Goal: Task Accomplishment & Management: Use online tool/utility

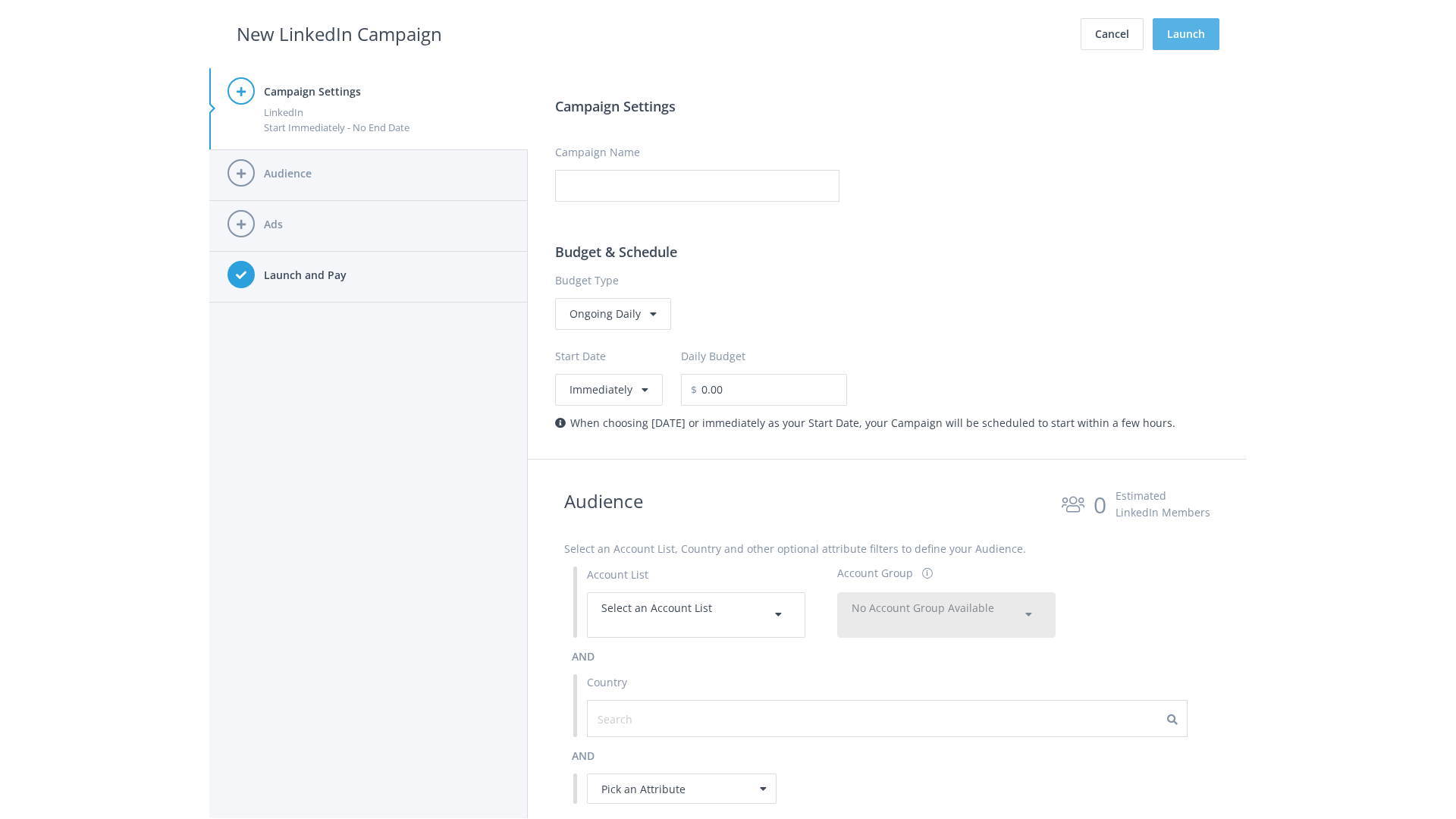
click at [1186, 34] on button "Launch" at bounding box center [1186, 34] width 67 height 32
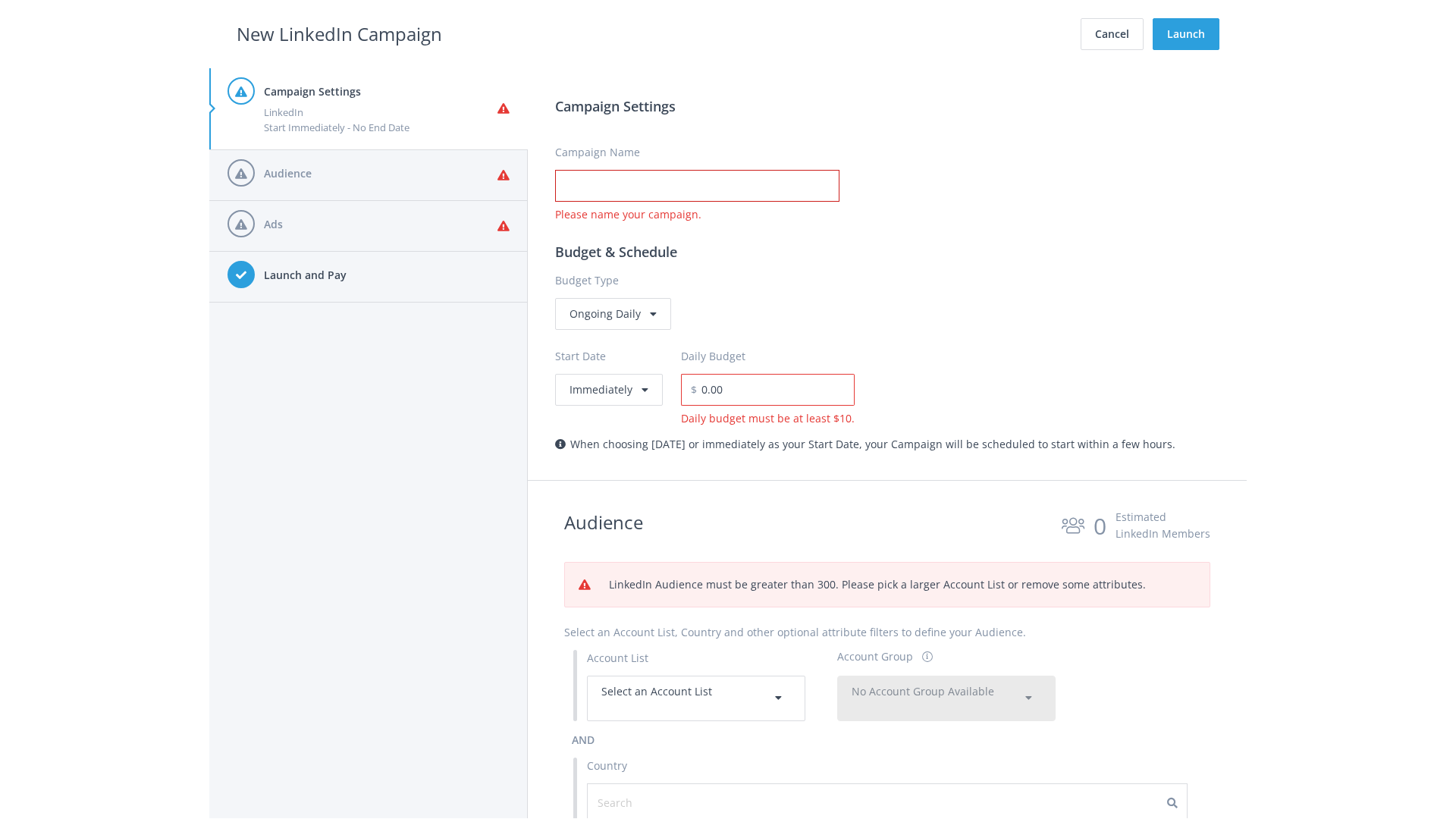
click at [697, 185] on input "Campaign Name" at bounding box center [697, 185] width 284 height 32
click at [339, 34] on h2 "New LinkedIn Campaign" at bounding box center [339, 34] width 206 height 29
type input "Campaign Name"
click at [339, 34] on h2 "New LinkedIn Campaign" at bounding box center [339, 34] width 206 height 29
click at [697, 697] on span "Select an Account List" at bounding box center [657, 691] width 111 height 14
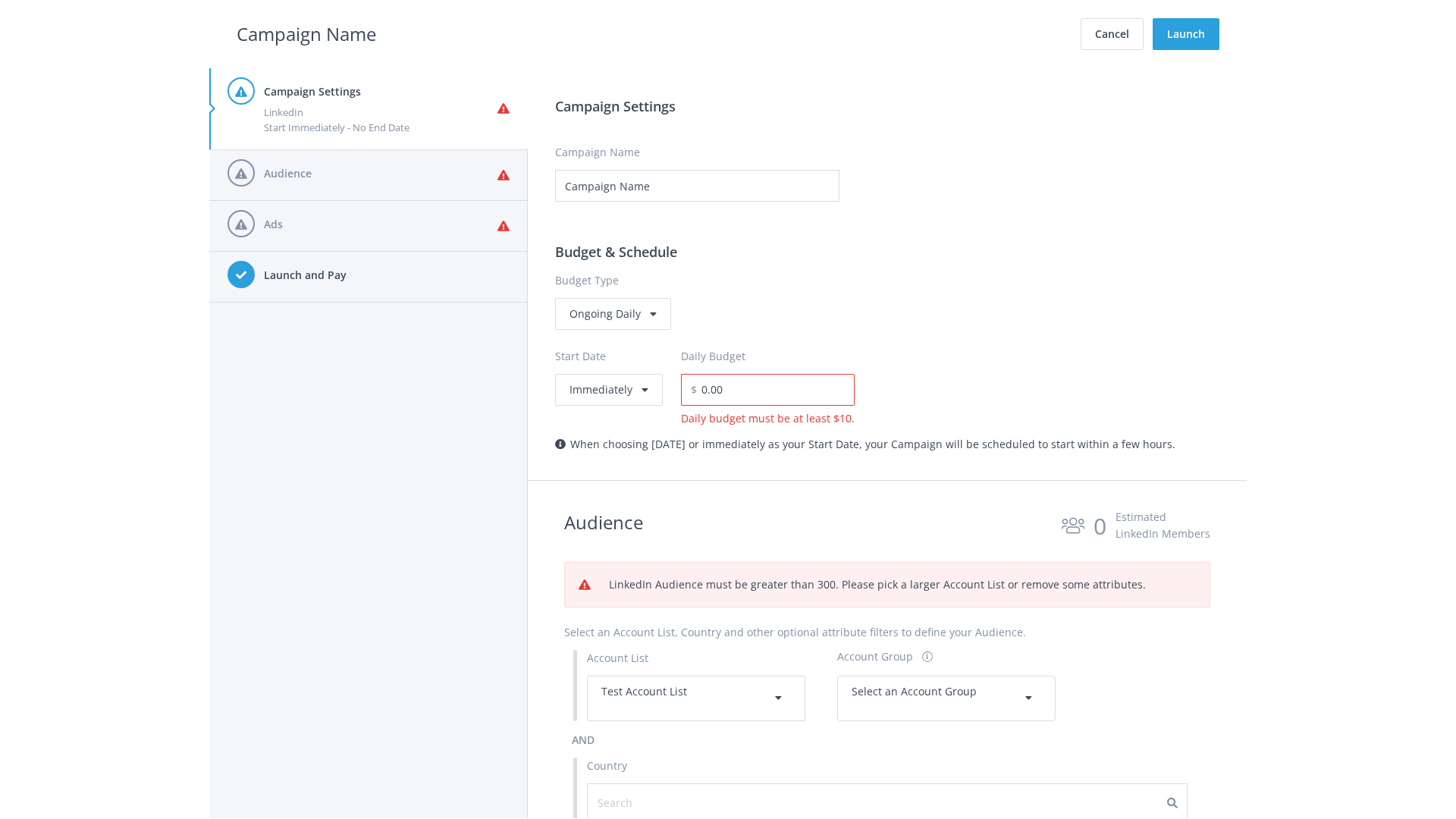
click at [947, 684] on span "Select an Account Group" at bounding box center [914, 691] width 125 height 14
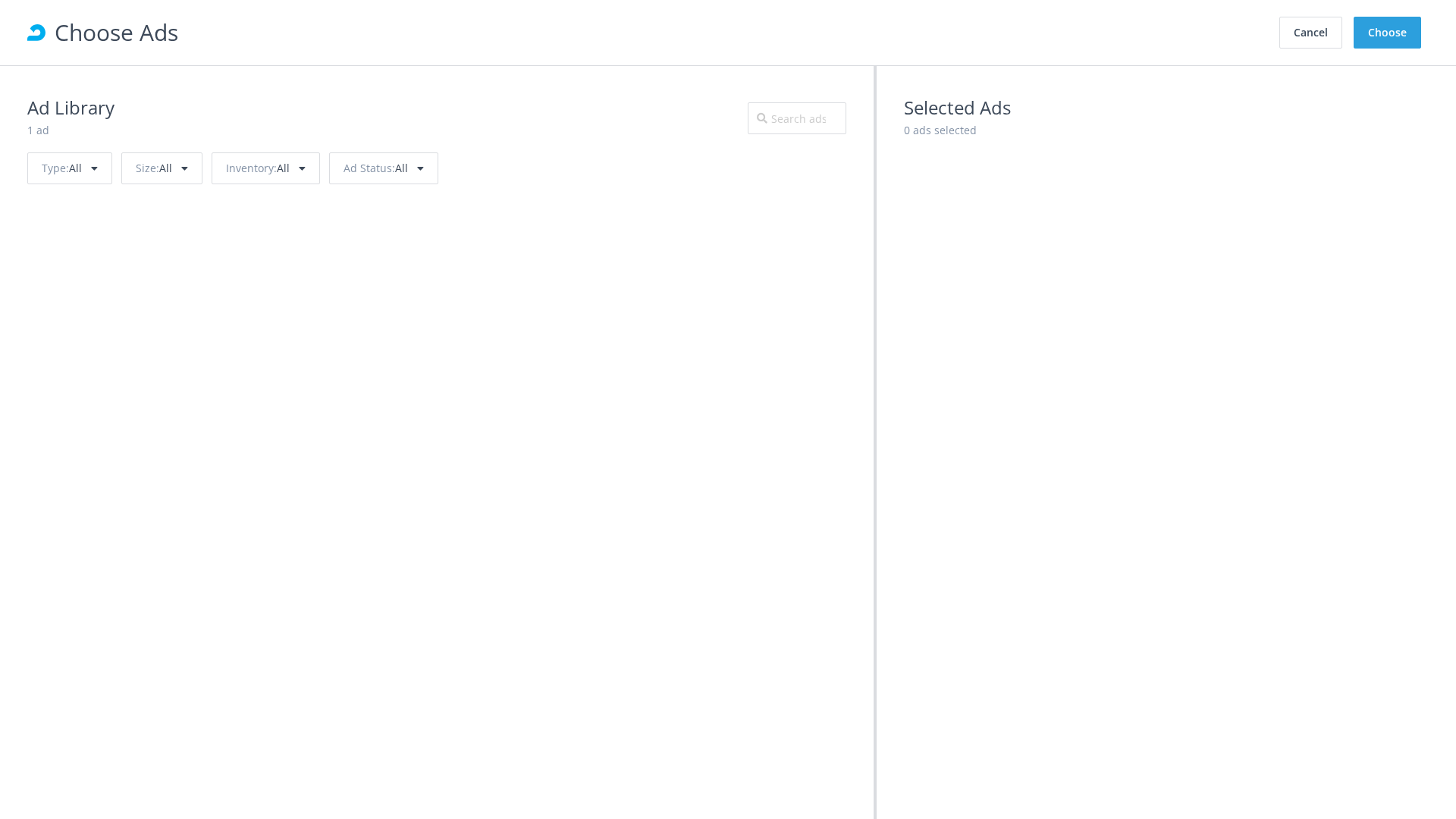
scroll to position [682, 0]
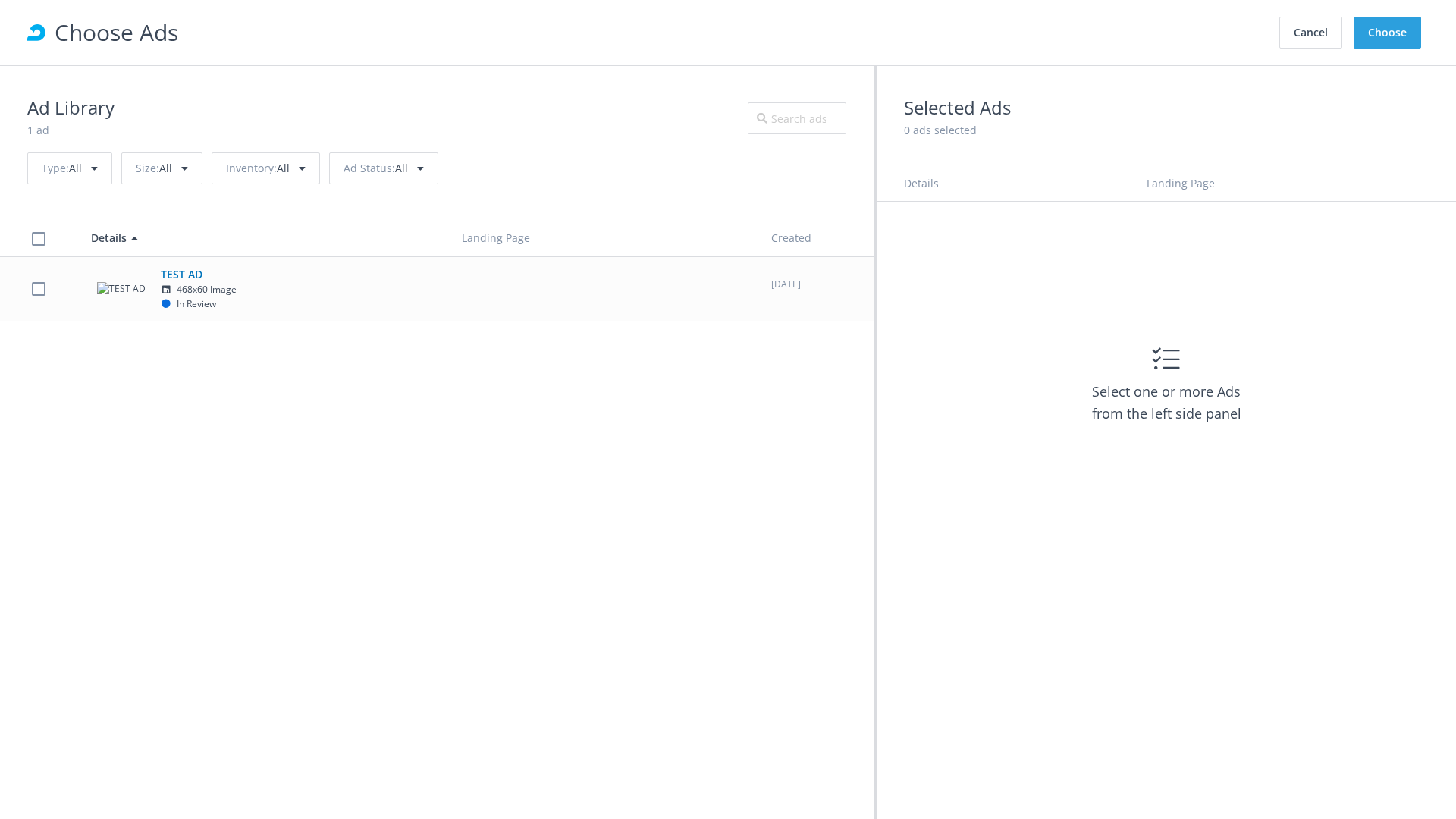
click at [436, 288] on td "TEST AD 468x60 Image In Review" at bounding box center [263, 288] width 371 height 65
checkbox input "true"
click at [1388, 33] on button "Choose" at bounding box center [1387, 33] width 67 height 32
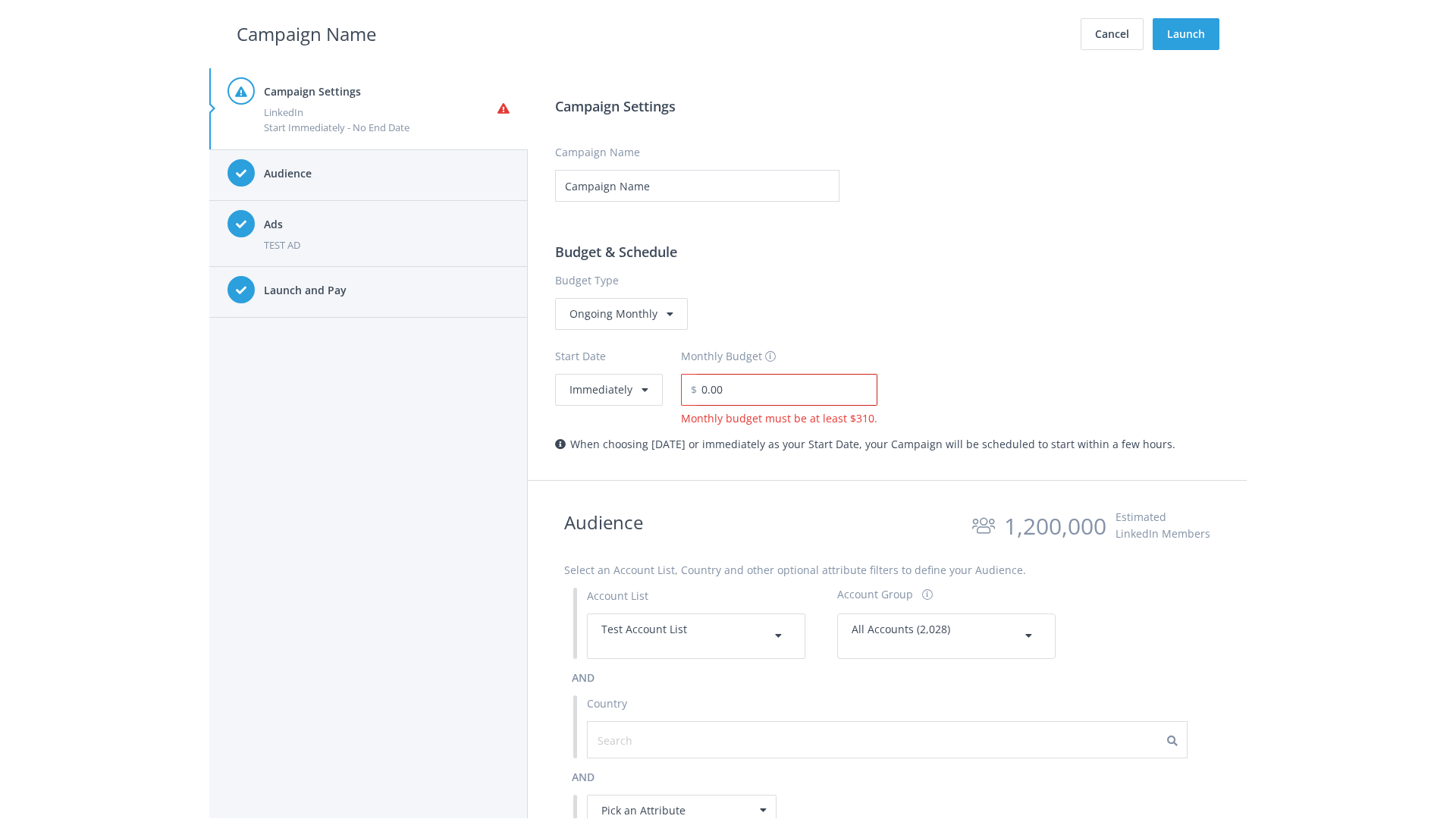
click at [782, 389] on input "0.00" at bounding box center [786, 389] width 180 height 32
click at [306, 34] on h2 "Campaign Name" at bounding box center [306, 34] width 139 height 29
type input "2,000.00"
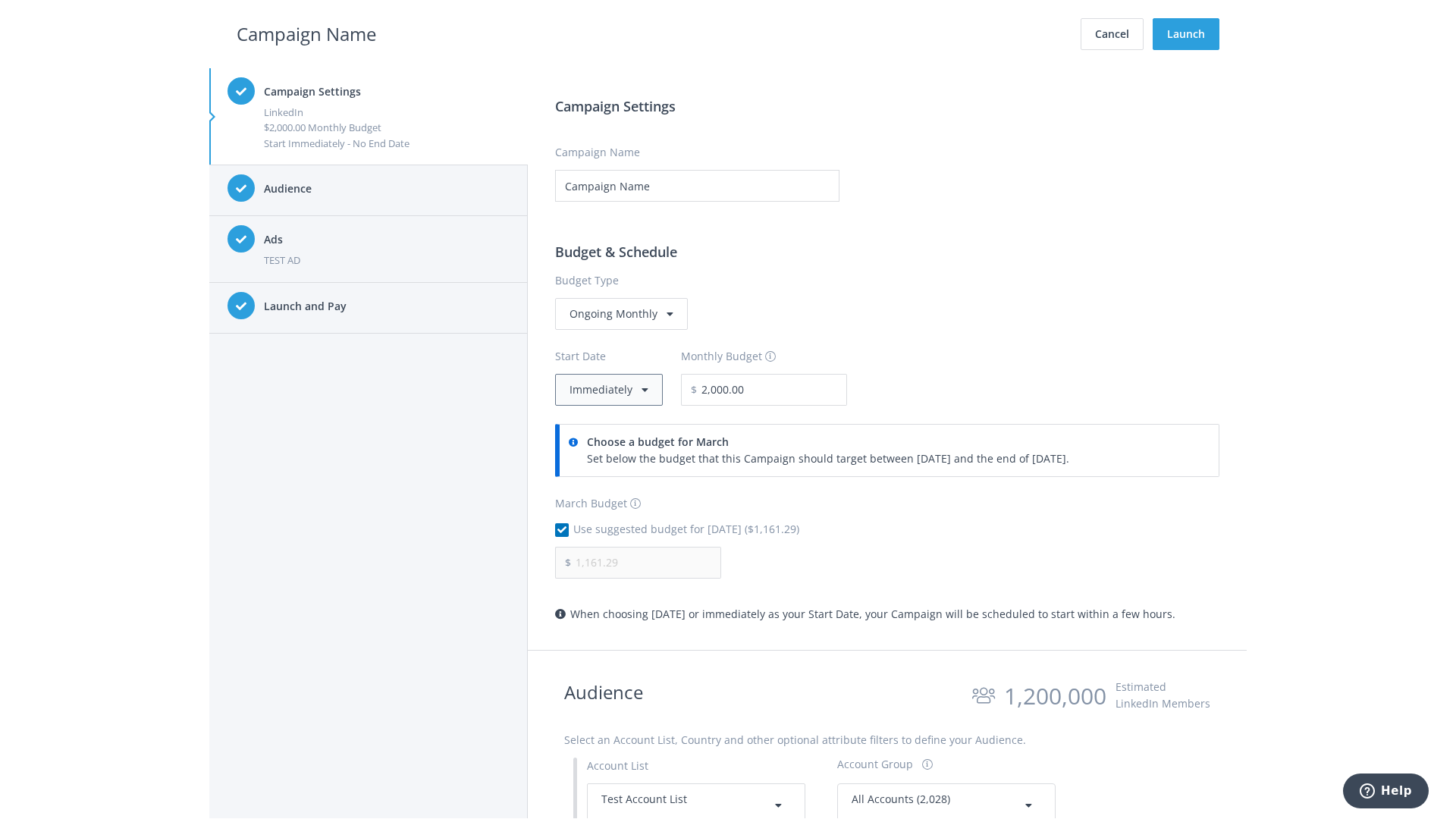
click at [608, 389] on button "Immediately" at bounding box center [608, 389] width 107 height 32
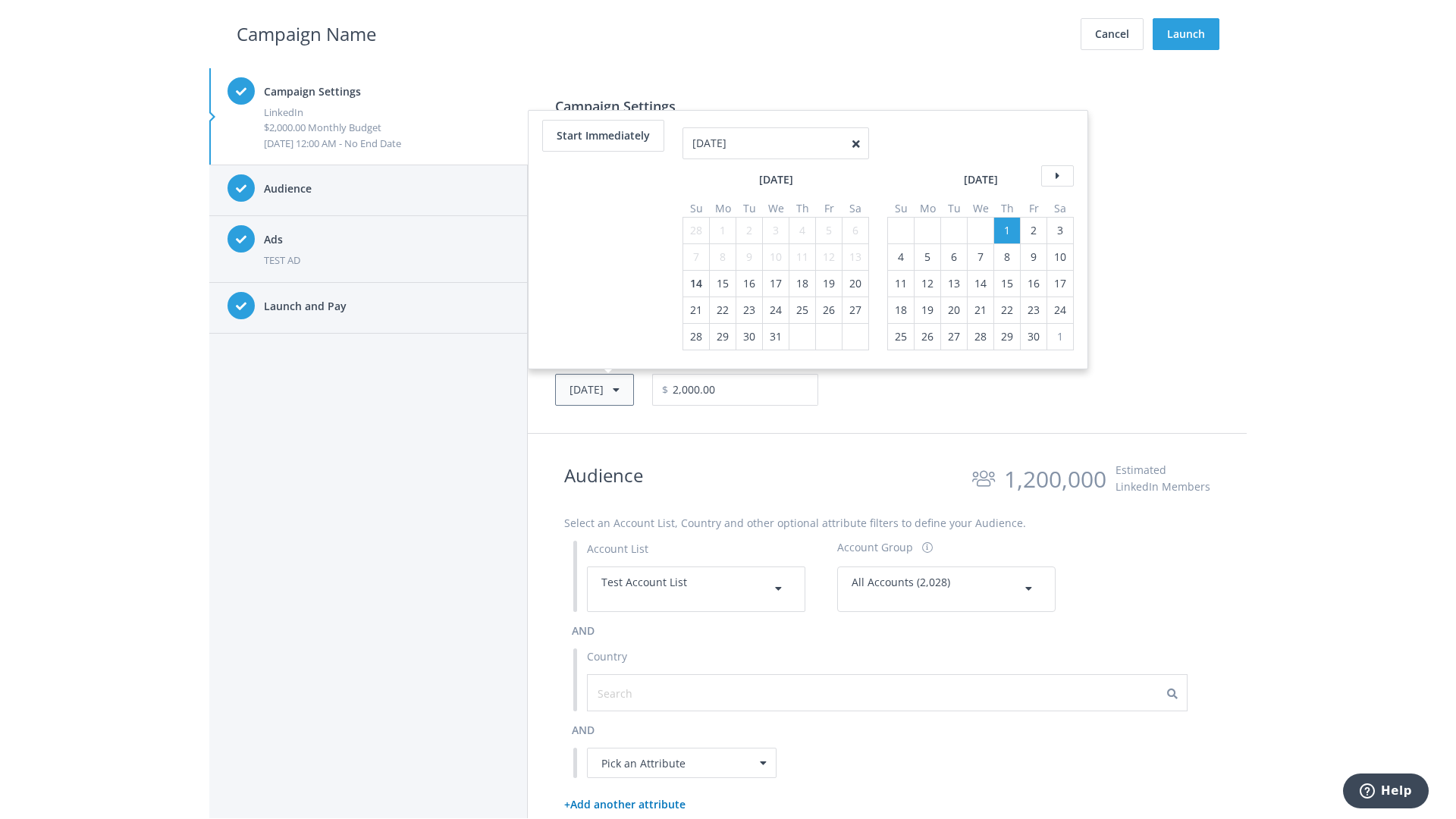
click at [618, 389] on button "Thu, Apr 1, 2021" at bounding box center [594, 389] width 79 height 32
click at [1056, 149] on icon at bounding box center [1057, 149] width 33 height 21
click at [695, 230] on div "4" at bounding box center [696, 230] width 19 height 26
type input "05/02/2021"
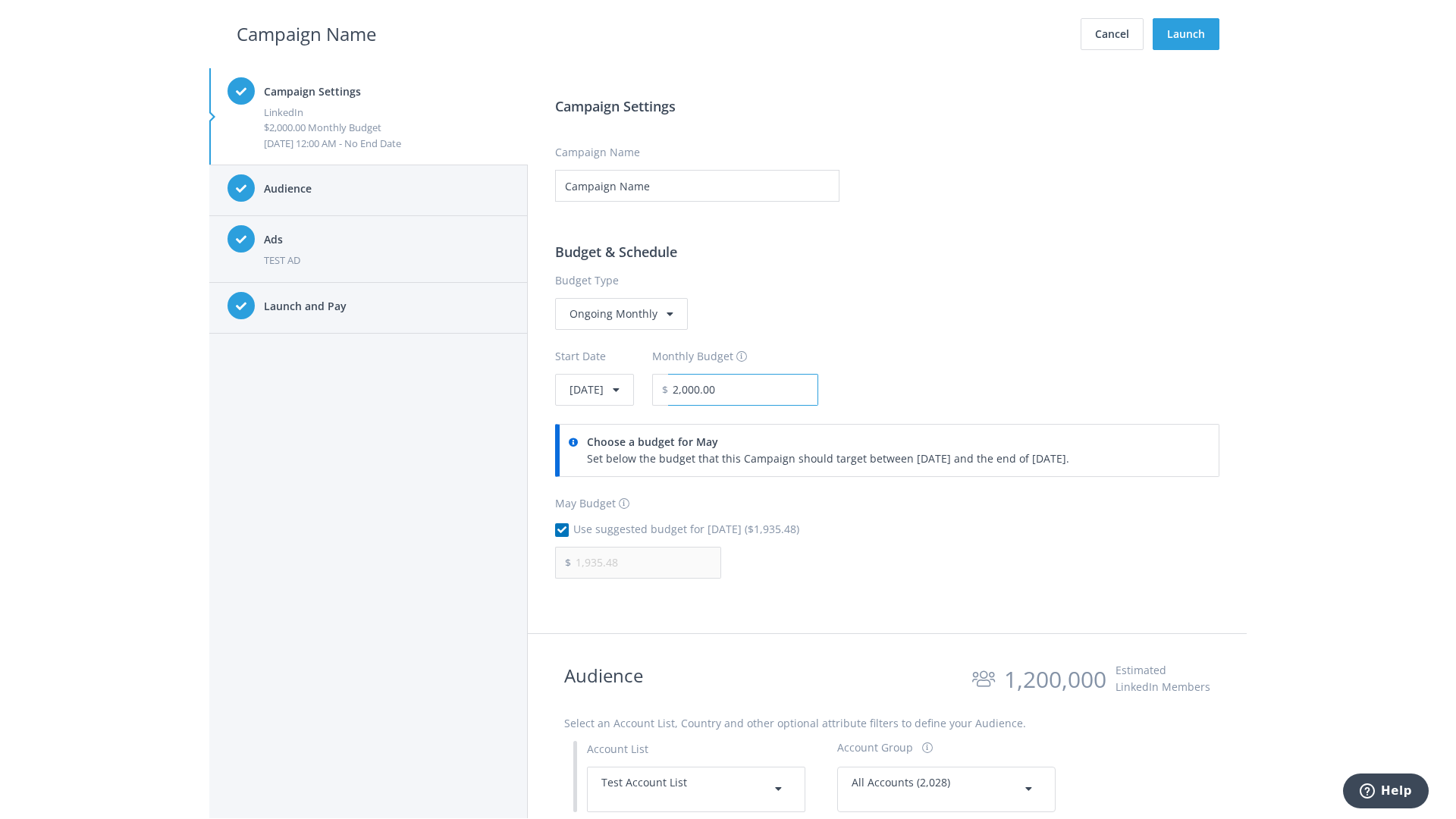
click at [784, 389] on input "2,000.00" at bounding box center [743, 389] width 150 height 32
click at [306, 34] on h2 "Campaign Name" at bounding box center [306, 34] width 139 height 29
type input "2,500.00"
type input "2,419.35"
checkbox input "false"
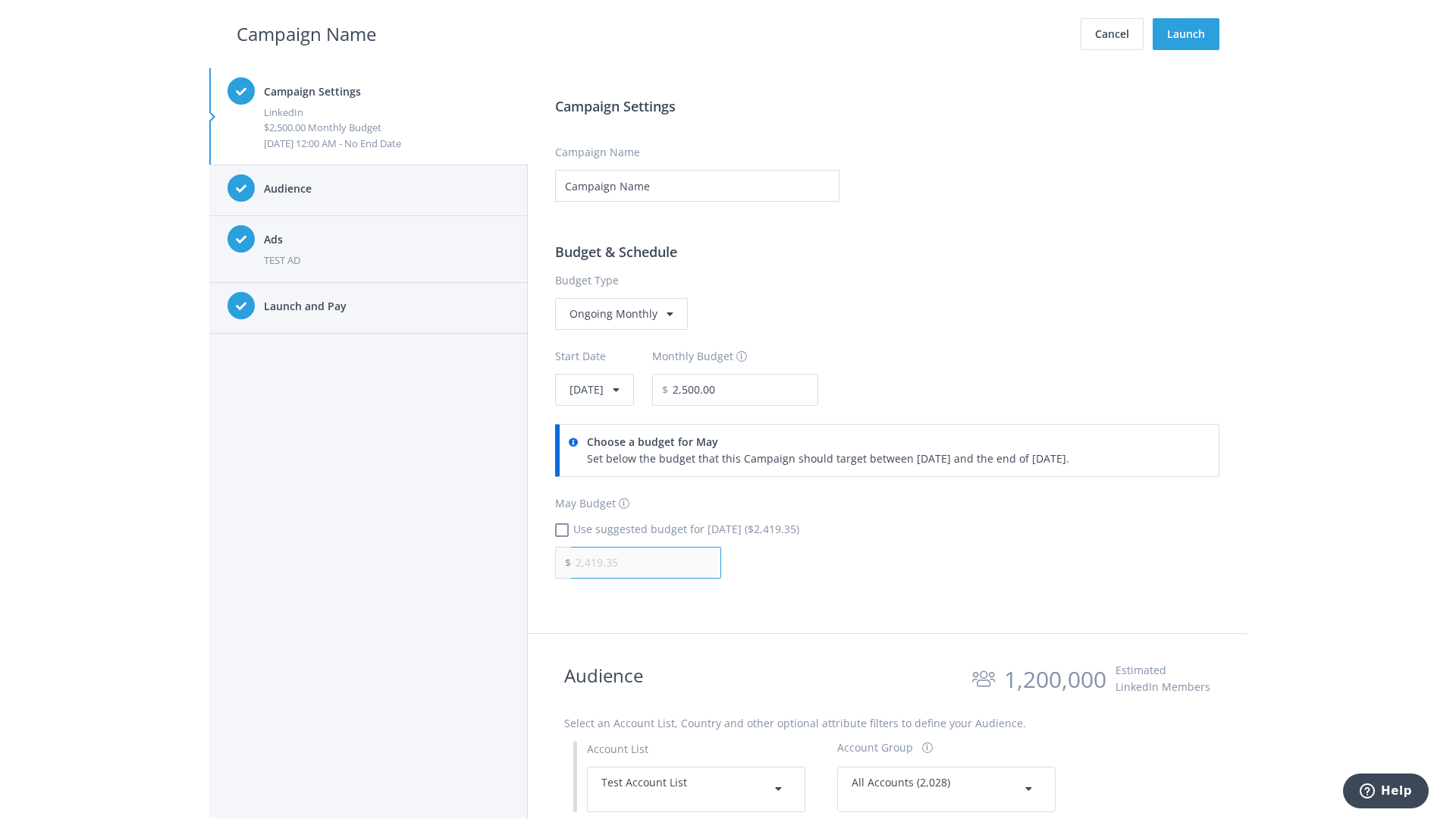
click at [646, 562] on input "2,419.35" at bounding box center [645, 562] width 150 height 32
type input "1,000.00"
click at [306, 34] on h2 "Campaign Name" at bounding box center [306, 34] width 139 height 29
click at [784, 389] on input "2,500.00" at bounding box center [743, 389] width 150 height 32
click at [306, 34] on h2 "Campaign Name" at bounding box center [306, 34] width 139 height 29
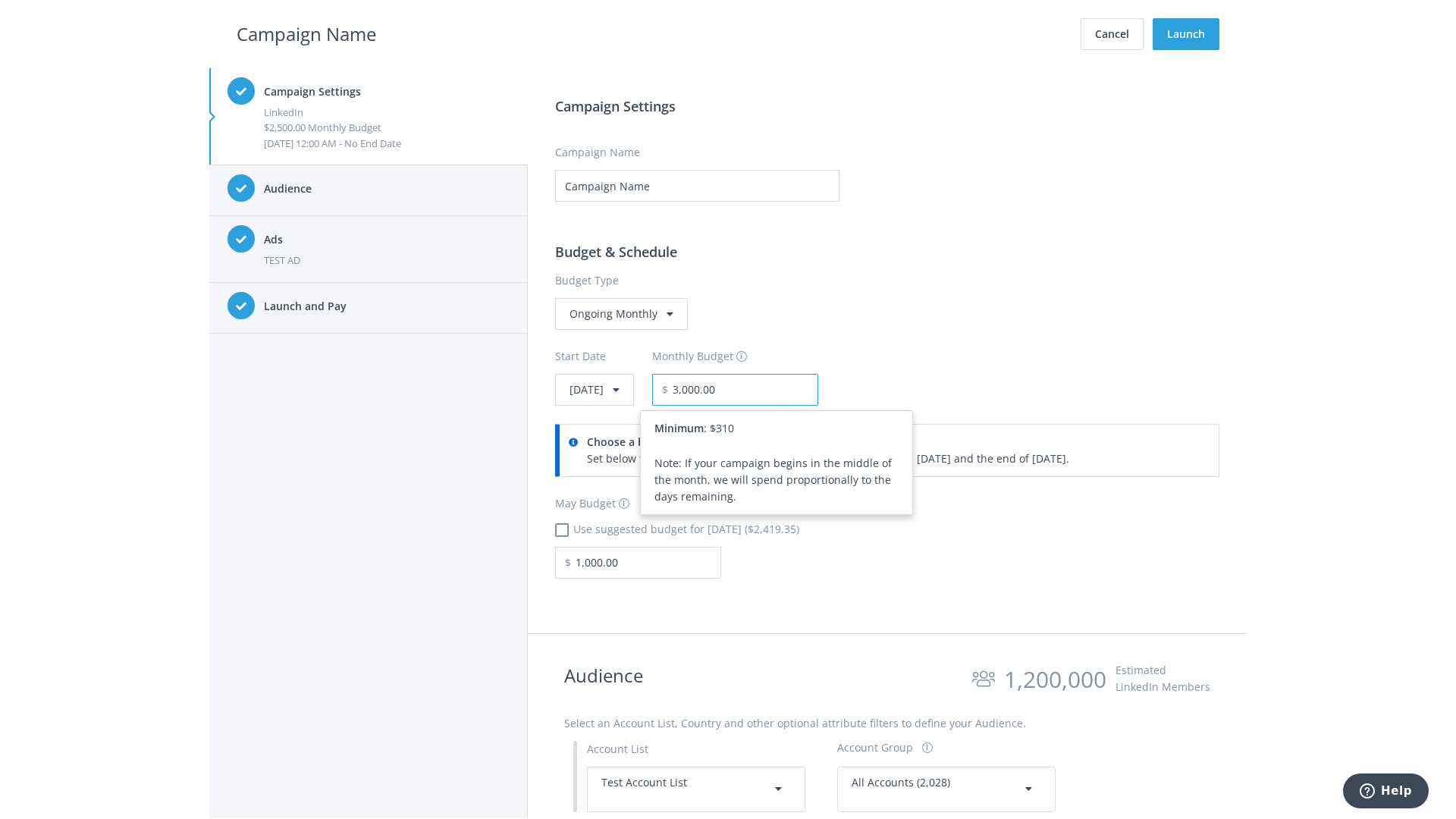
click at [784, 389] on input "3,000.00" at bounding box center [743, 389] width 150 height 32
click at [306, 34] on h2 "Campaign Name" at bounding box center [306, 34] width 139 height 29
type input "2,500.00"
checkbox input "true"
type input "2,419.35"
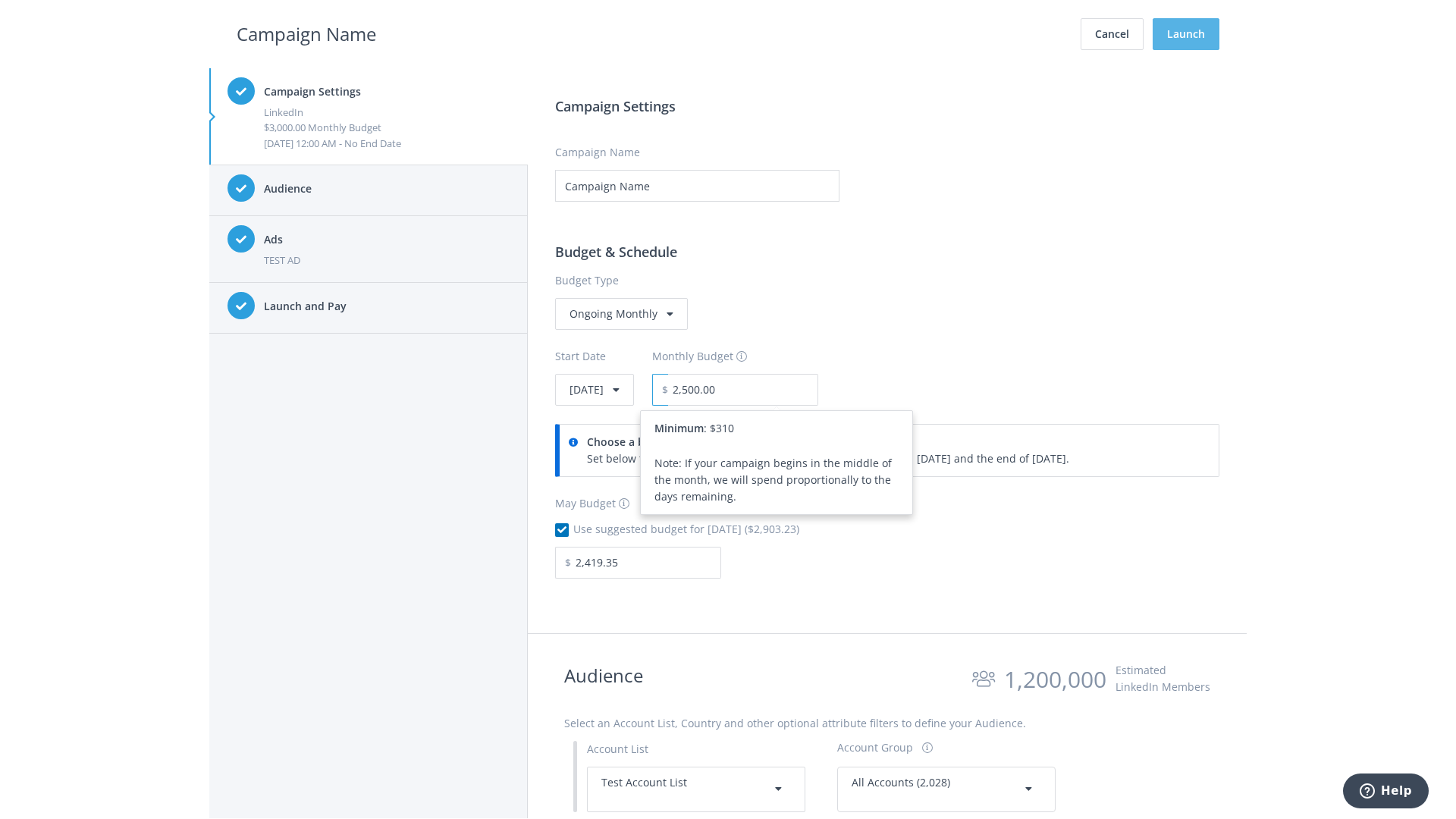
click at [1186, 34] on button "Launch" at bounding box center [1186, 34] width 67 height 32
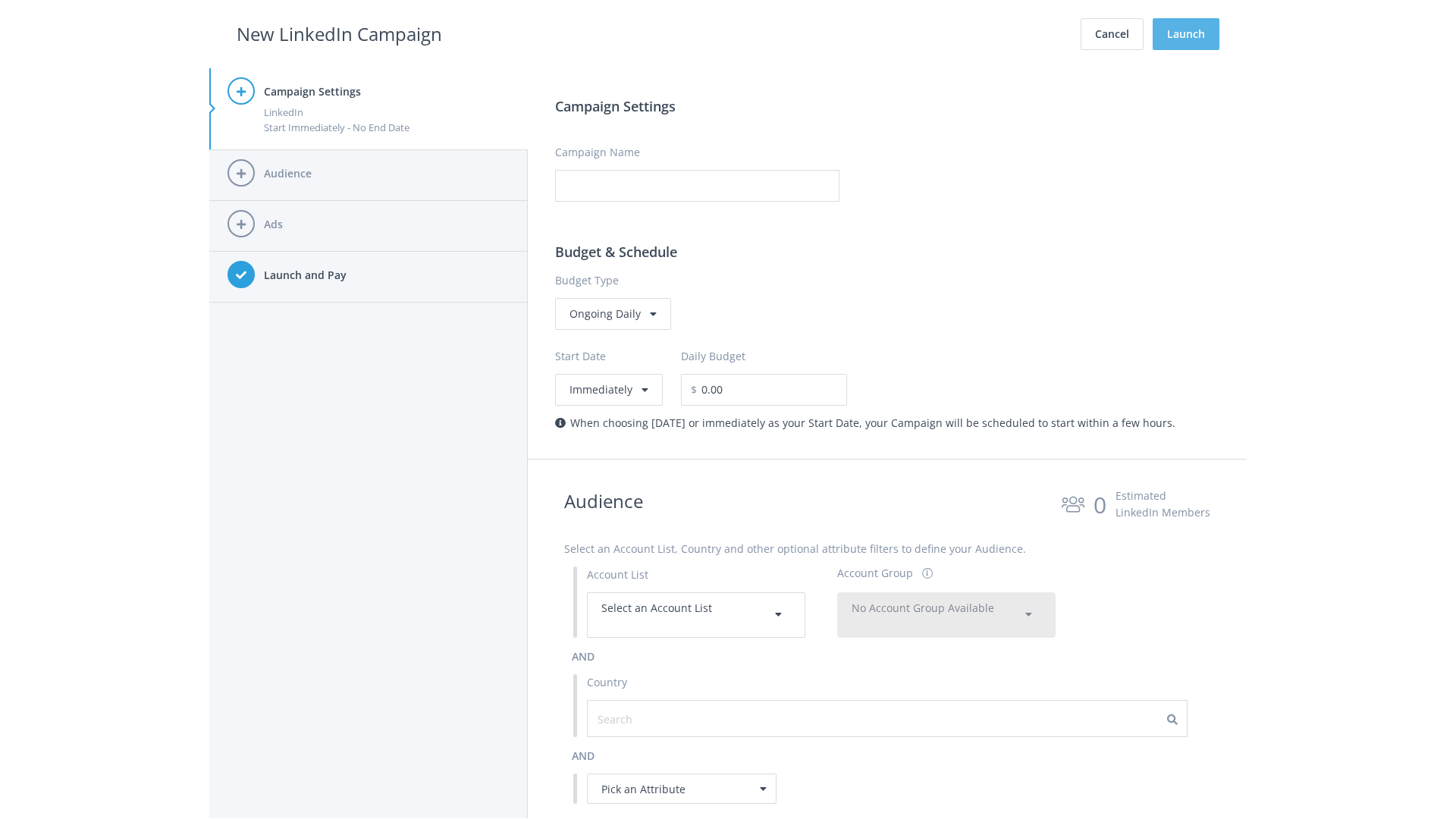
click at [1186, 34] on button "Launch" at bounding box center [1186, 34] width 67 height 32
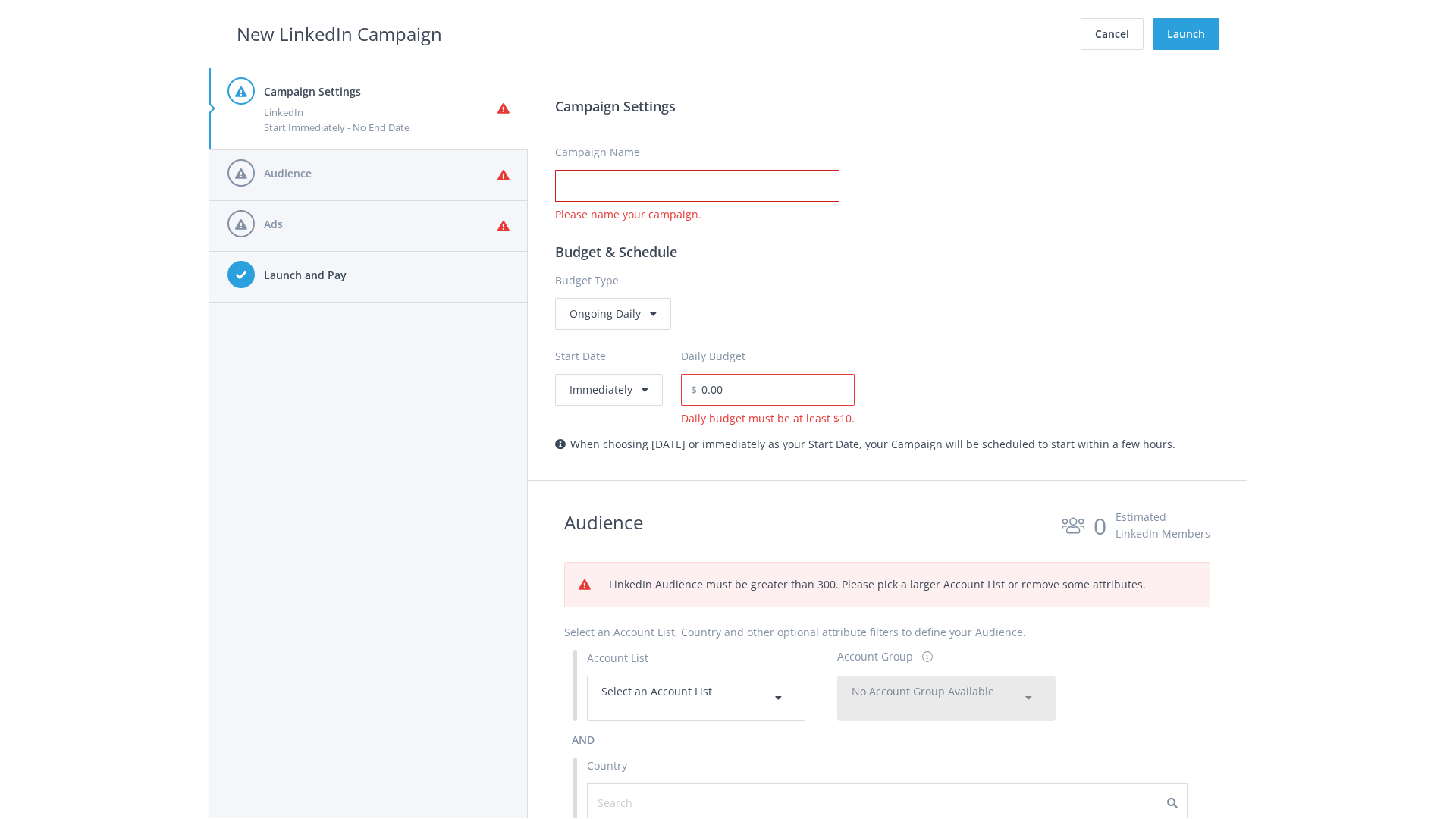
click at [697, 185] on input "Campaign Name" at bounding box center [697, 185] width 284 height 32
click at [339, 34] on h2 "New LinkedIn Campaign" at bounding box center [339, 34] width 206 height 29
type input "Campaign Name"
click at [339, 34] on h2 "New LinkedIn Campaign" at bounding box center [339, 34] width 206 height 29
click at [697, 697] on span "Select an Account List" at bounding box center [657, 691] width 111 height 14
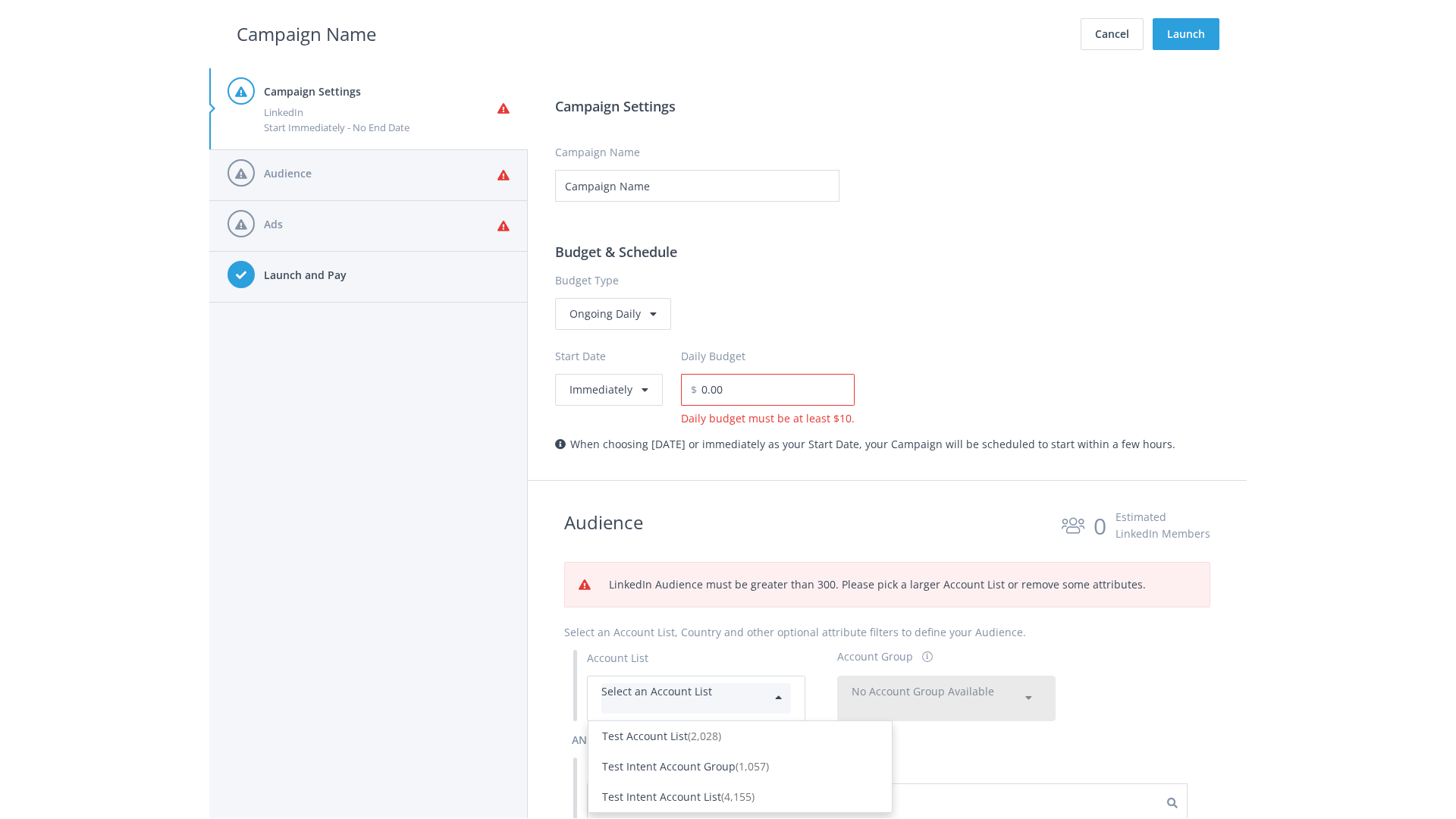
click at [740, 744] on div "Test Account List (2,028)" at bounding box center [739, 736] width 276 height 17
click at [947, 697] on span "No Account Group Available" at bounding box center [923, 691] width 143 height 14
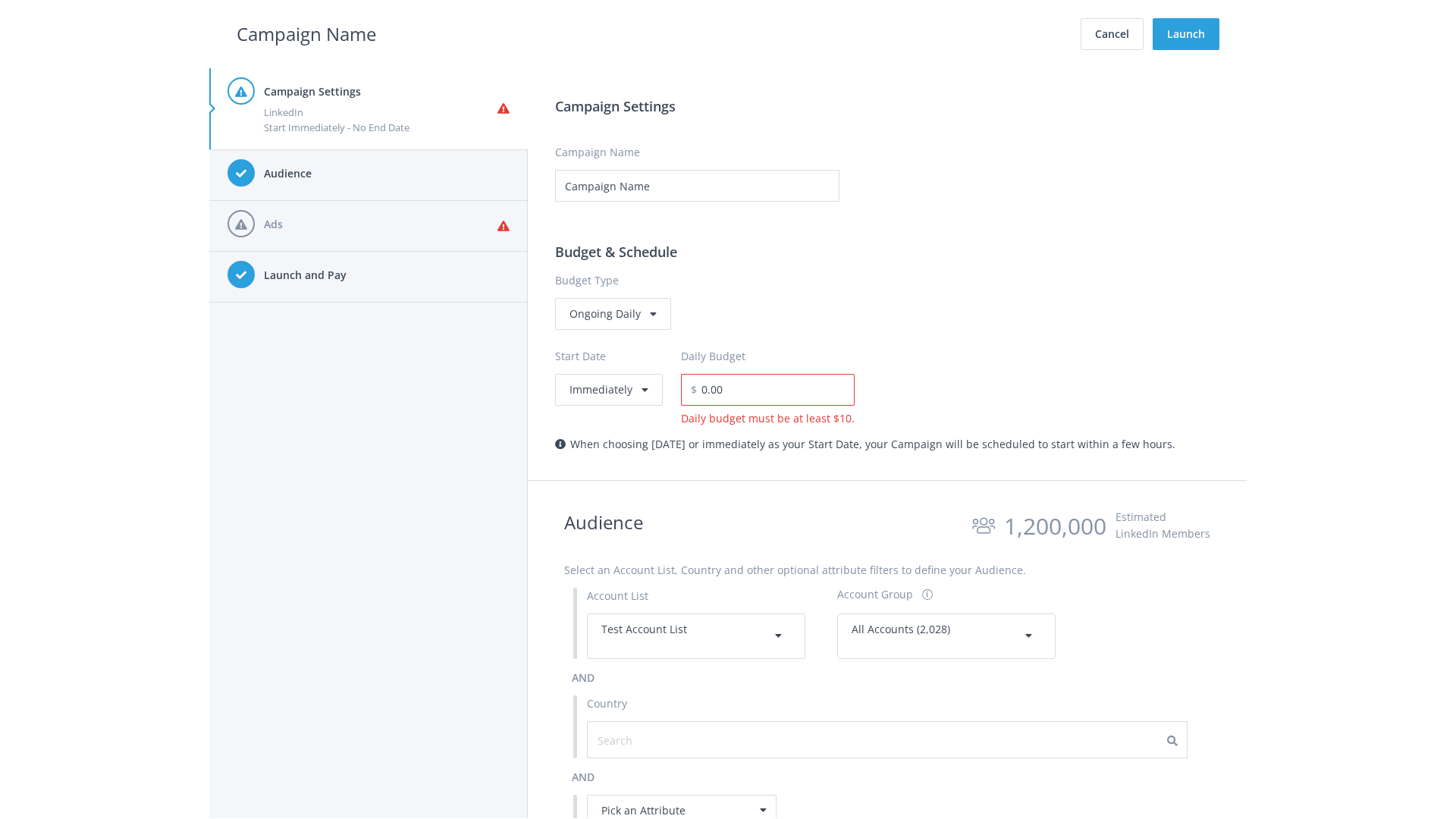
scroll to position [682, 0]
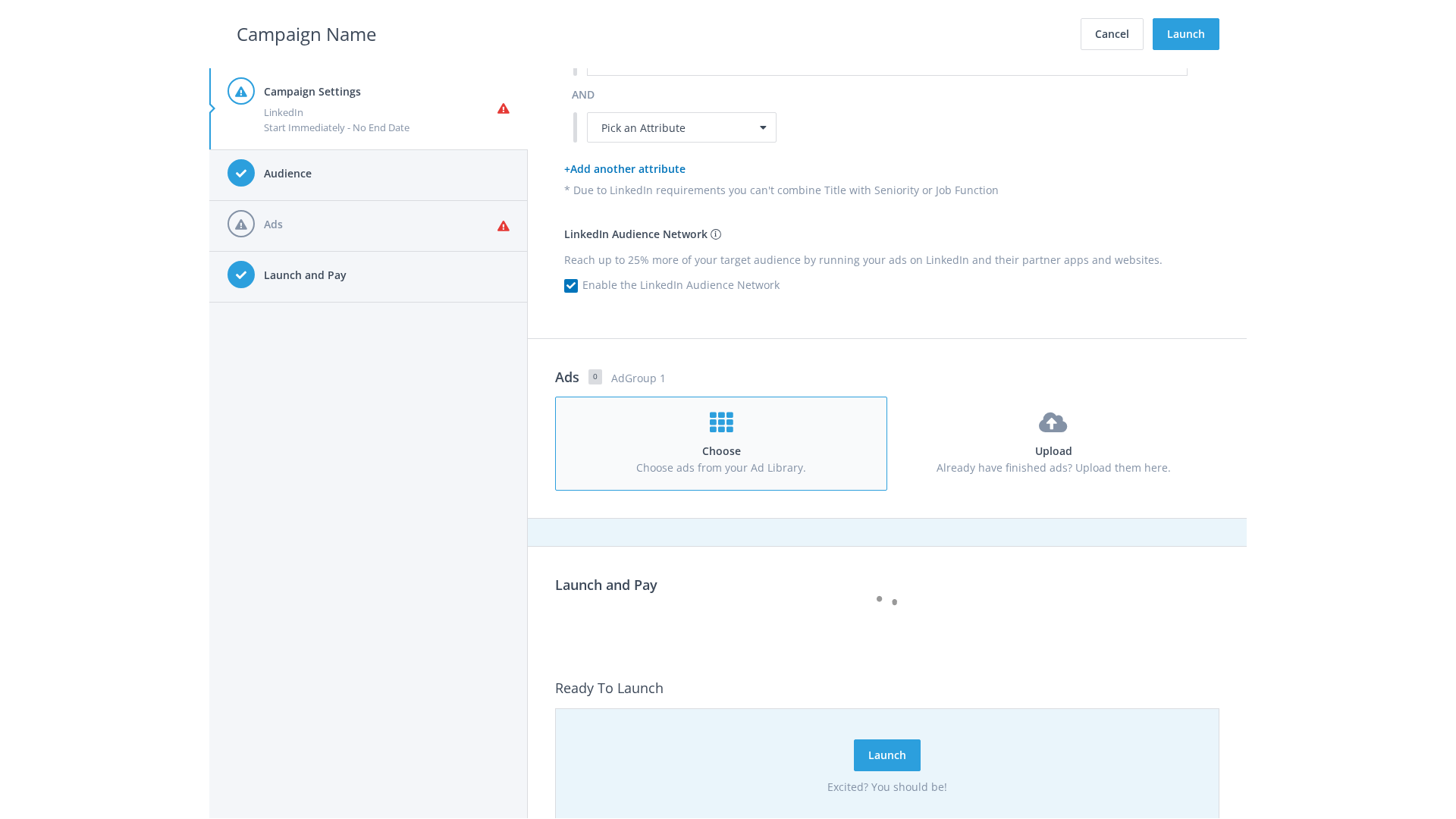
click at [721, 443] on h4 "Choose" at bounding box center [721, 451] width 303 height 17
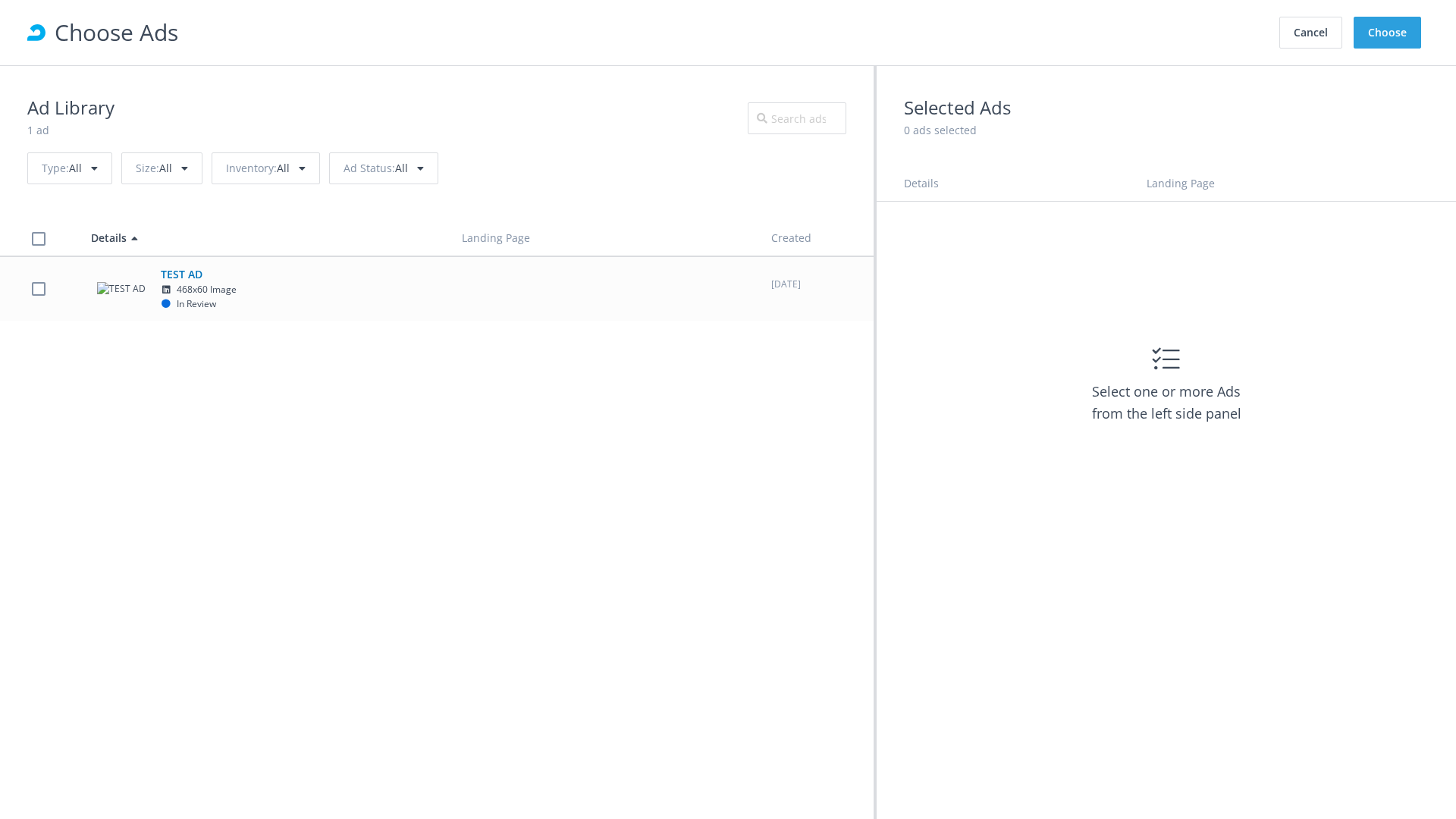
click at [436, 288] on td "TEST AD 468x60 Image In Review" at bounding box center [263, 288] width 371 height 65
checkbox input "true"
click at [1388, 33] on button "Choose" at bounding box center [1387, 33] width 67 height 32
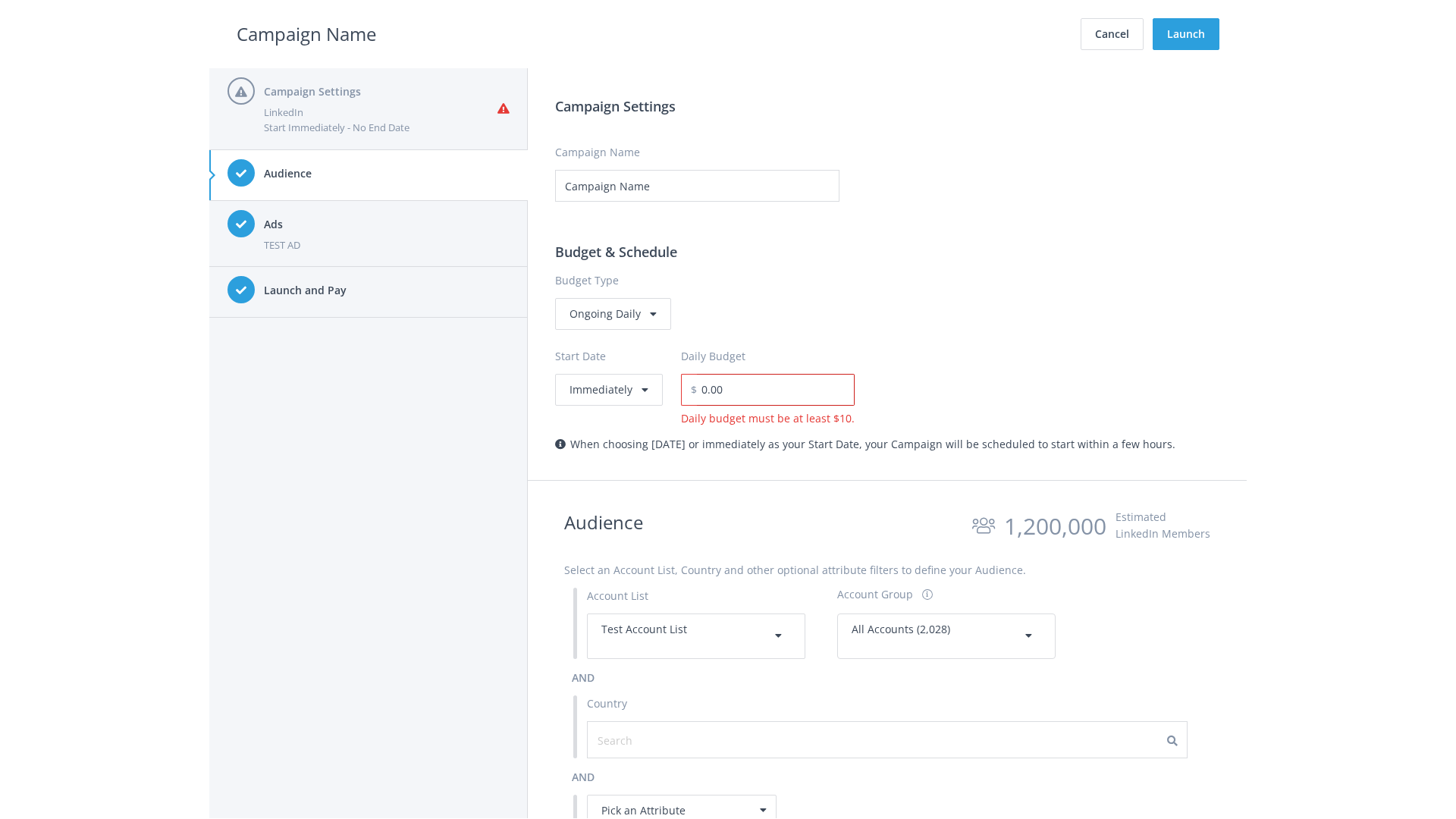
click at [770, 389] on input "0.00" at bounding box center [775, 389] width 158 height 32
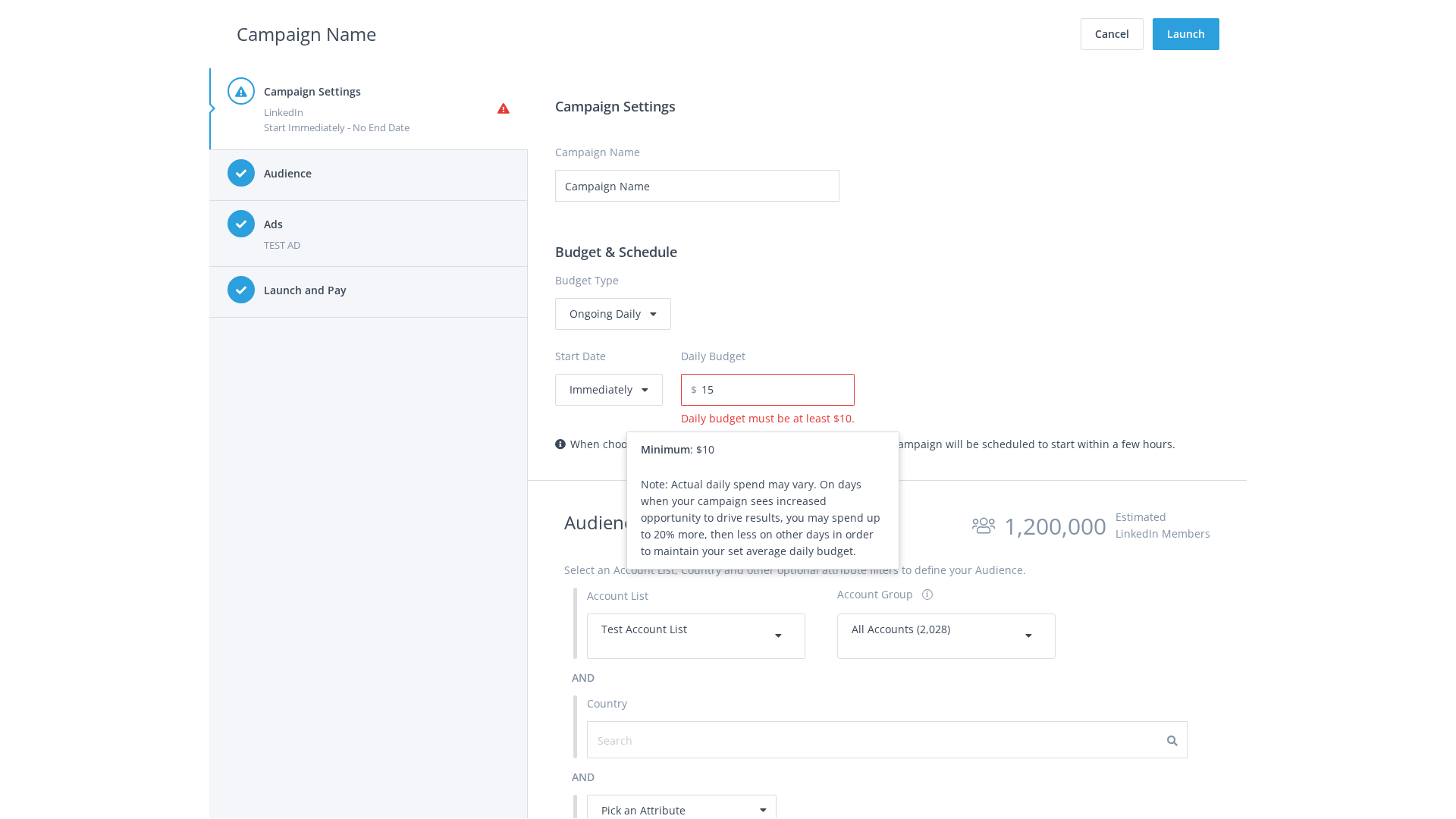
click at [306, 34] on h2 "Campaign Name" at bounding box center [306, 34] width 139 height 29
type input "15.00"
click at [1186, 34] on button "Launch" at bounding box center [1186, 34] width 67 height 32
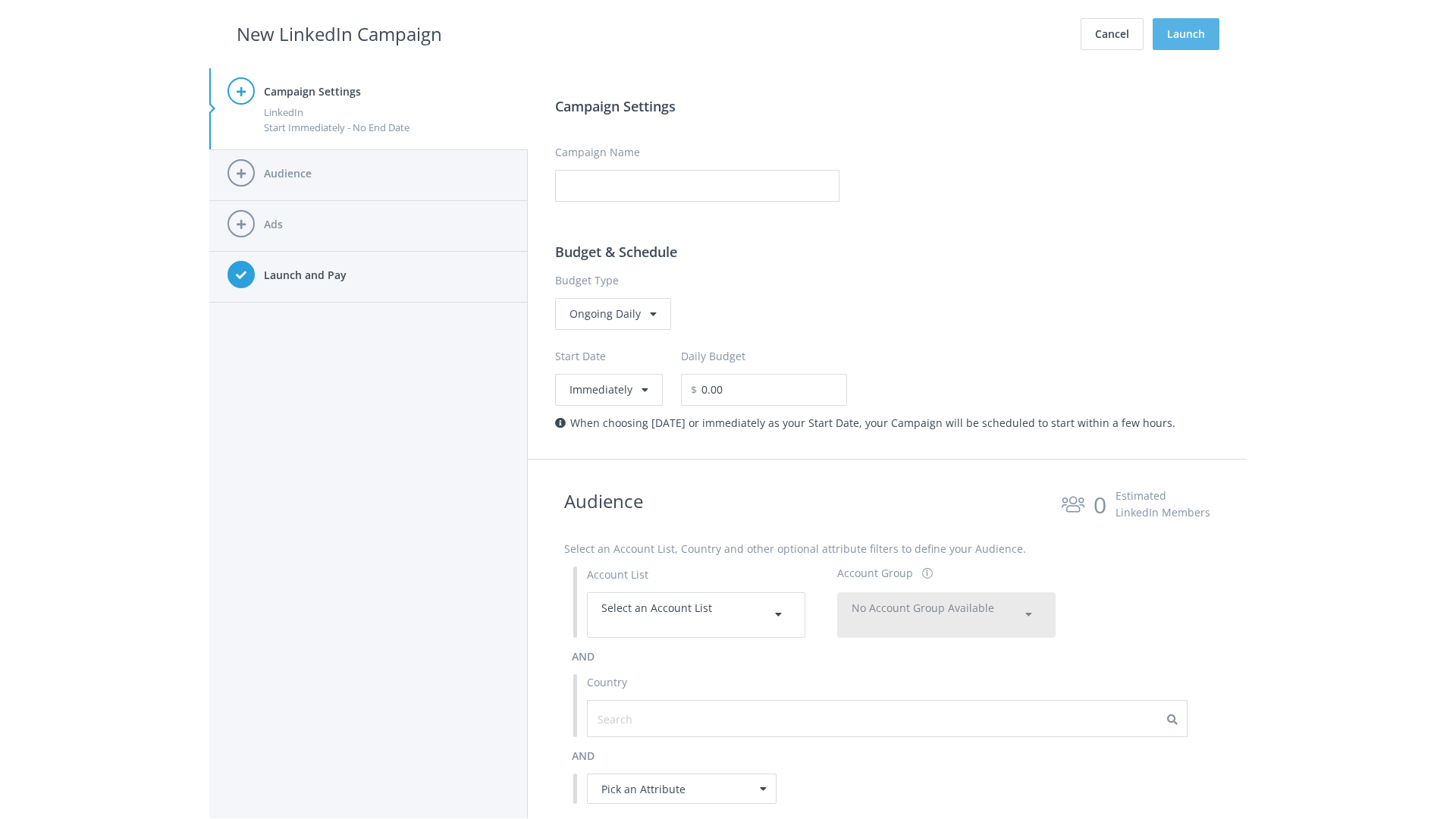
click at [1186, 34] on button "Launch" at bounding box center [1186, 34] width 67 height 32
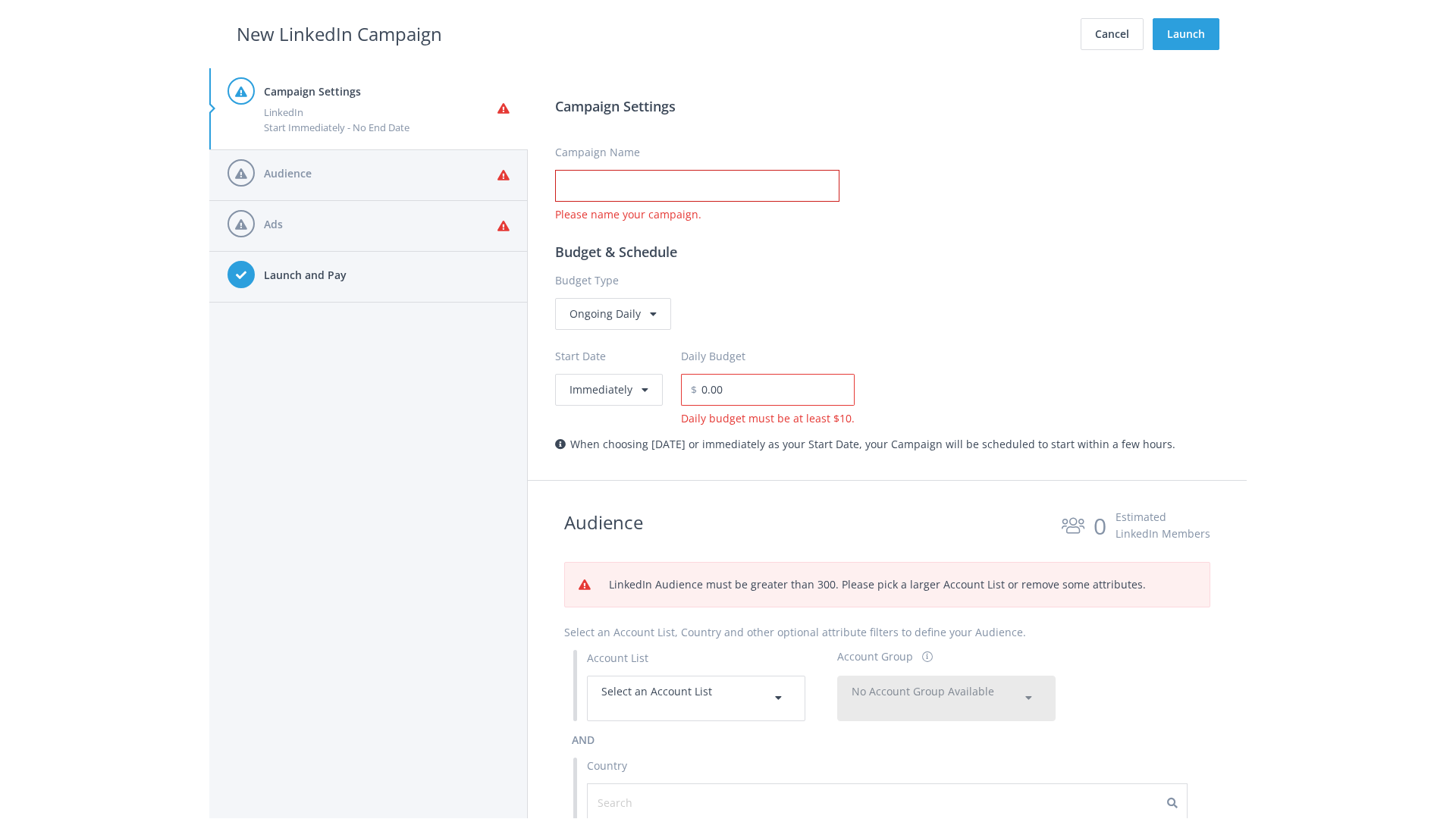
click at [697, 185] on input "Campaign Name" at bounding box center [697, 185] width 284 height 32
click at [339, 34] on h2 "New LinkedIn Campaign" at bounding box center [339, 34] width 206 height 29
type input "Campaign Name"
click at [339, 34] on h2 "New LinkedIn Campaign" at bounding box center [339, 34] width 206 height 29
click at [697, 697] on span "Select an Account List" at bounding box center [657, 691] width 111 height 14
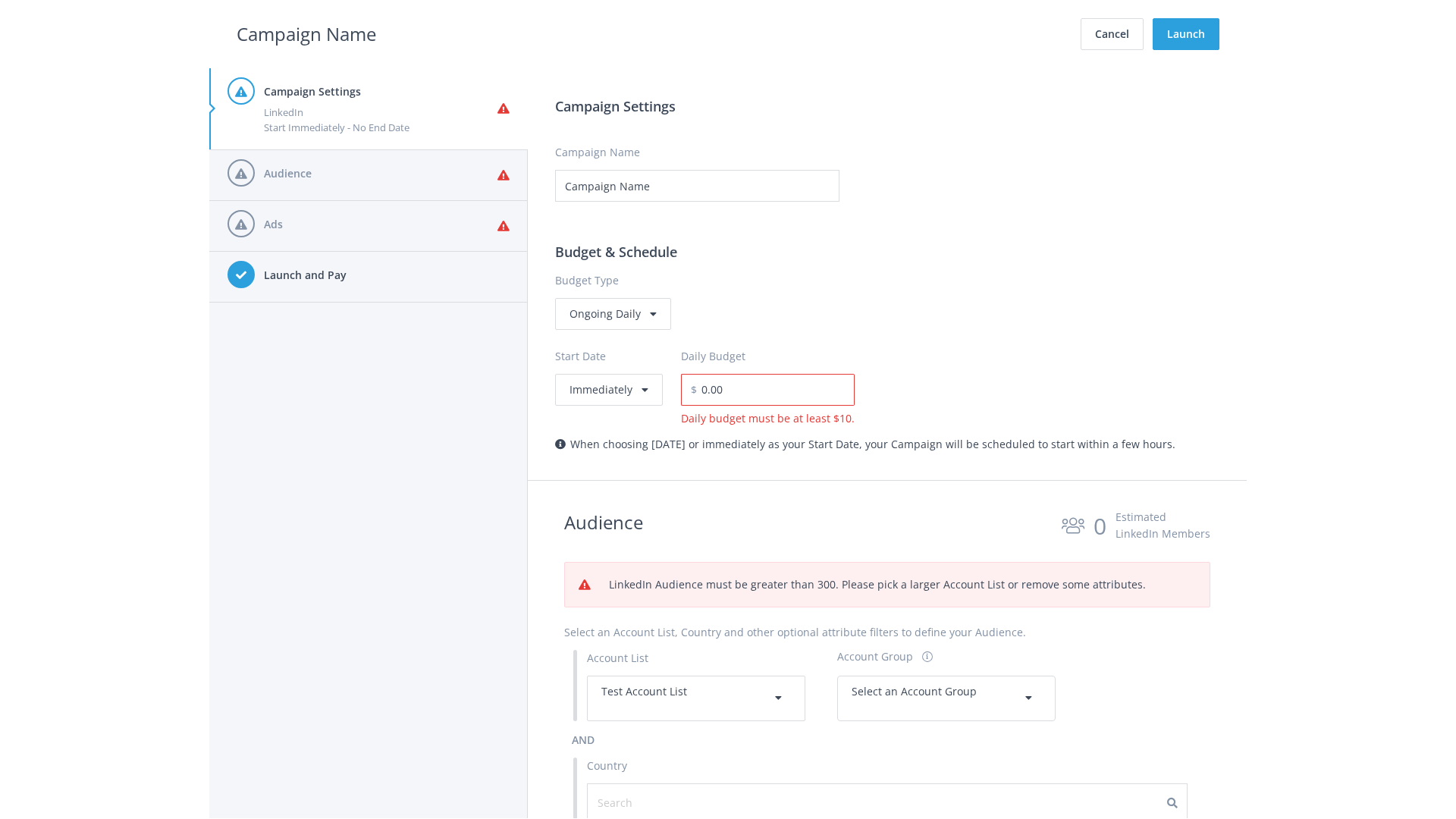
click at [947, 697] on span "Select an Account Group" at bounding box center [914, 691] width 125 height 14
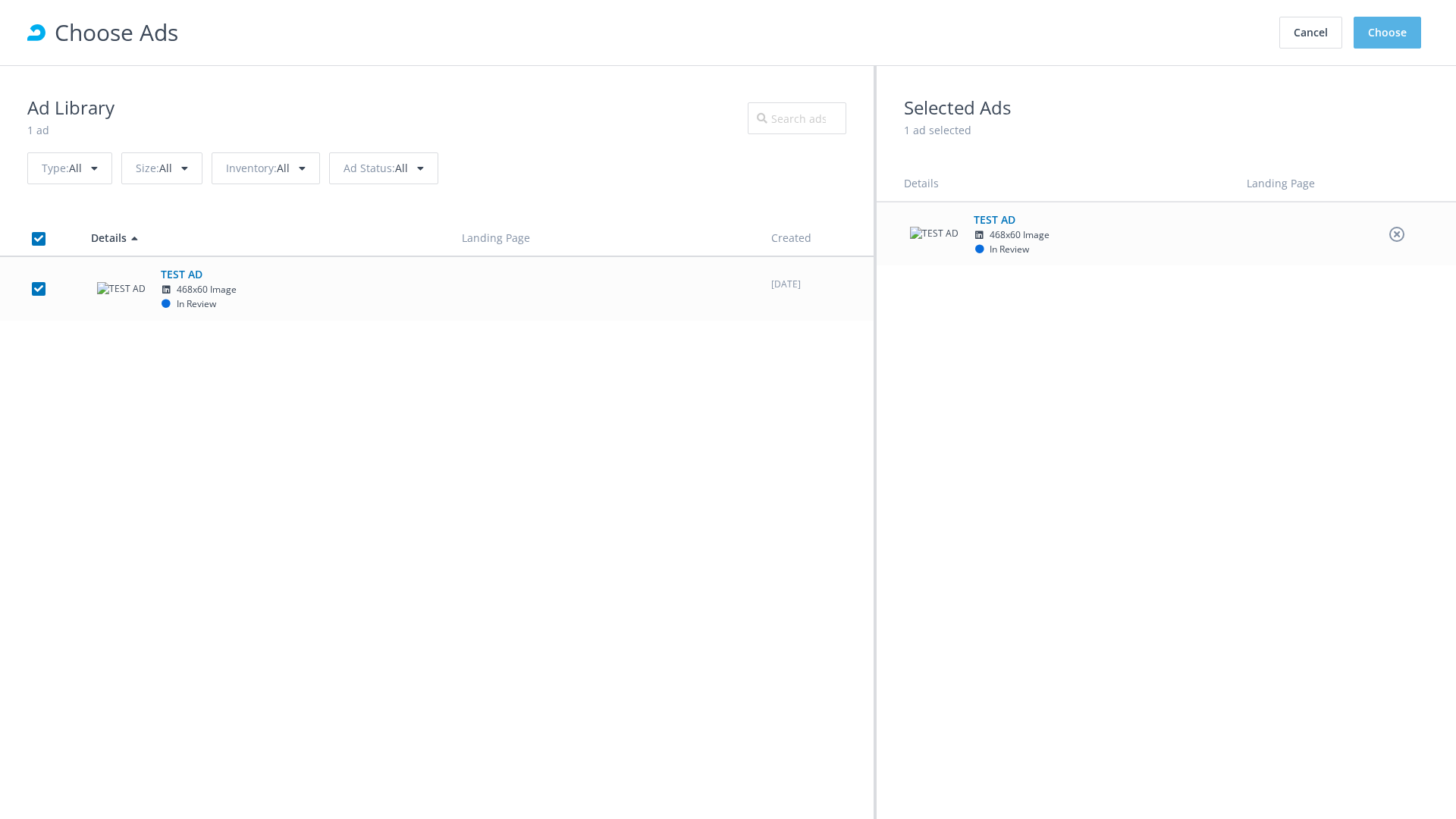
click at [1388, 33] on button "Choose" at bounding box center [1387, 33] width 67 height 32
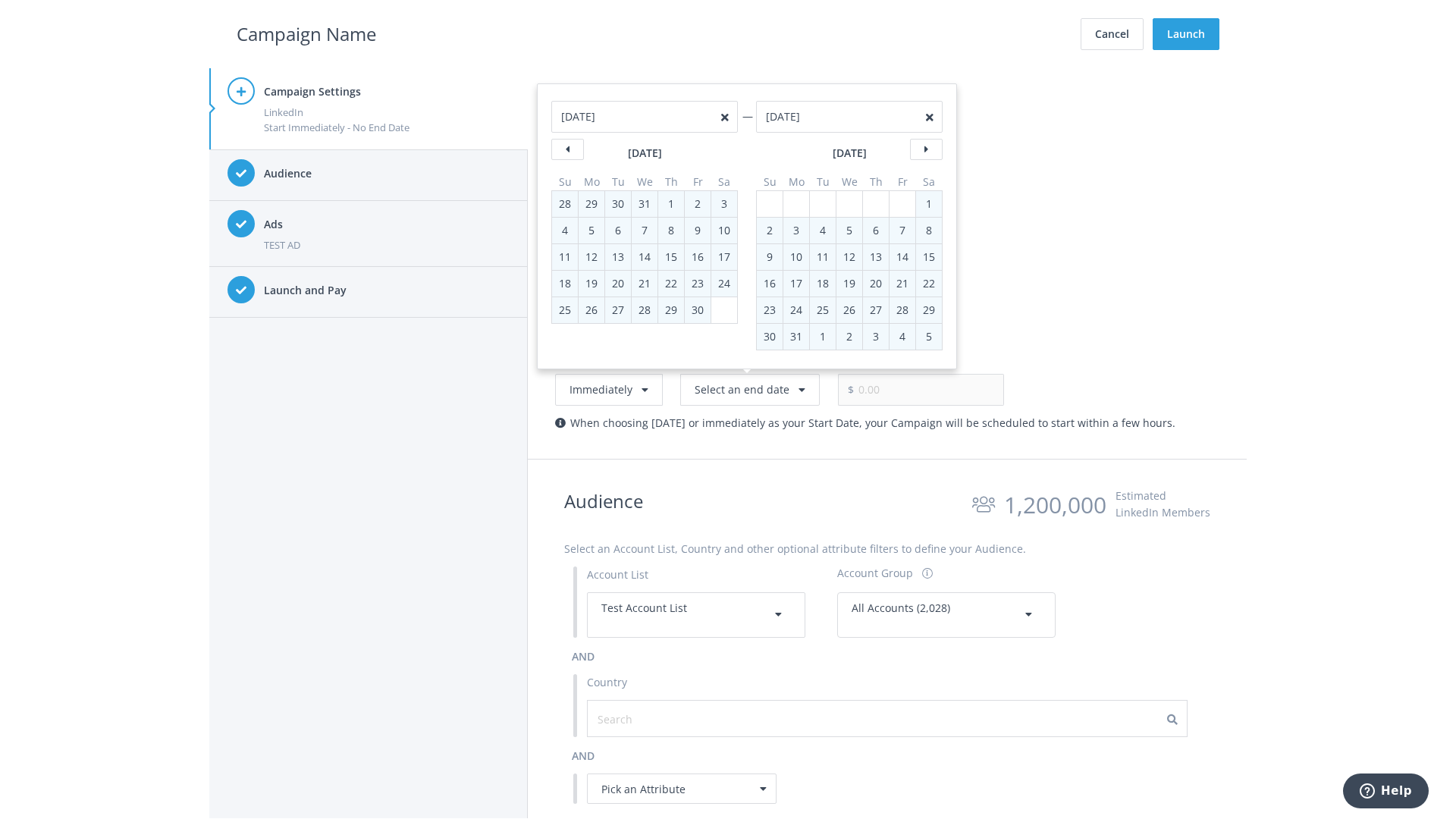
click at [770, 230] on div "2" at bounding box center [769, 230] width 19 height 26
type input "05/02/2021"
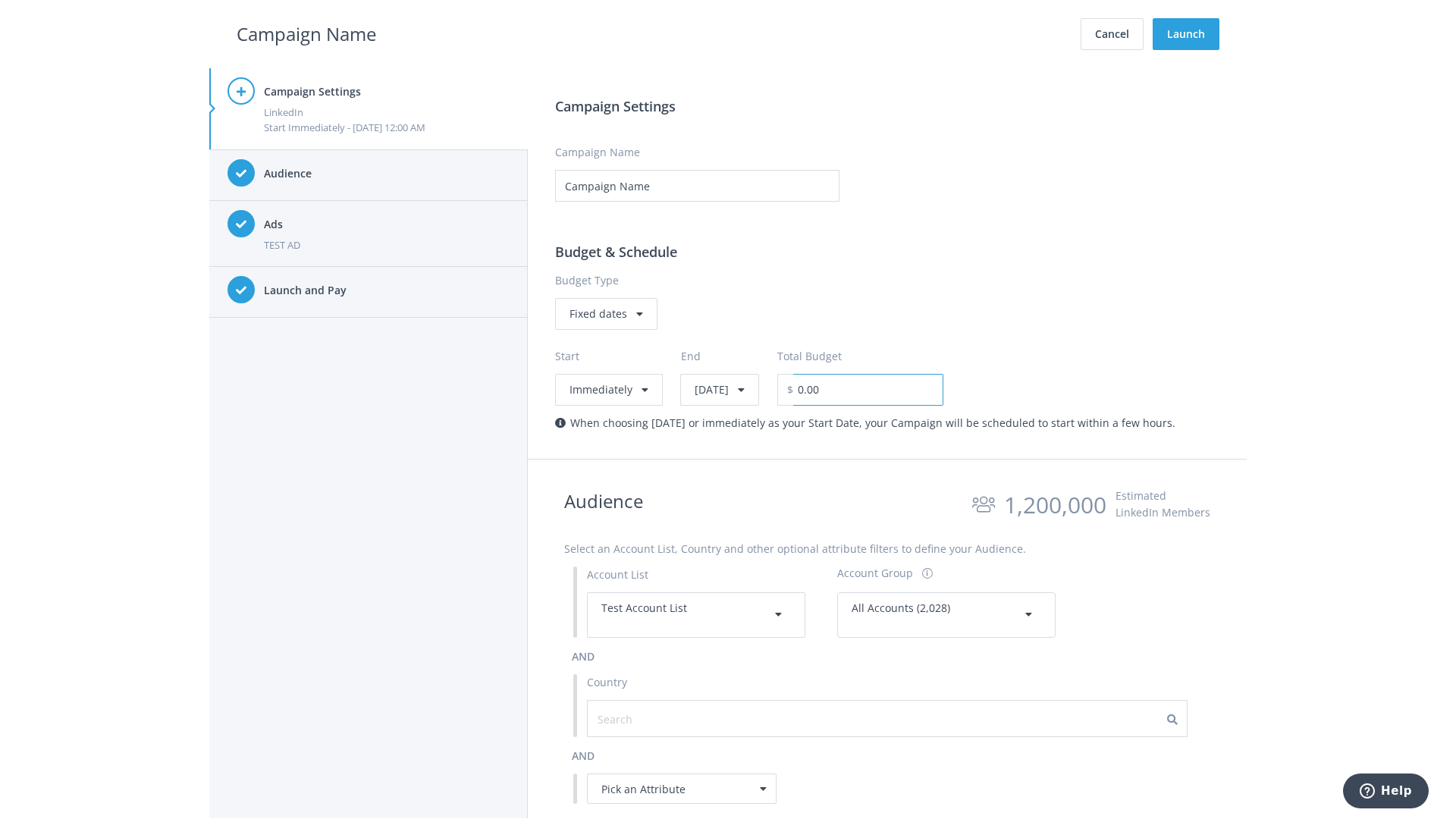
click at [907, 389] on input "0.00" at bounding box center [868, 389] width 150 height 32
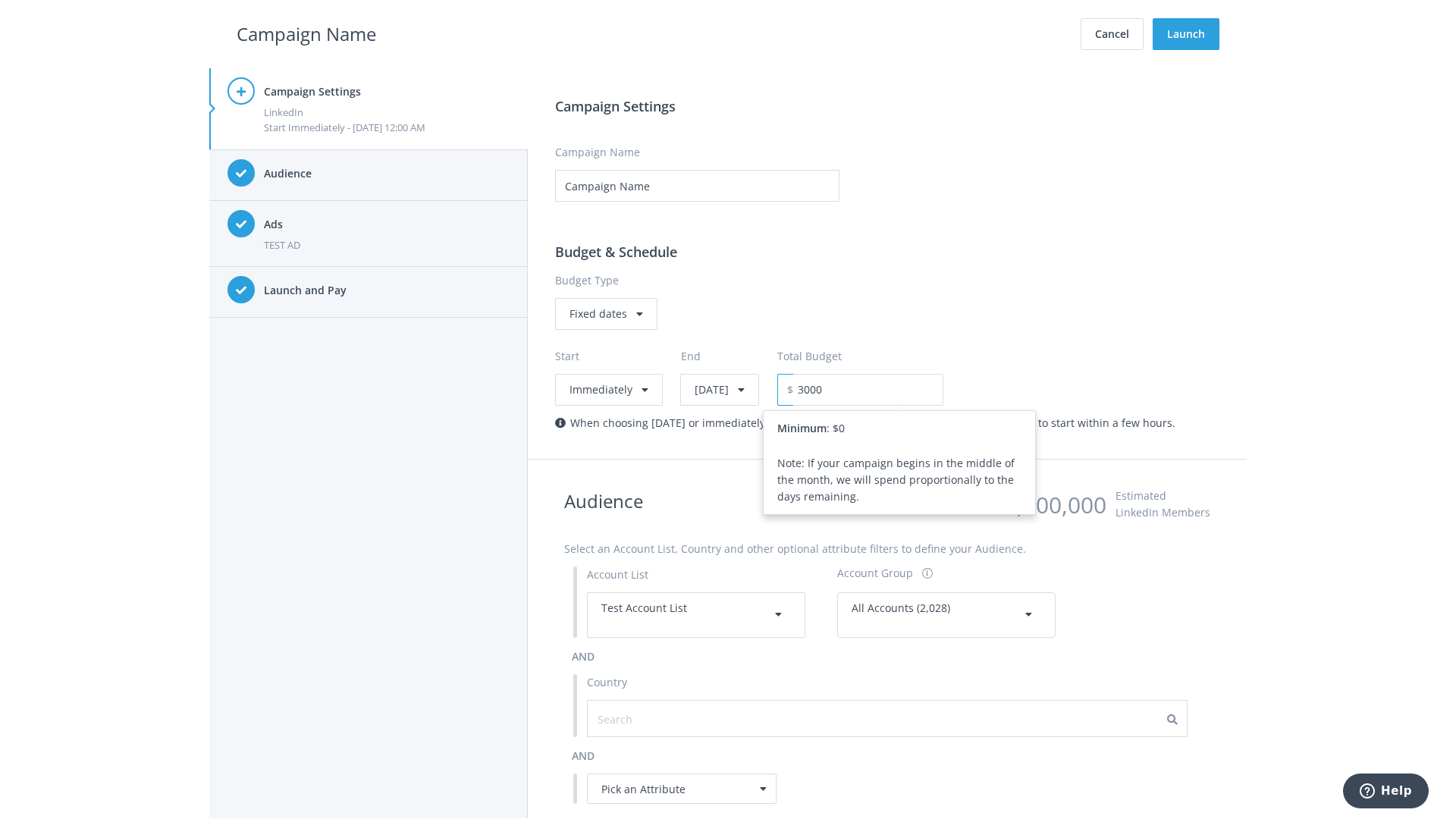
click at [306, 34] on h2 "Campaign Name" at bounding box center [306, 34] width 139 height 29
type input "3,000.00"
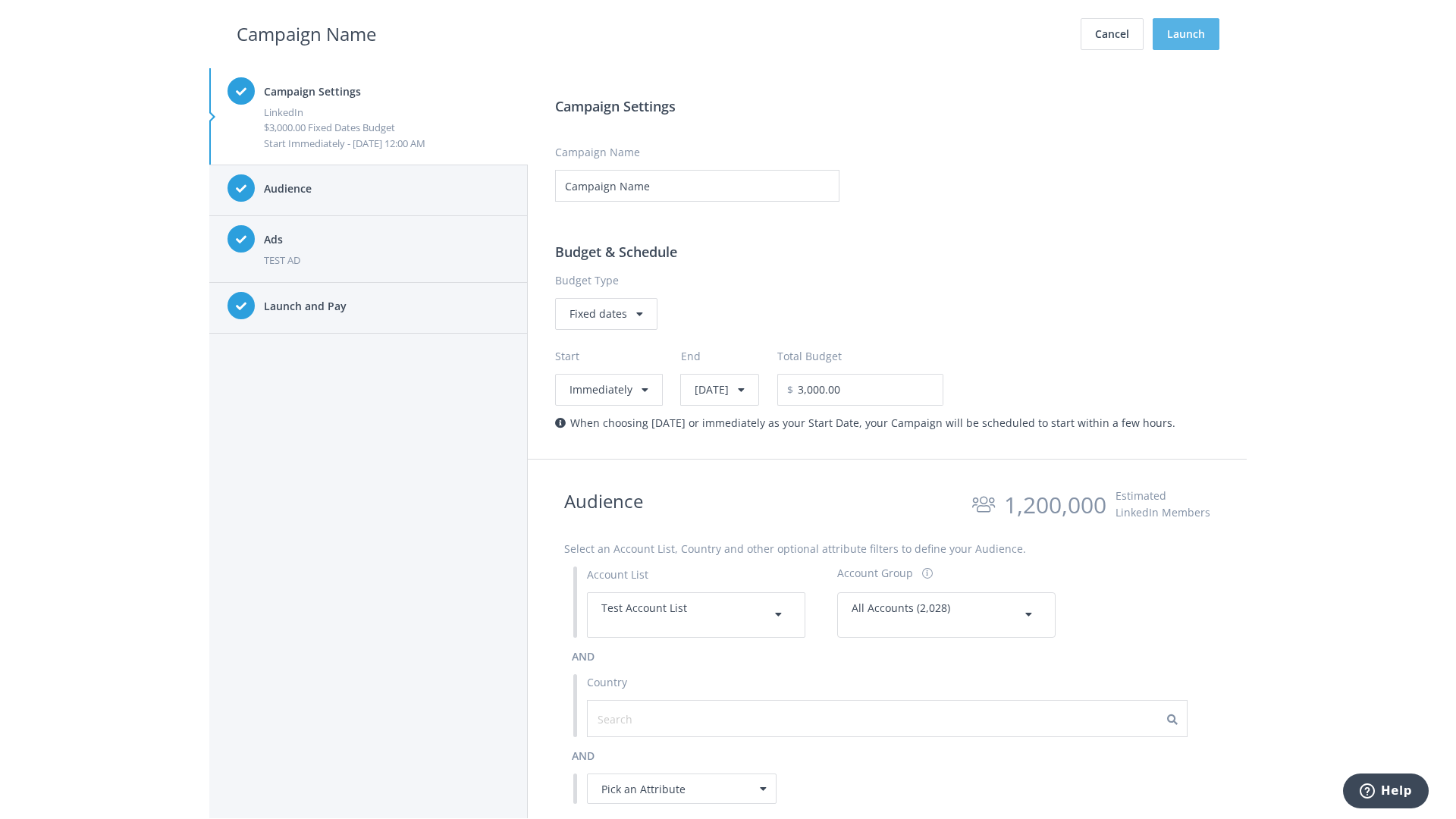
click at [1186, 34] on button "Launch" at bounding box center [1186, 34] width 67 height 32
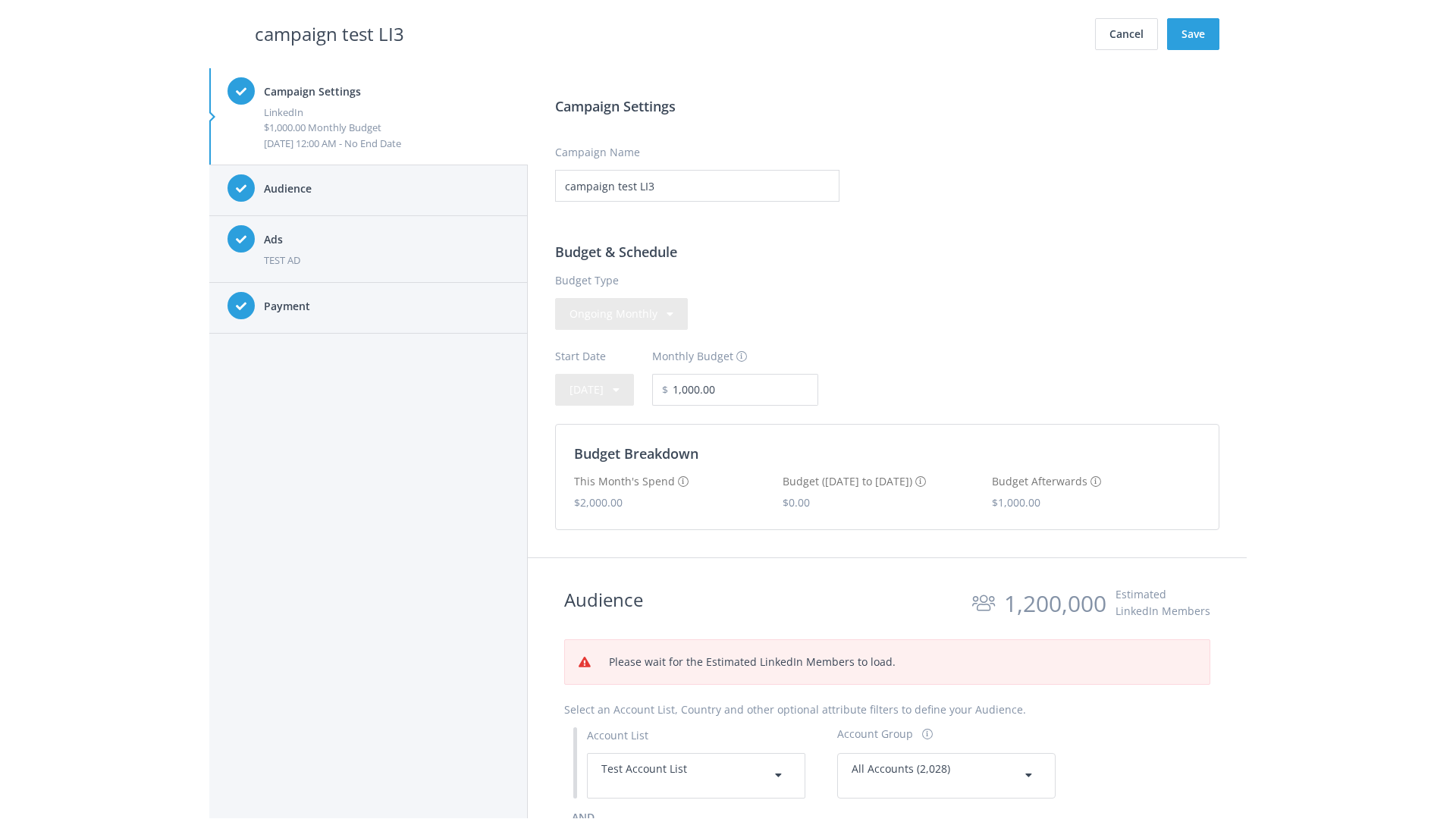
scroll to position [253, 0]
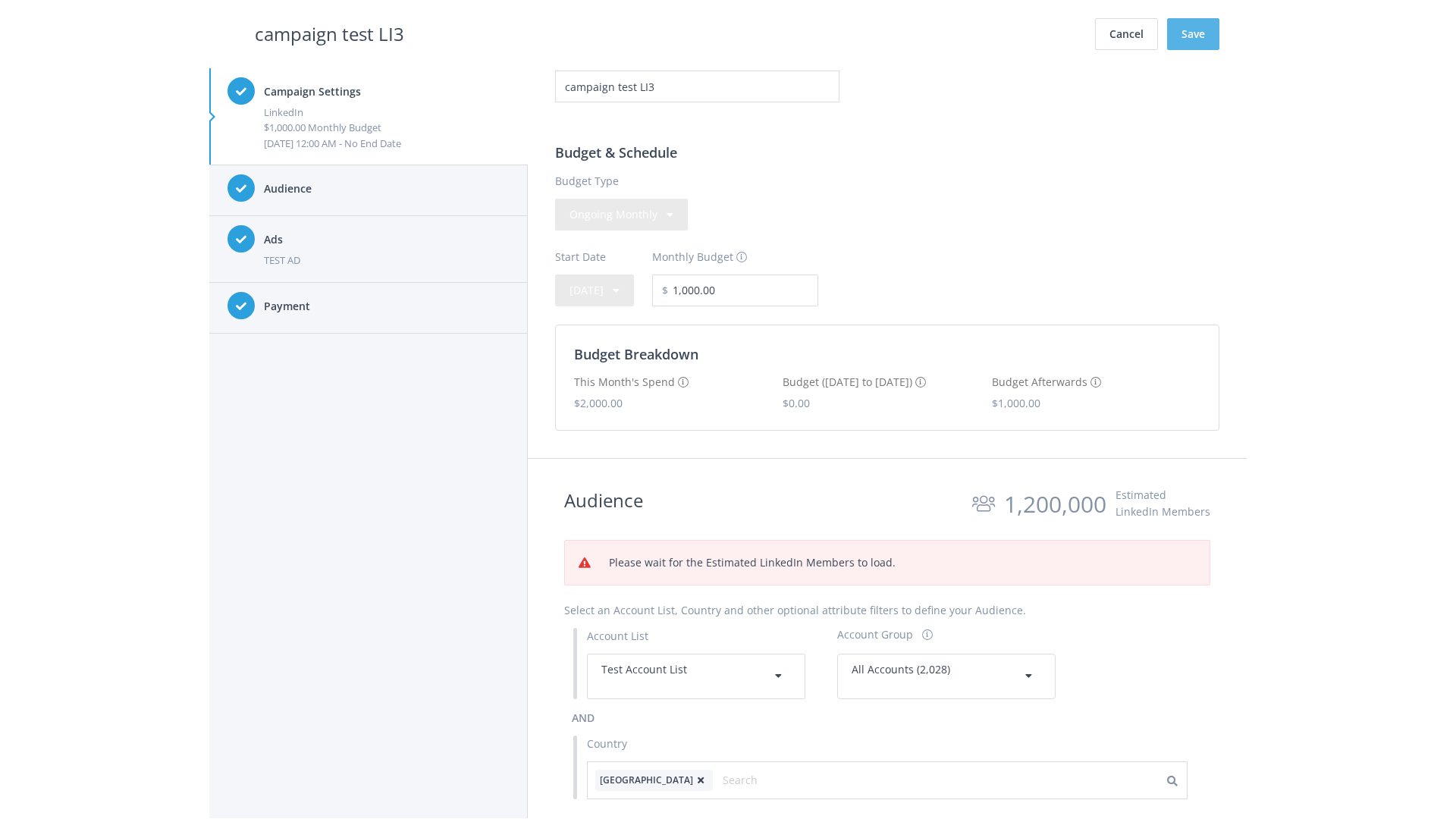
click at [1192, 34] on button "Save" at bounding box center [1193, 34] width 52 height 32
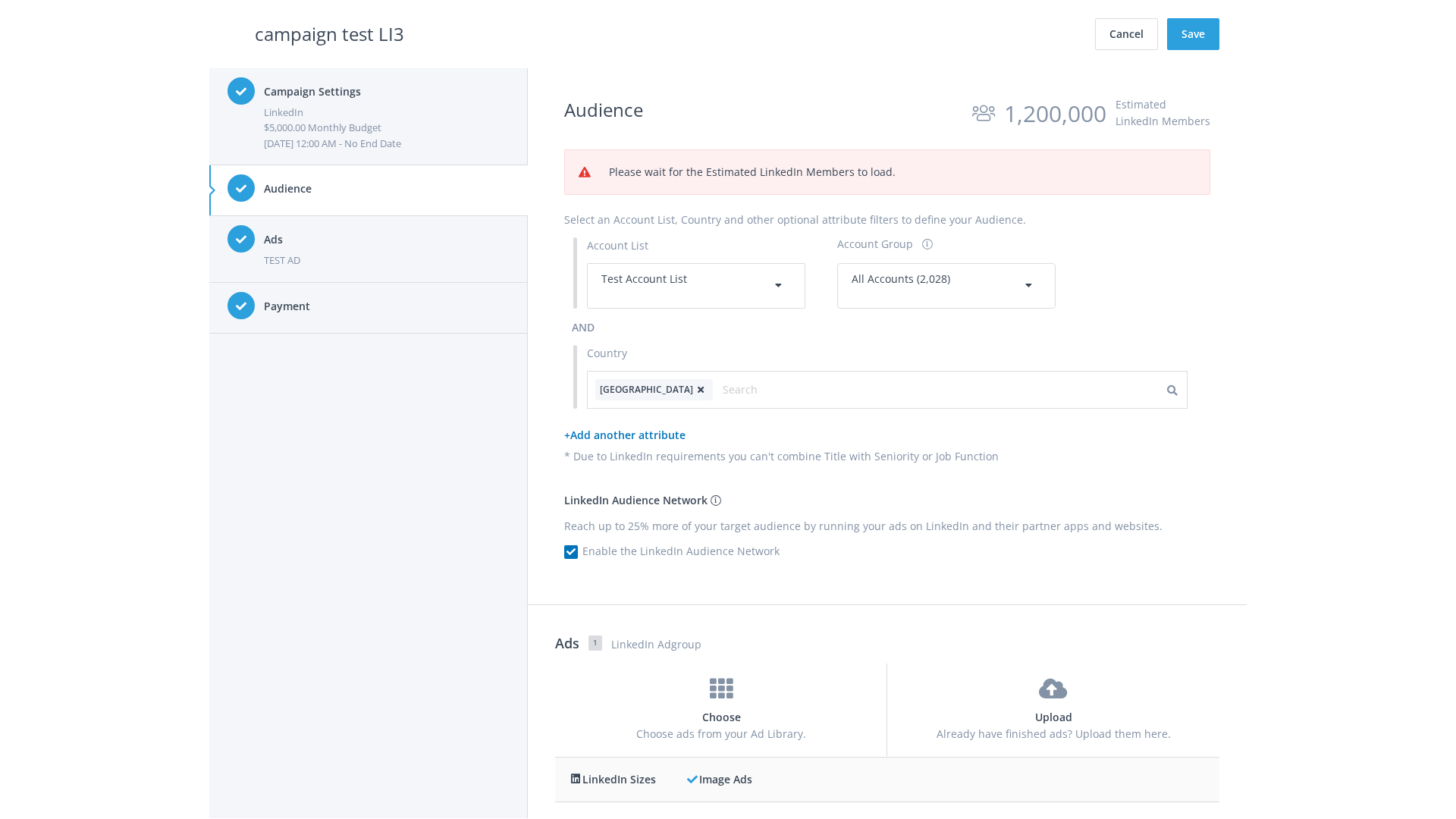
scroll to position [646, 0]
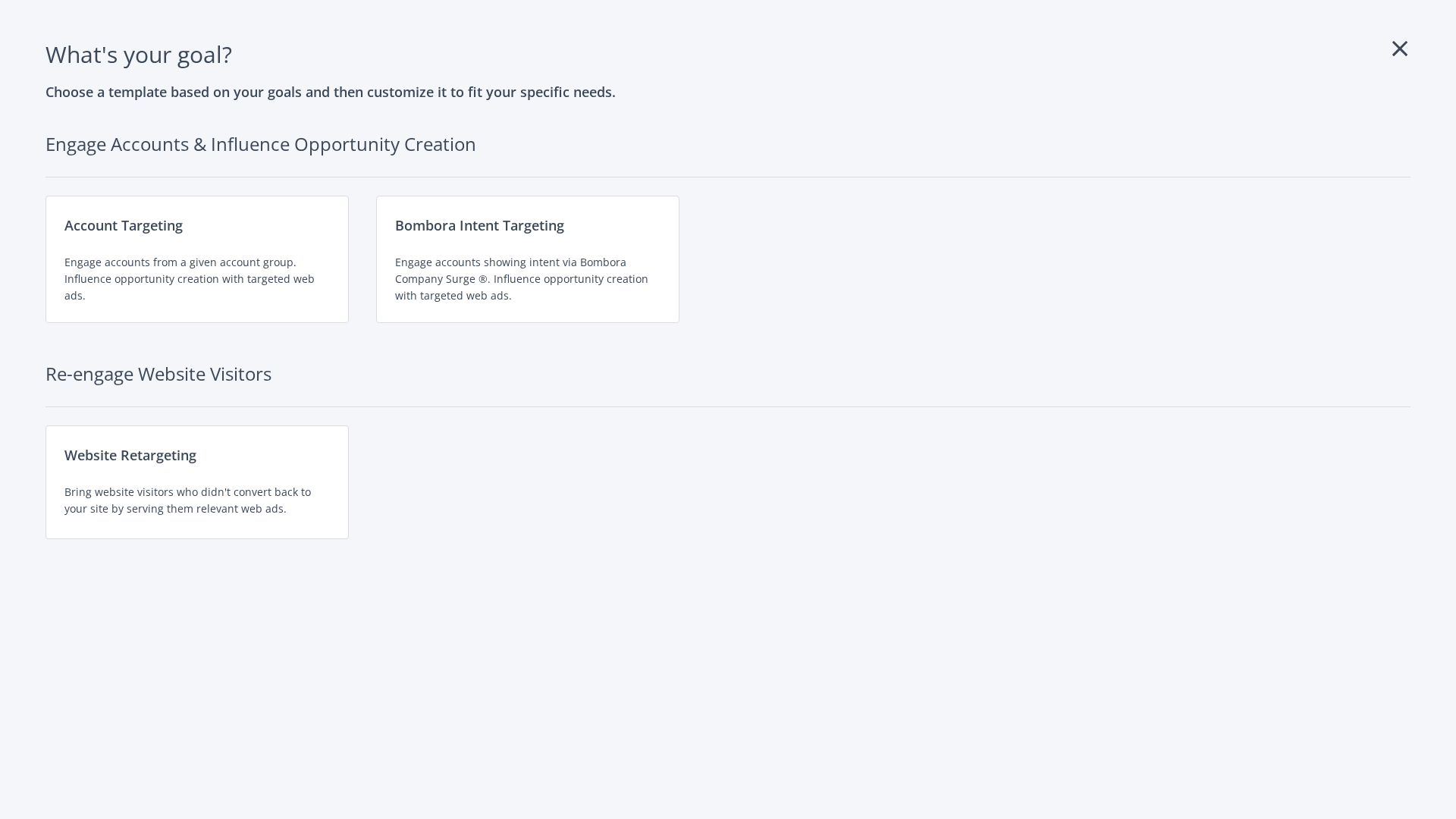
click at [197, 259] on div "Engage accounts from a given account group. Influence opportunity creation with…" at bounding box center [197, 279] width 265 height 50
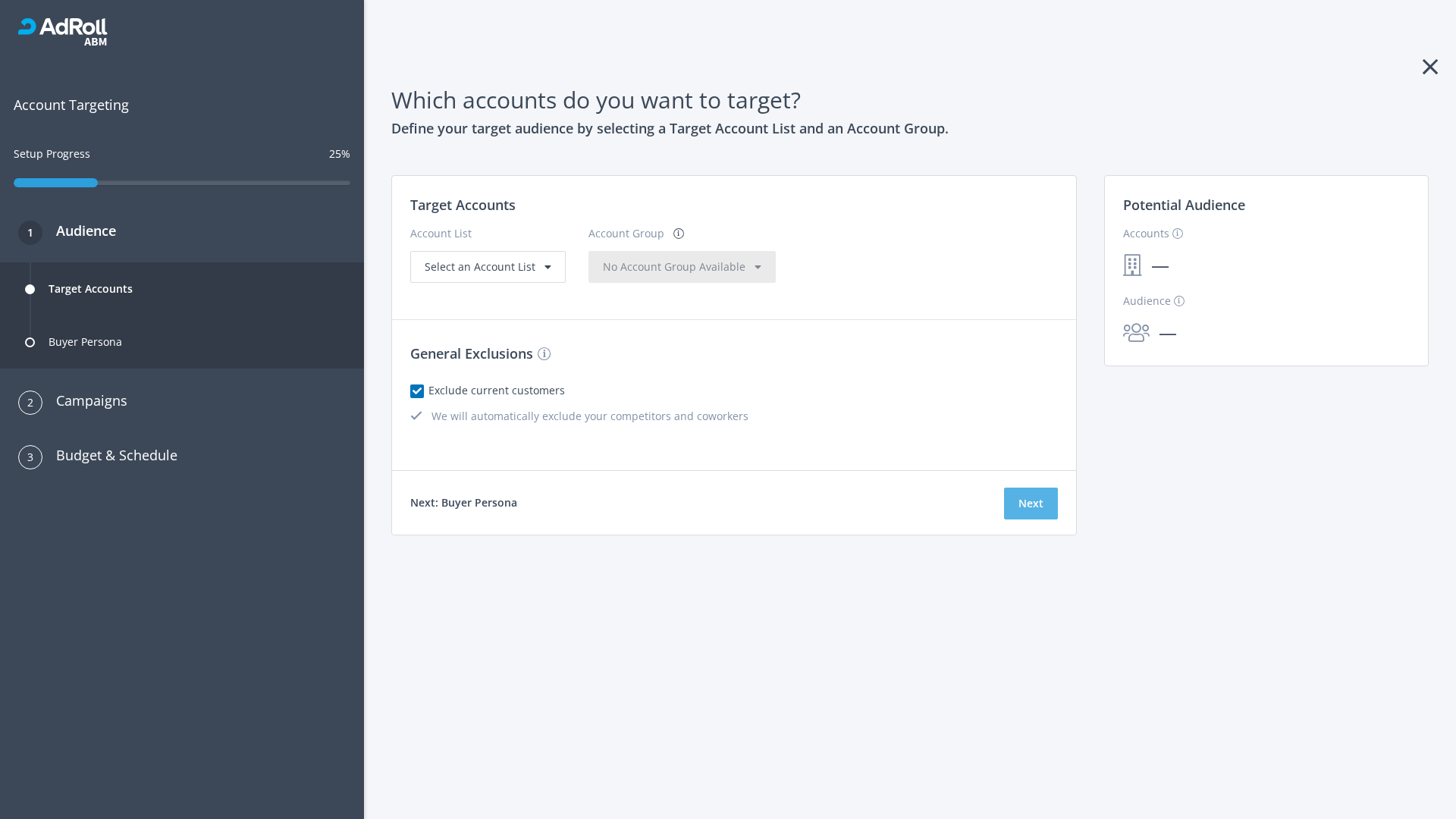
click at [1031, 503] on button "Next" at bounding box center [1031, 503] width 54 height 32
click at [486, 274] on span "Select an Account List" at bounding box center [480, 266] width 111 height 14
click at [644, 274] on span "No Account Group Available" at bounding box center [674, 266] width 143 height 14
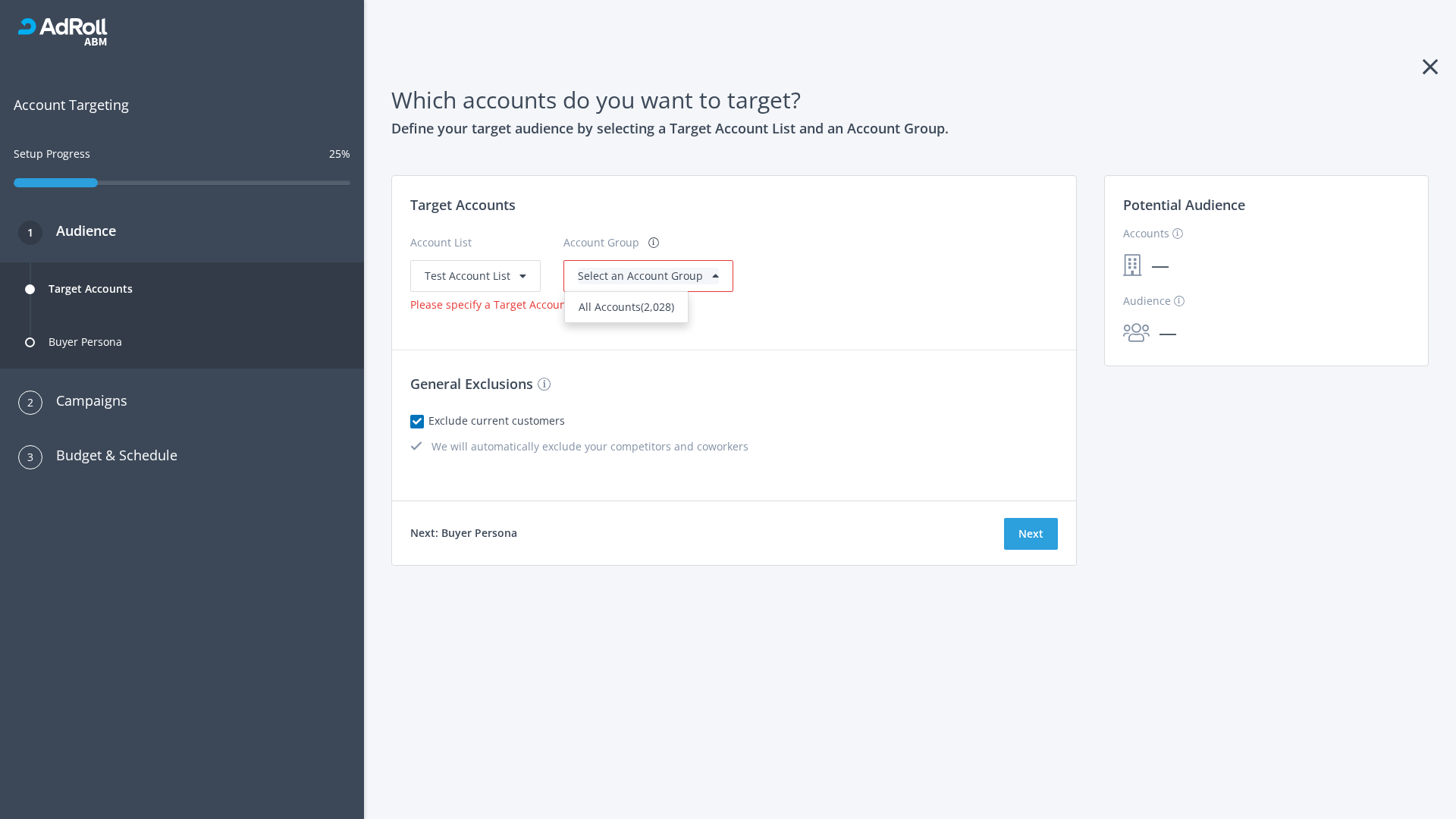
click at [624, 306] on span "All Accounts (2,028)" at bounding box center [626, 306] width 96 height 14
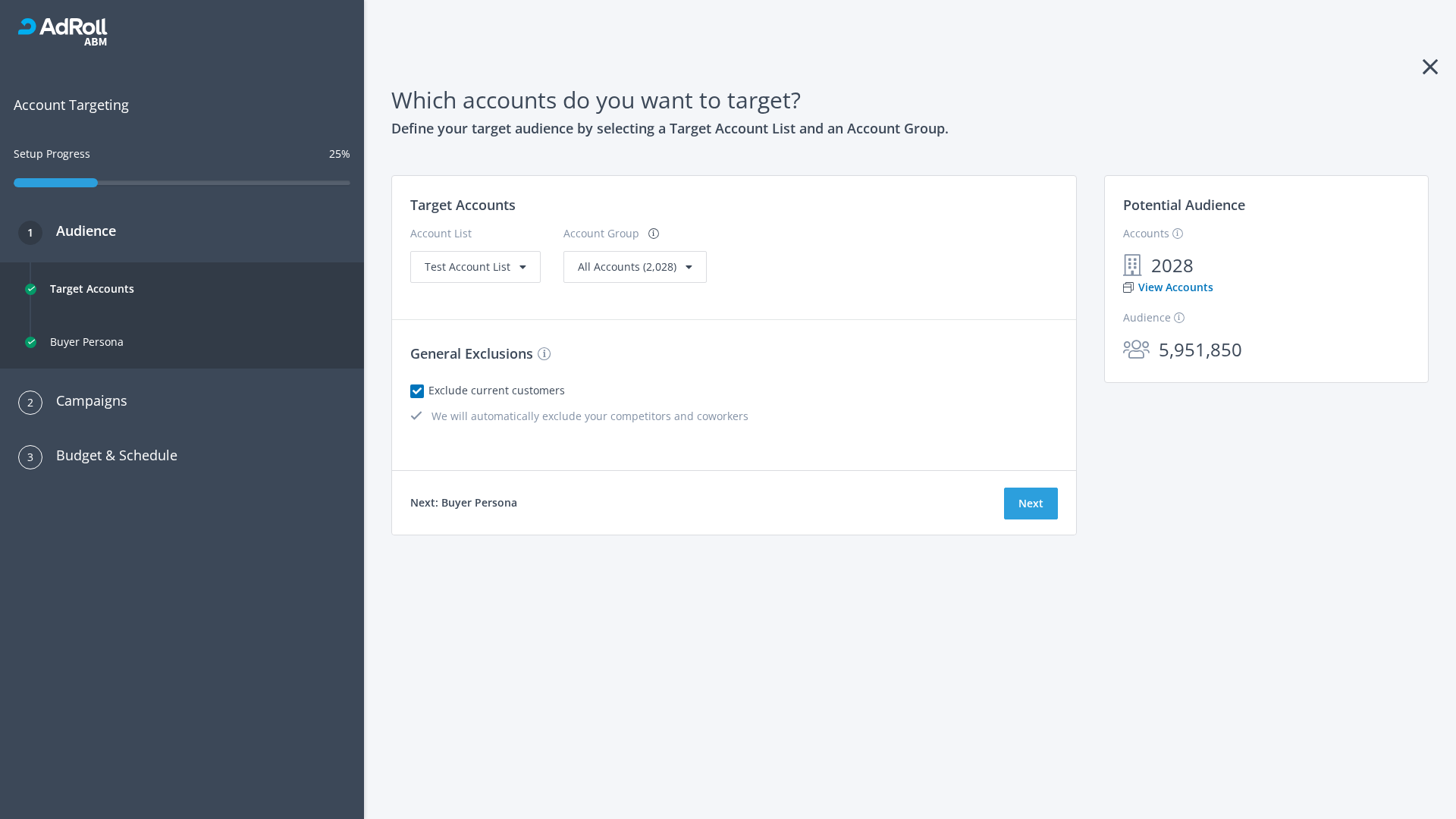
click at [1167, 287] on link "View Accounts" at bounding box center [1168, 288] width 91 height 17
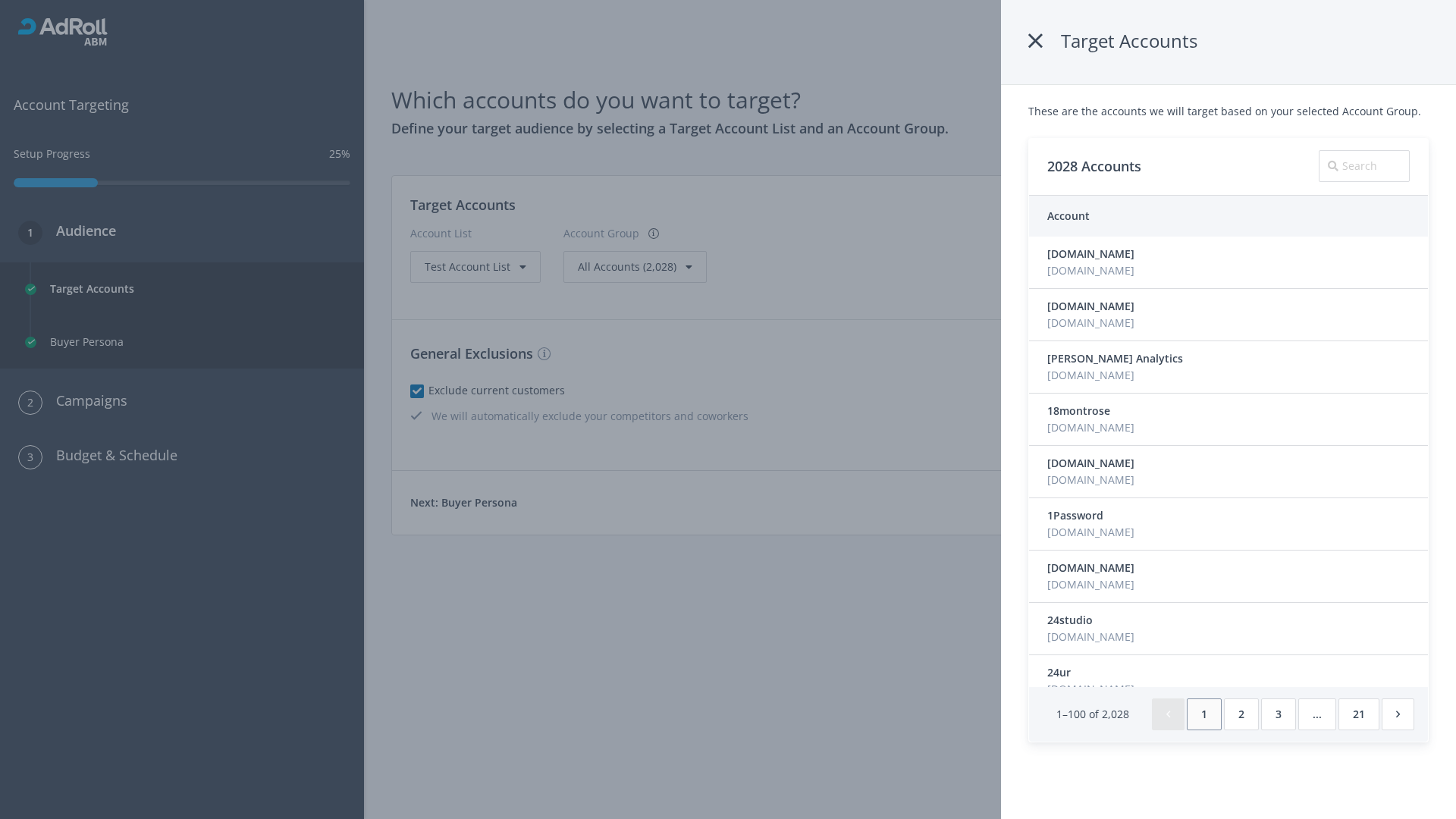
click at [1035, 41] on icon at bounding box center [1035, 41] width 14 height 28
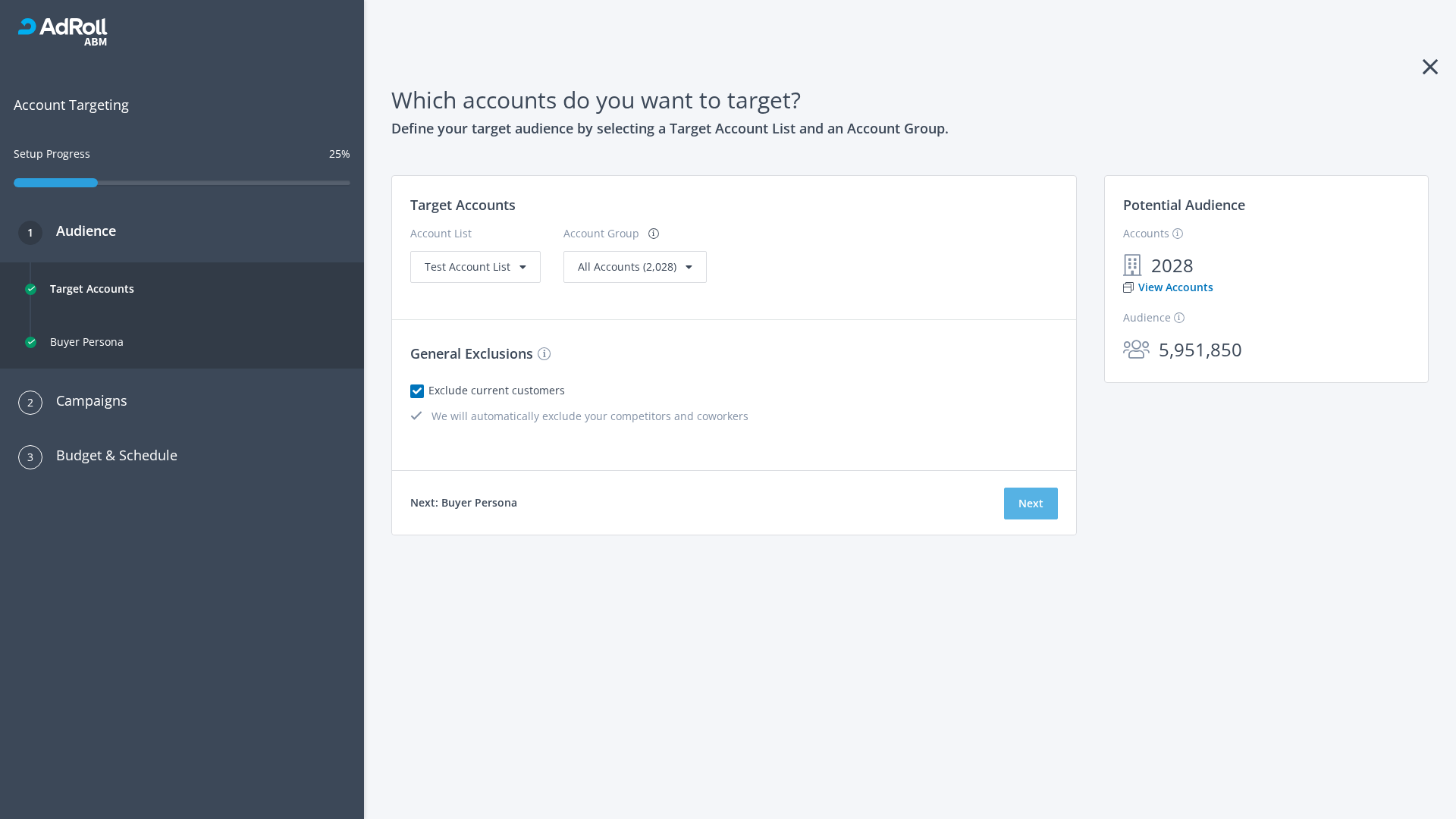
click at [1031, 503] on button "Next" at bounding box center [1031, 503] width 54 height 32
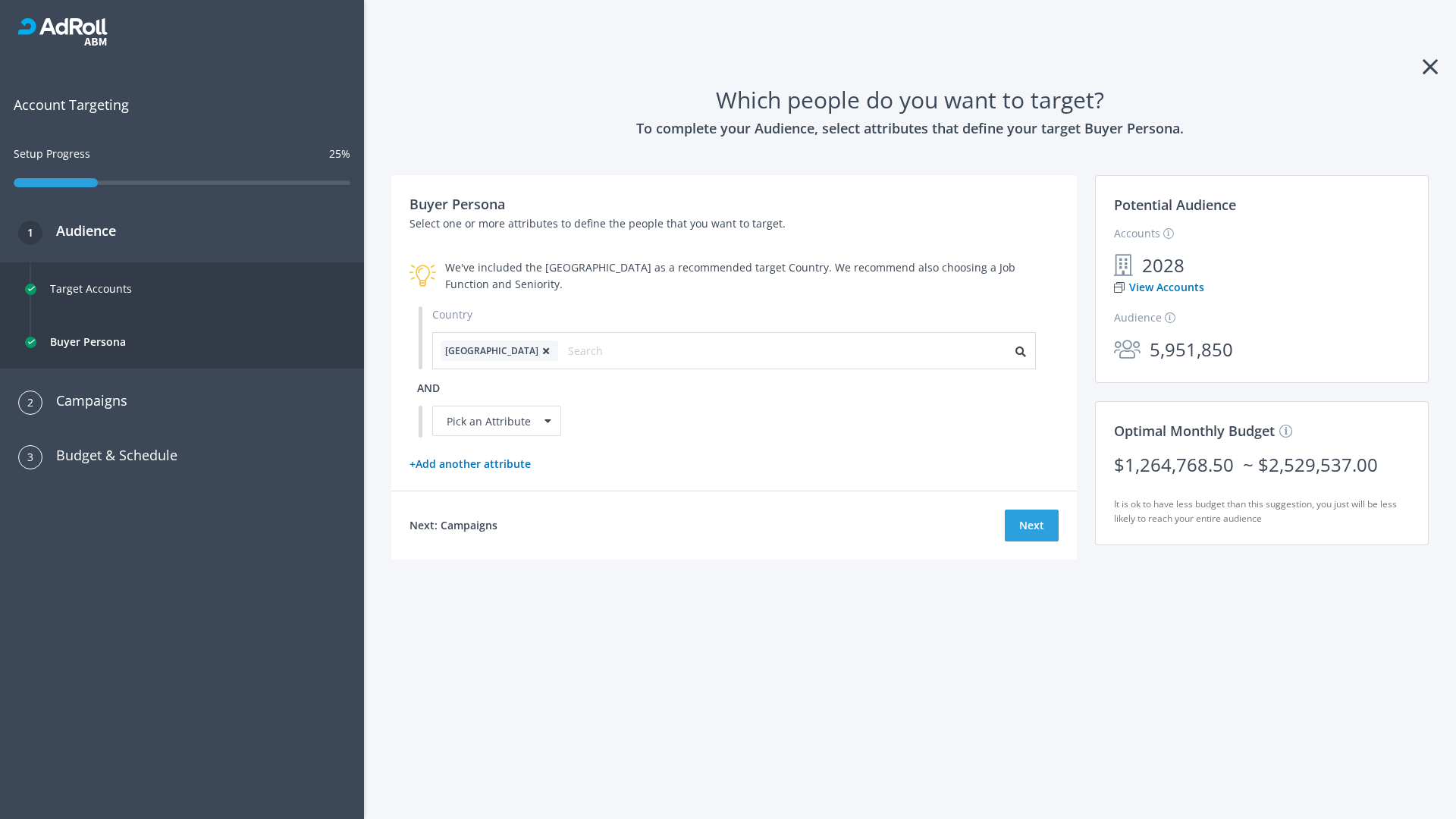
click at [539, 350] on icon at bounding box center [546, 351] width 15 height 9
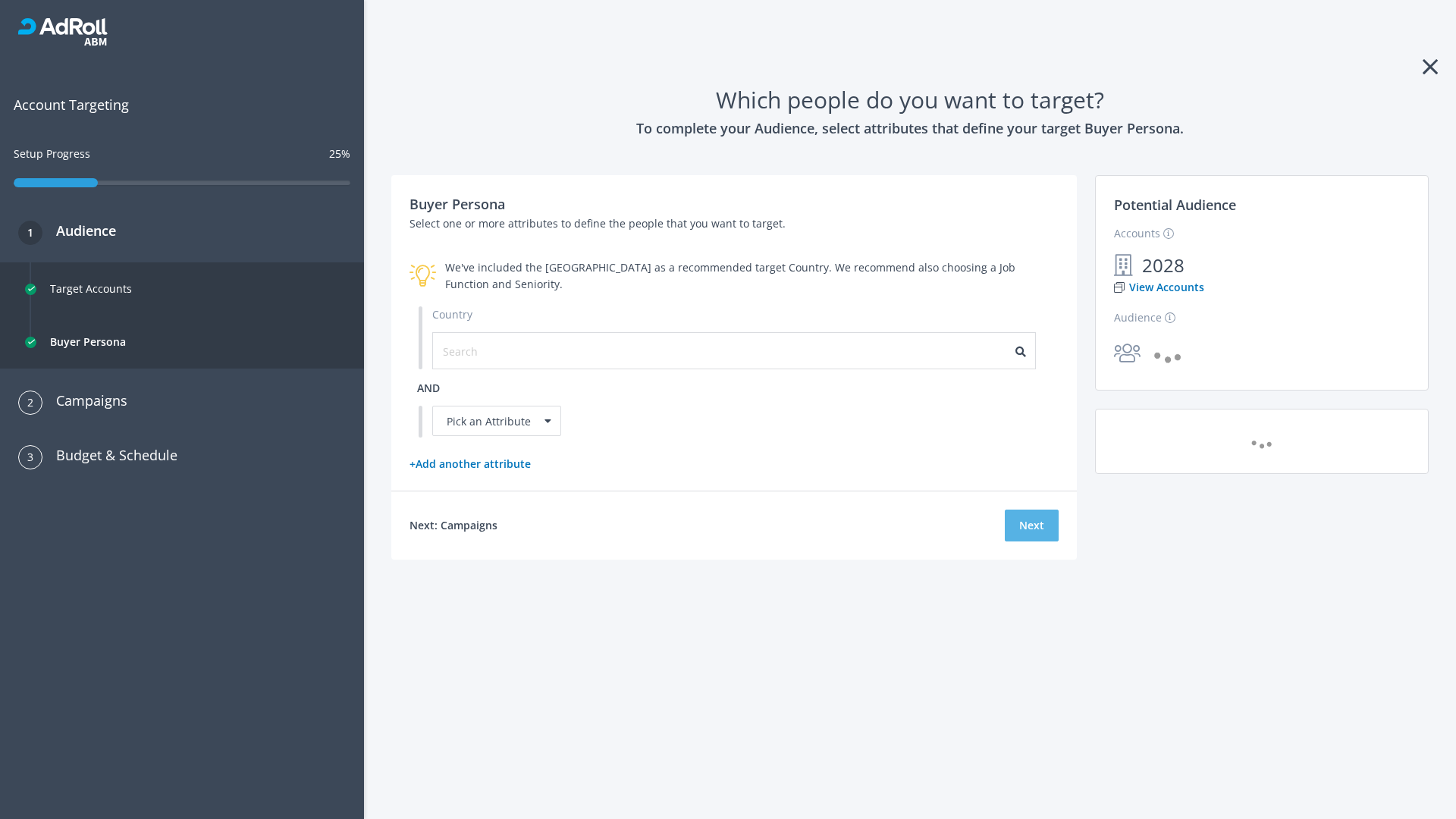
click at [1031, 524] on button "Next" at bounding box center [1031, 525] width 54 height 32
click at [501, 350] on input "text" at bounding box center [511, 351] width 136 height 17
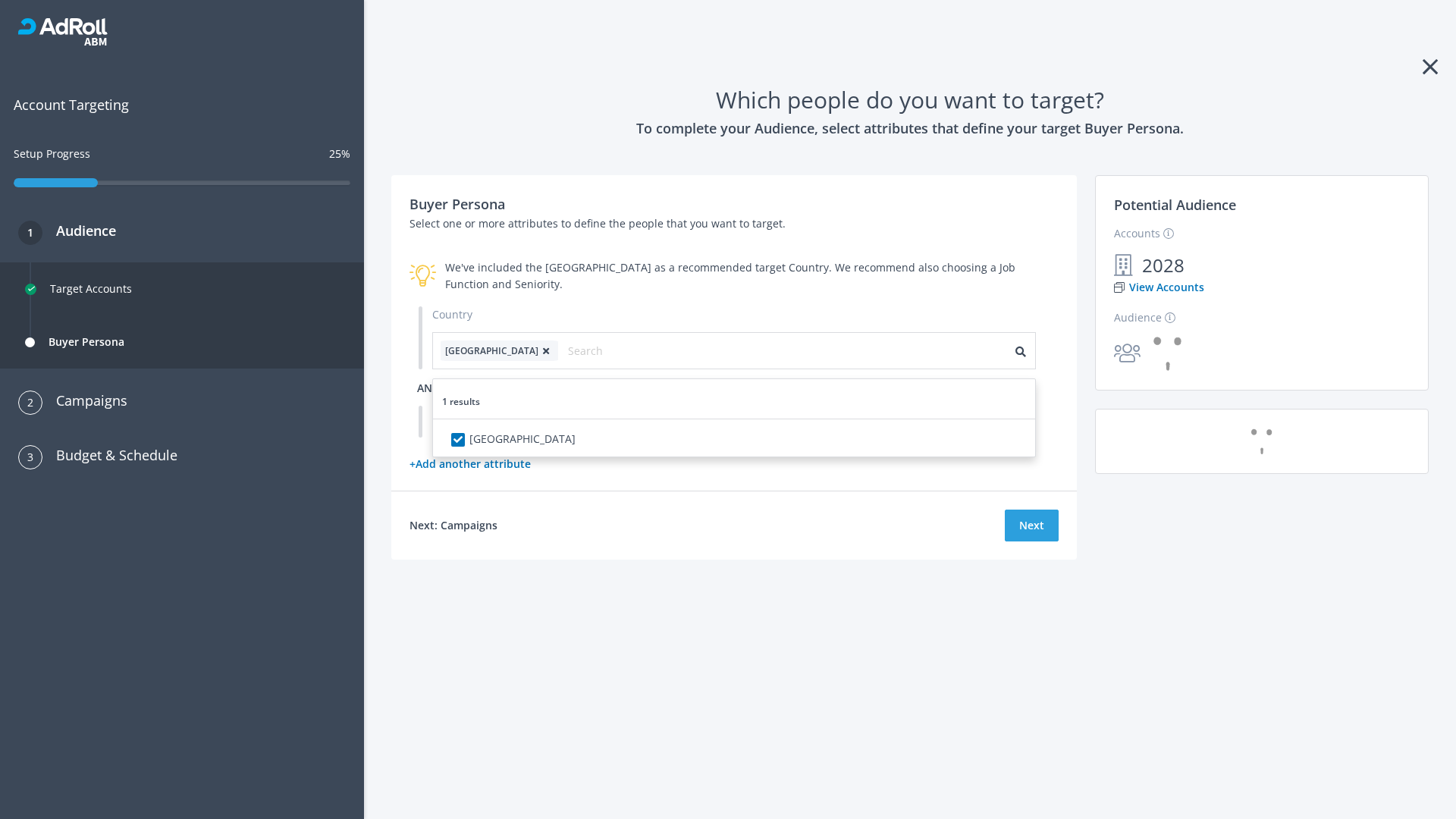
click at [429, 388] on span "and" at bounding box center [428, 388] width 23 height 14
click at [497, 420] on div "Pick an Attribute" at bounding box center [497, 420] width 129 height 30
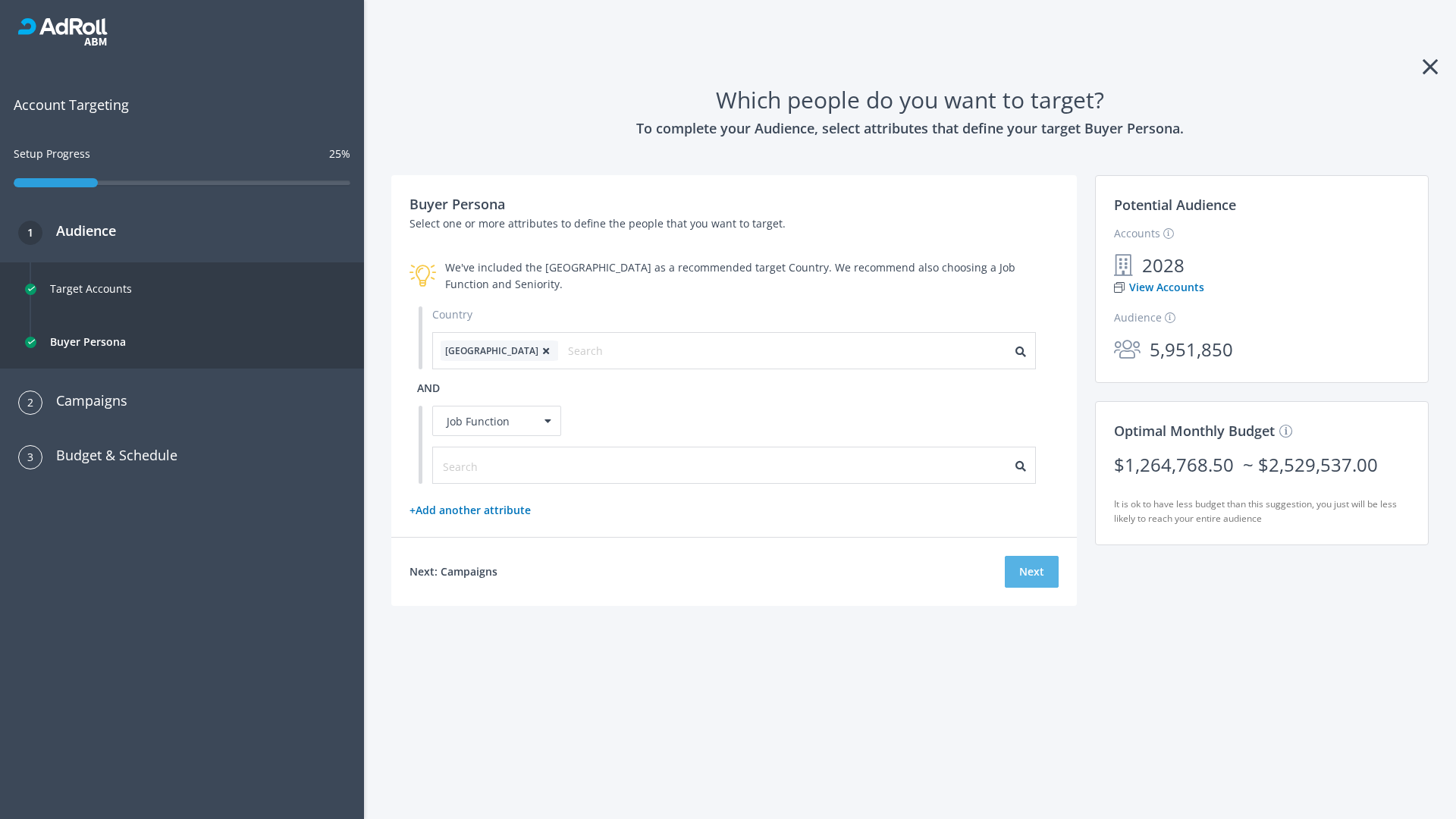
click at [1031, 571] on button "Next" at bounding box center [1031, 571] width 54 height 32
click at [501, 465] on input "text" at bounding box center [511, 467] width 136 height 17
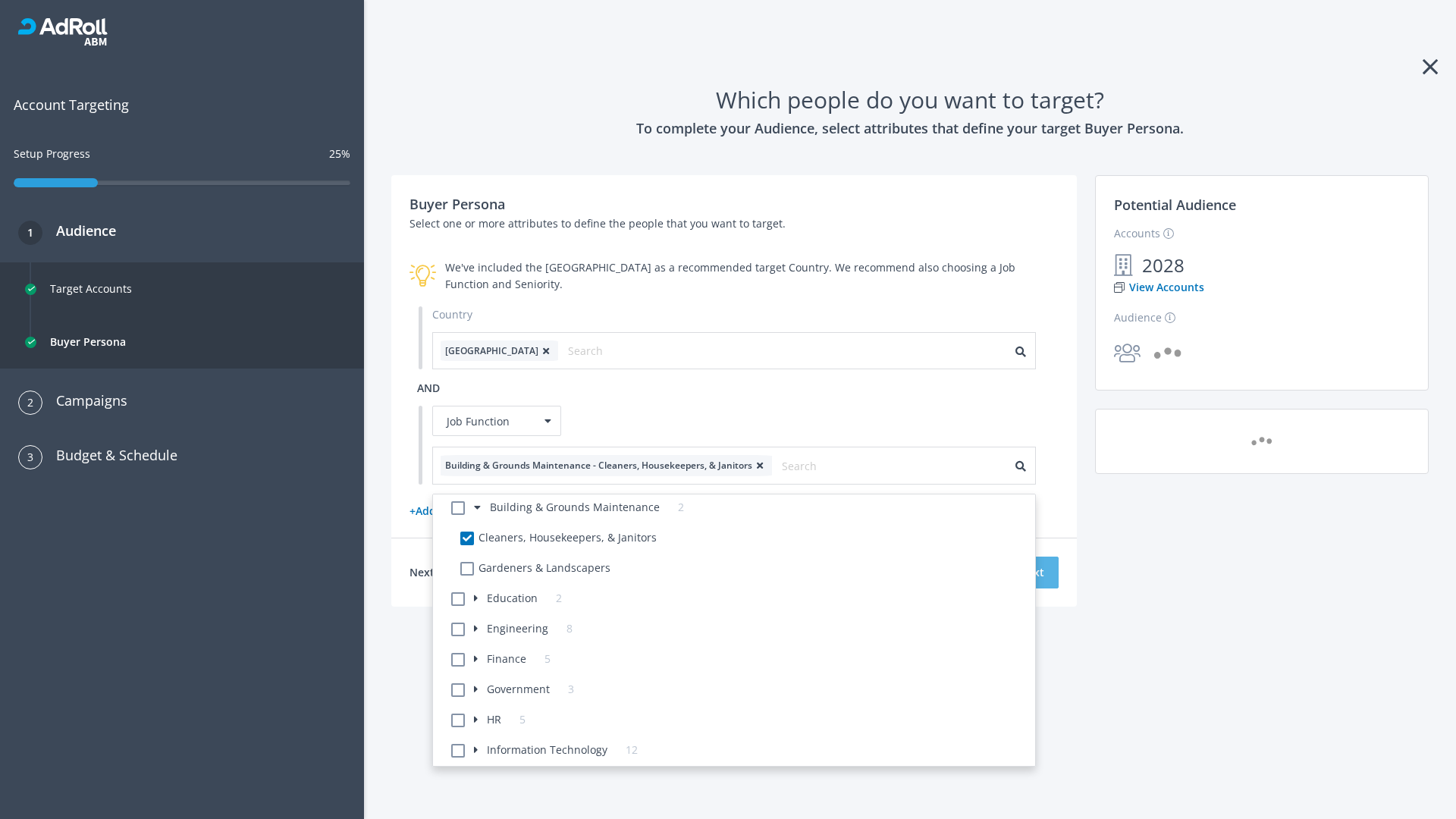
click at [1031, 571] on button "Next" at bounding box center [1031, 572] width 54 height 32
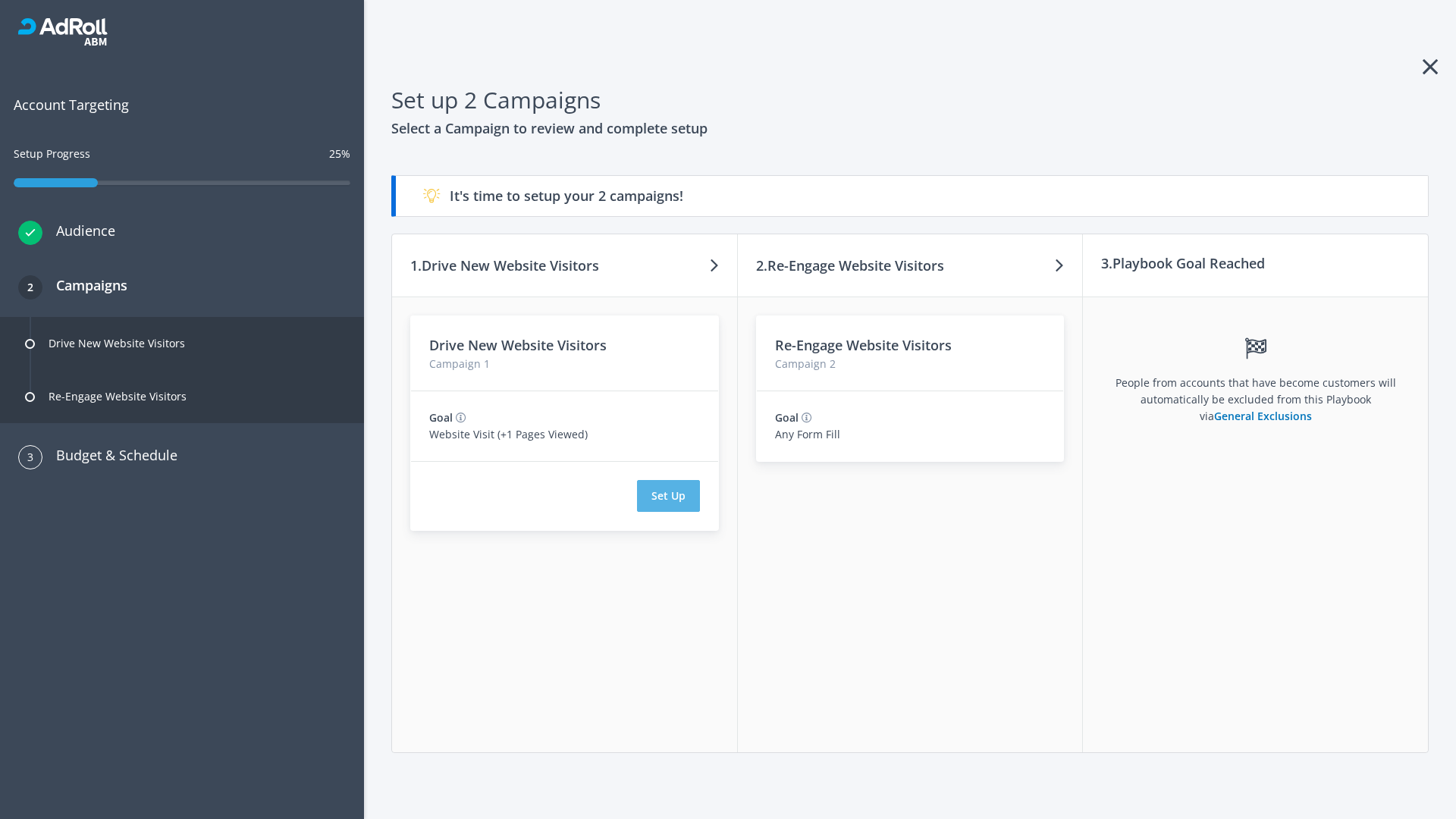
click at [668, 496] on button "Set Up" at bounding box center [668, 496] width 63 height 32
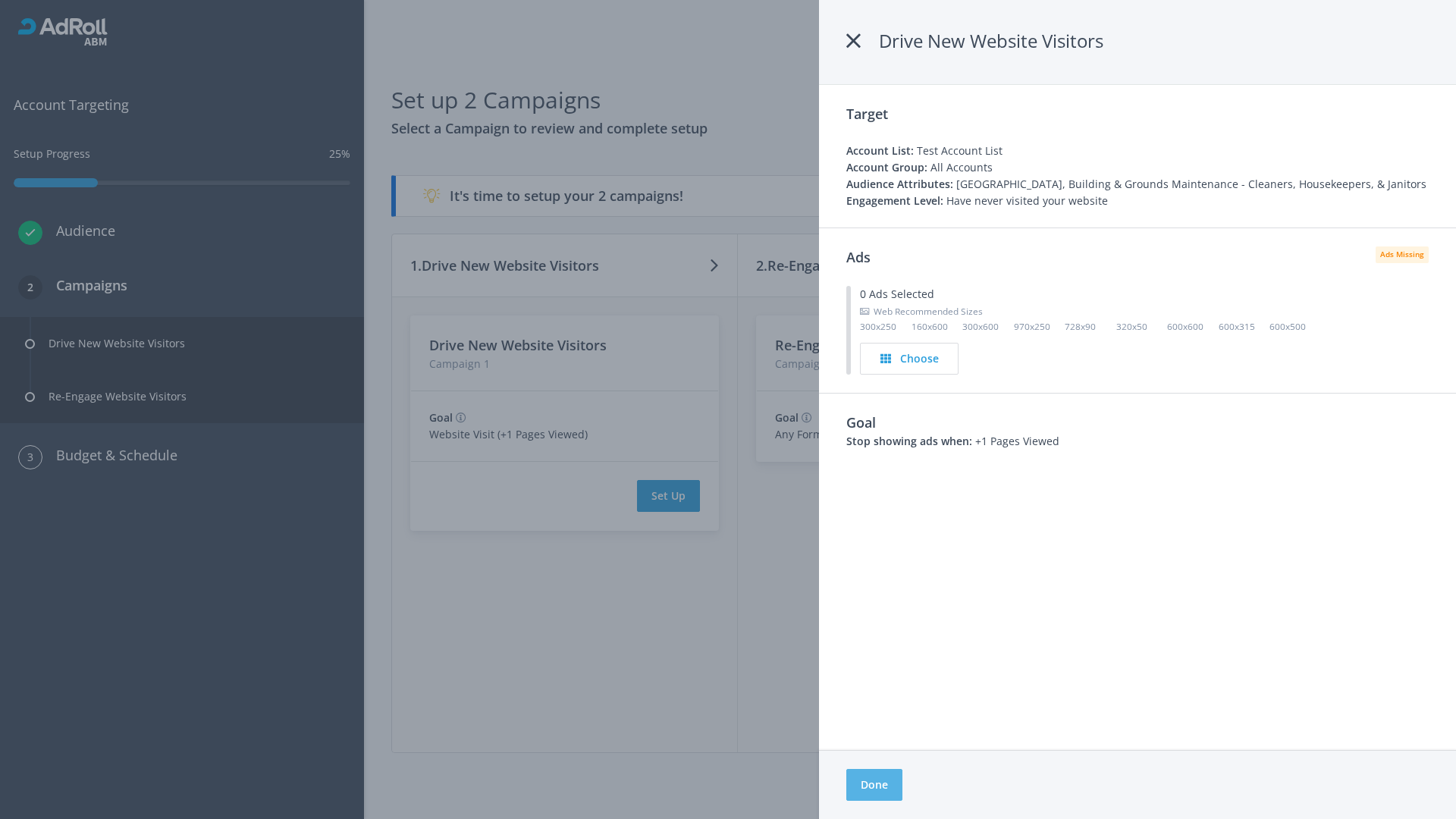
click at [874, 785] on button "Done" at bounding box center [874, 785] width 56 height 32
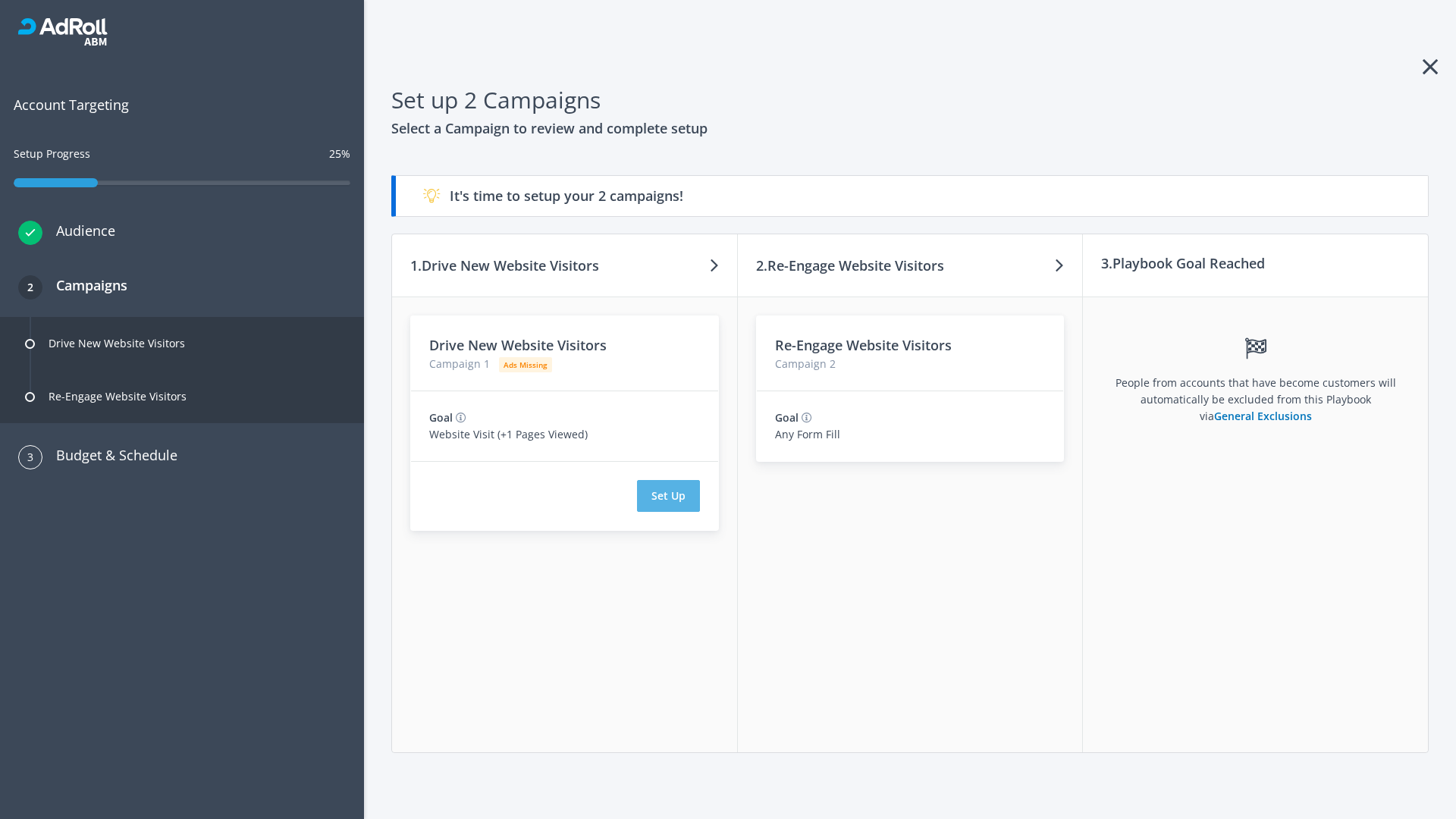
click at [668, 496] on button "Set Up" at bounding box center [668, 496] width 63 height 32
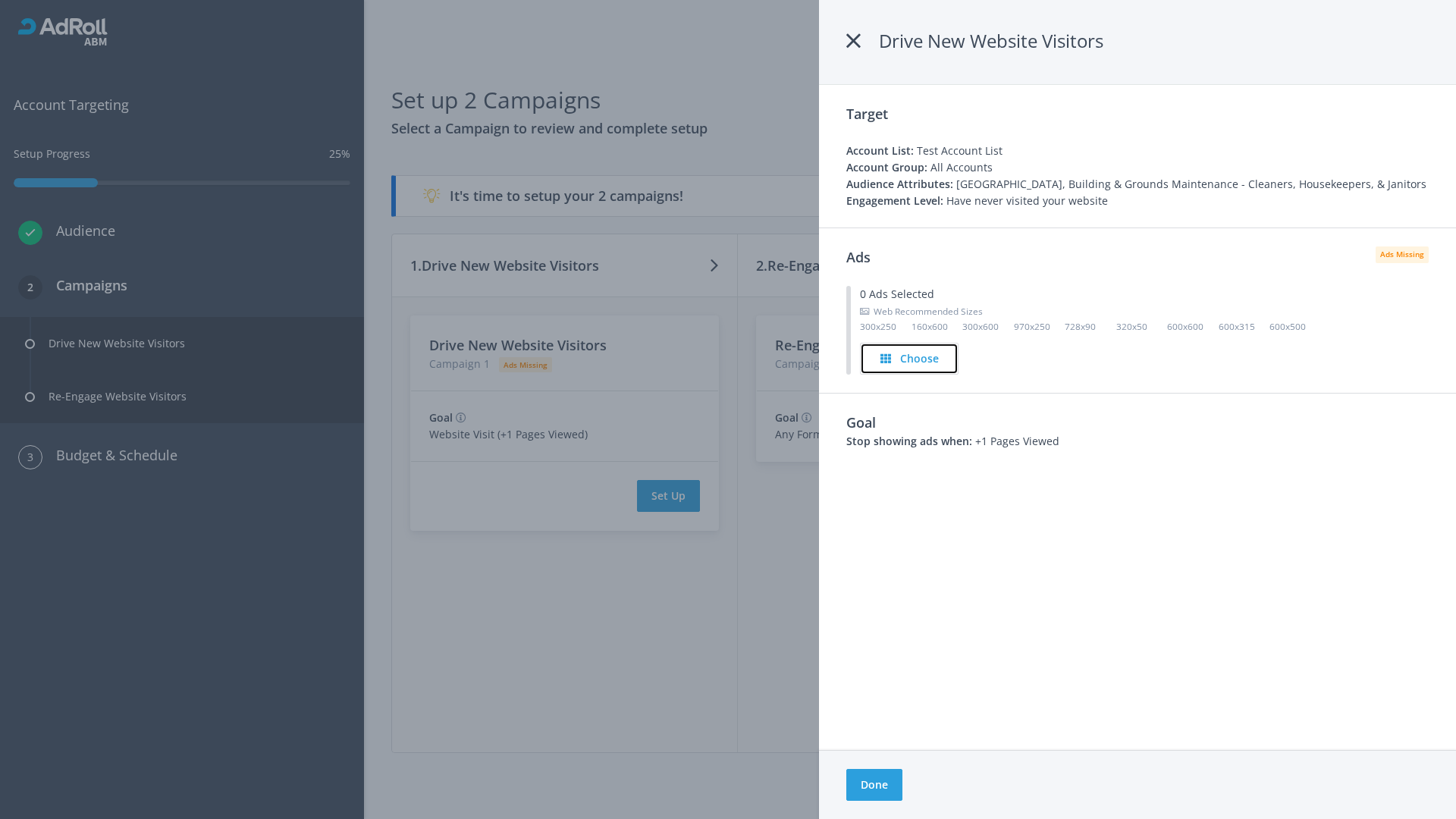
click at [910, 357] on h4 "Choose" at bounding box center [920, 358] width 39 height 17
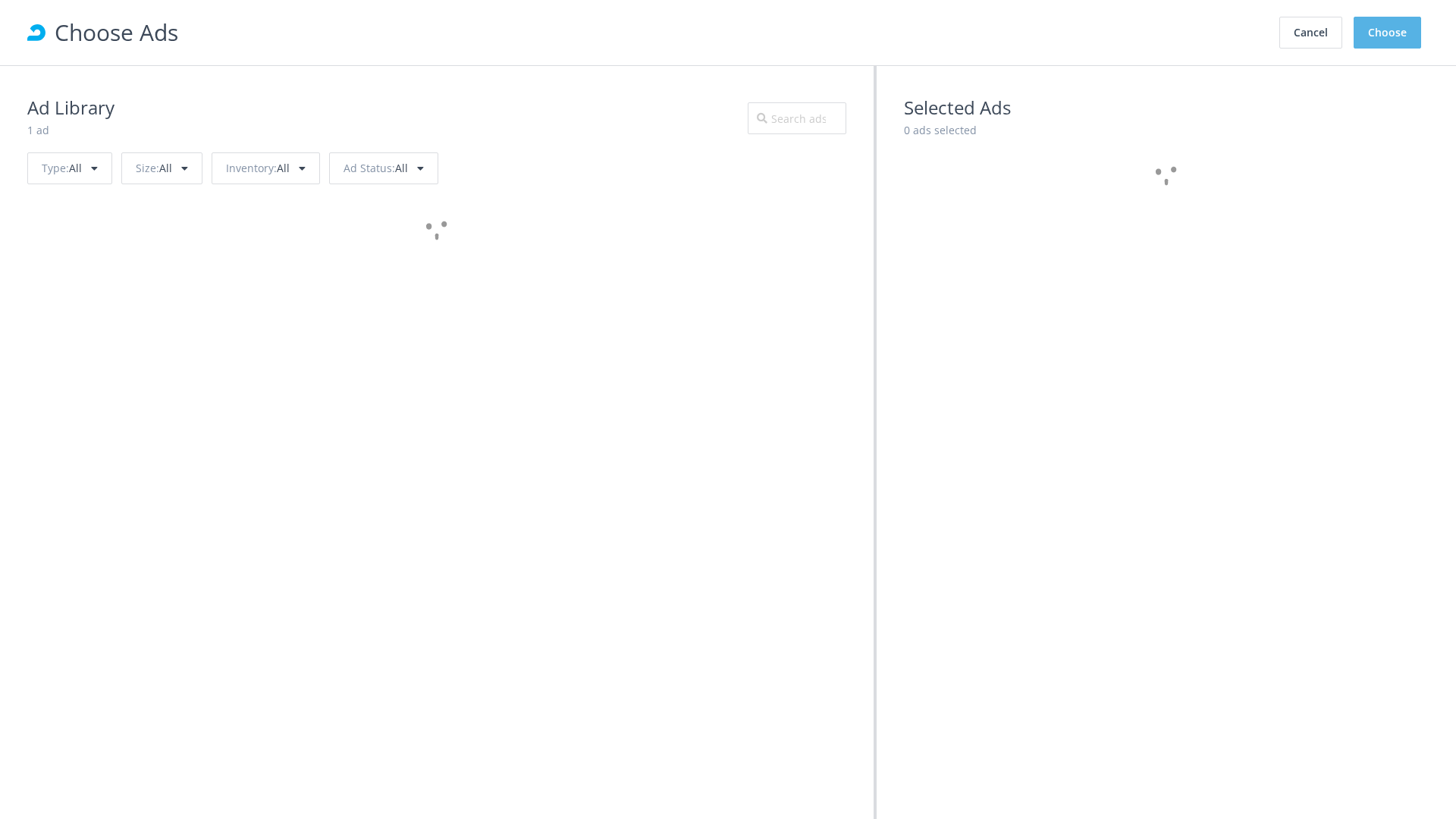
click at [1388, 33] on button "Choose" at bounding box center [1387, 33] width 67 height 32
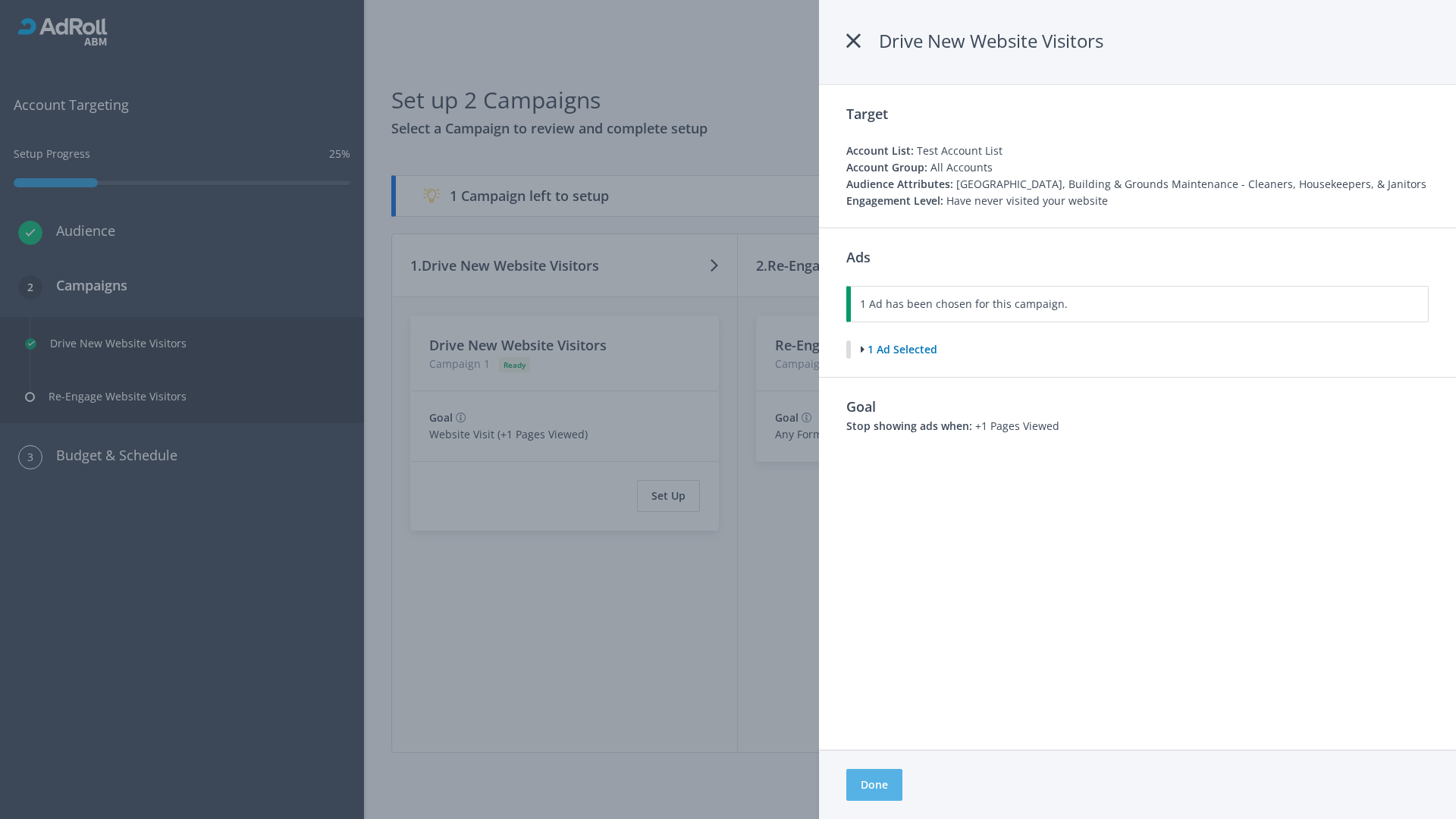
click at [874, 785] on button "Done" at bounding box center [874, 785] width 56 height 32
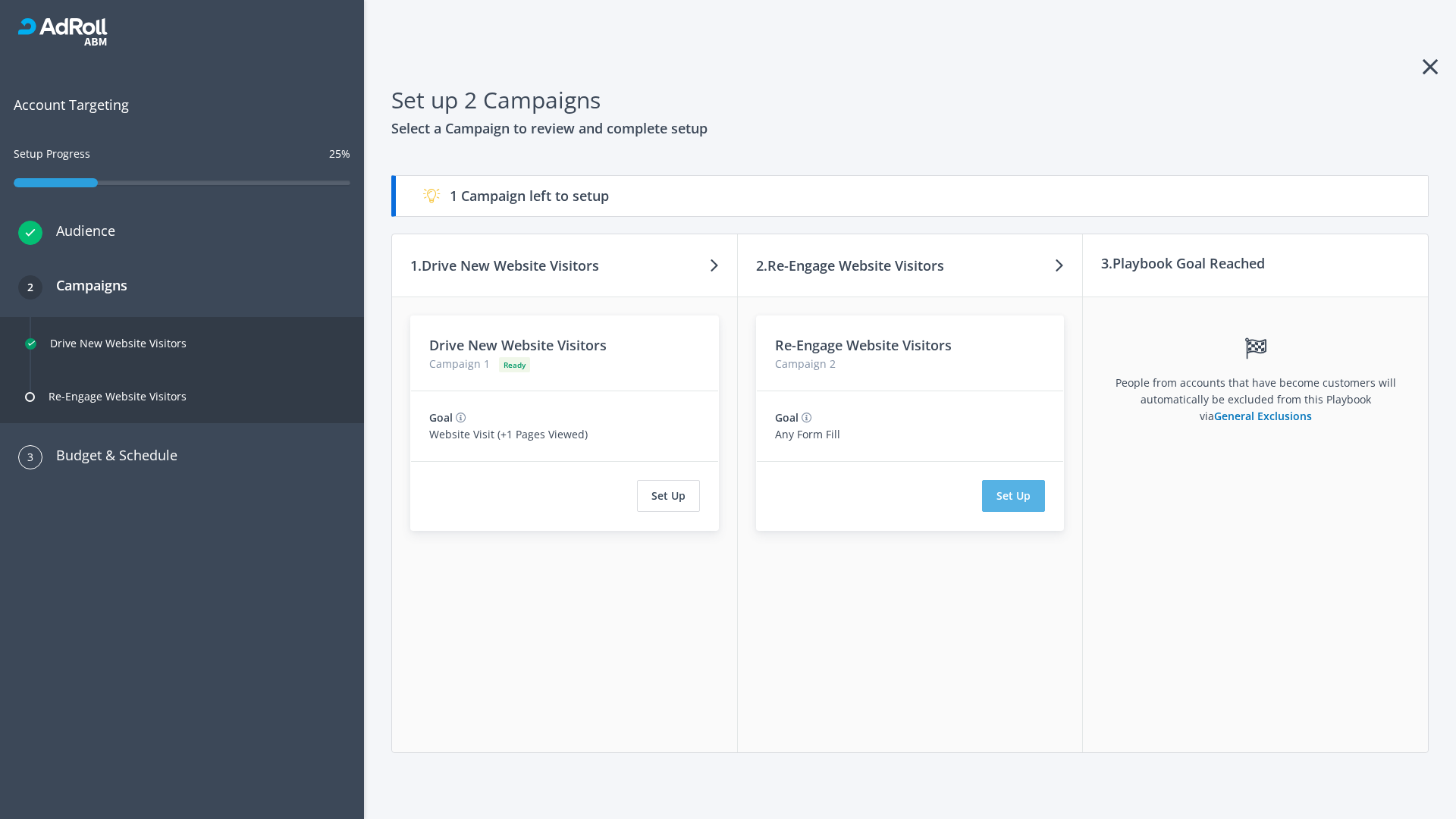
click at [1014, 496] on button "Set Up" at bounding box center [1013, 496] width 63 height 32
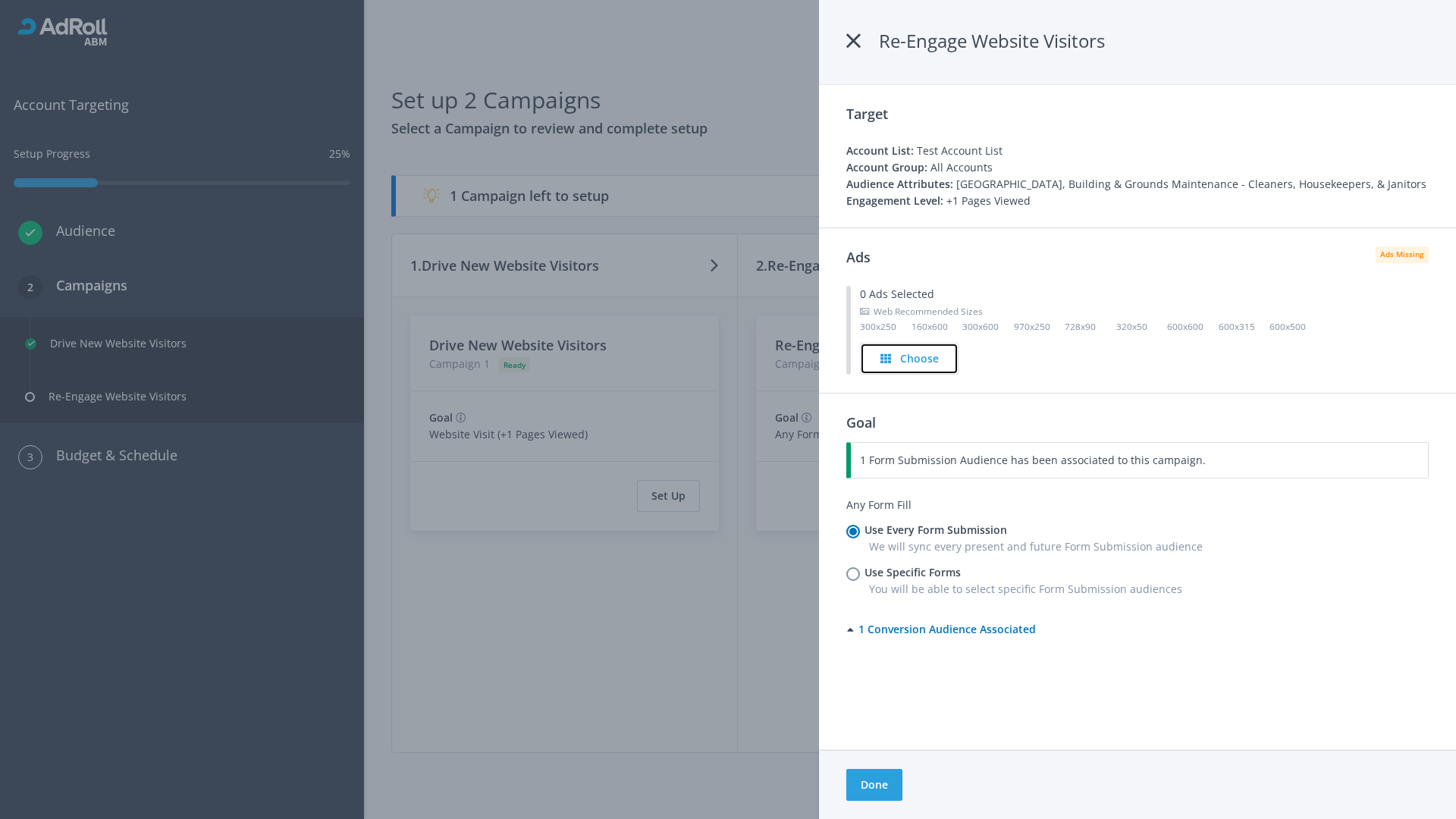
click at [909, 357] on h4 "Choose" at bounding box center [920, 358] width 39 height 17
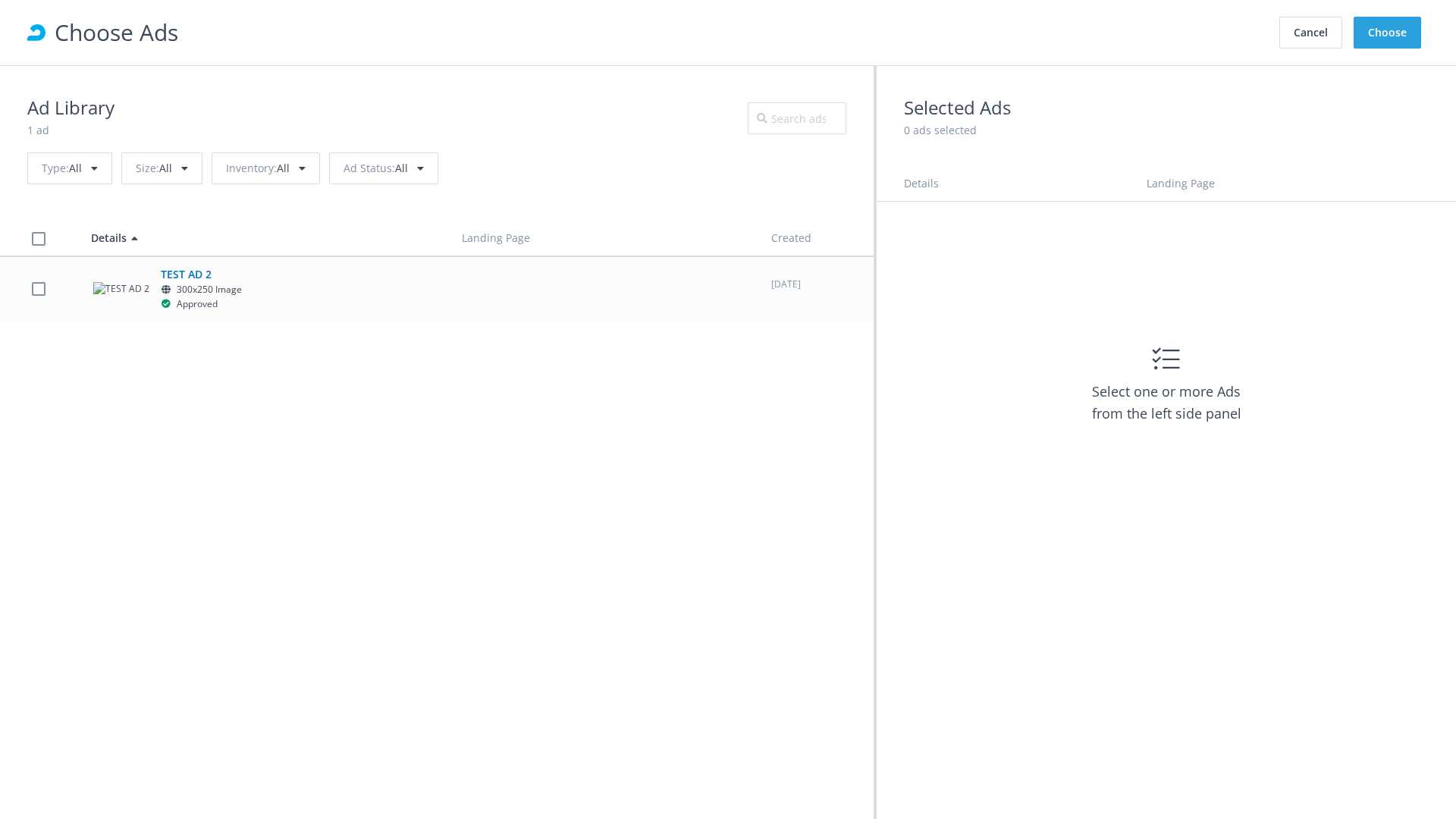
click at [38, 288] on label at bounding box center [39, 288] width 13 height 14
checkbox input "true"
click at [1388, 33] on button "Choose" at bounding box center [1387, 33] width 67 height 32
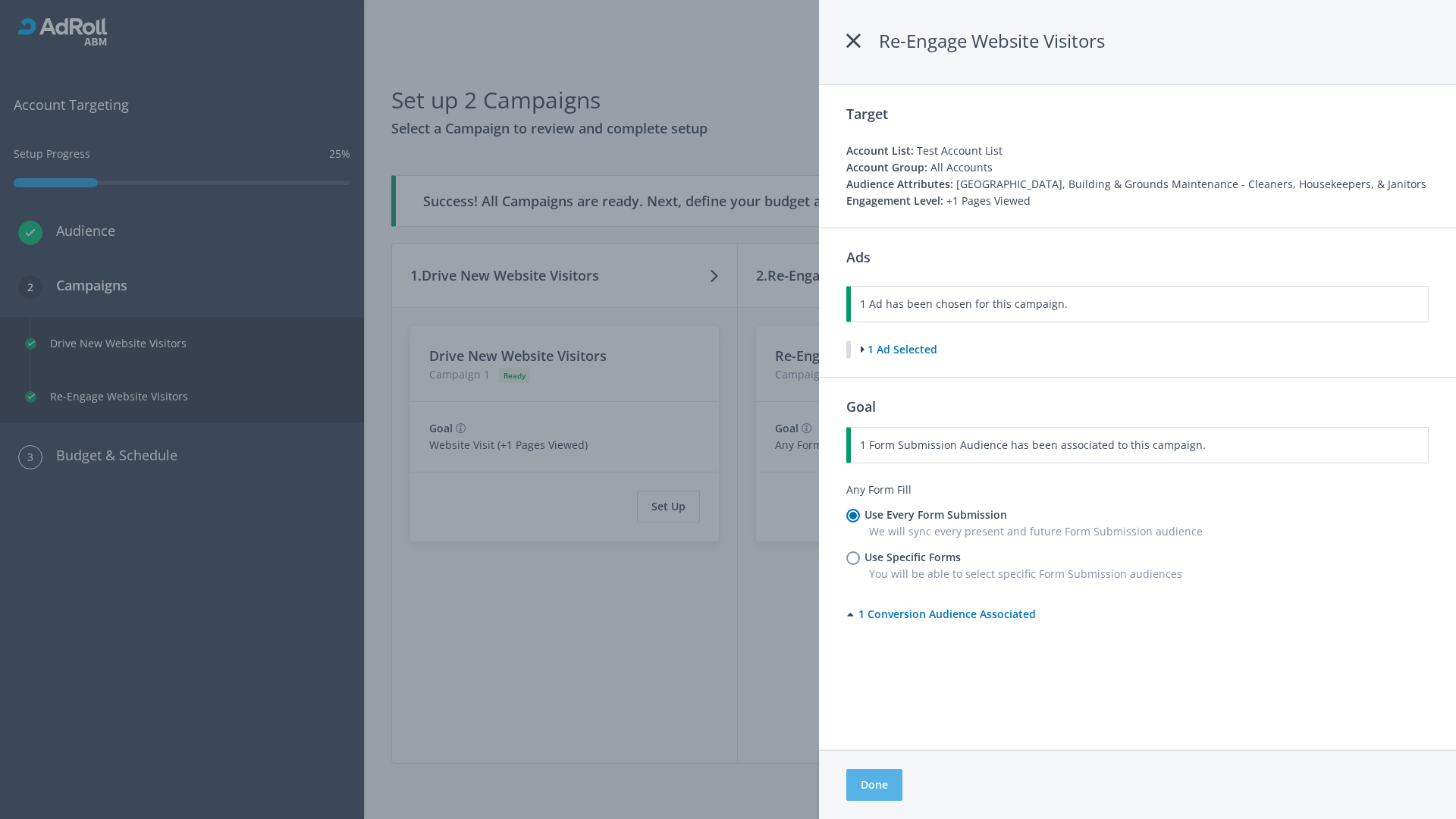
click at [874, 785] on button "Done" at bounding box center [874, 785] width 56 height 32
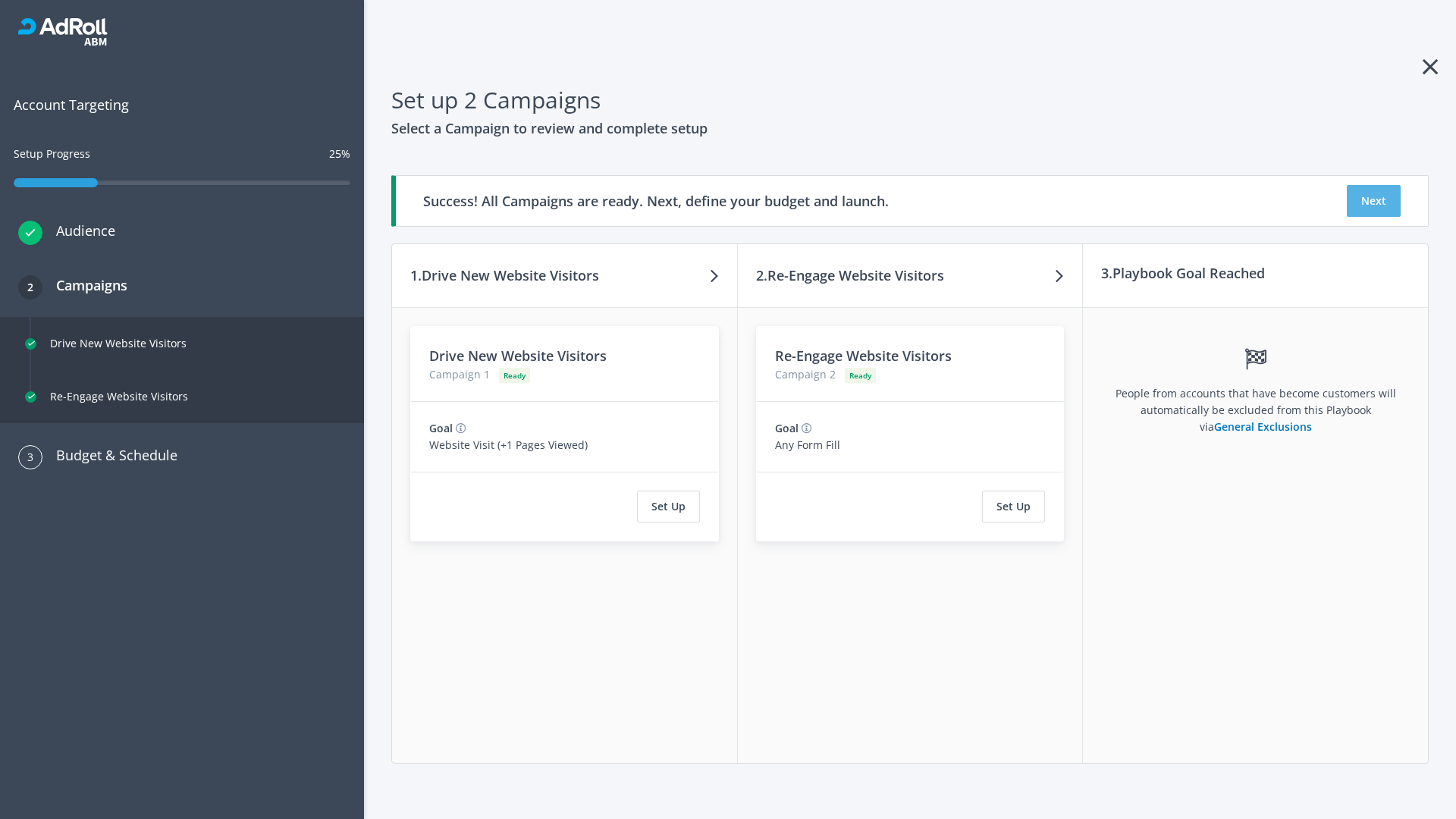
click at [1373, 201] on button "Next" at bounding box center [1374, 201] width 54 height 32
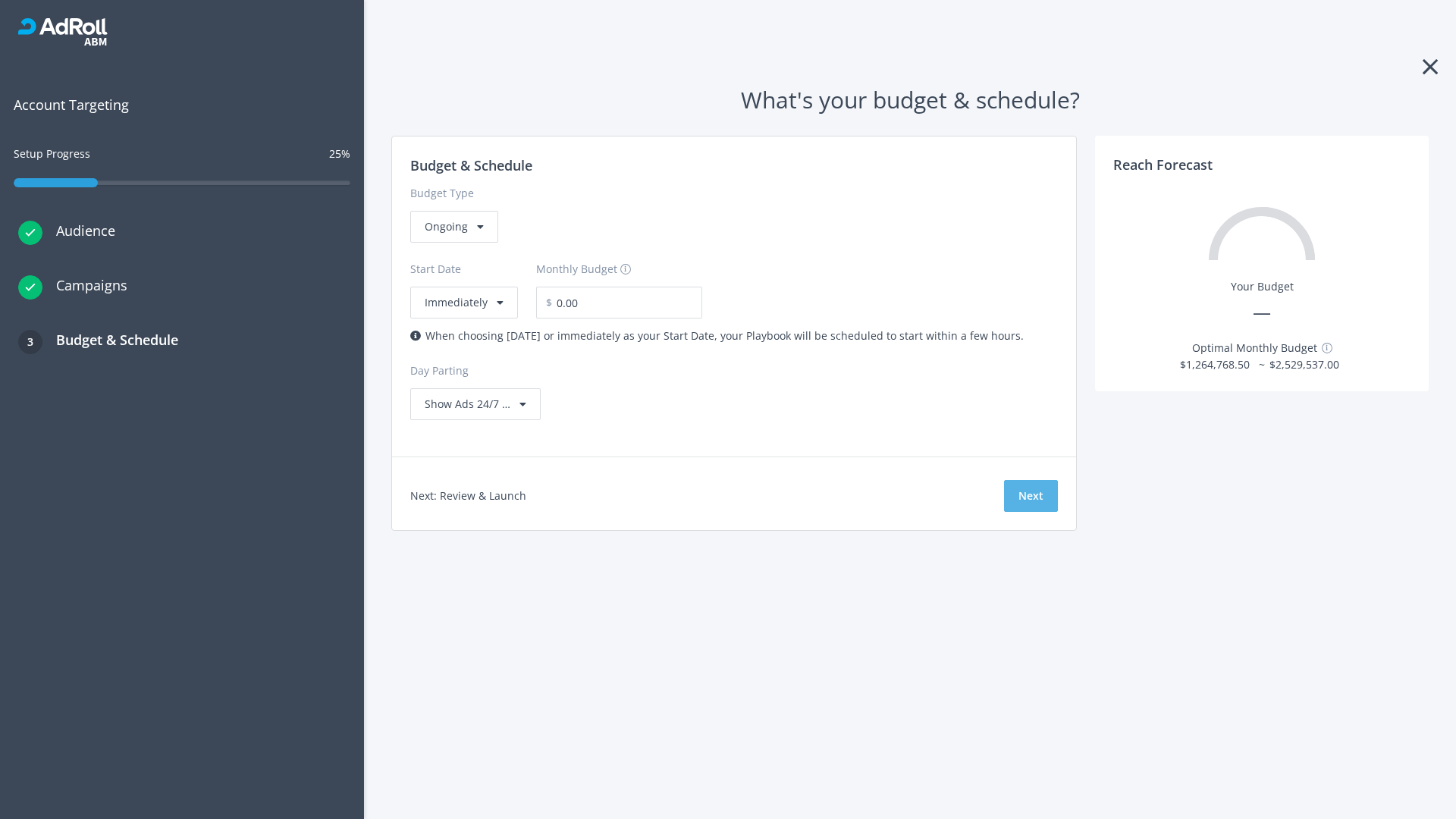
click at [1031, 496] on button "Next" at bounding box center [1031, 496] width 54 height 32
click at [452, 243] on div "Ongoing" at bounding box center [454, 227] width 88 height 32
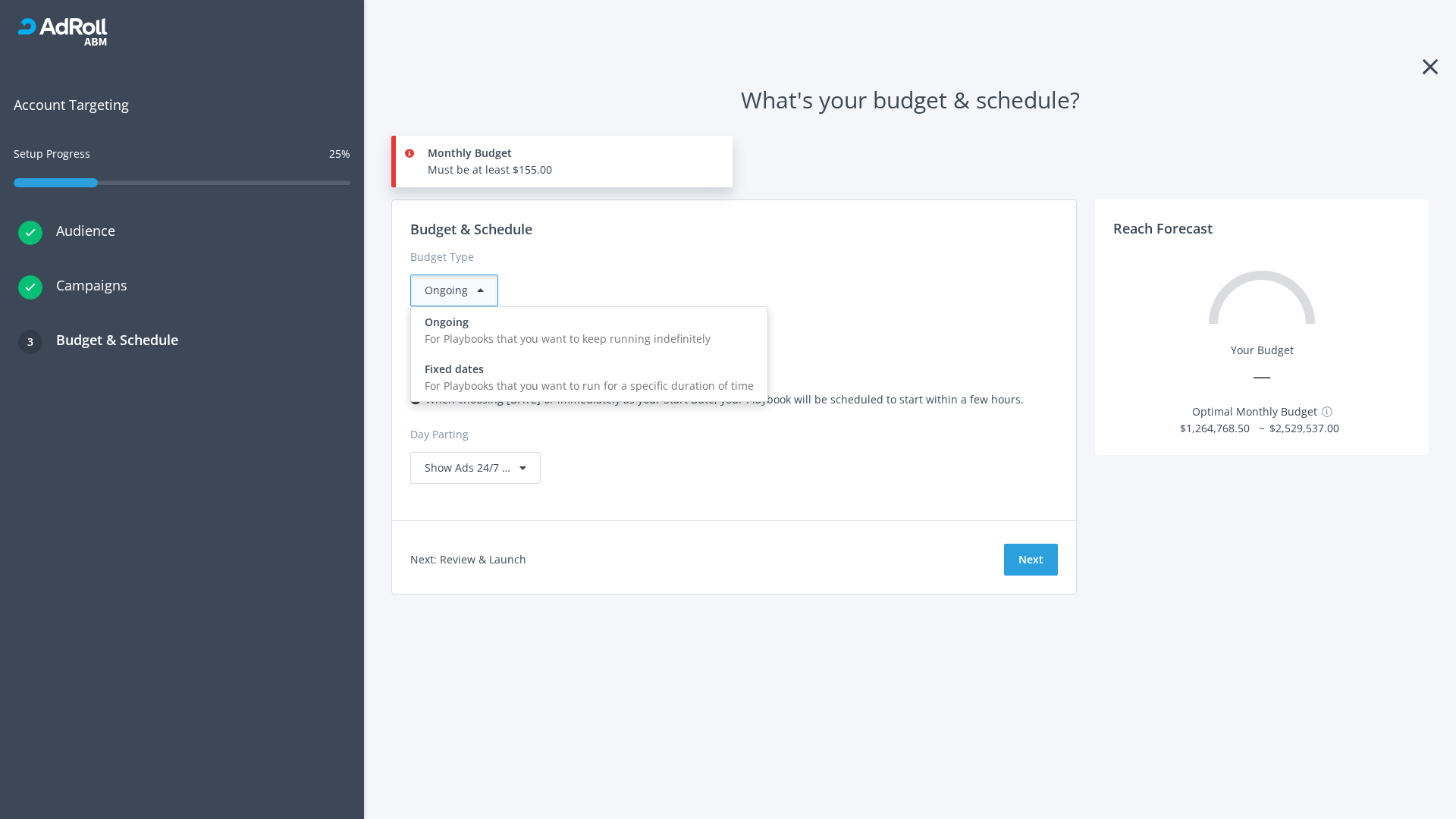
click at [585, 378] on div "For Playbooks that you want to run for a specific duration of time" at bounding box center [589, 386] width 329 height 17
click at [460, 290] on div "Ongoing" at bounding box center [454, 290] width 88 height 32
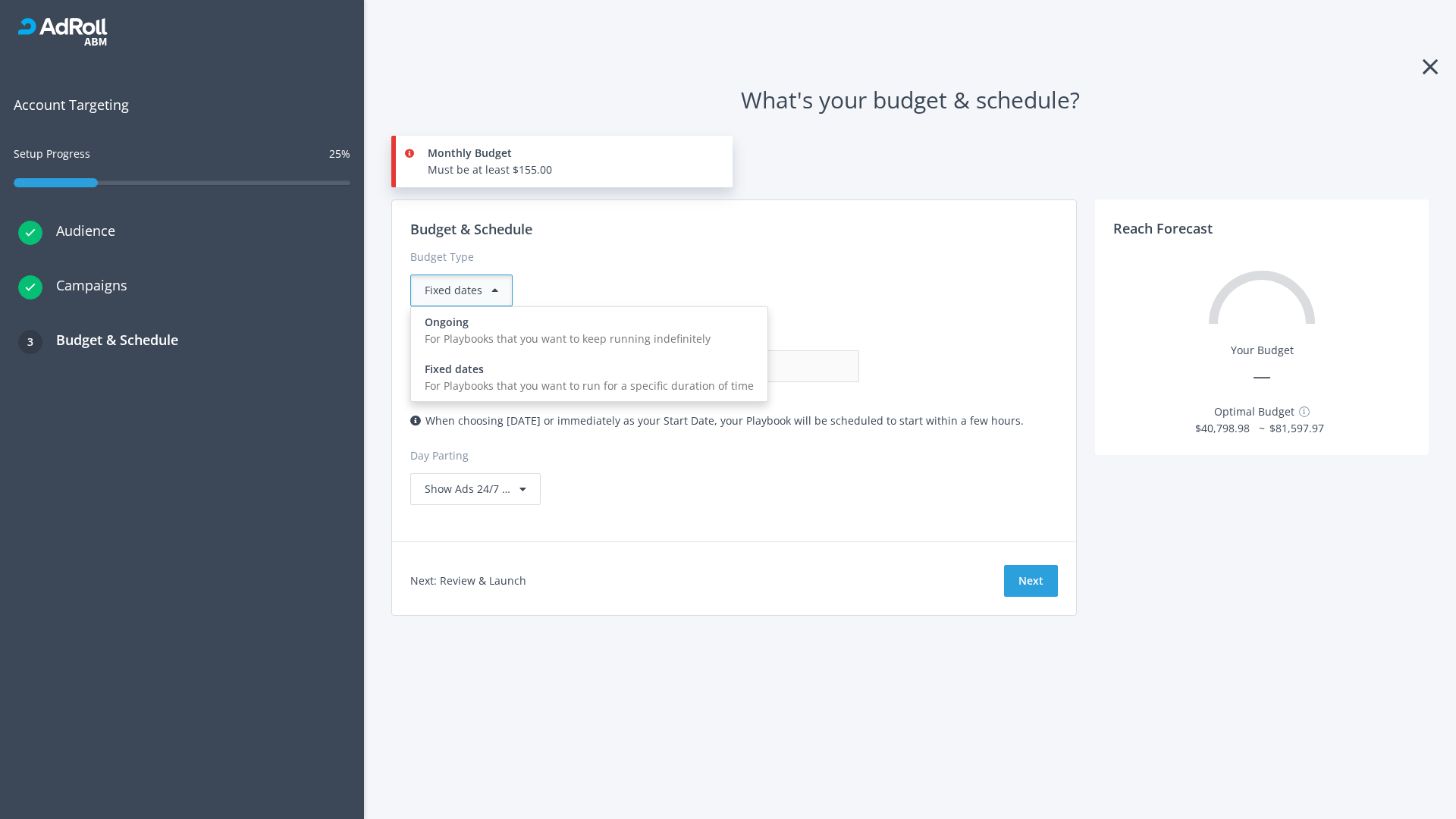
click at [585, 331] on div "For Playbooks that you want to keep running indefinitely" at bounding box center [589, 339] width 329 height 17
click at [709, 366] on input "0.00" at bounding box center [784, 366] width 150 height 32
click at [709, 366] on input "1.00" at bounding box center [784, 366] width 150 height 32
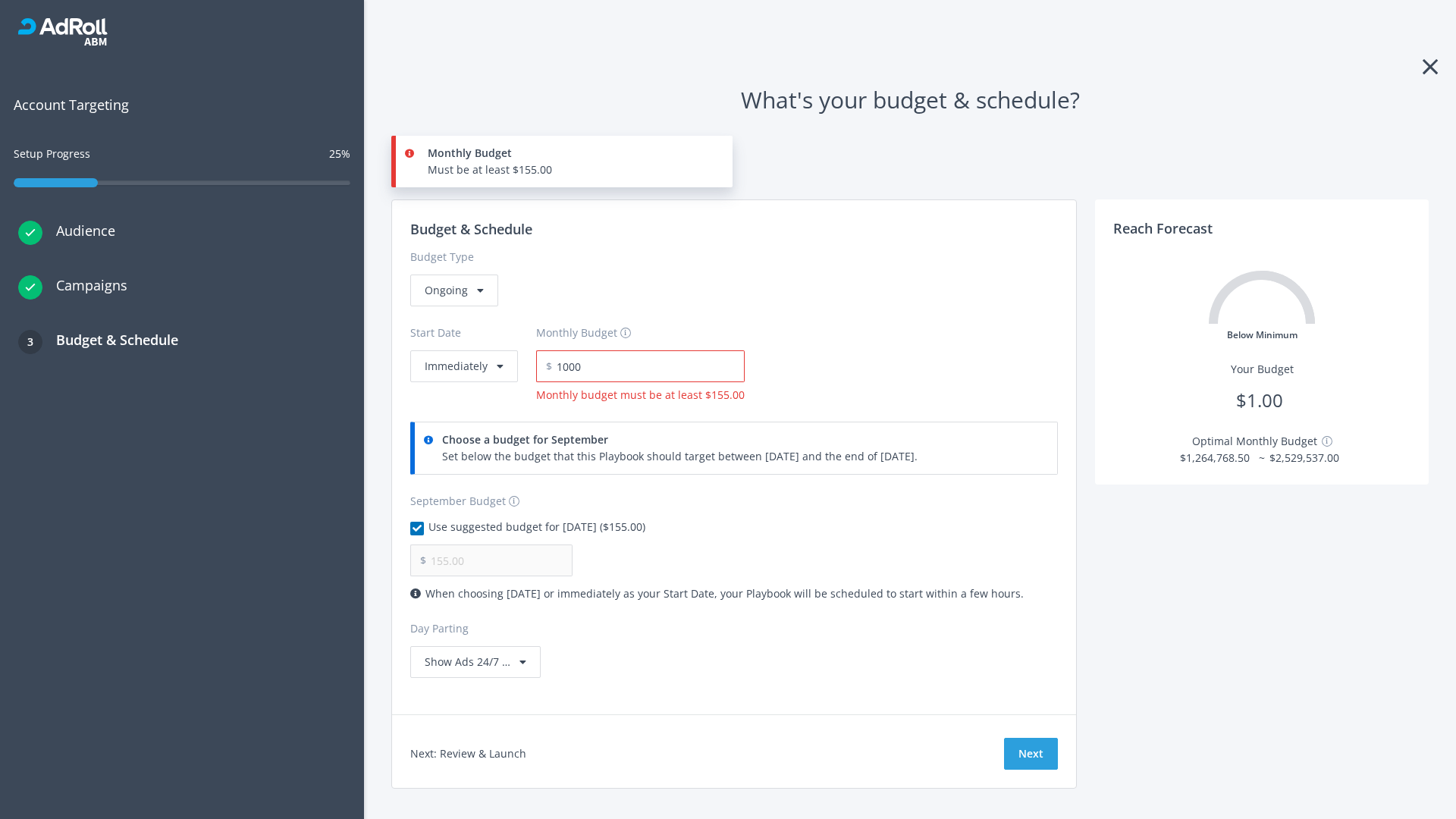
type input "1,000.00"
click at [462, 350] on button "Immediately" at bounding box center [464, 366] width 107 height 32
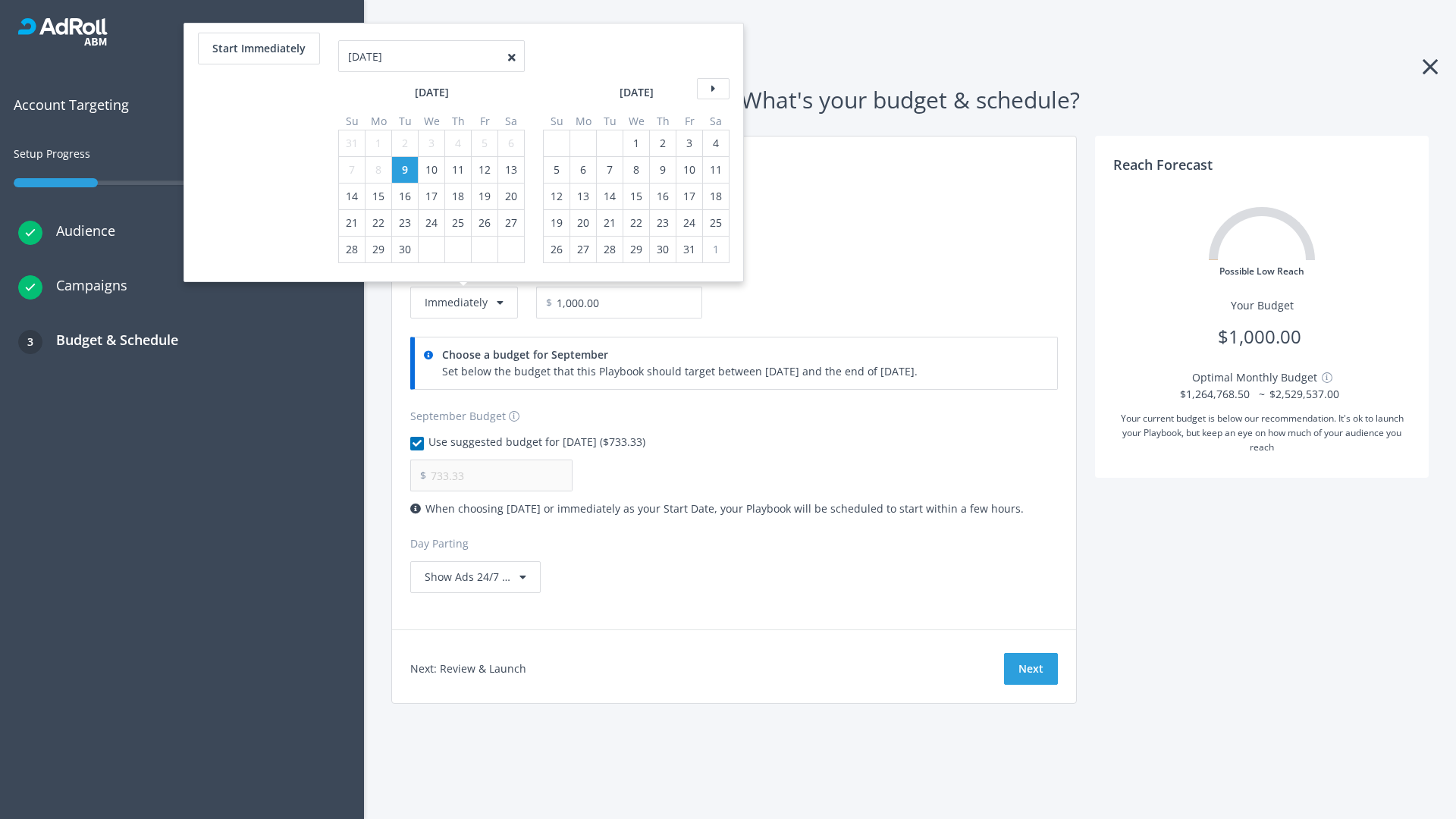
click at [712, 89] on icon at bounding box center [712, 88] width 33 height 21
click at [555, 157] on div "5" at bounding box center [556, 170] width 19 height 26
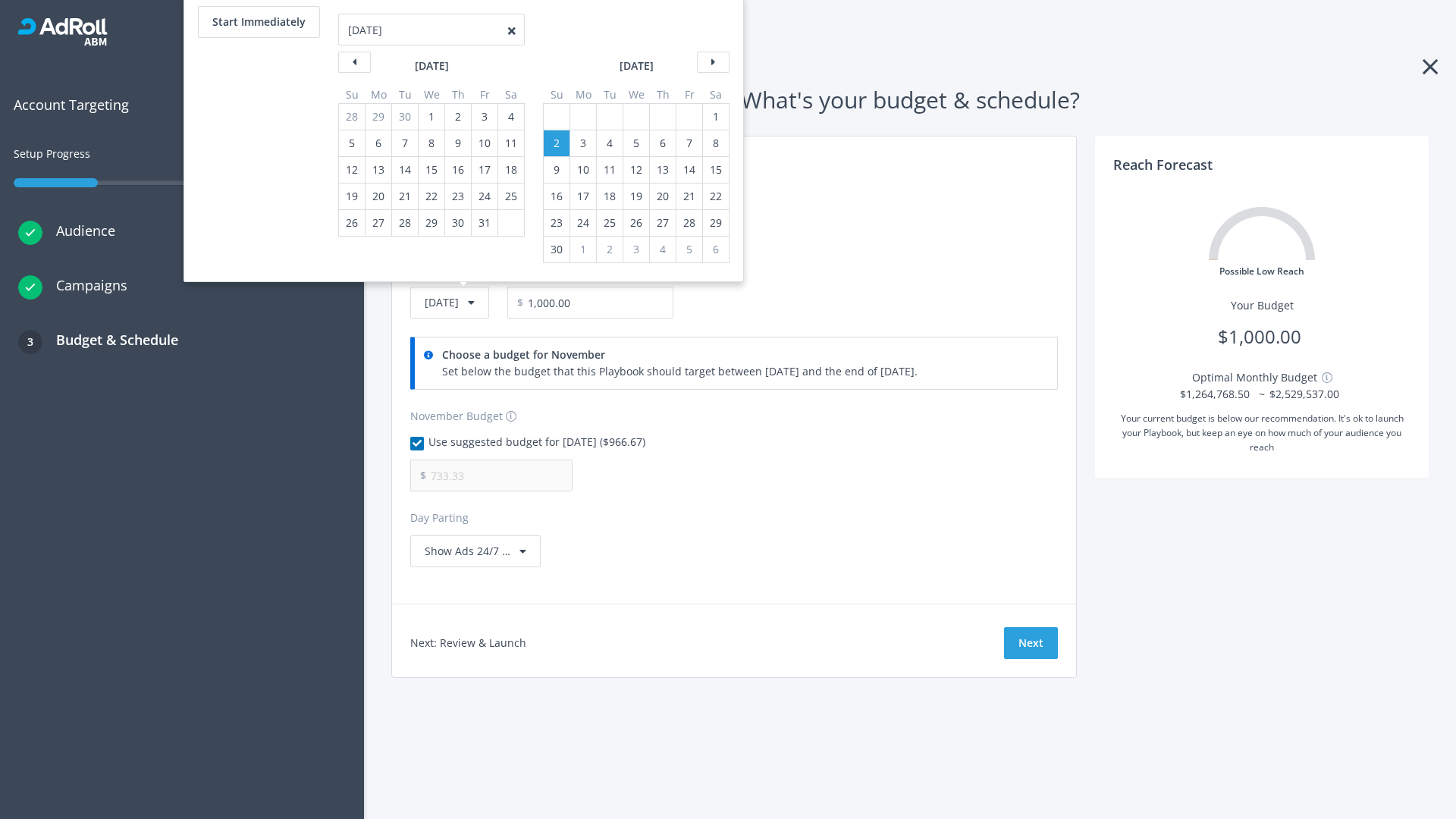
type input "966.67"
click at [714, 117] on div "1" at bounding box center [715, 117] width 19 height 26
click at [258, 22] on button "Start Immediately" at bounding box center [258, 22] width 122 height 32
type input "[DATE]"
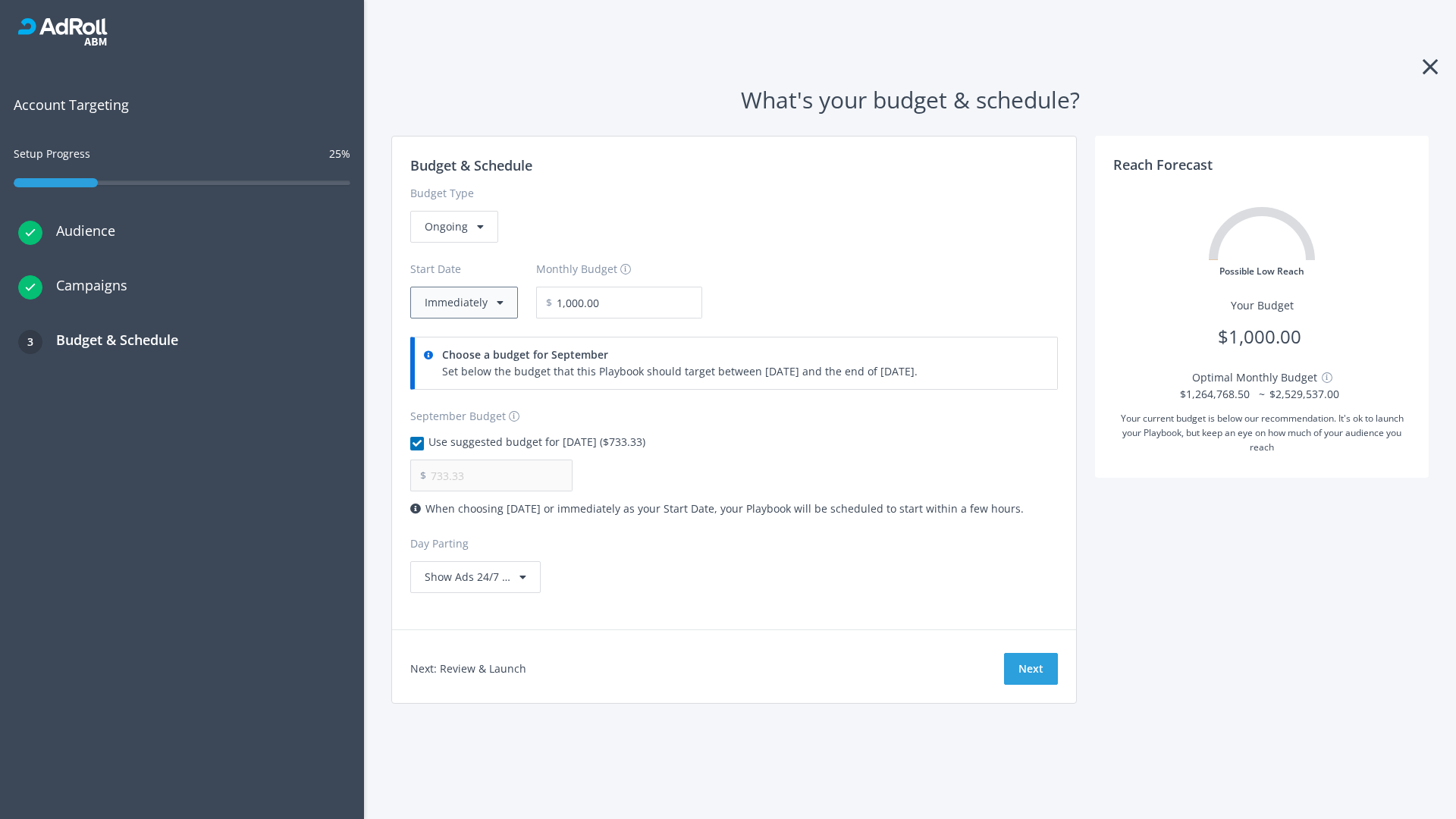
click at [462, 303] on button "Immediately" at bounding box center [464, 303] width 107 height 32
click at [1031, 669] on button "Next" at bounding box center [1031, 669] width 54 height 32
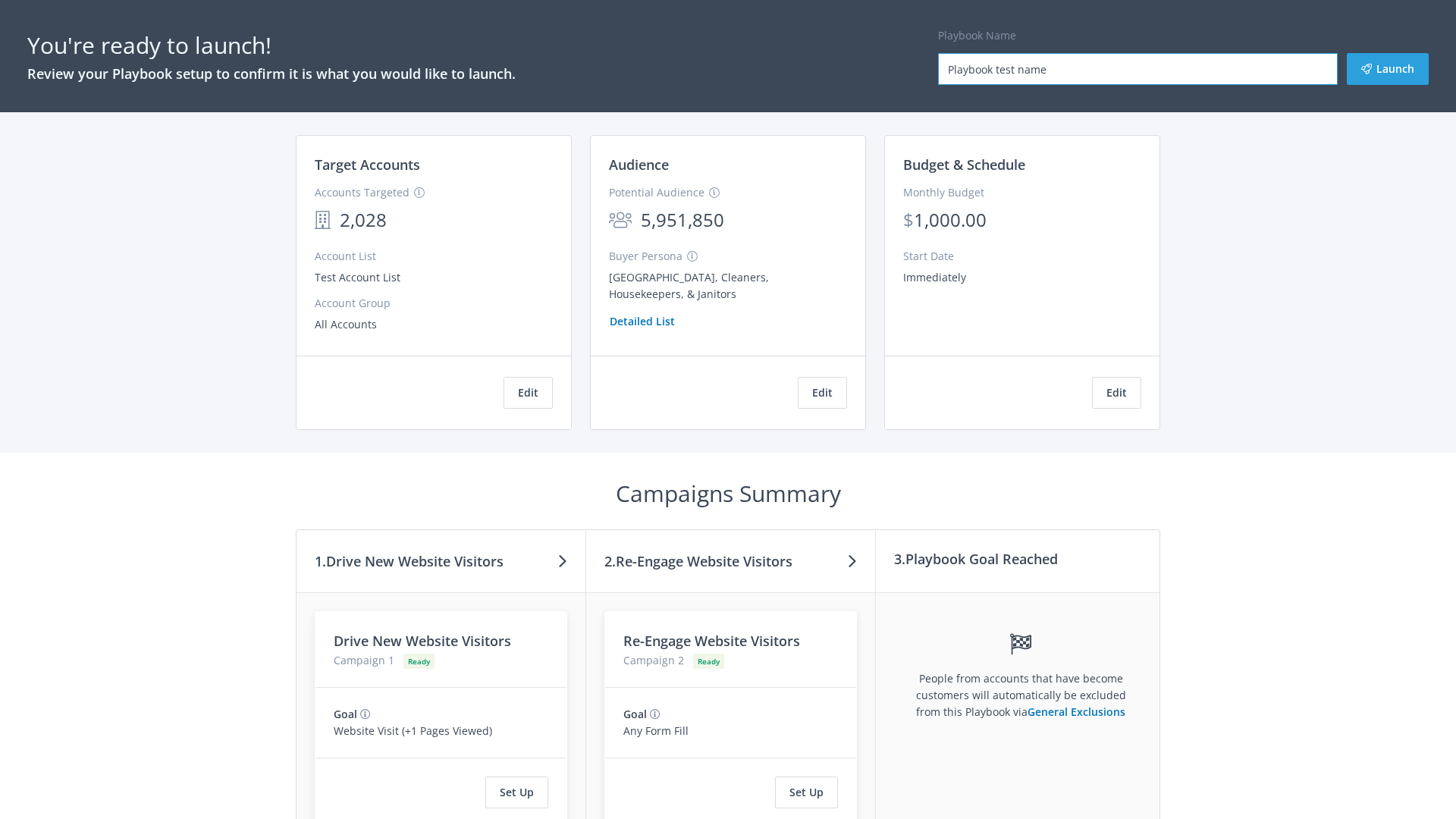
type input "Playbook test name"
click at [1388, 69] on button "Launch" at bounding box center [1388, 69] width 82 height 32
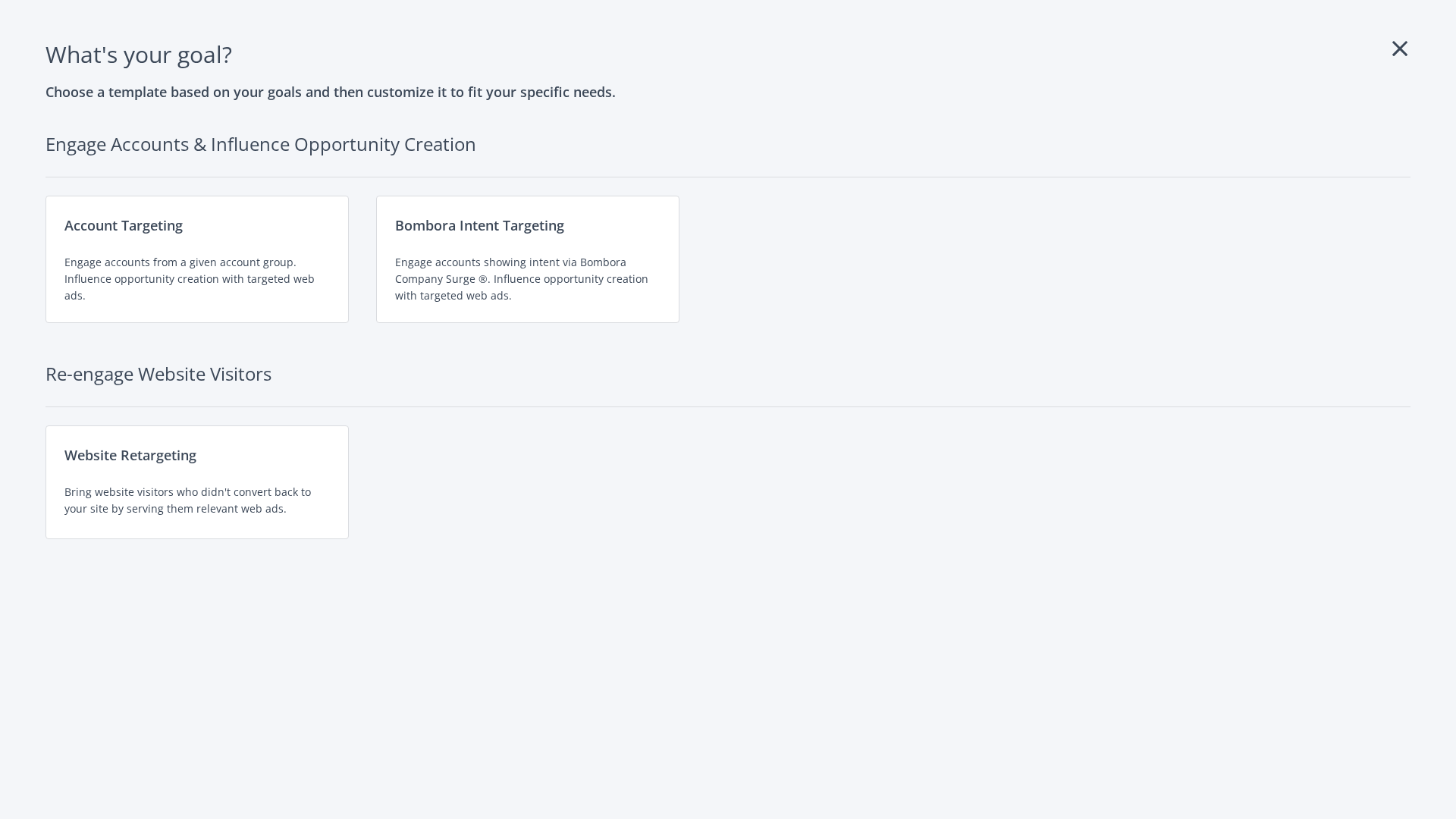
click at [528, 259] on div "Engage accounts showing intent via Bombora Company Surge ®. Influence opportuni…" at bounding box center [528, 279] width 265 height 50
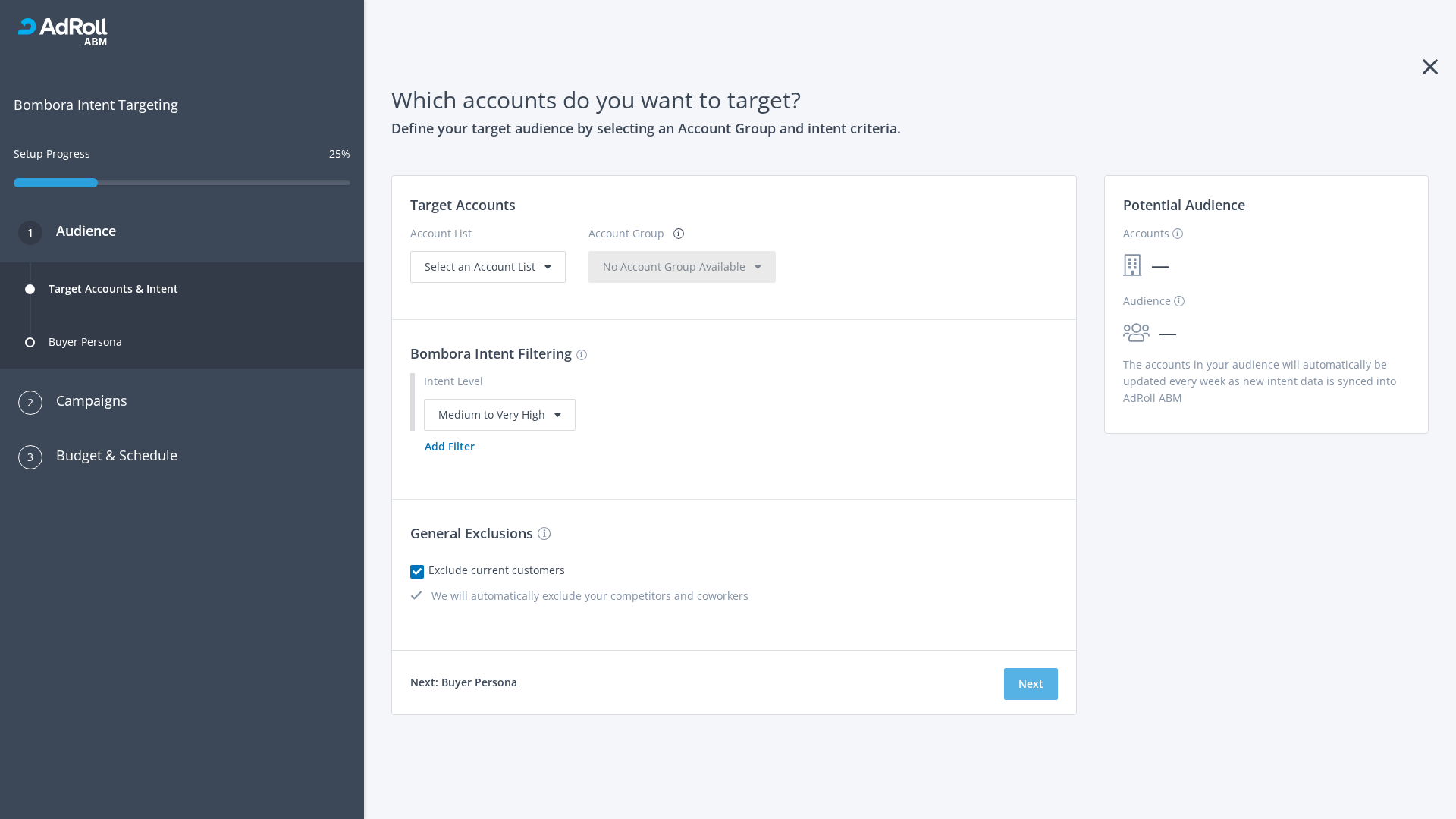
click at [1031, 683] on button "Next" at bounding box center [1031, 684] width 54 height 32
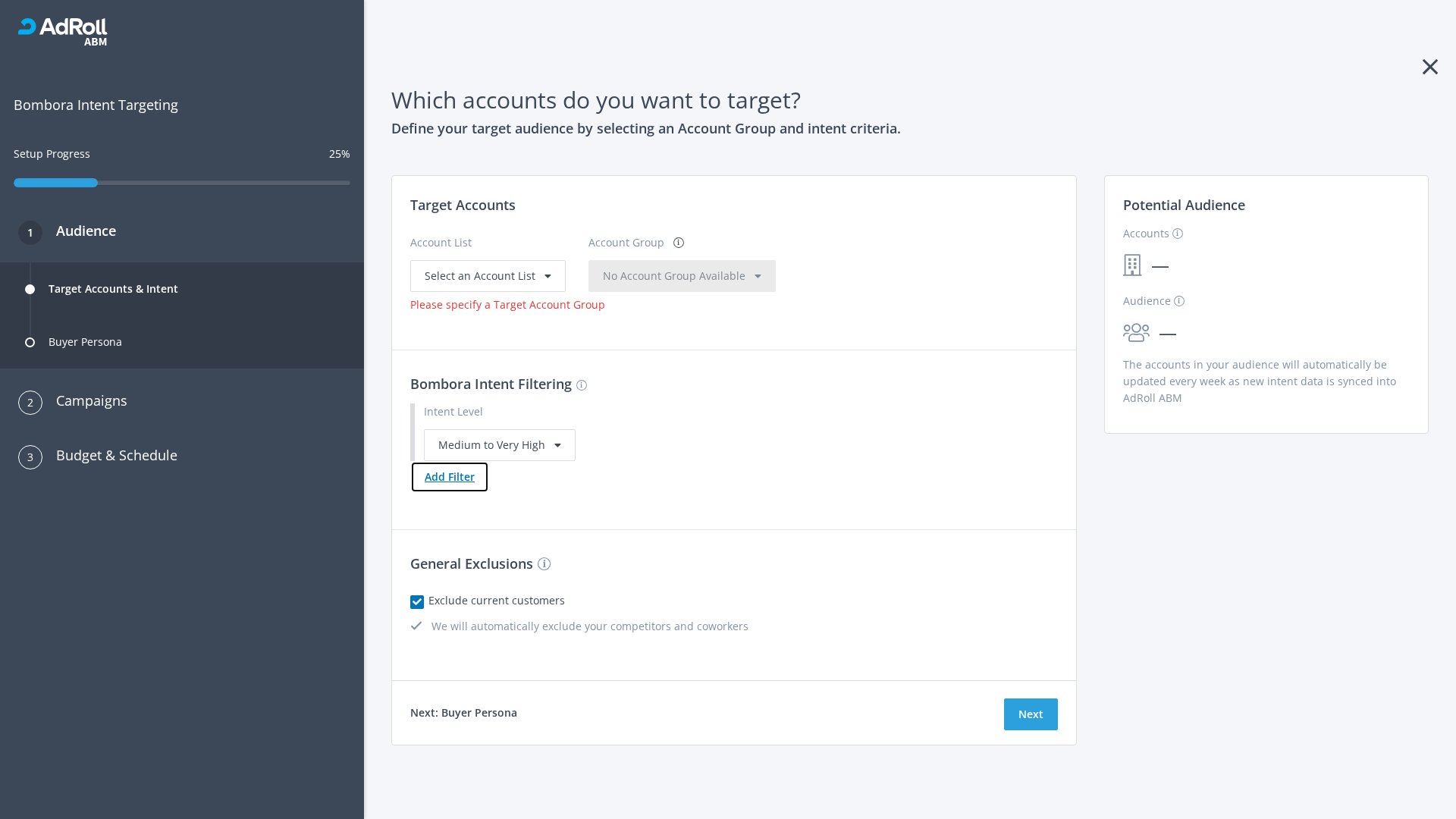
click at [449, 476] on button "Add Filter" at bounding box center [450, 477] width 79 height 32
click at [1031, 730] on button "Next" at bounding box center [1031, 714] width 54 height 32
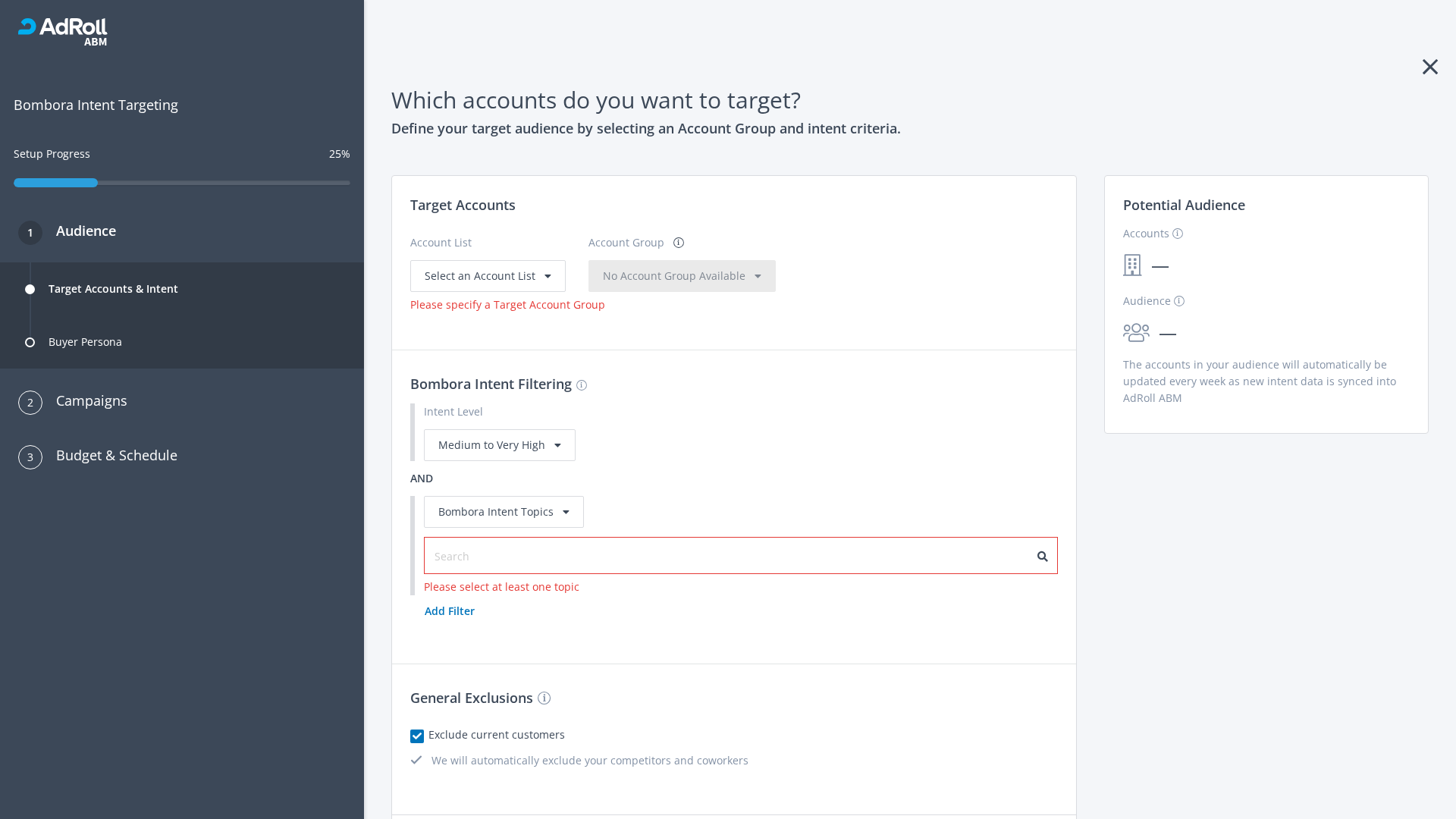
click at [493, 548] on input "text" at bounding box center [503, 556] width 136 height 17
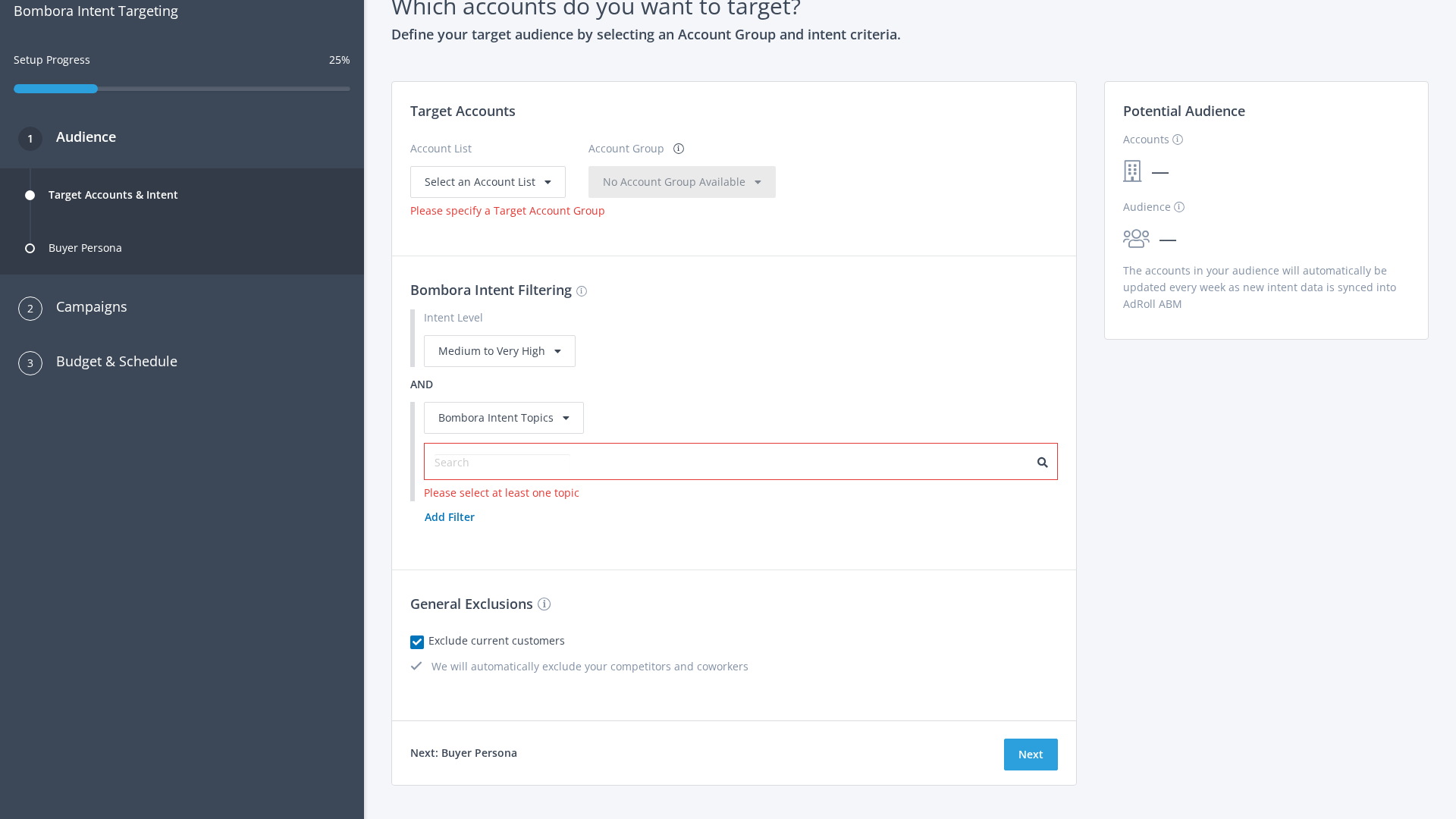
click at [486, 181] on span "Select an Account List" at bounding box center [480, 181] width 111 height 14
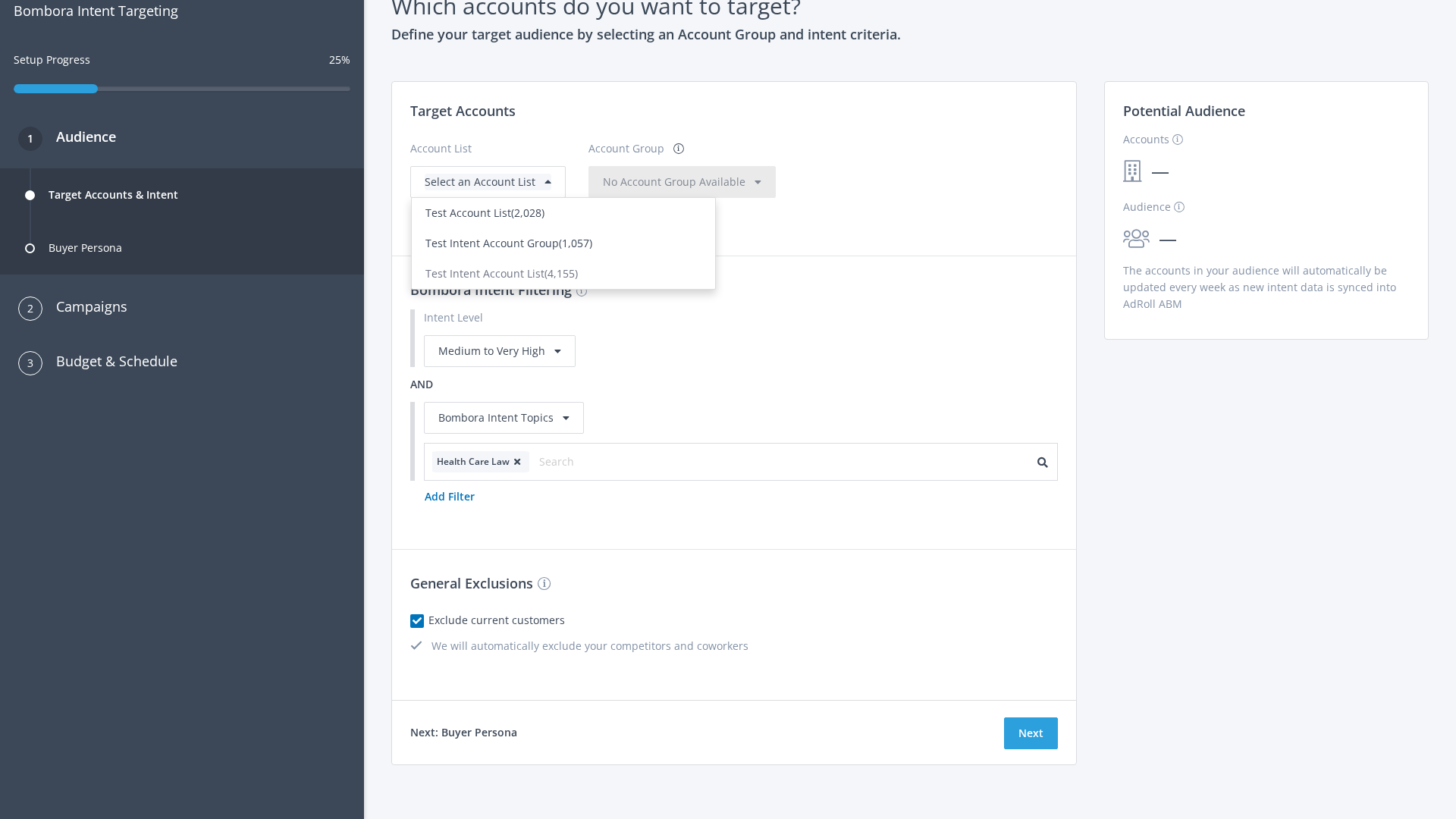
click at [563, 250] on span "(1,057)" at bounding box center [576, 243] width 34 height 14
click at [690, 189] on span "No Account Group Available" at bounding box center [674, 181] width 143 height 14
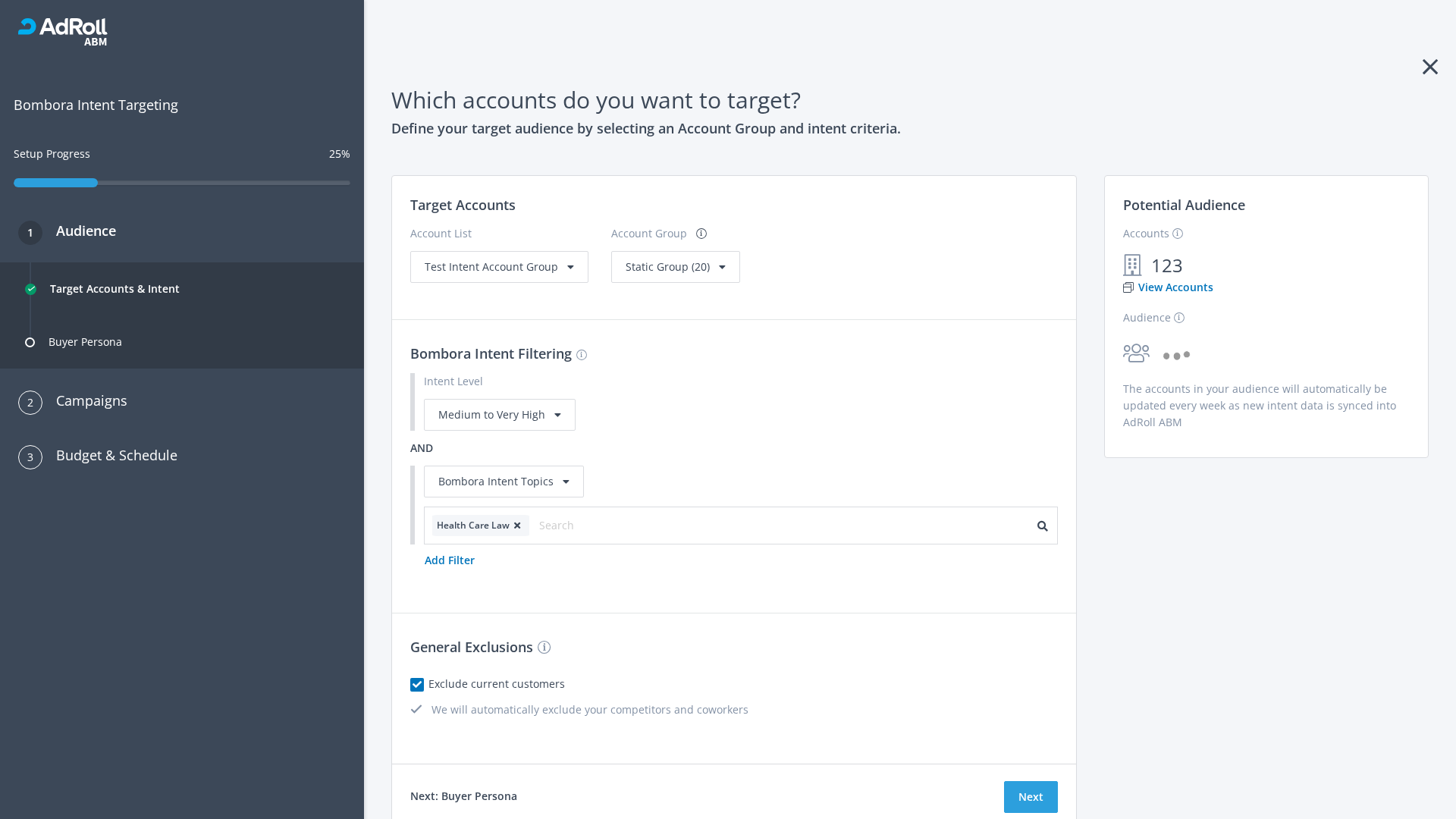
click at [671, 266] on span "Static Group (20)" at bounding box center [667, 266] width 84 height 14
click at [498, 266] on span "Test Intent Account Group" at bounding box center [491, 266] width 133 height 14
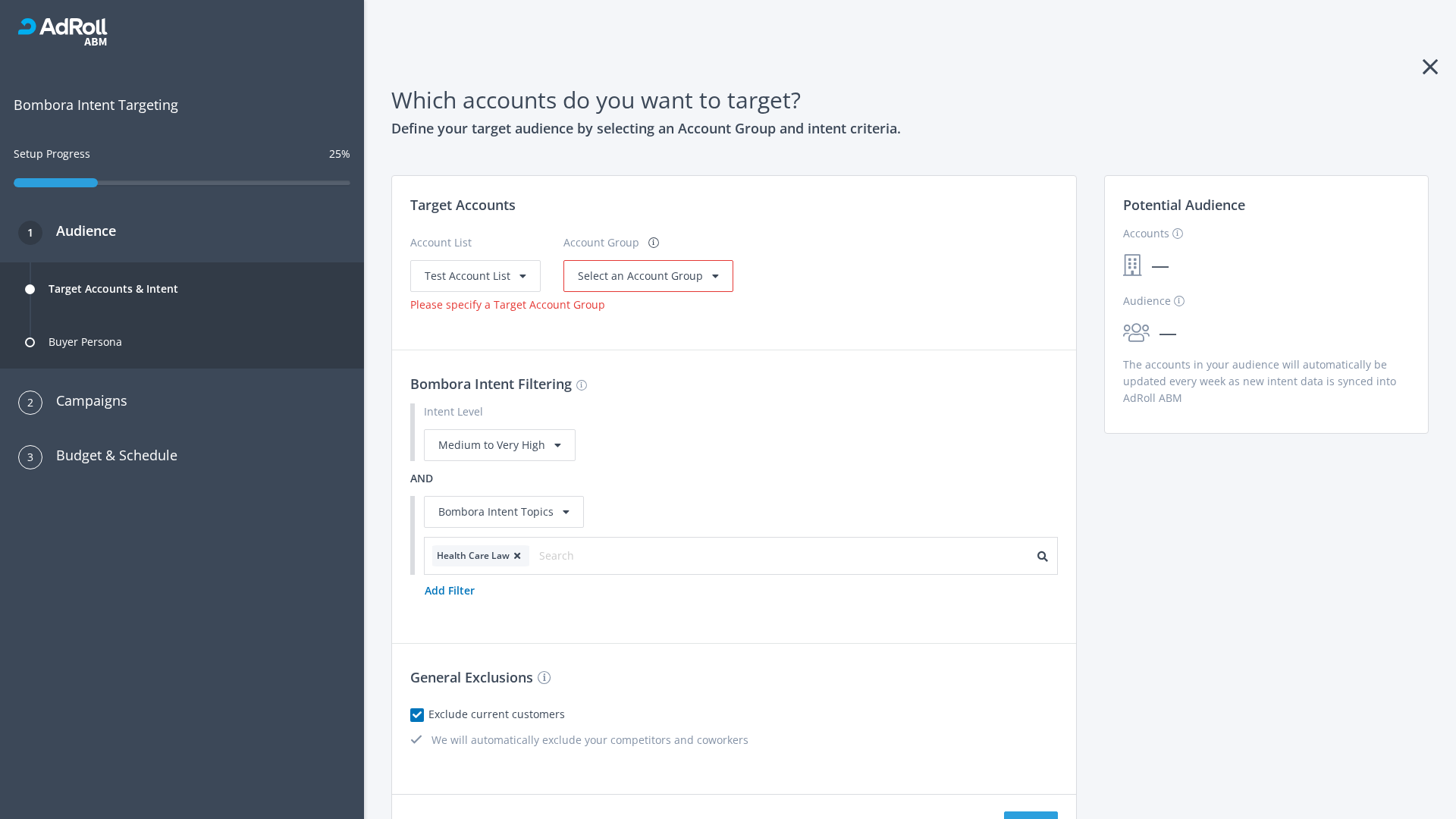
click at [644, 275] on span "Select an Account Group" at bounding box center [640, 275] width 125 height 14
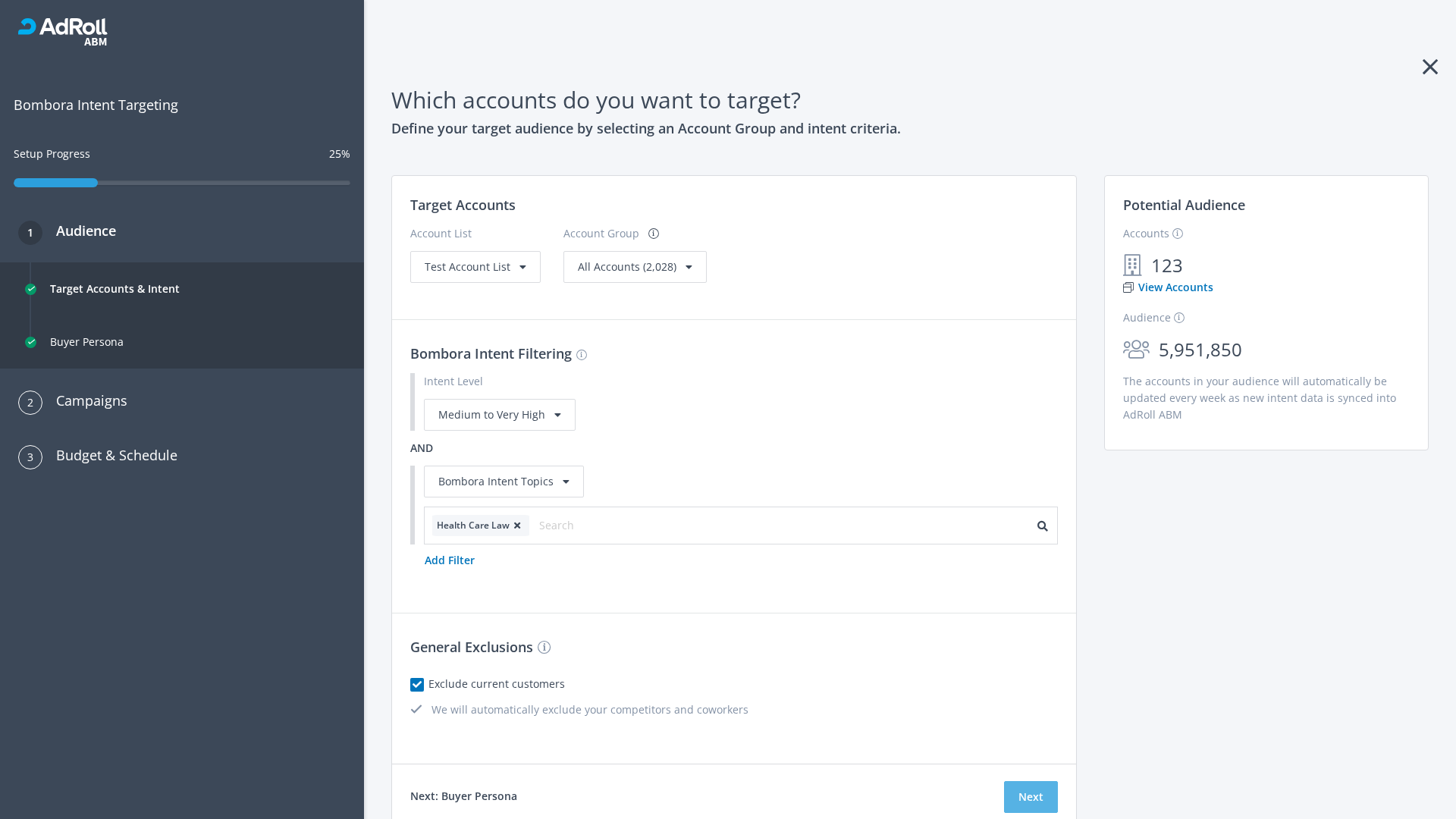
click at [1031, 797] on button "Next" at bounding box center [1031, 797] width 54 height 32
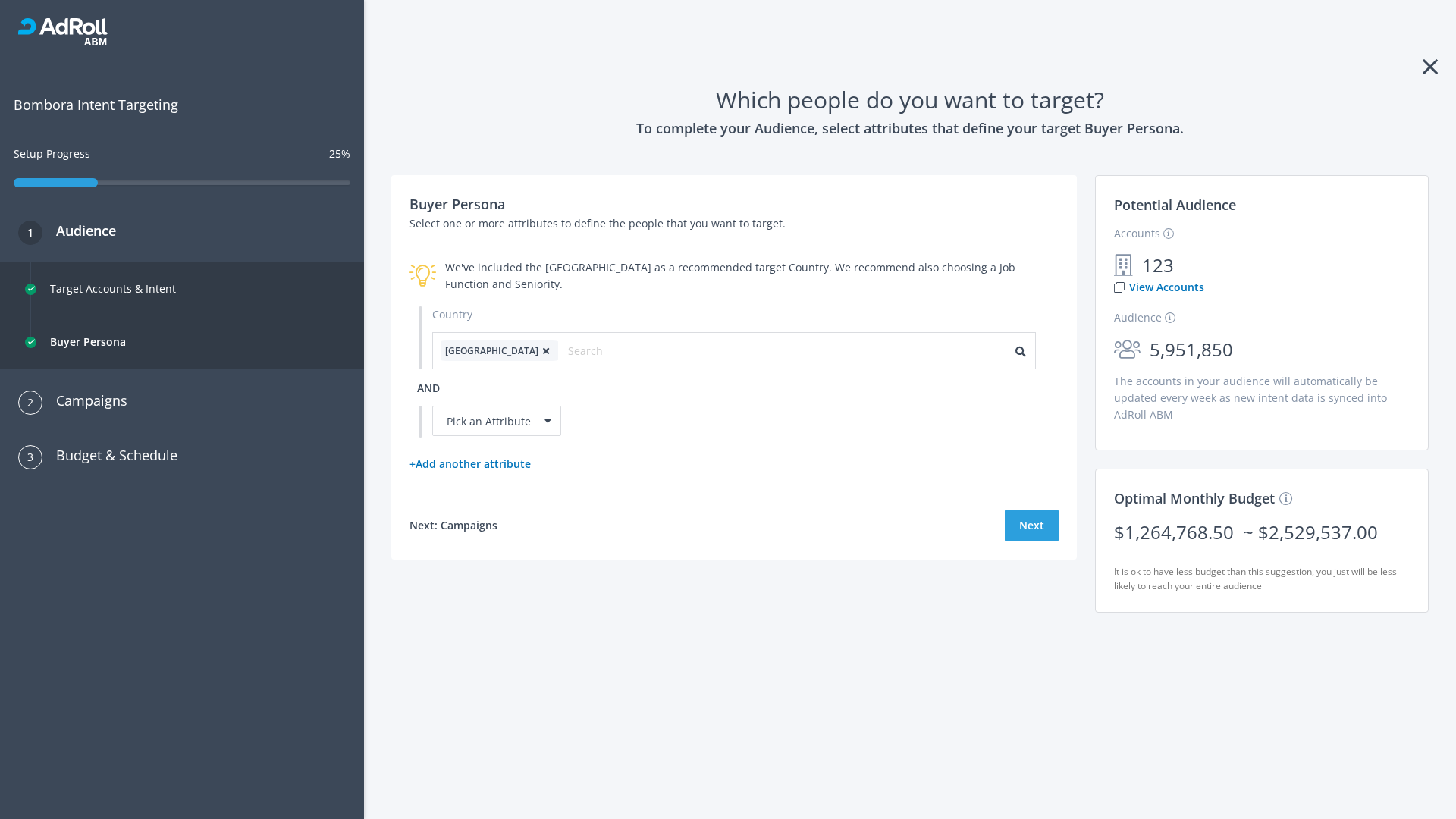
click at [539, 350] on icon at bounding box center [546, 351] width 15 height 9
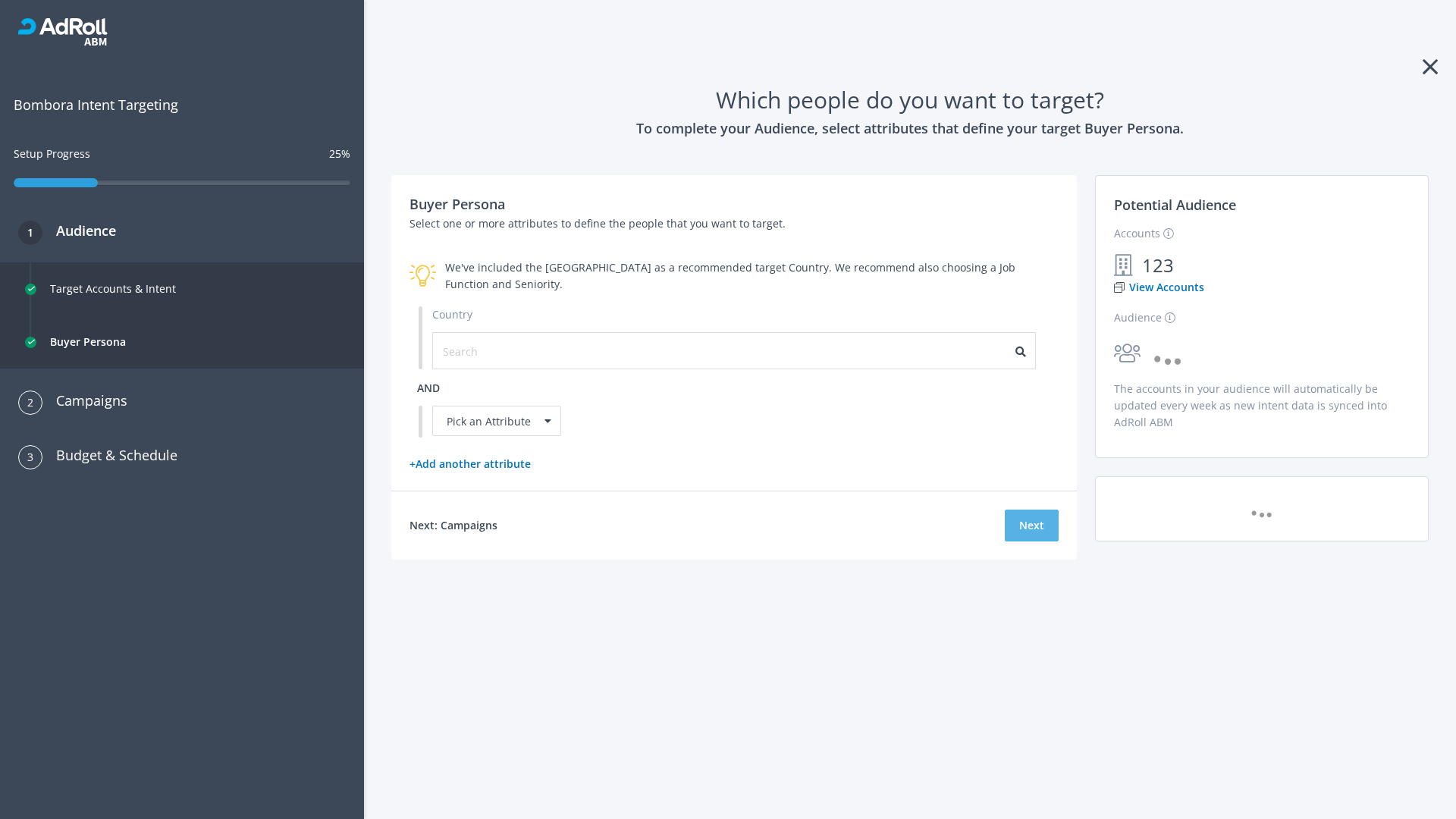
click at [1031, 524] on button "Next" at bounding box center [1031, 525] width 54 height 32
click at [501, 350] on input "text" at bounding box center [511, 351] width 136 height 17
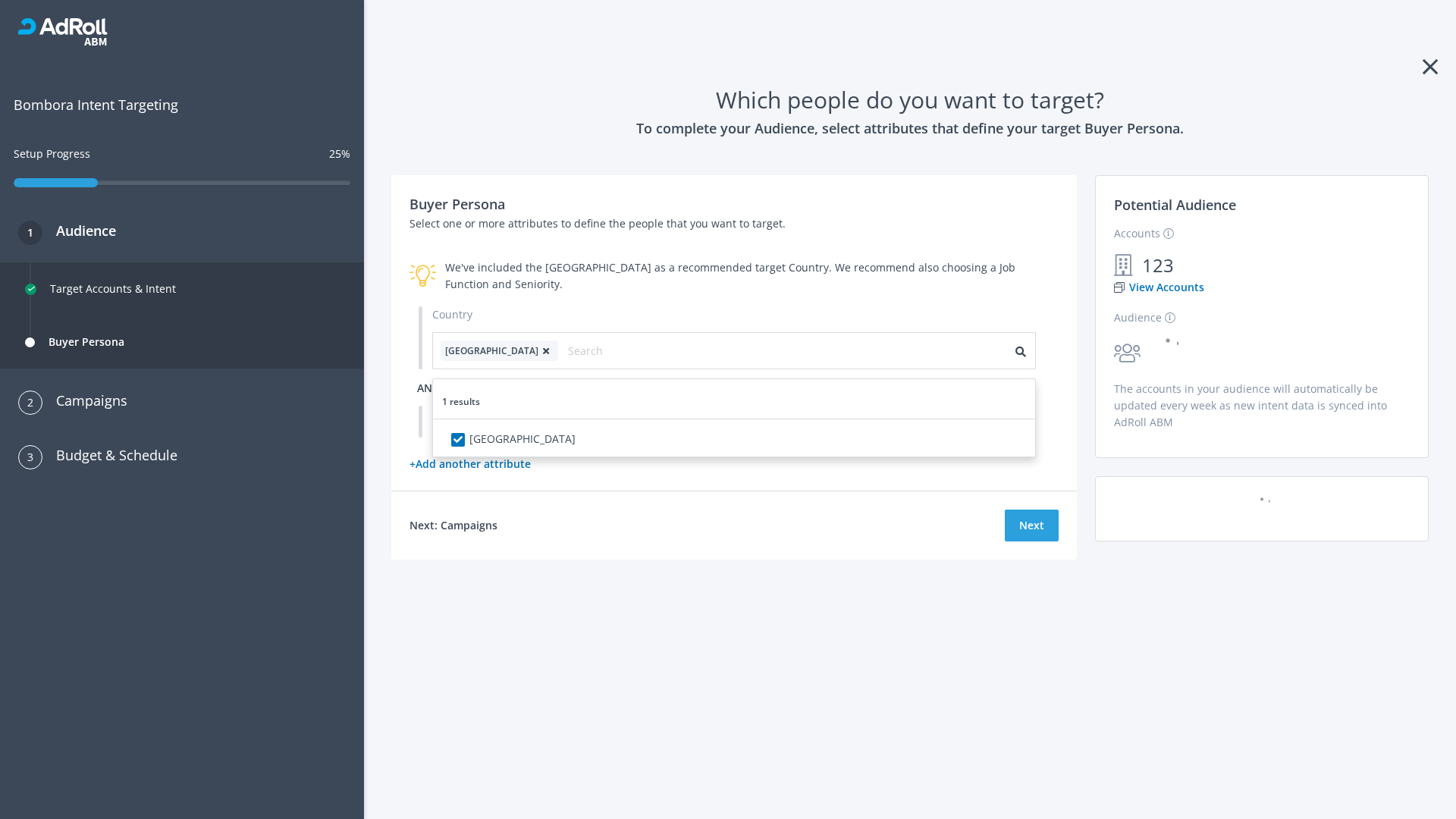
click at [429, 388] on span "and" at bounding box center [428, 388] width 23 height 14
click at [497, 420] on div "Pick an Attribute" at bounding box center [497, 420] width 129 height 30
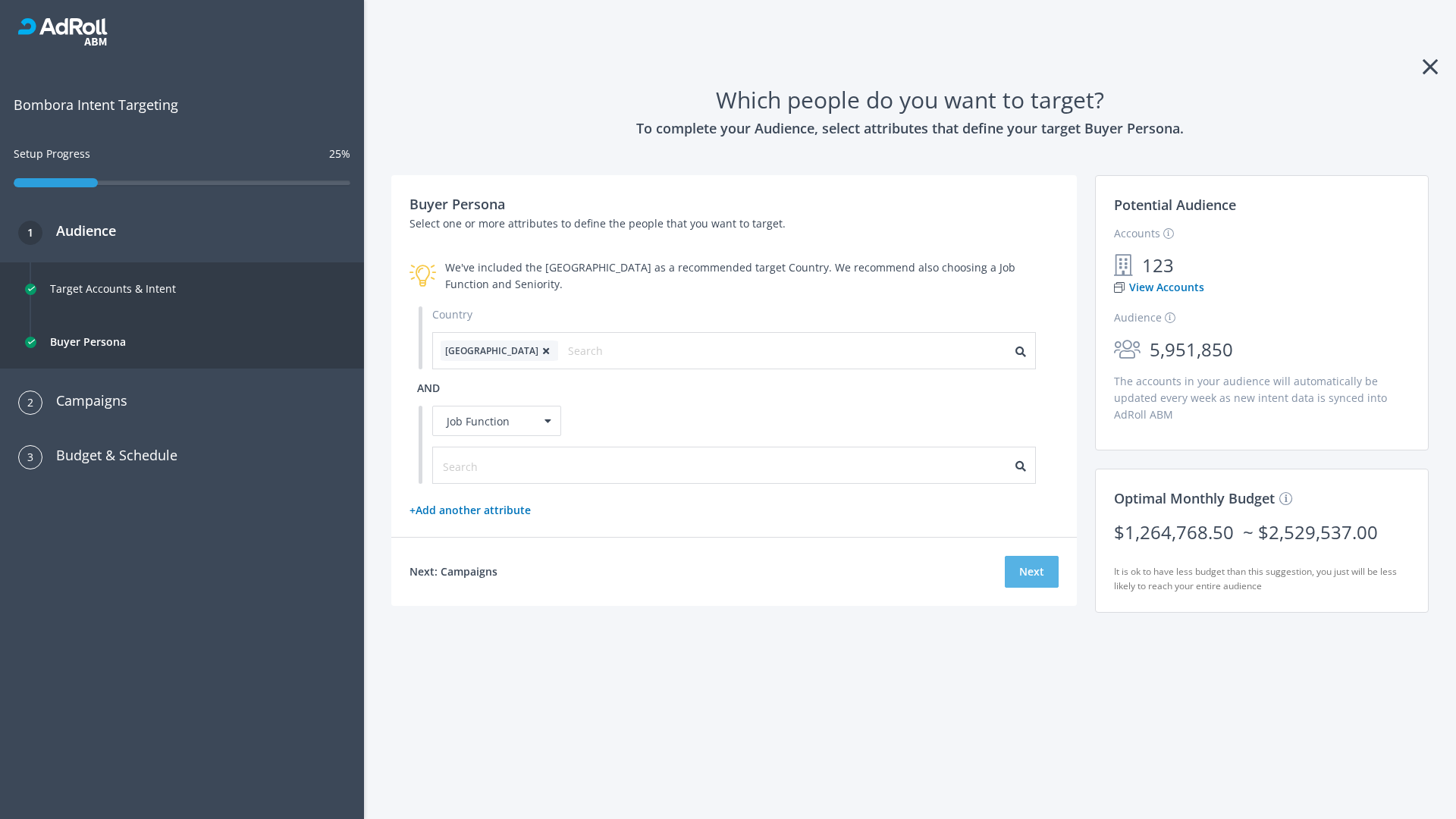
click at [1031, 571] on button "Next" at bounding box center [1031, 571] width 54 height 32
click at [501, 465] on input "text" at bounding box center [511, 467] width 136 height 17
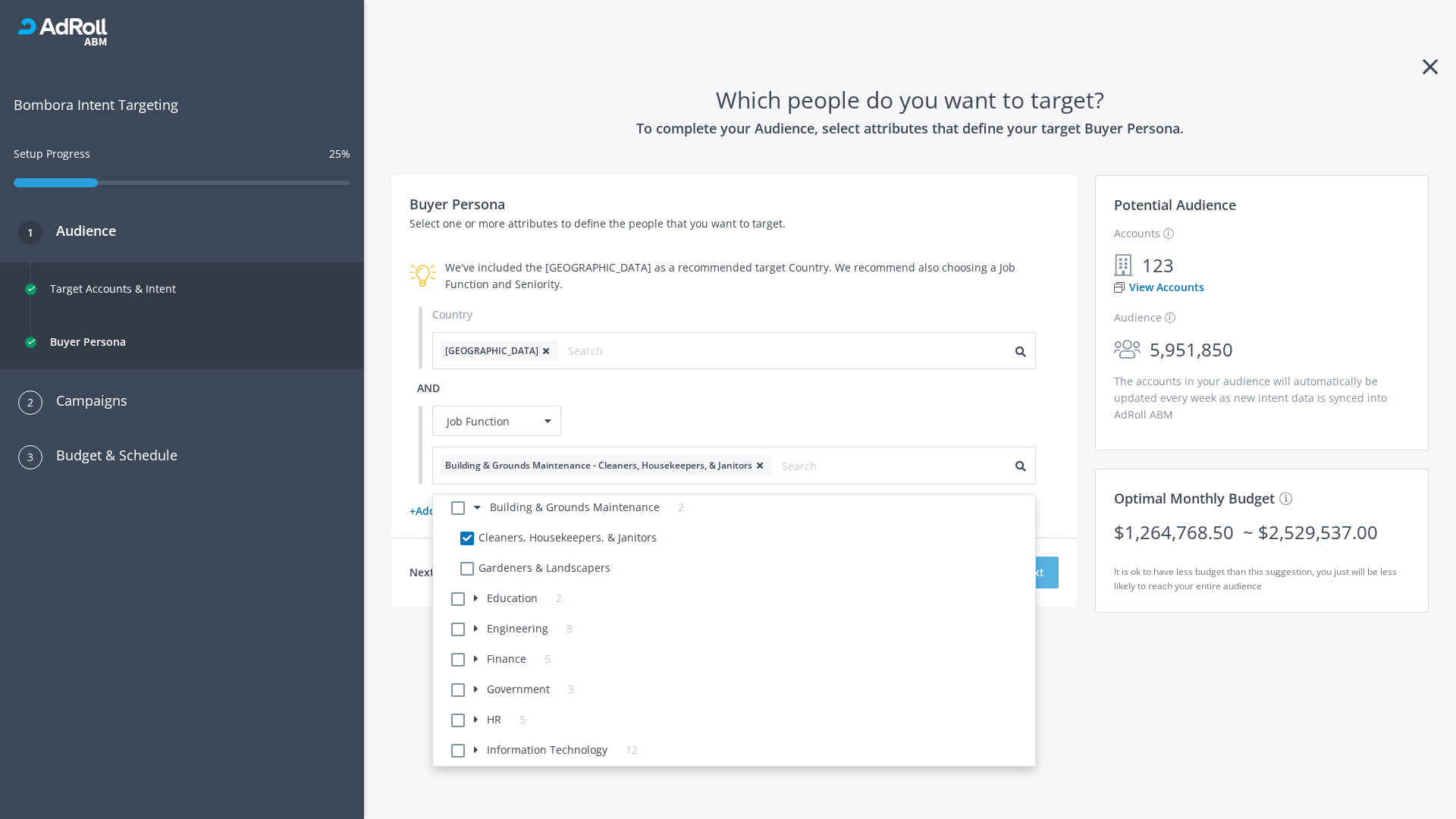
click at [1031, 571] on button "Next" at bounding box center [1031, 572] width 54 height 32
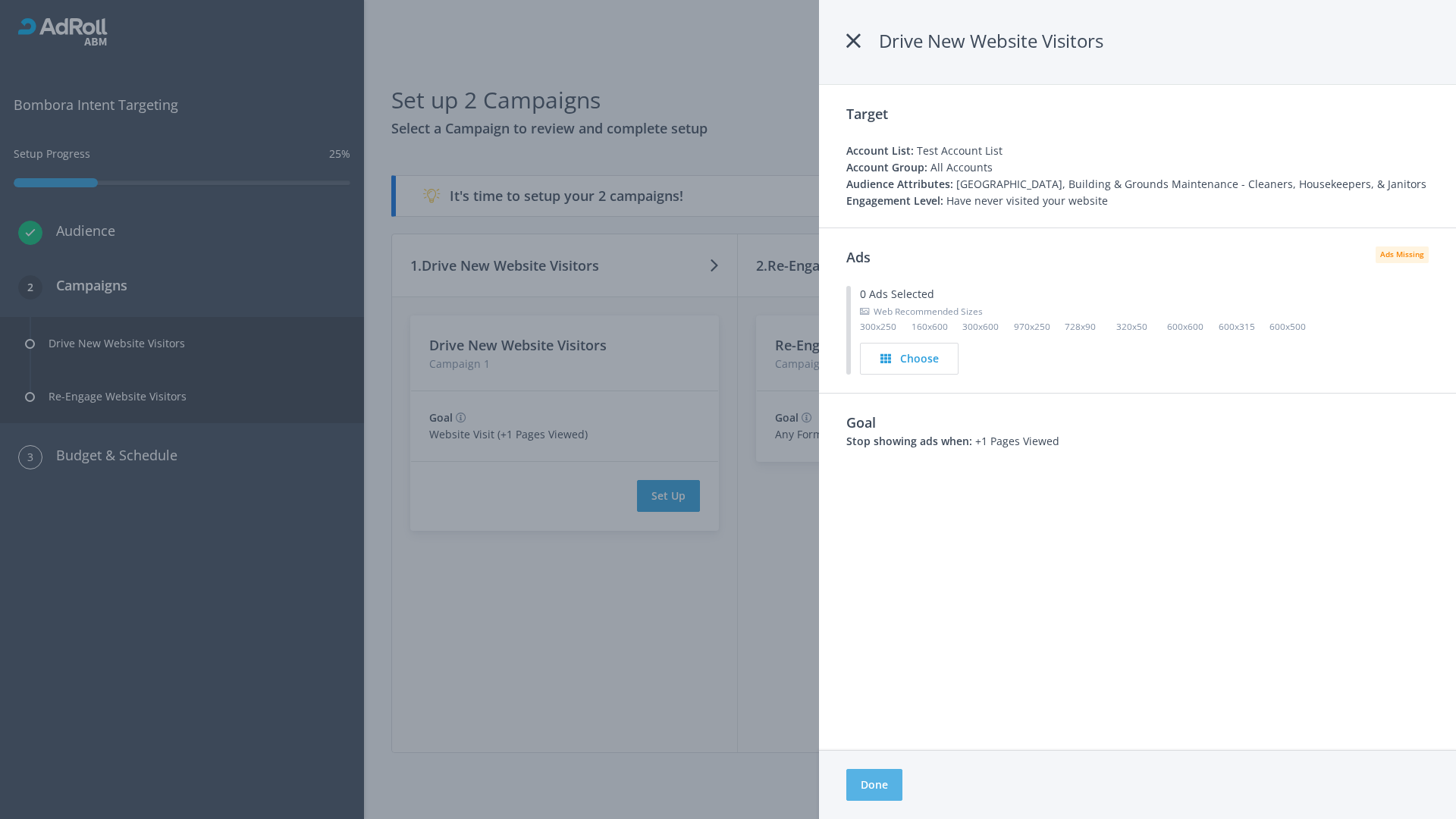
click at [874, 785] on button "Done" at bounding box center [874, 785] width 56 height 32
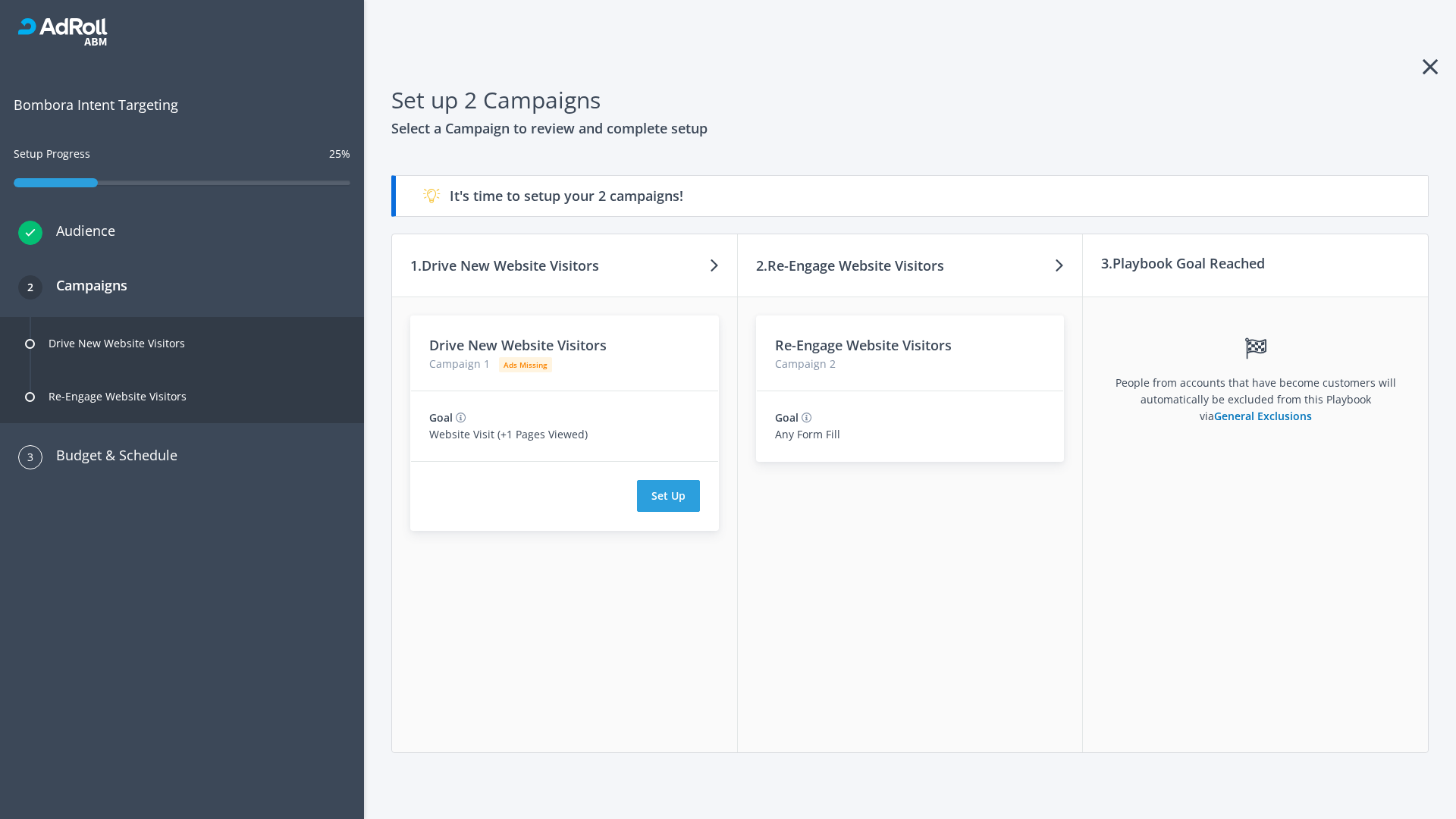
click at [668, 496] on button "Set Up" at bounding box center [668, 496] width 63 height 32
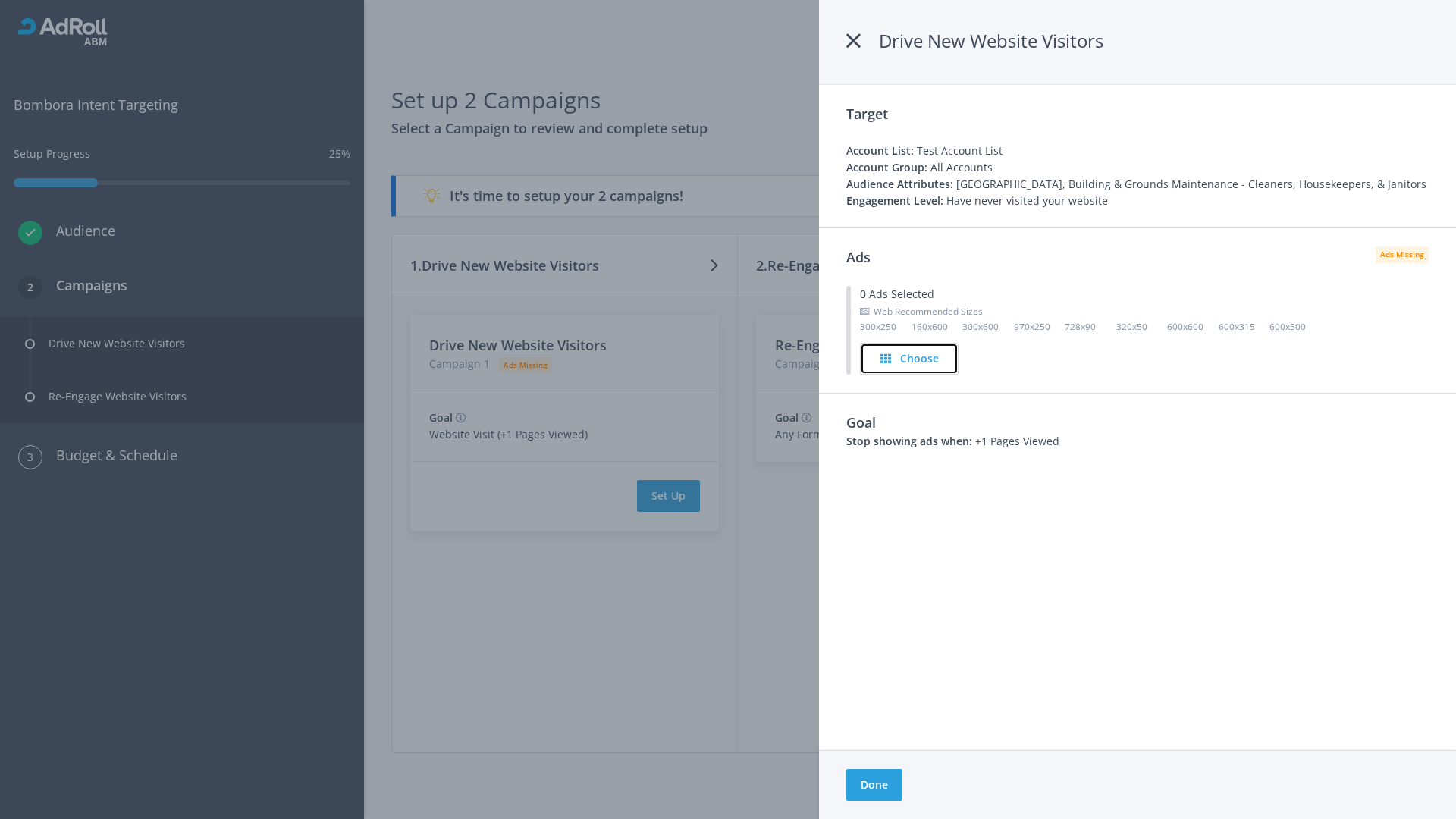
click at [910, 357] on h4 "Choose" at bounding box center [920, 358] width 39 height 17
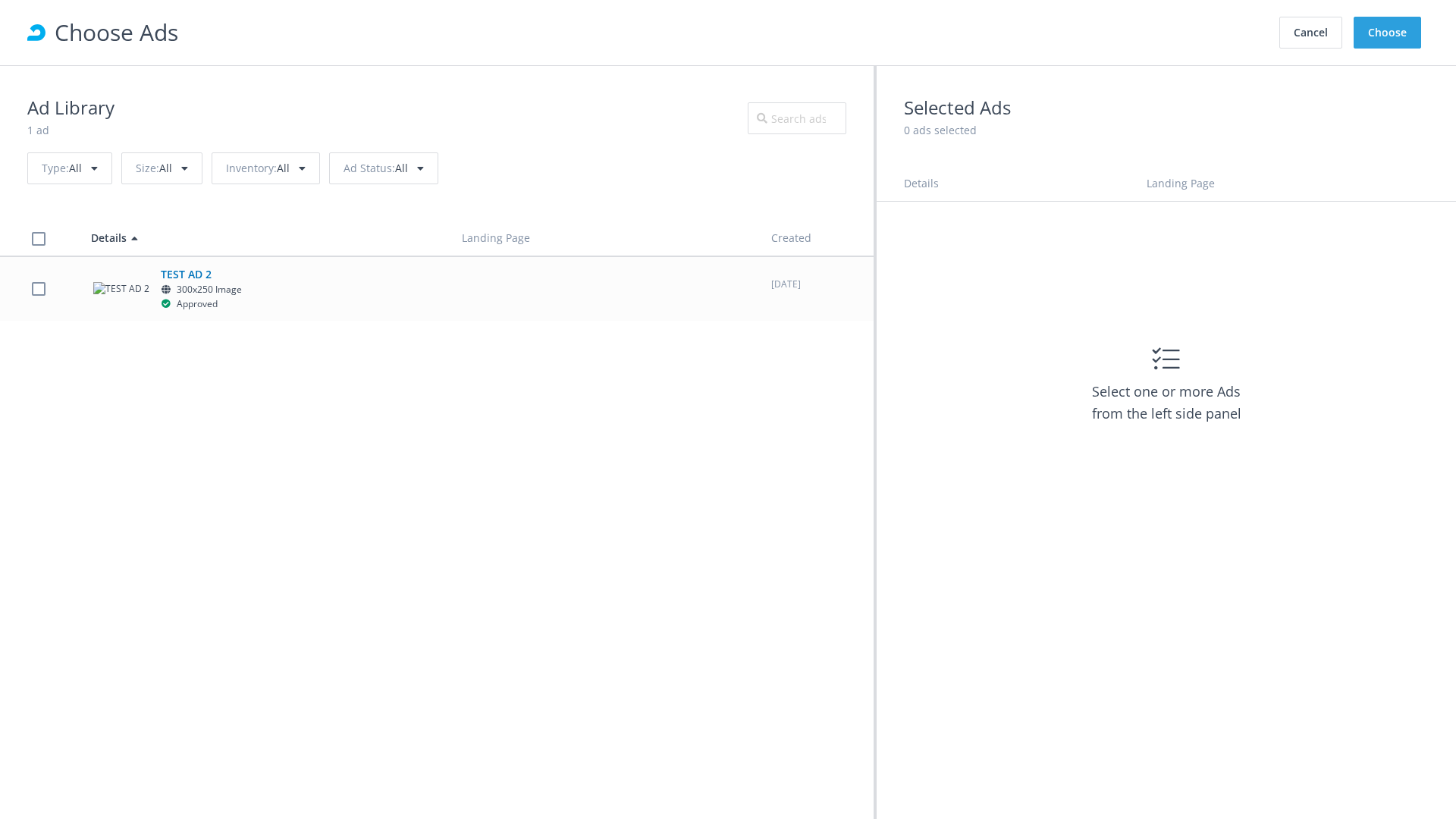
click at [38, 288] on label at bounding box center [39, 288] width 13 height 14
checkbox input "true"
click at [1388, 33] on button "Choose" at bounding box center [1387, 33] width 67 height 32
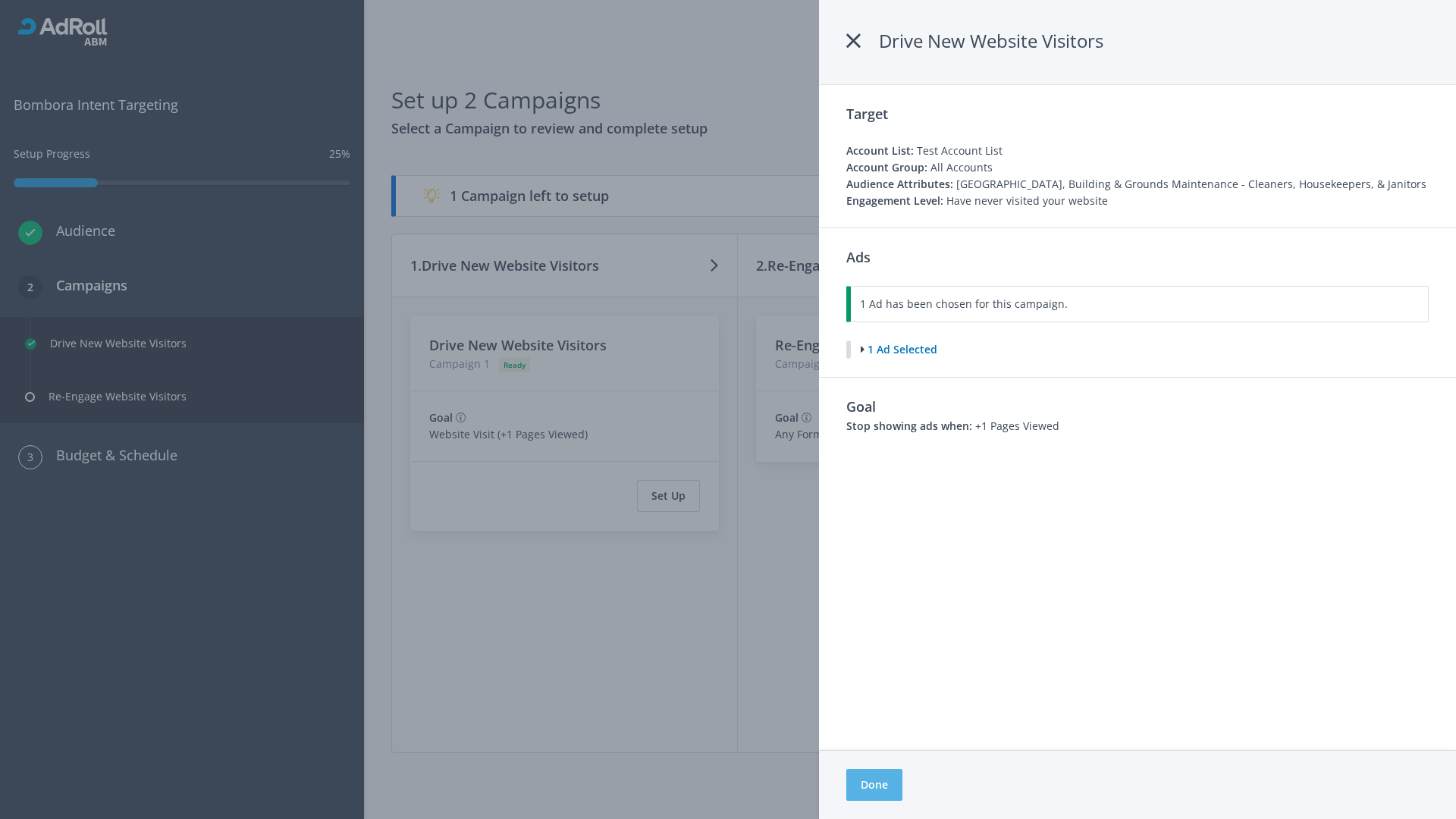
click at [874, 785] on button "Done" at bounding box center [874, 785] width 56 height 32
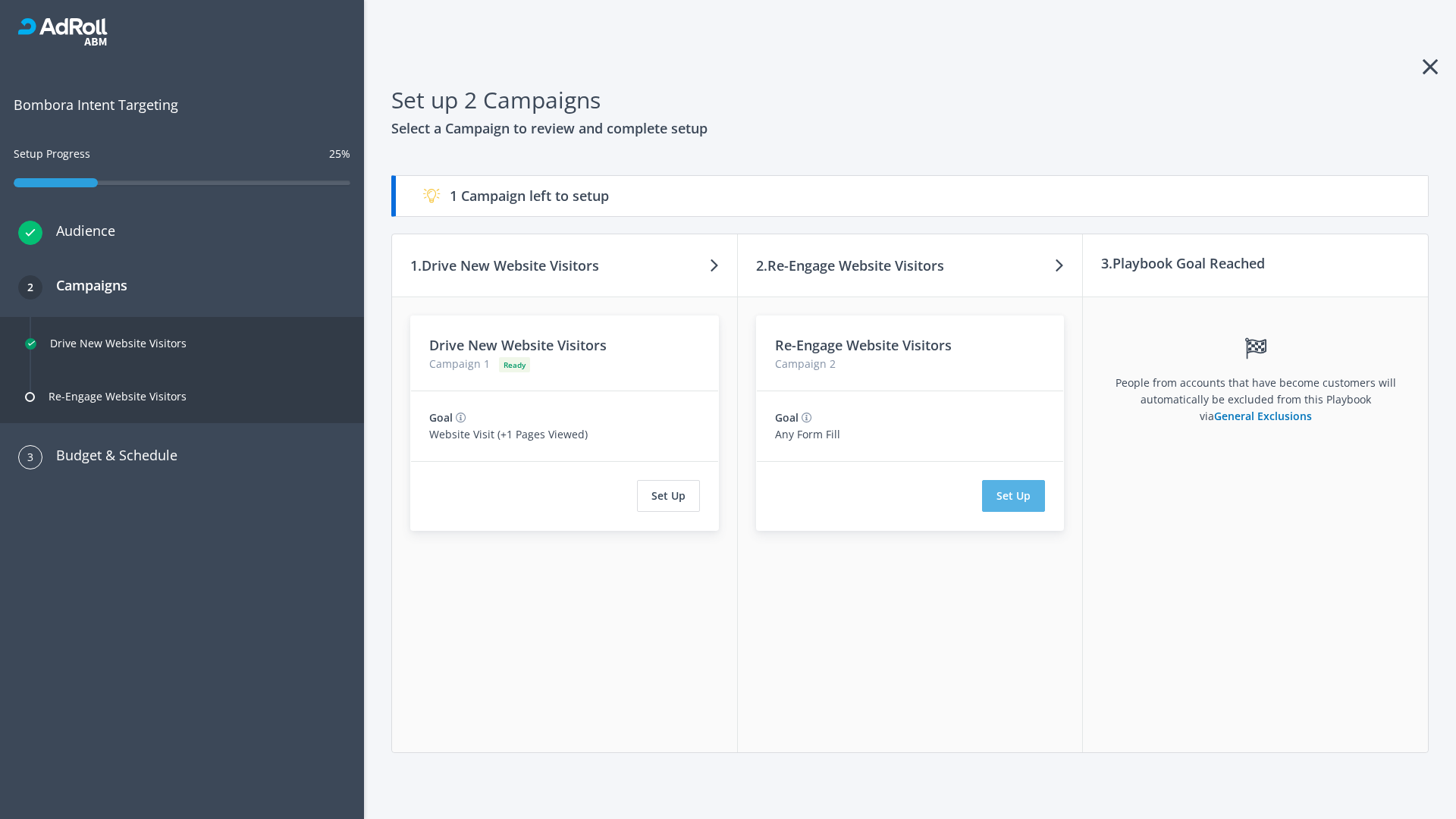
click at [1014, 496] on button "Set Up" at bounding box center [1013, 496] width 63 height 32
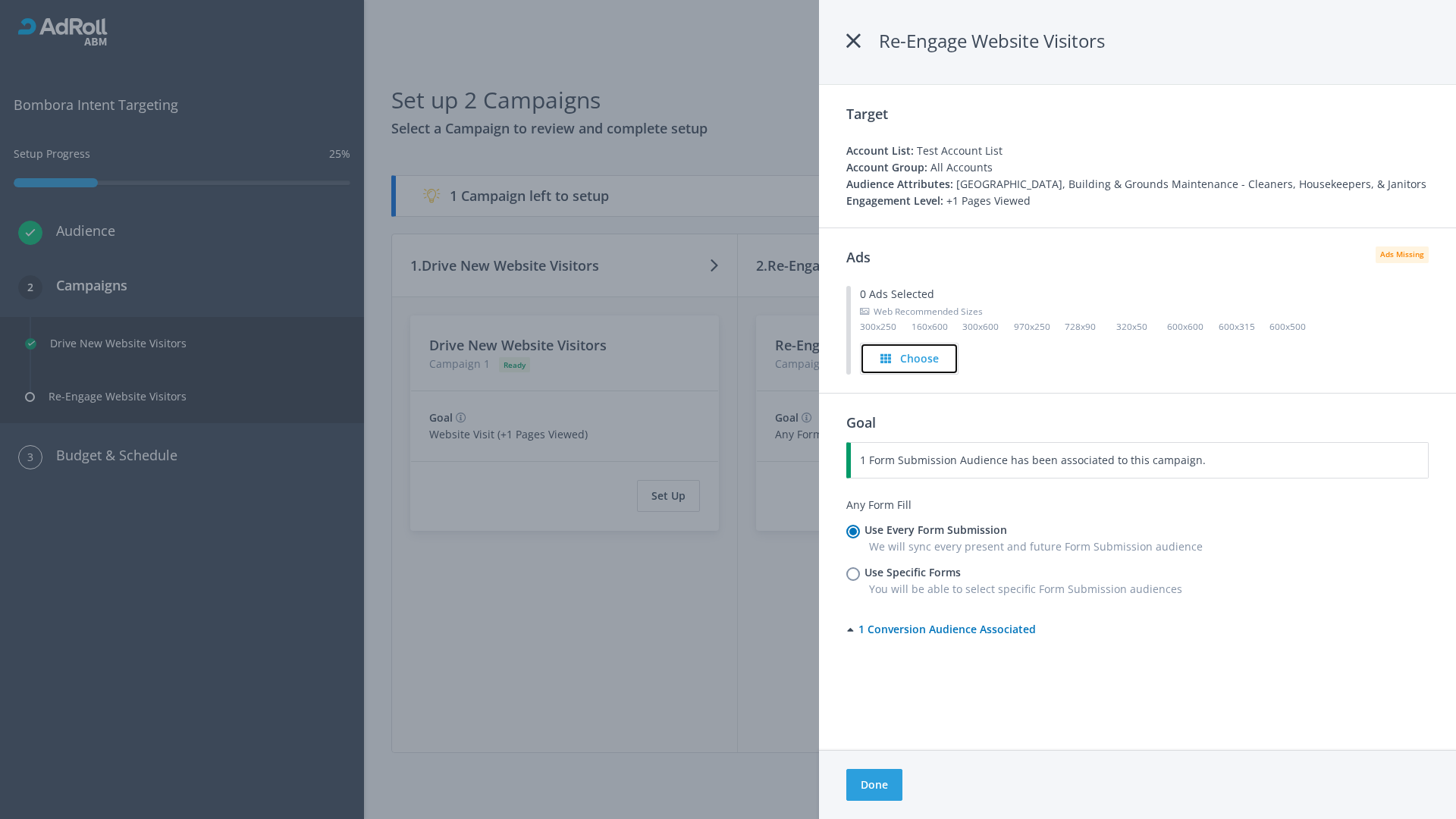
click at [910, 357] on h4 "Choose" at bounding box center [920, 358] width 39 height 17
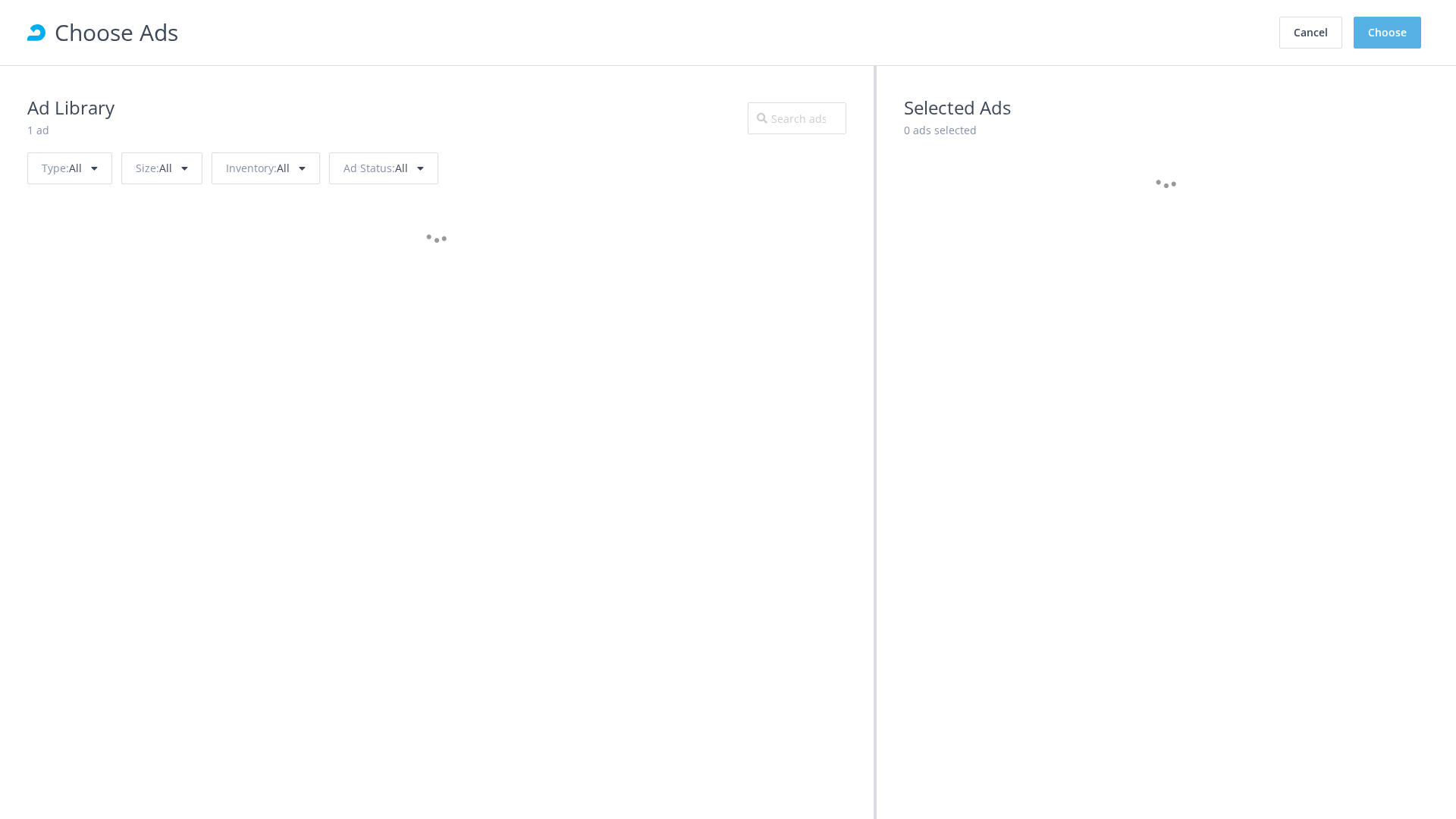
click at [1388, 33] on button "Choose" at bounding box center [1387, 33] width 67 height 32
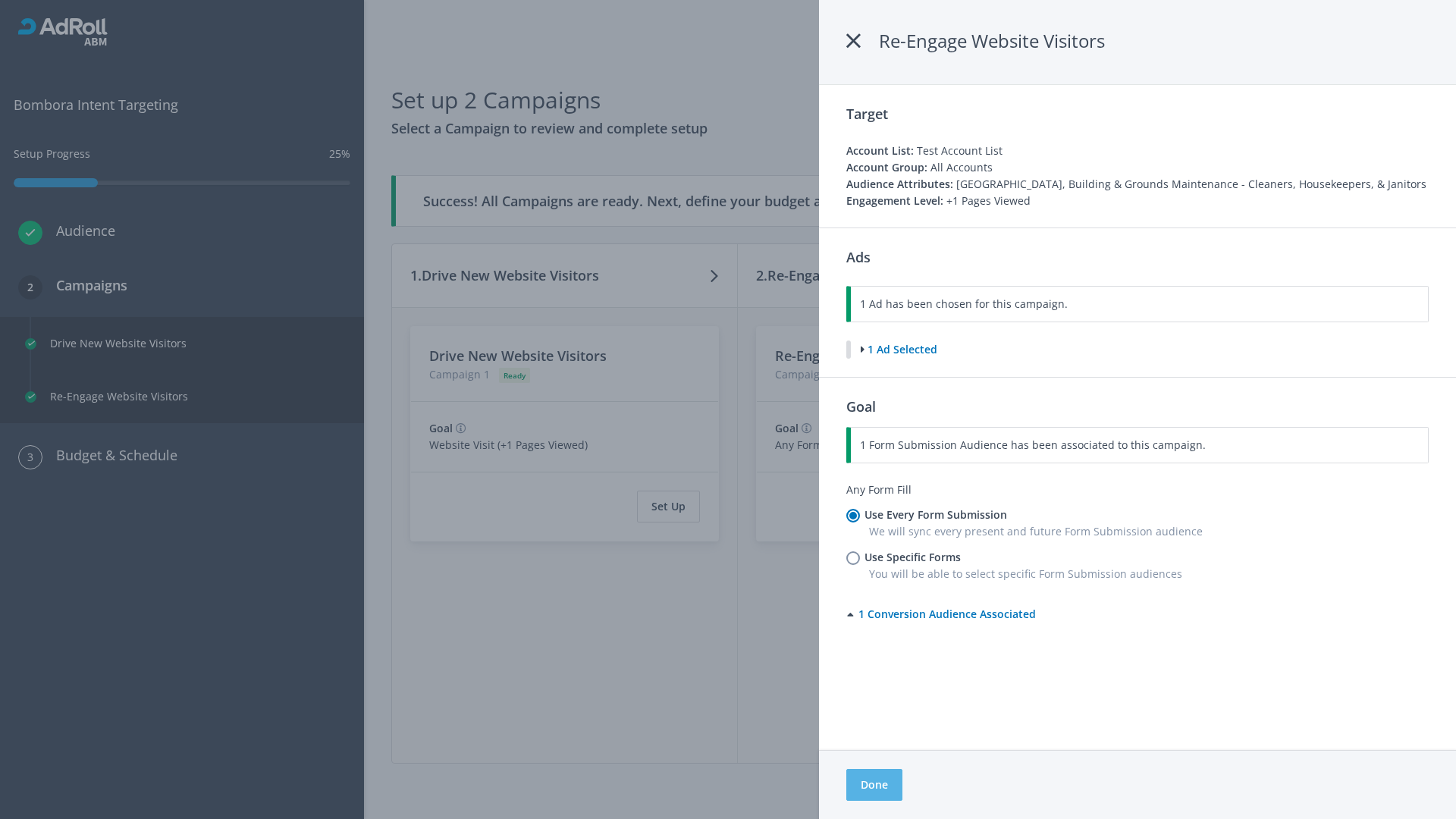
click at [874, 785] on button "Done" at bounding box center [874, 785] width 56 height 32
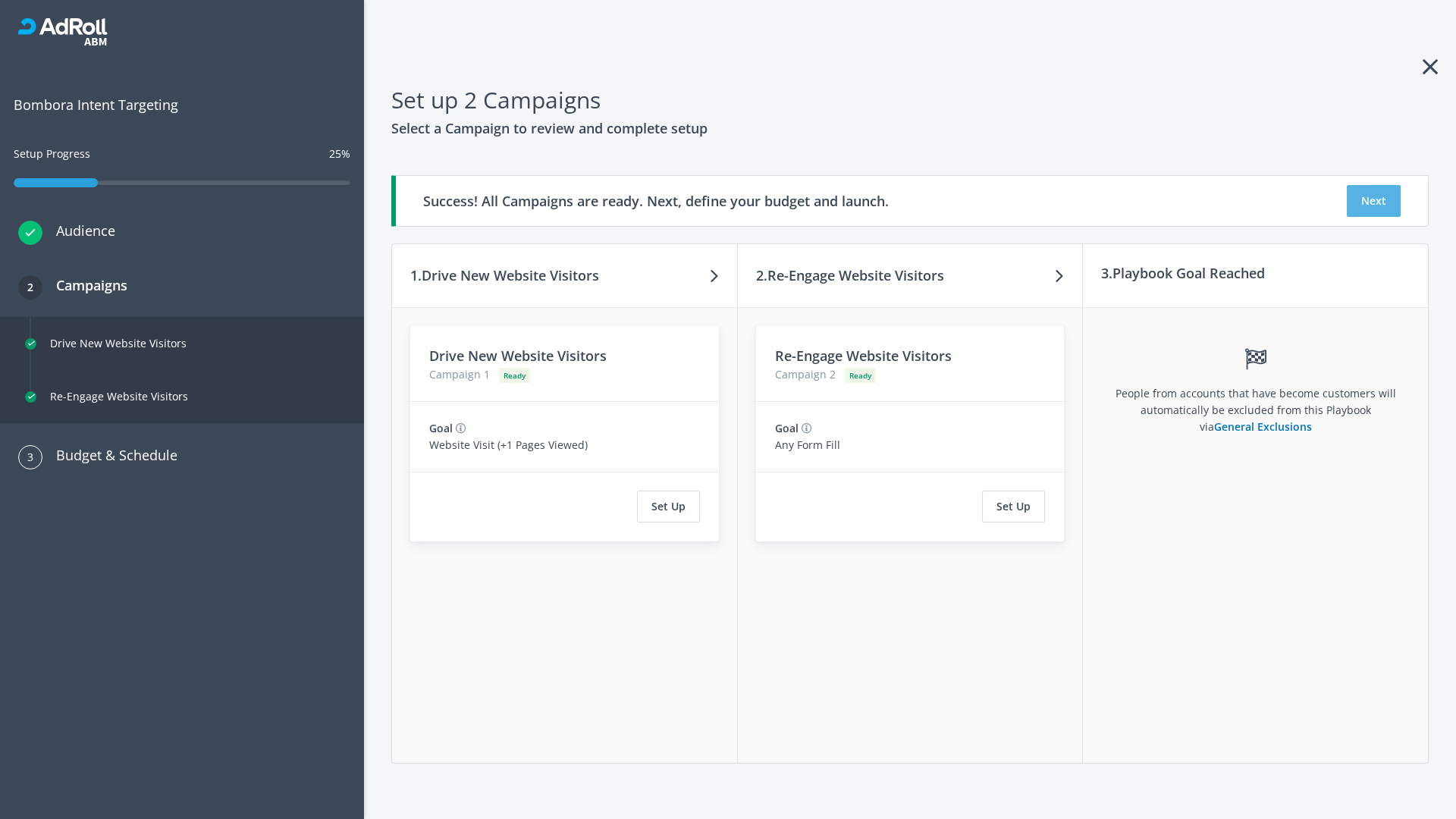
click at [1373, 201] on button "Next" at bounding box center [1374, 201] width 54 height 32
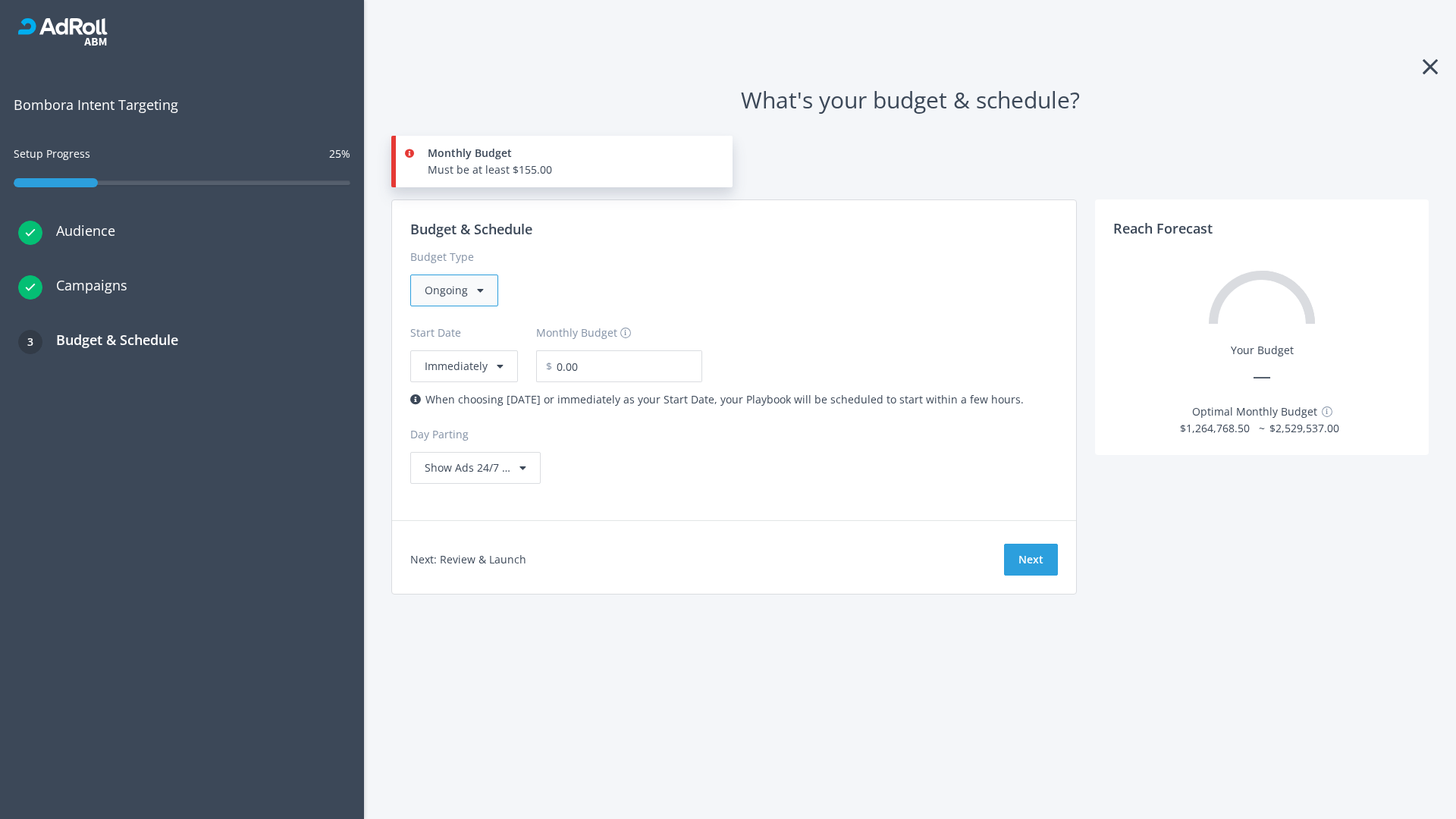
click at [452, 290] on div "Ongoing" at bounding box center [454, 290] width 88 height 32
click at [585, 378] on div "For Playbooks that you want to run for a specific duration of time" at bounding box center [589, 386] width 329 height 17
click at [460, 290] on div "Ongoing" at bounding box center [454, 290] width 88 height 32
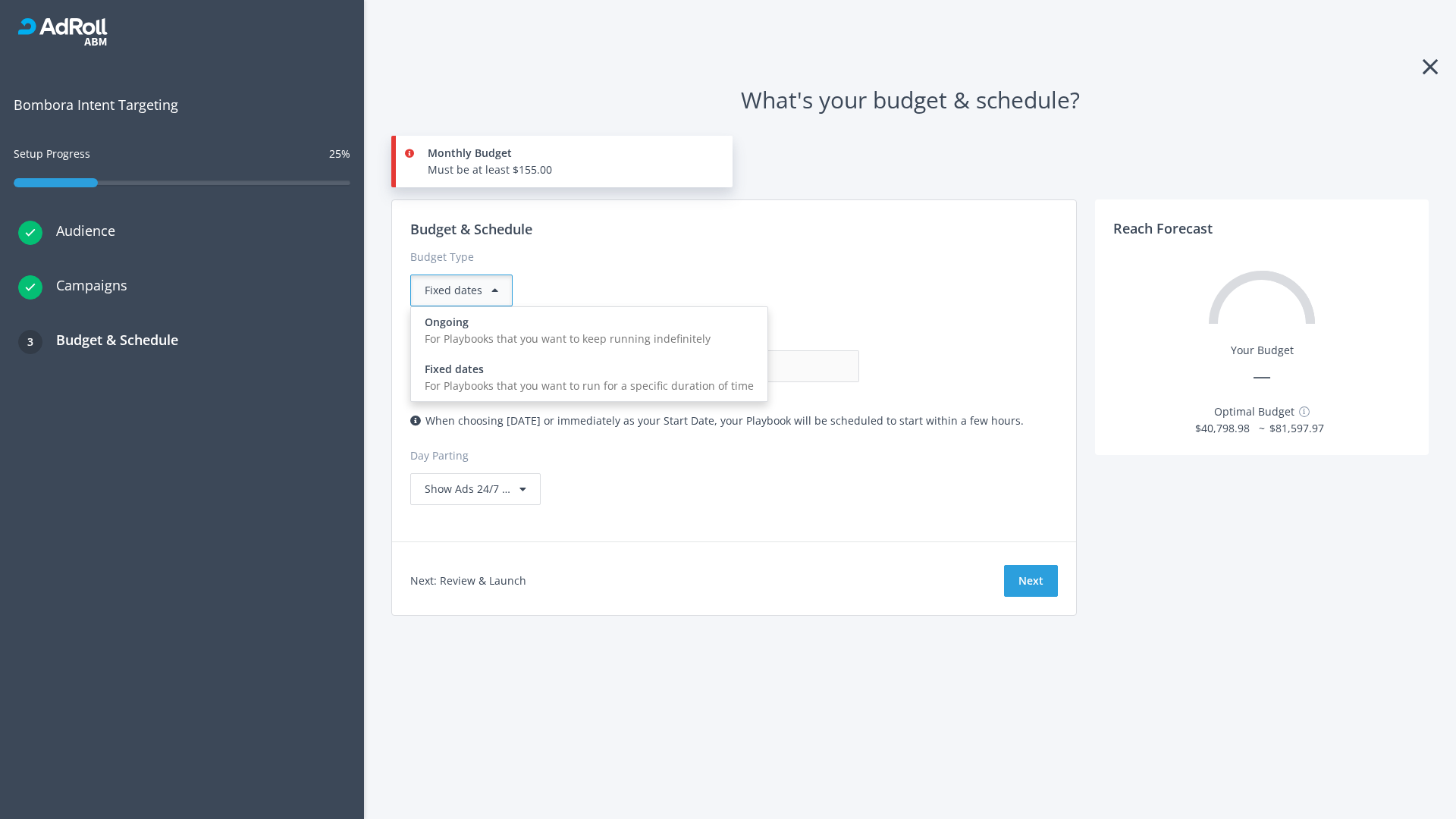
click at [585, 331] on div "For Playbooks that you want to keep running indefinitely" at bounding box center [589, 339] width 329 height 17
click at [709, 366] on input "0.00" at bounding box center [784, 366] width 150 height 32
click at [709, 366] on input "1.00" at bounding box center [784, 366] width 150 height 32
type input "1,000.00"
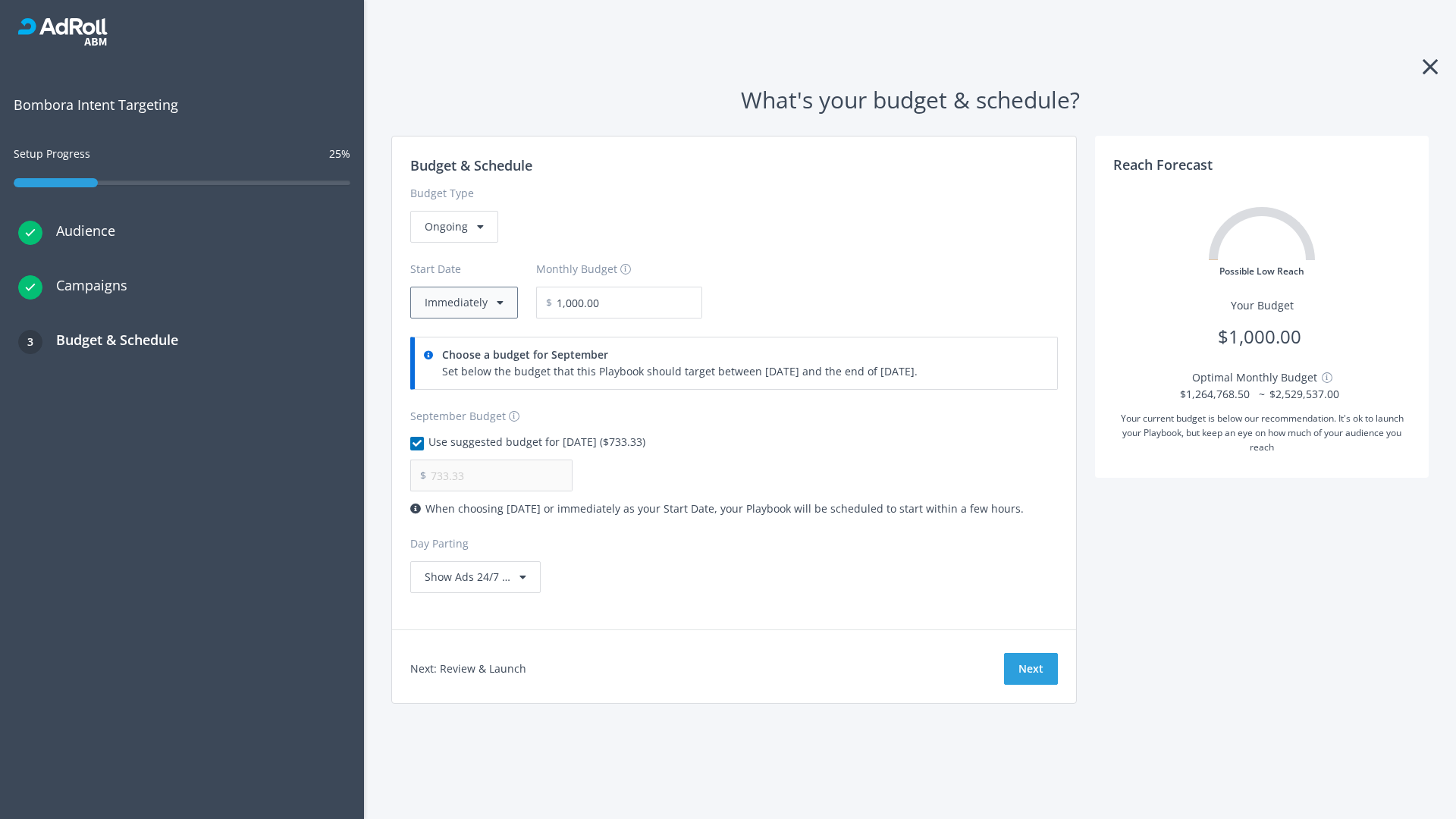
click at [462, 303] on button "Immediately" at bounding box center [464, 303] width 107 height 32
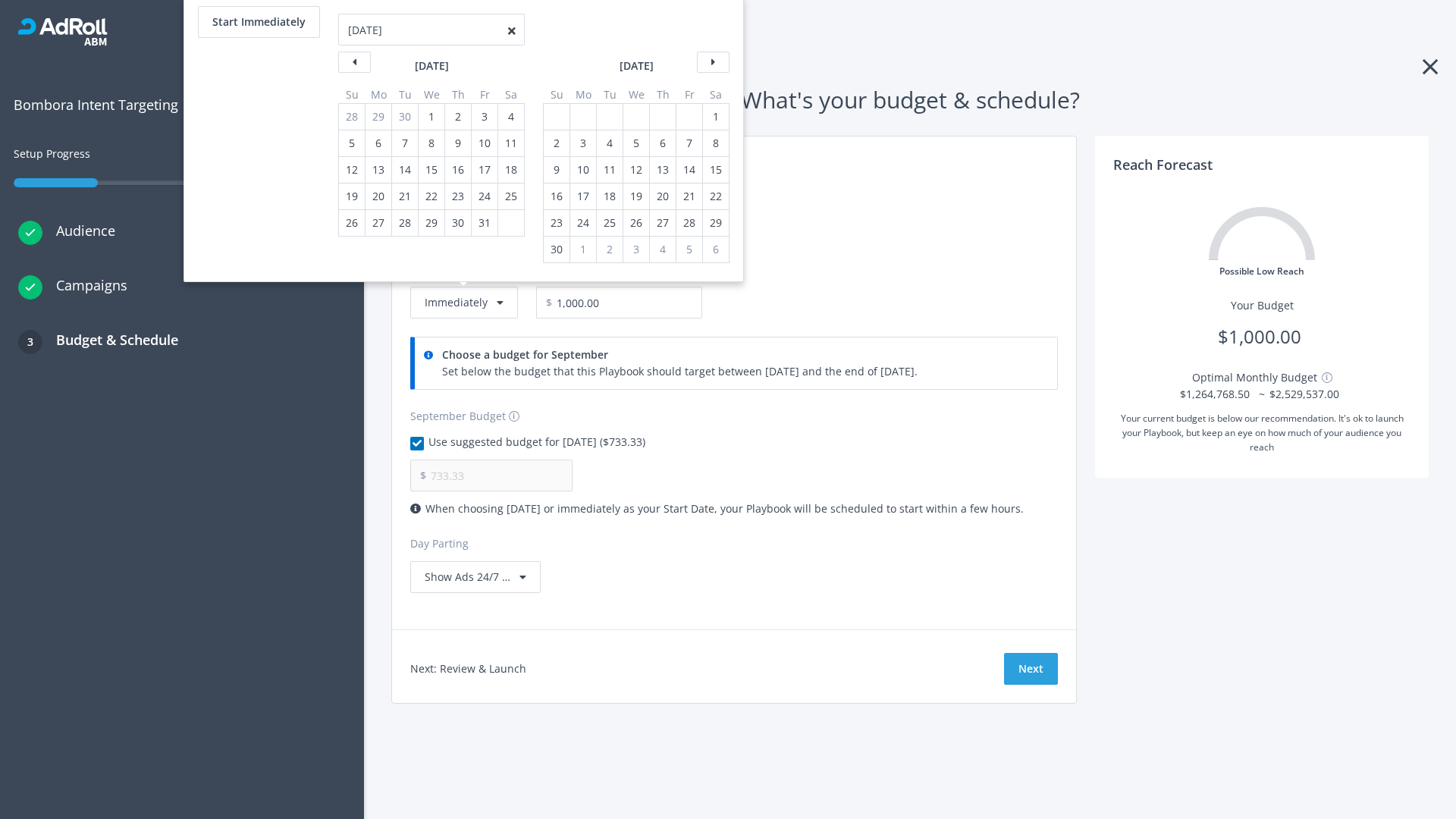
click at [555, 143] on div "2" at bounding box center [556, 143] width 19 height 26
type input "966.67"
click at [714, 117] on div "1" at bounding box center [715, 117] width 19 height 26
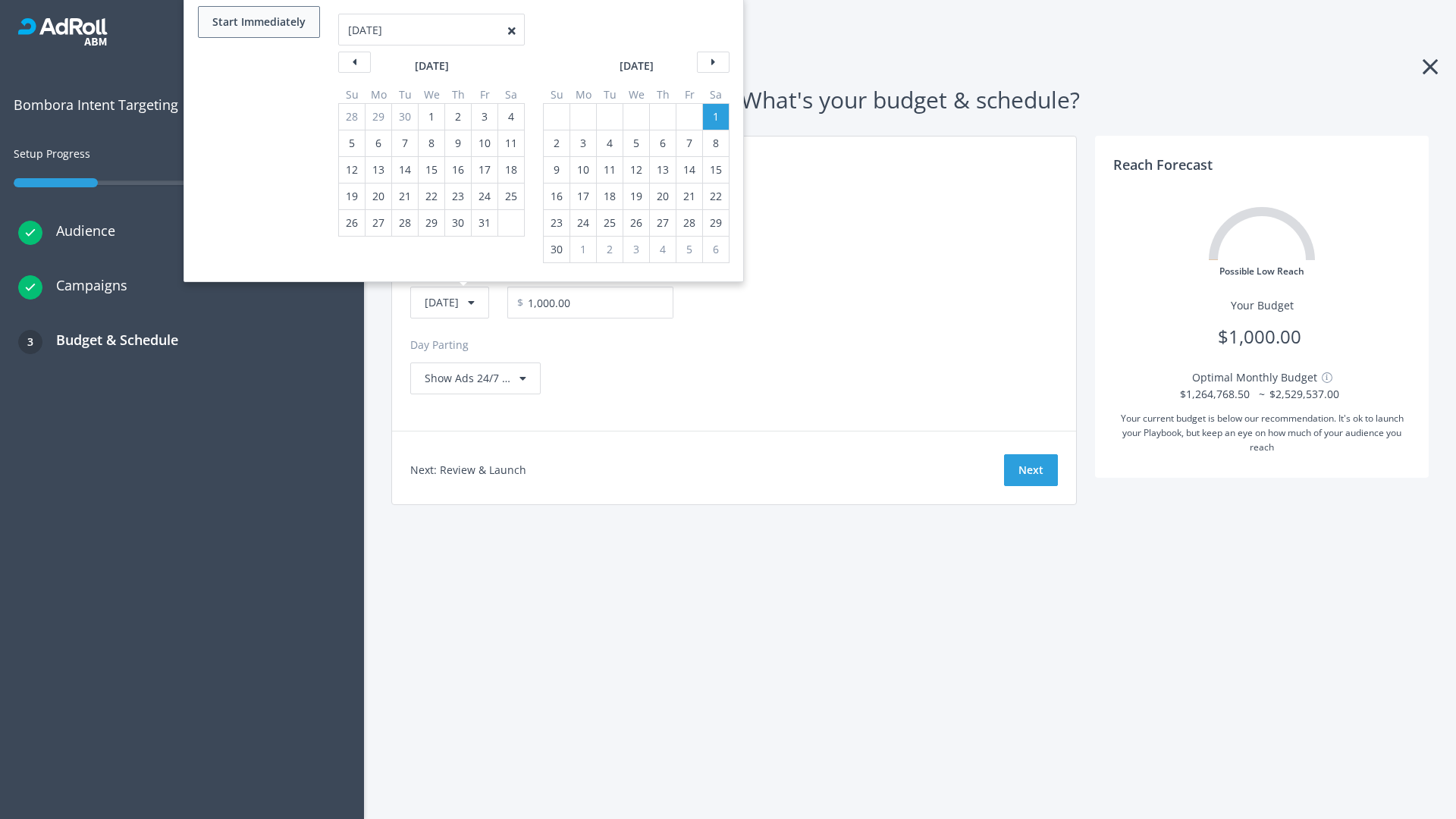
click at [258, 22] on button "Start Immediately" at bounding box center [258, 22] width 122 height 32
type input "09/09/2025"
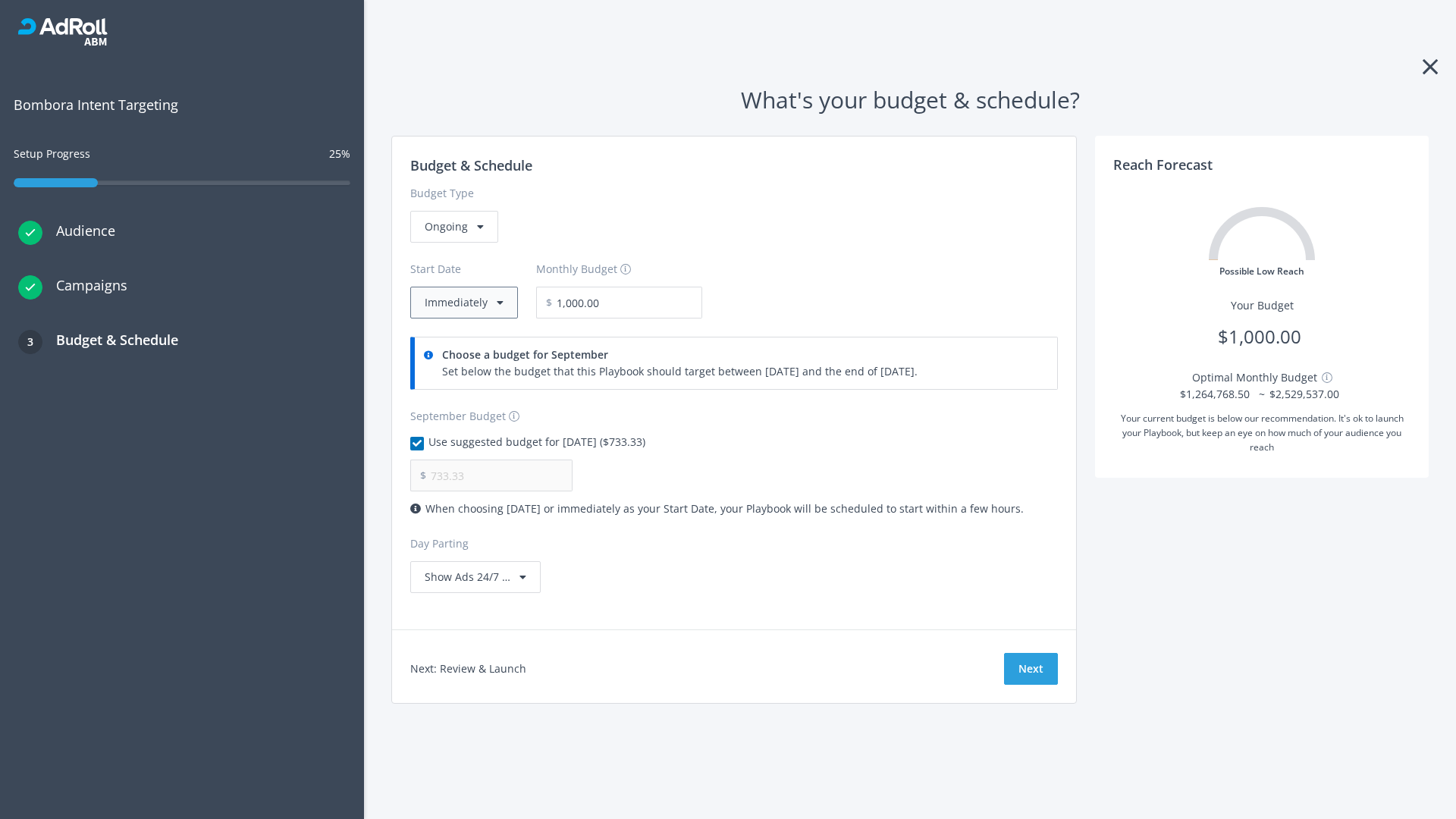
click at [462, 303] on button "Immediately" at bounding box center [464, 303] width 107 height 32
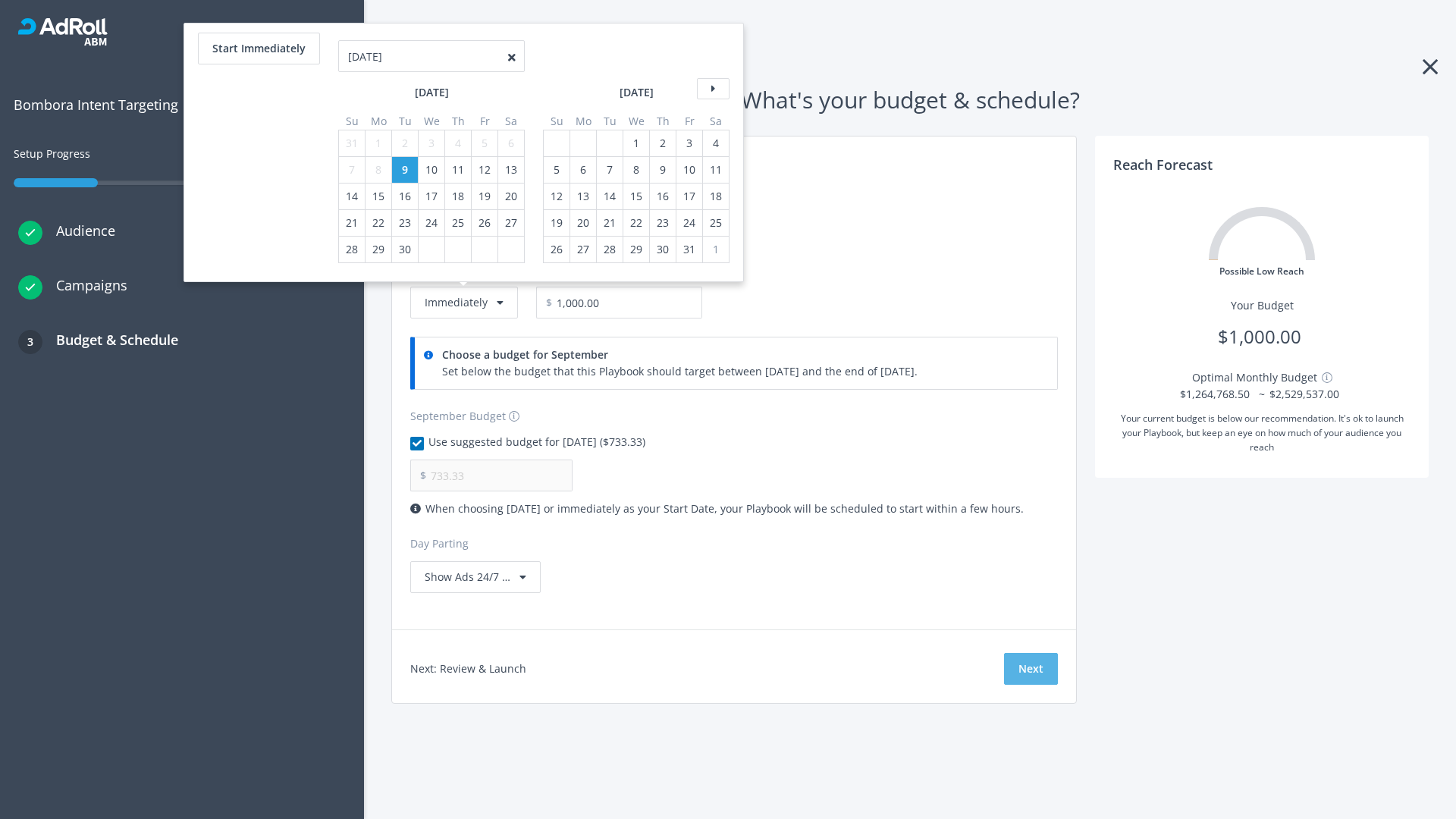
click at [1031, 669] on button "Next" at bounding box center [1031, 669] width 54 height 32
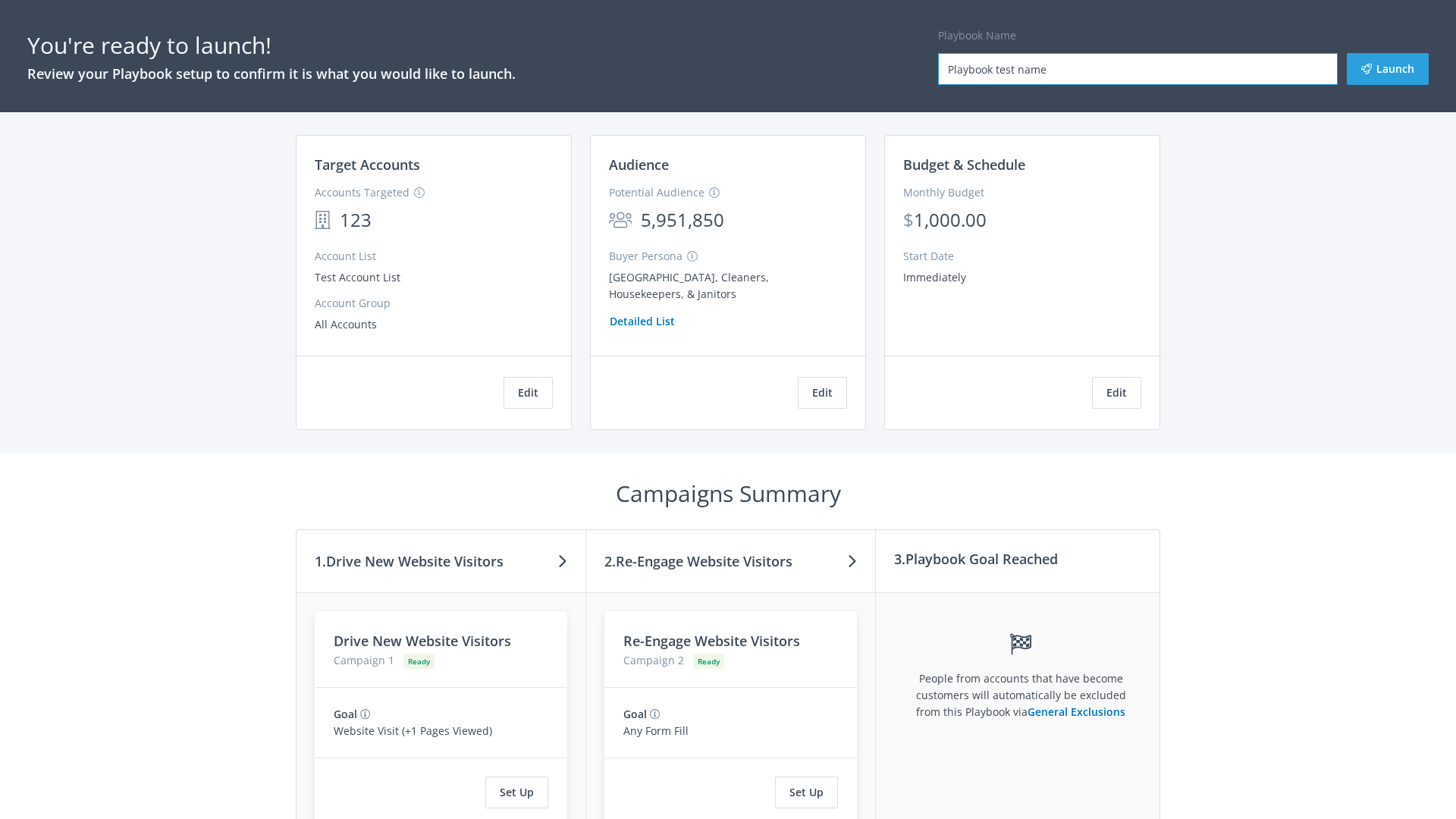
type input "Playbook test name"
click at [1388, 69] on button "Launch" at bounding box center [1388, 69] width 82 height 32
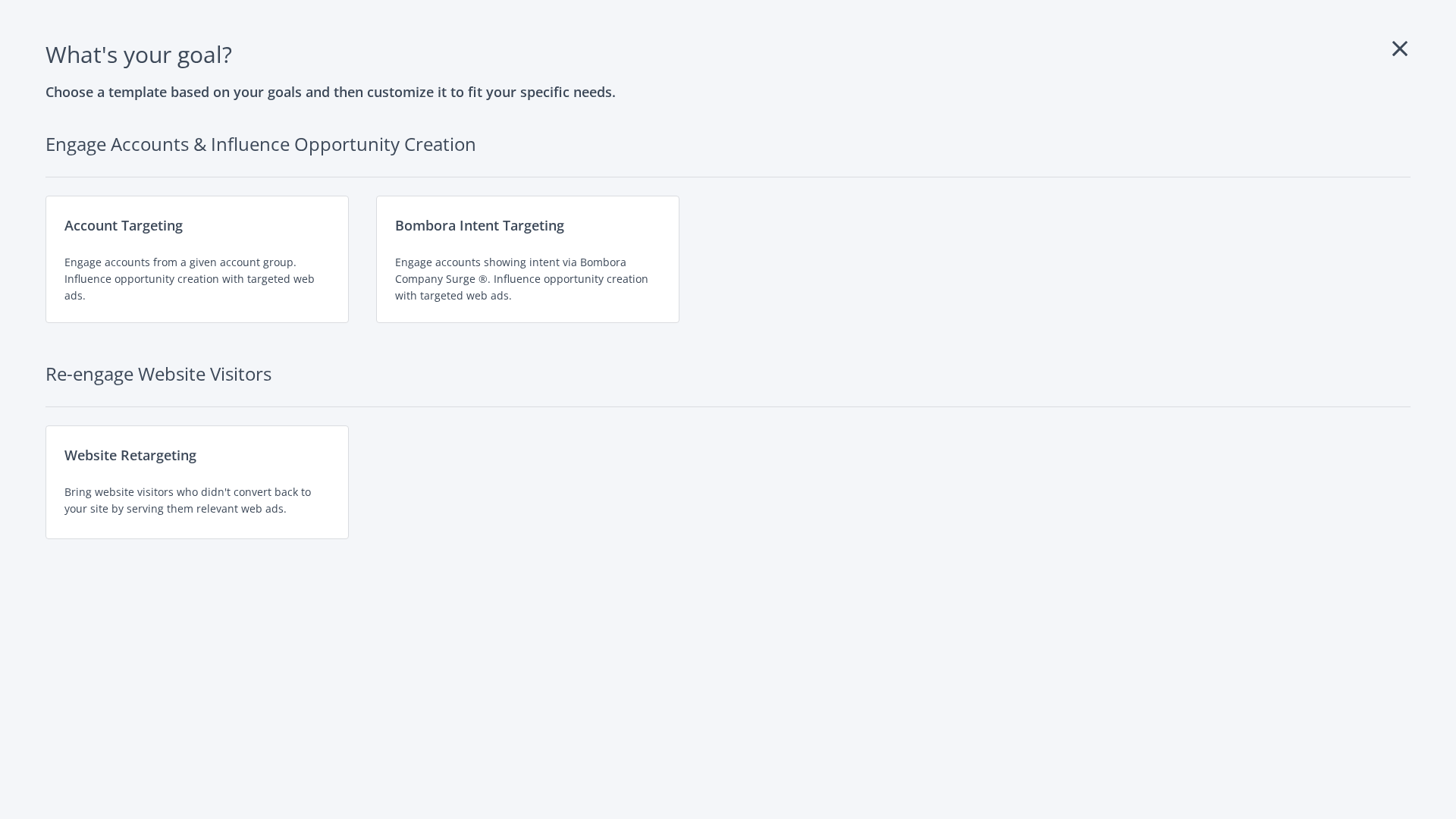
click at [197, 483] on div "Website Retargeting Bring website visitors who didn't convert back to your site…" at bounding box center [196, 483] width 303 height 114
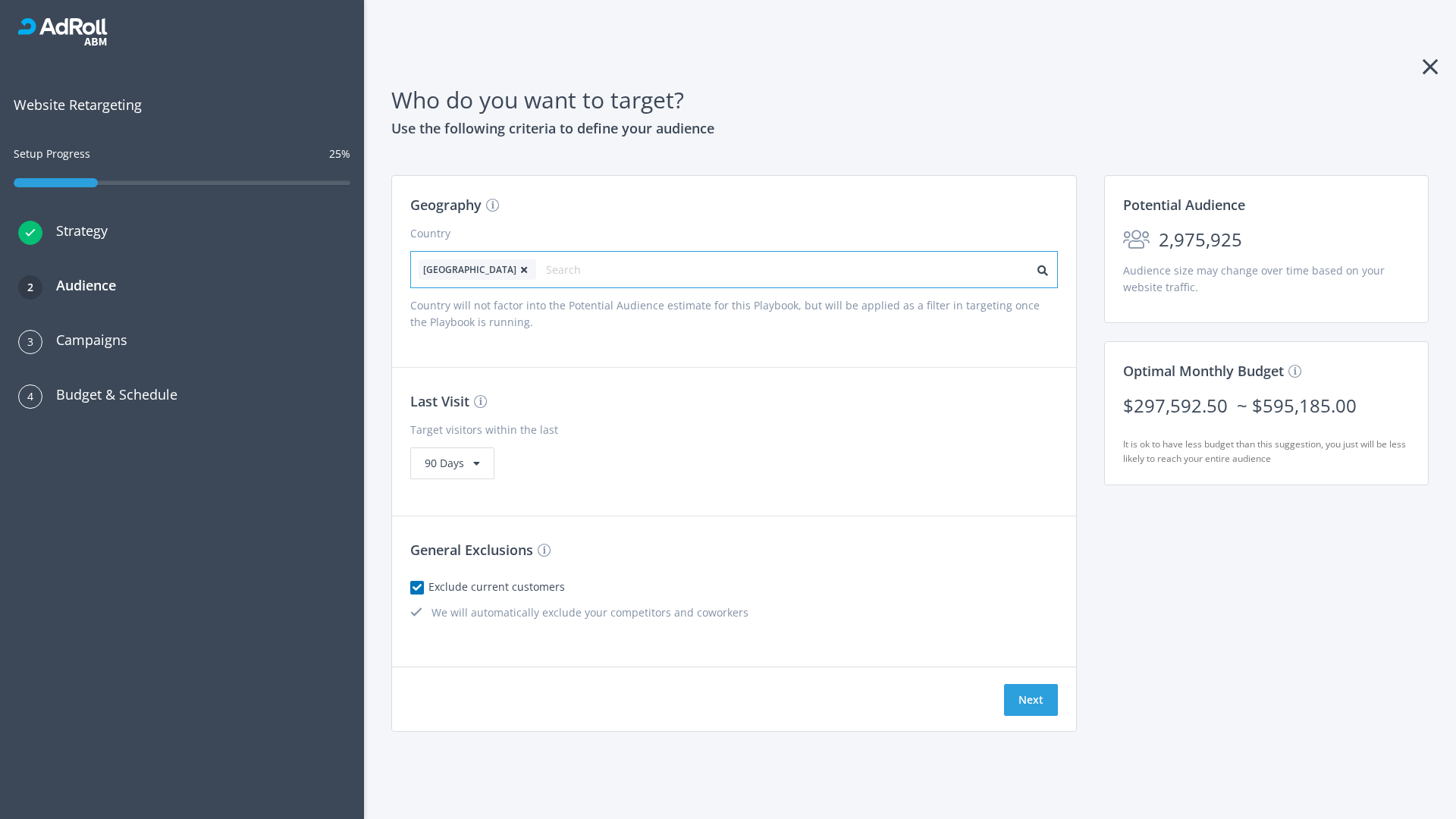
click at [571, 269] on input "text" at bounding box center [614, 269] width 136 height 21
type input "[GEOGRAPHIC_DATA]"
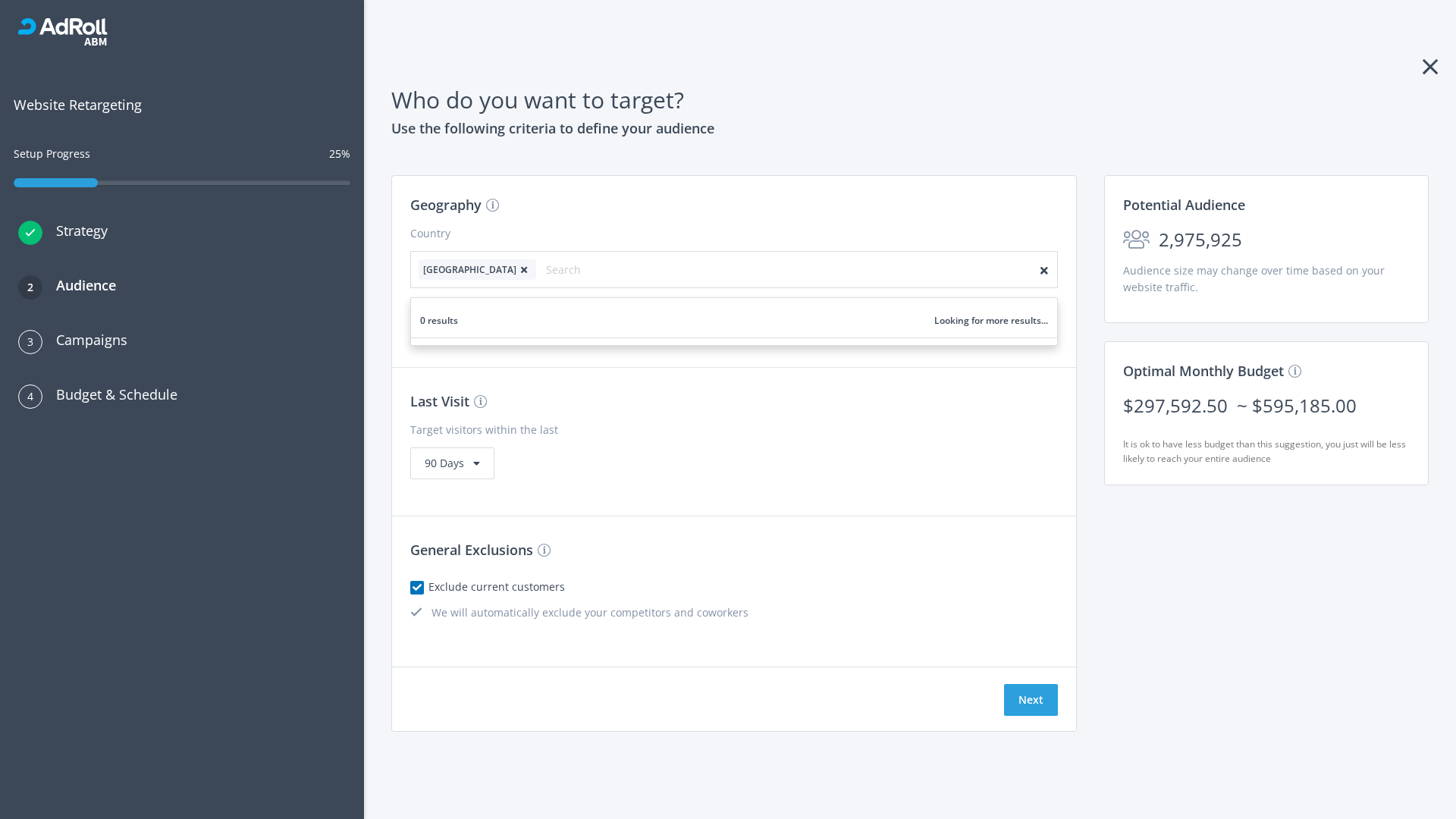
click at [516, 269] on icon at bounding box center [524, 269] width 15 height 9
click at [1031, 700] on button "Next" at bounding box center [1031, 700] width 54 height 32
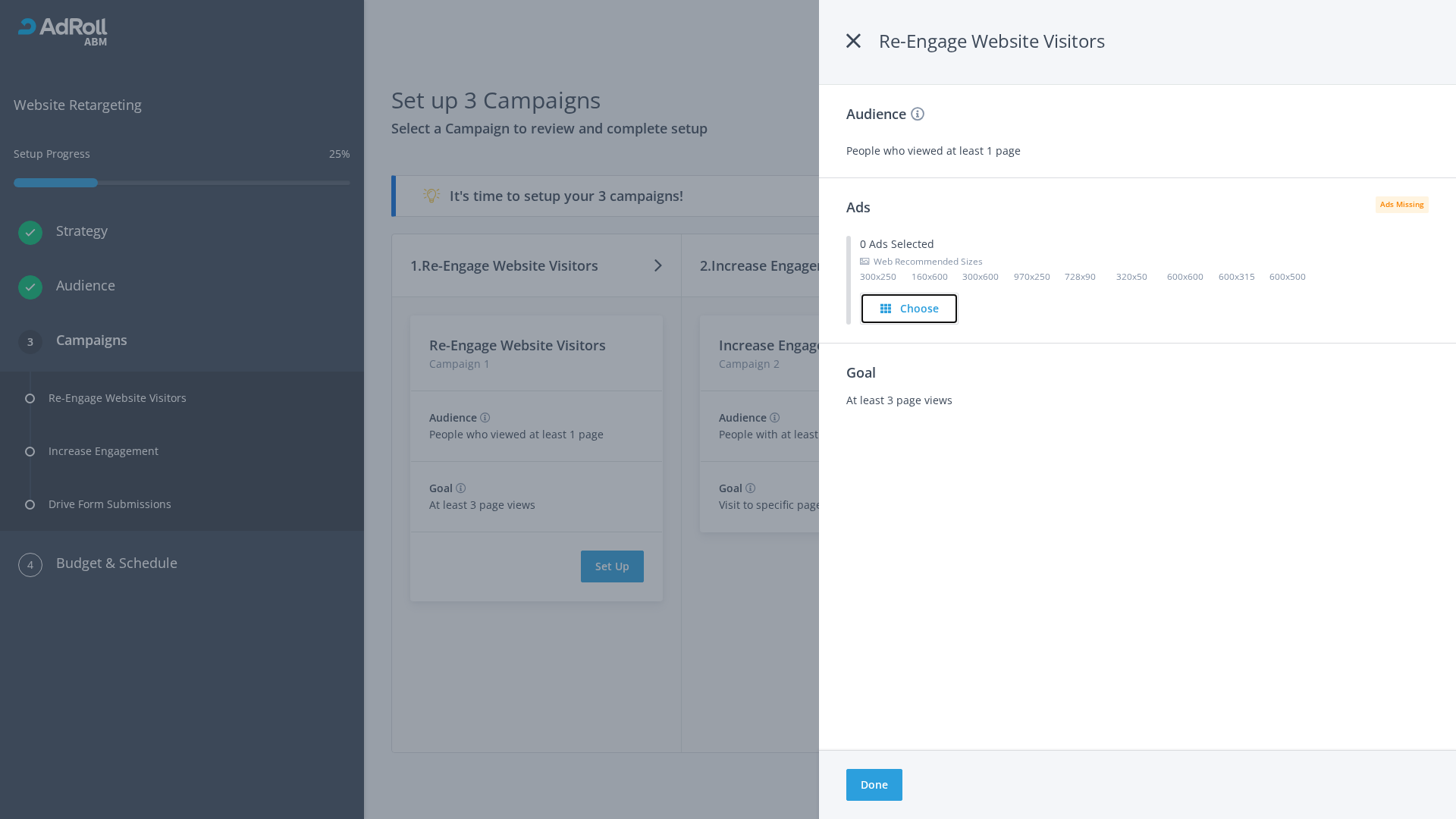
click at [910, 308] on h4 "Choose" at bounding box center [920, 309] width 39 height 17
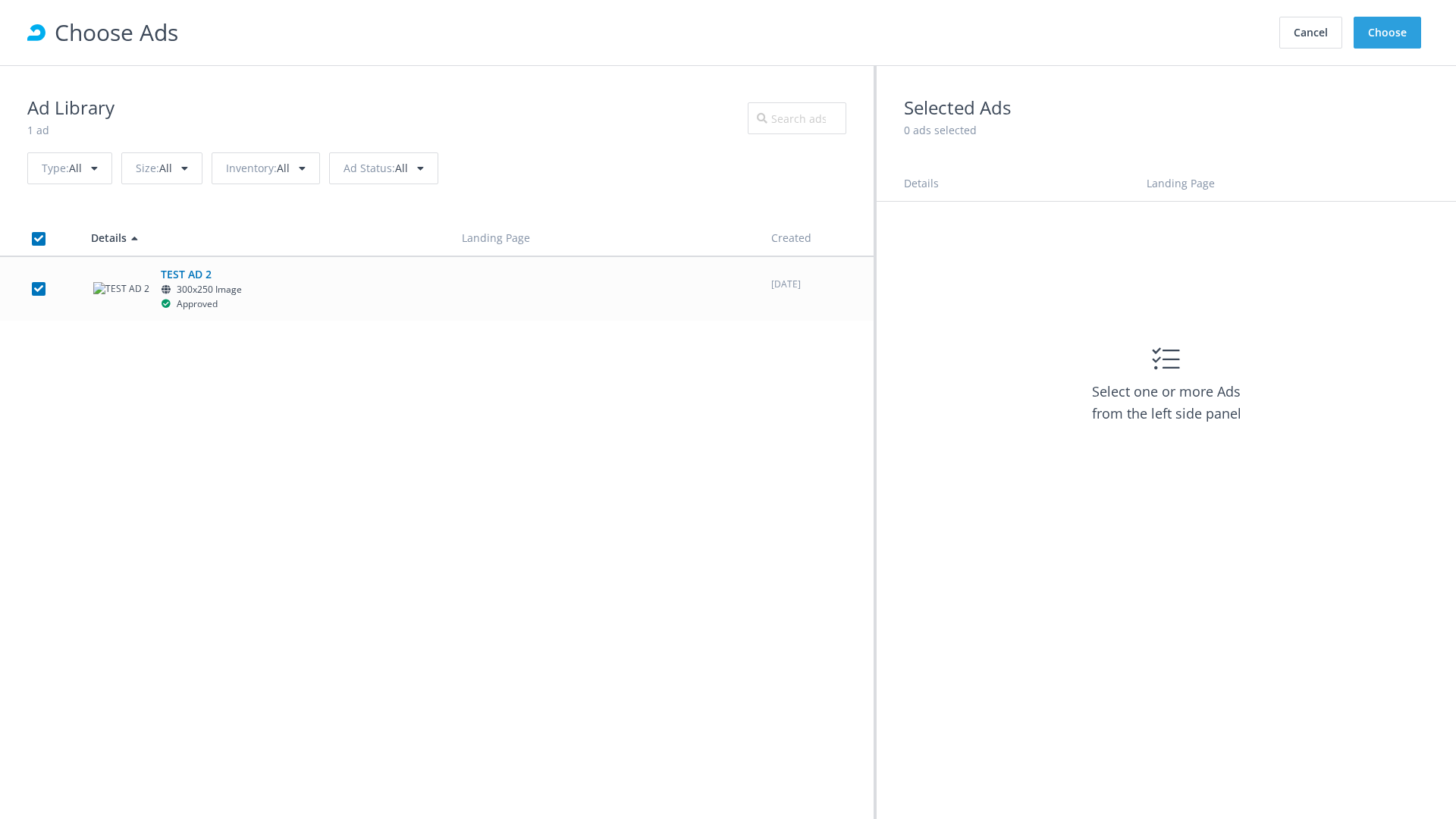
checkbox input "true"
click at [1388, 33] on button "Choose" at bounding box center [1387, 33] width 67 height 32
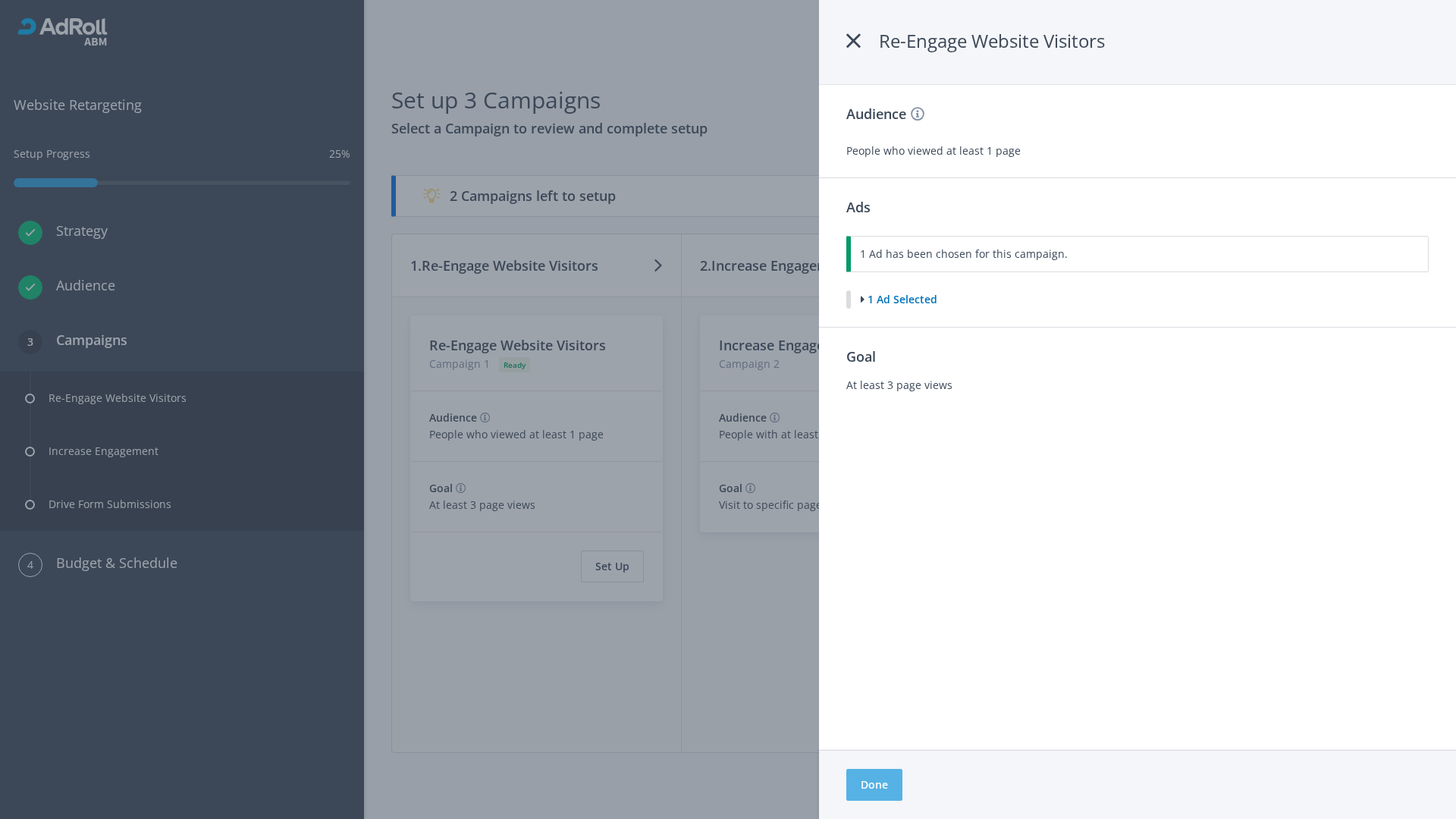
click at [874, 785] on button "Done" at bounding box center [874, 785] width 56 height 32
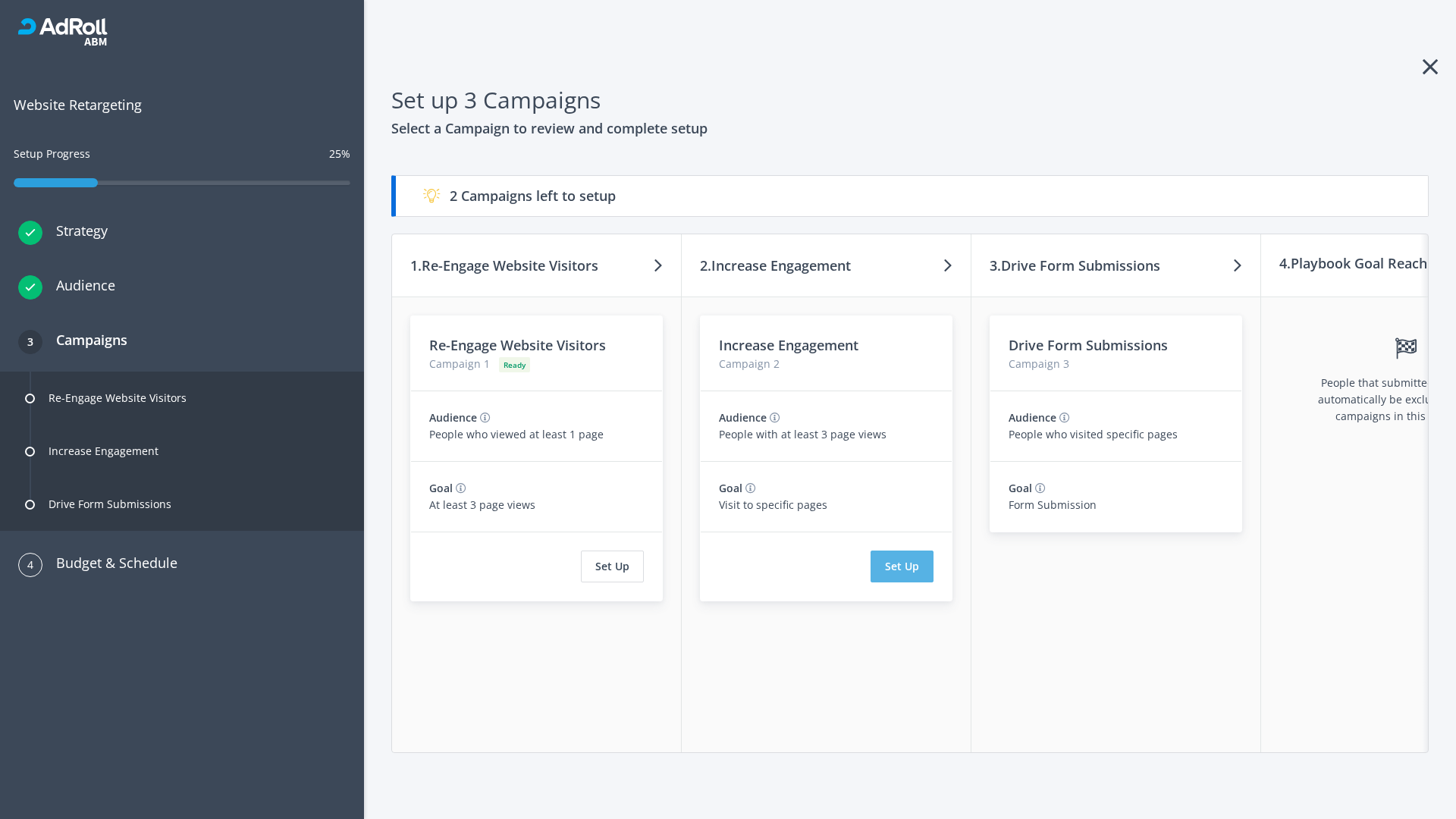
click at [901, 566] on button "Set Up" at bounding box center [901, 566] width 63 height 32
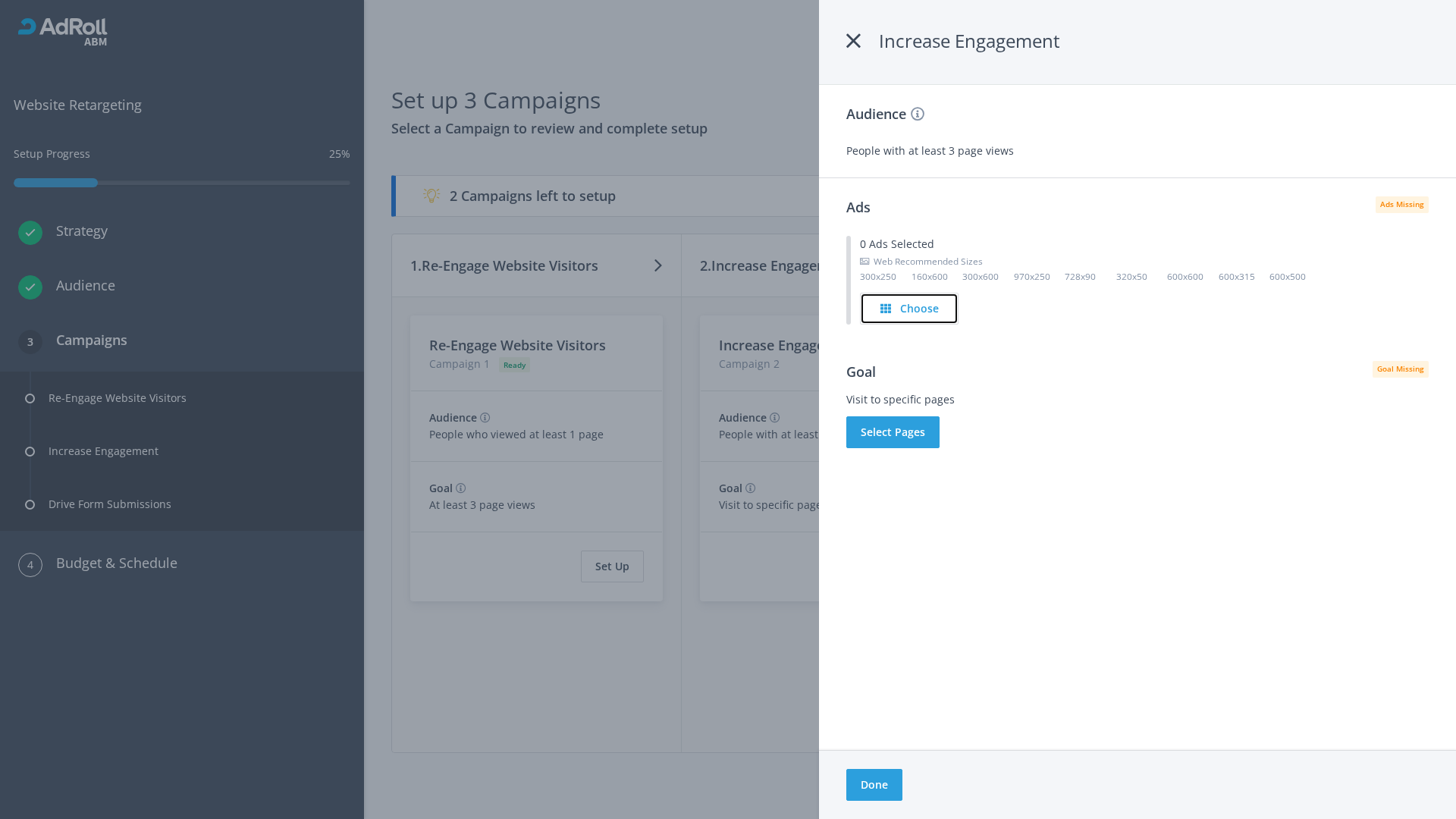
click at [910, 308] on h4 "Choose" at bounding box center [920, 309] width 39 height 17
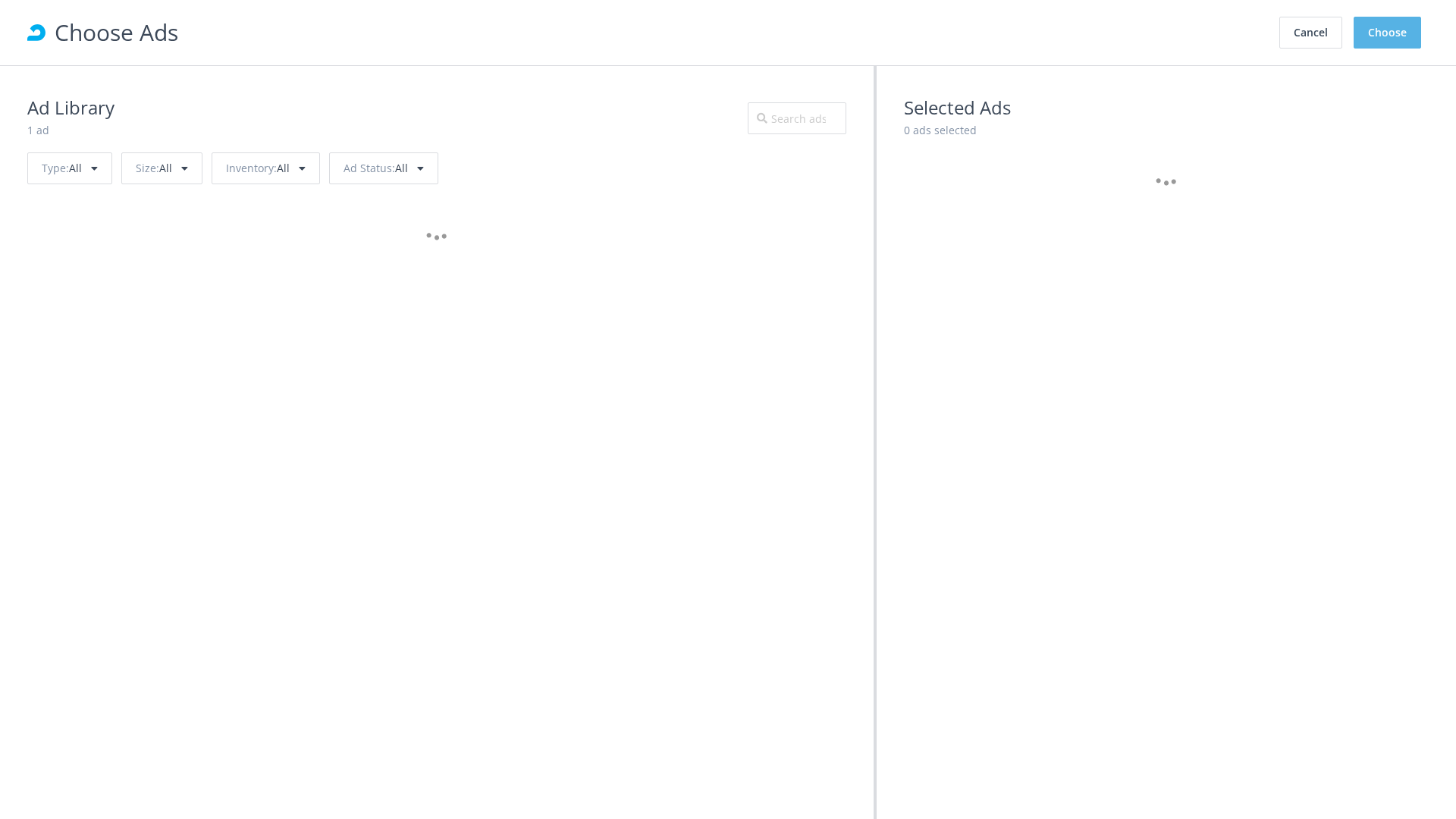
click at [1388, 33] on button "Choose" at bounding box center [1387, 33] width 67 height 32
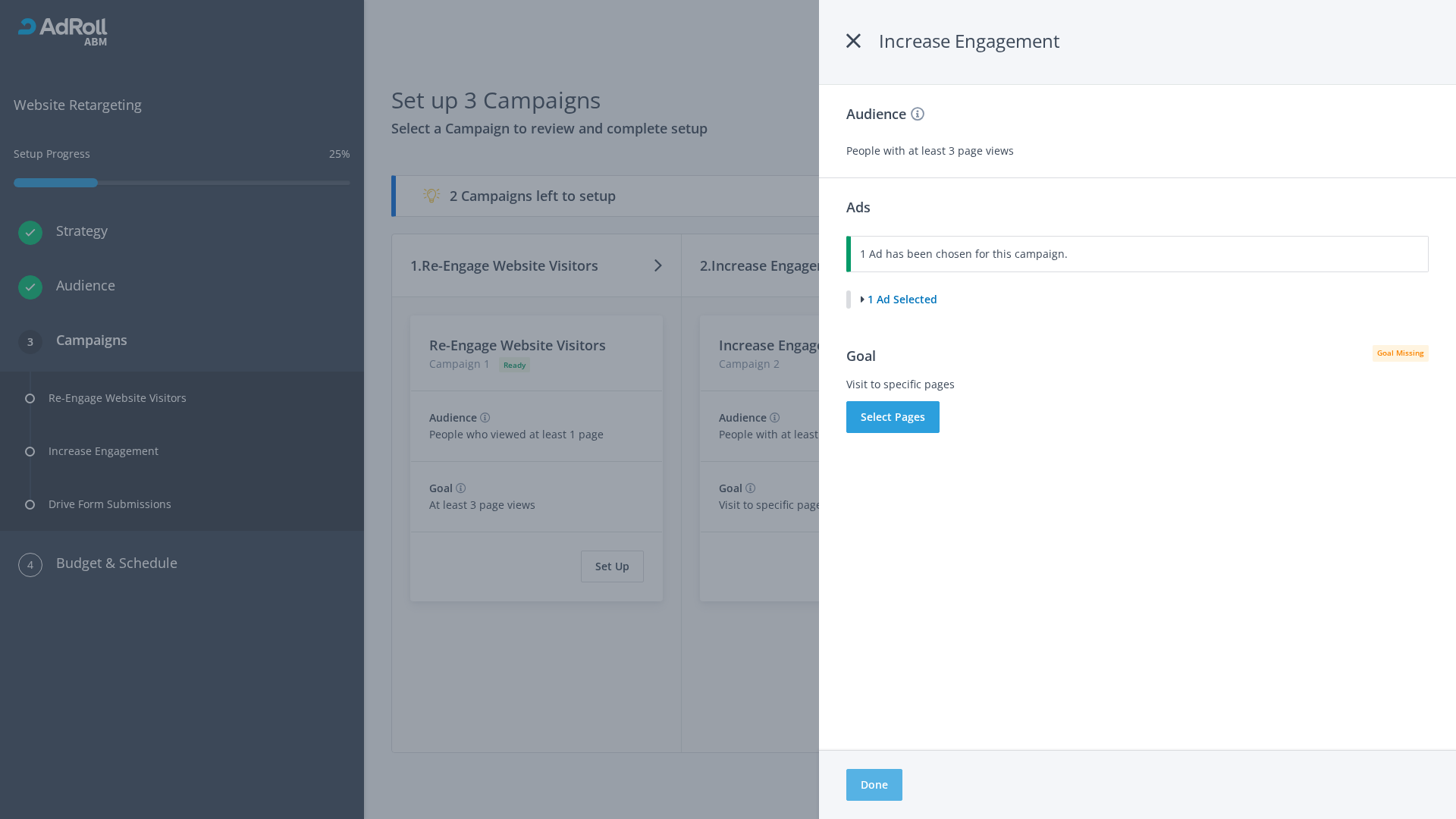
click at [874, 785] on button "Done" at bounding box center [874, 785] width 56 height 32
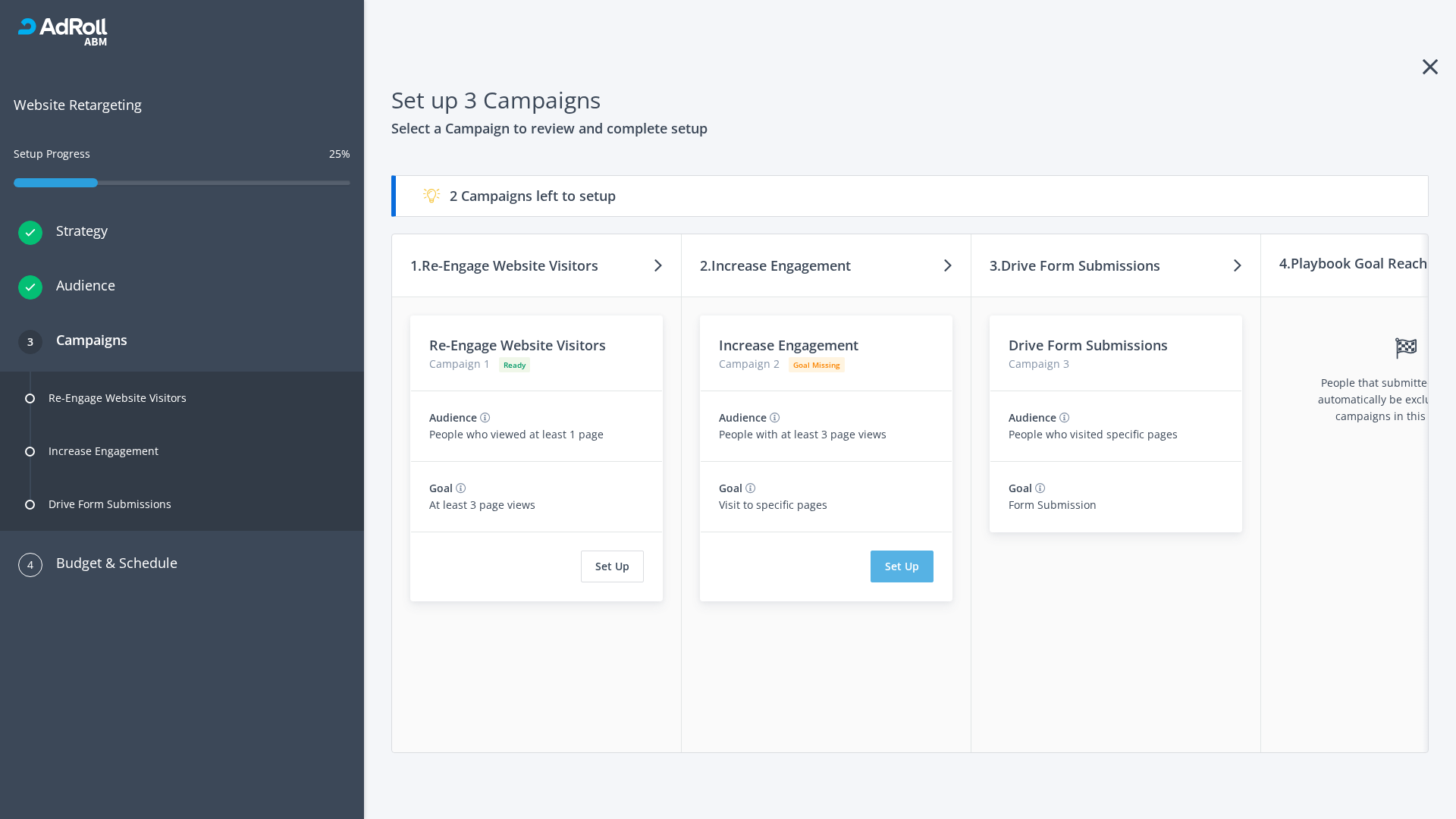
click at [901, 566] on button "Set Up" at bounding box center [901, 566] width 63 height 32
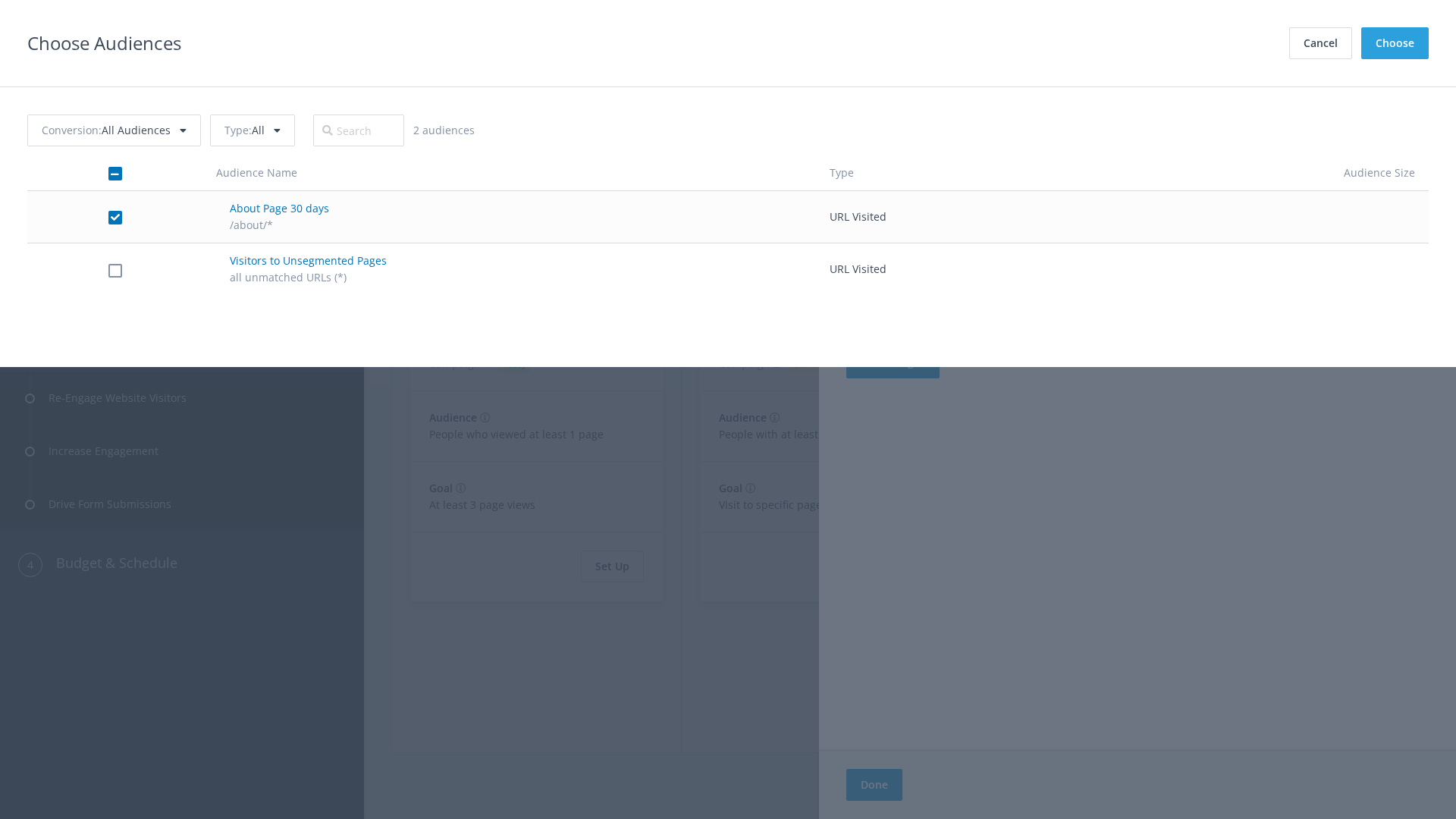
checkbox input "true"
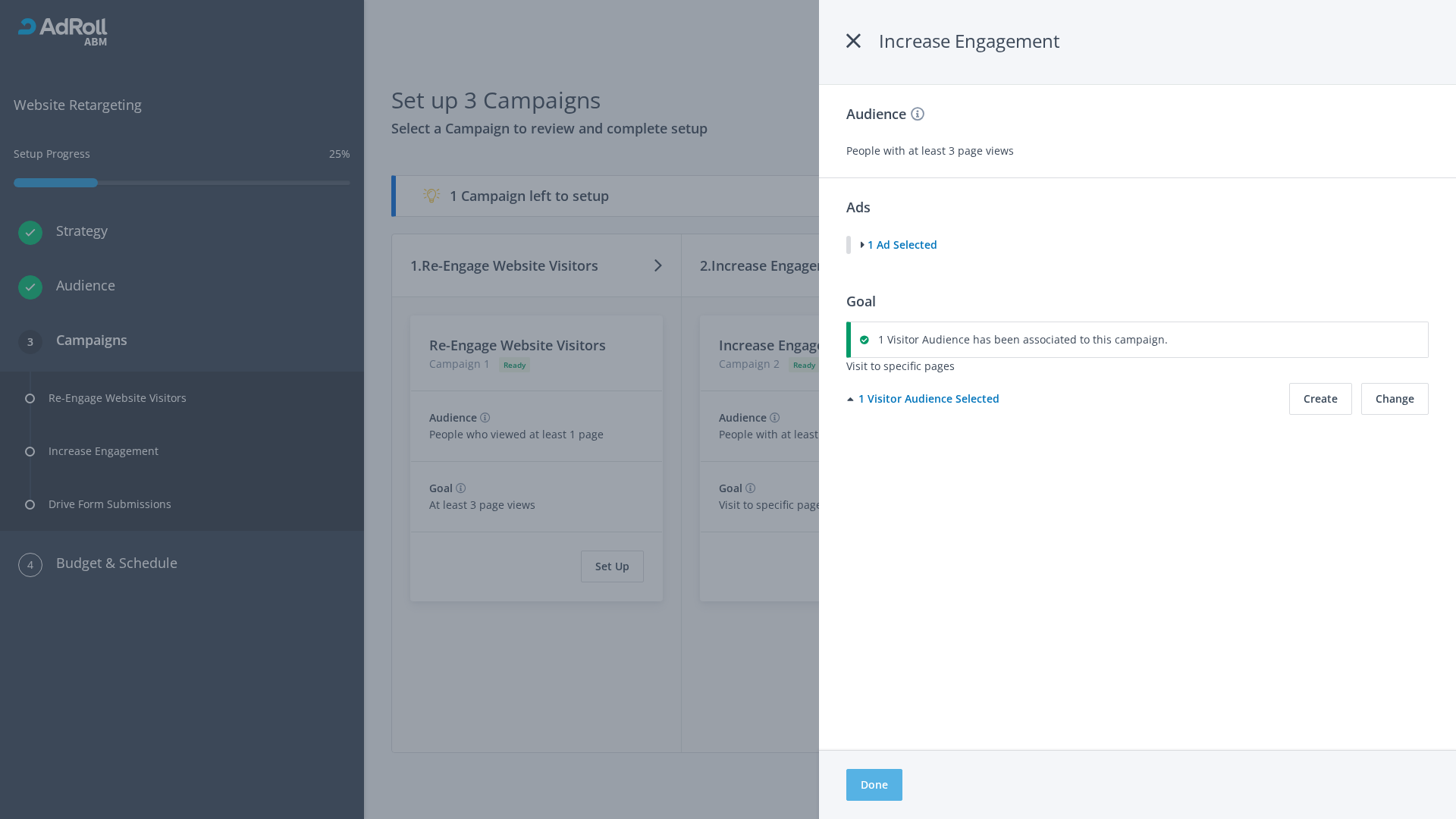
click at [874, 785] on button "Done" at bounding box center [874, 785] width 56 height 32
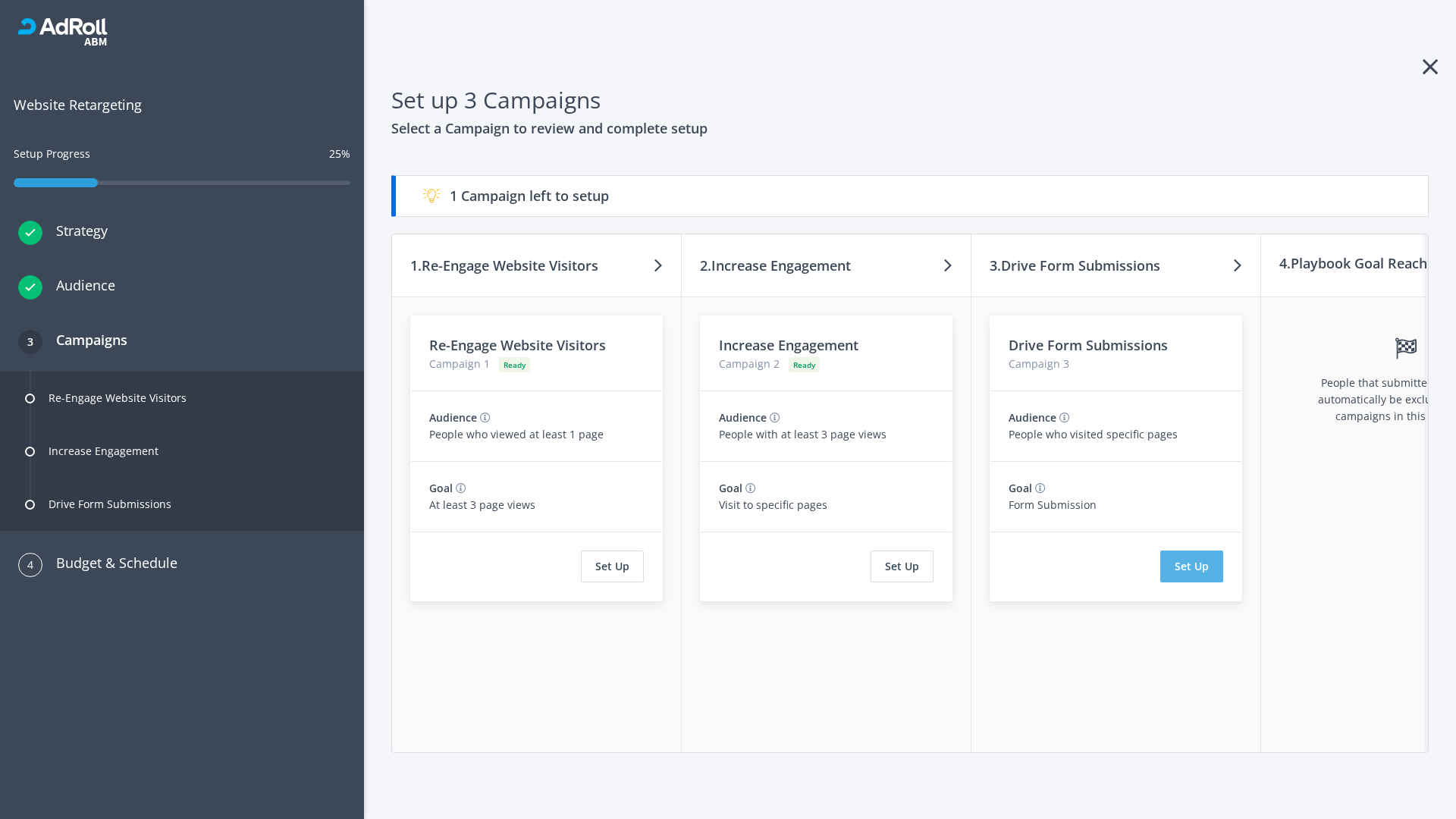
click at [1192, 566] on button "Set Up" at bounding box center [1192, 566] width 63 height 32
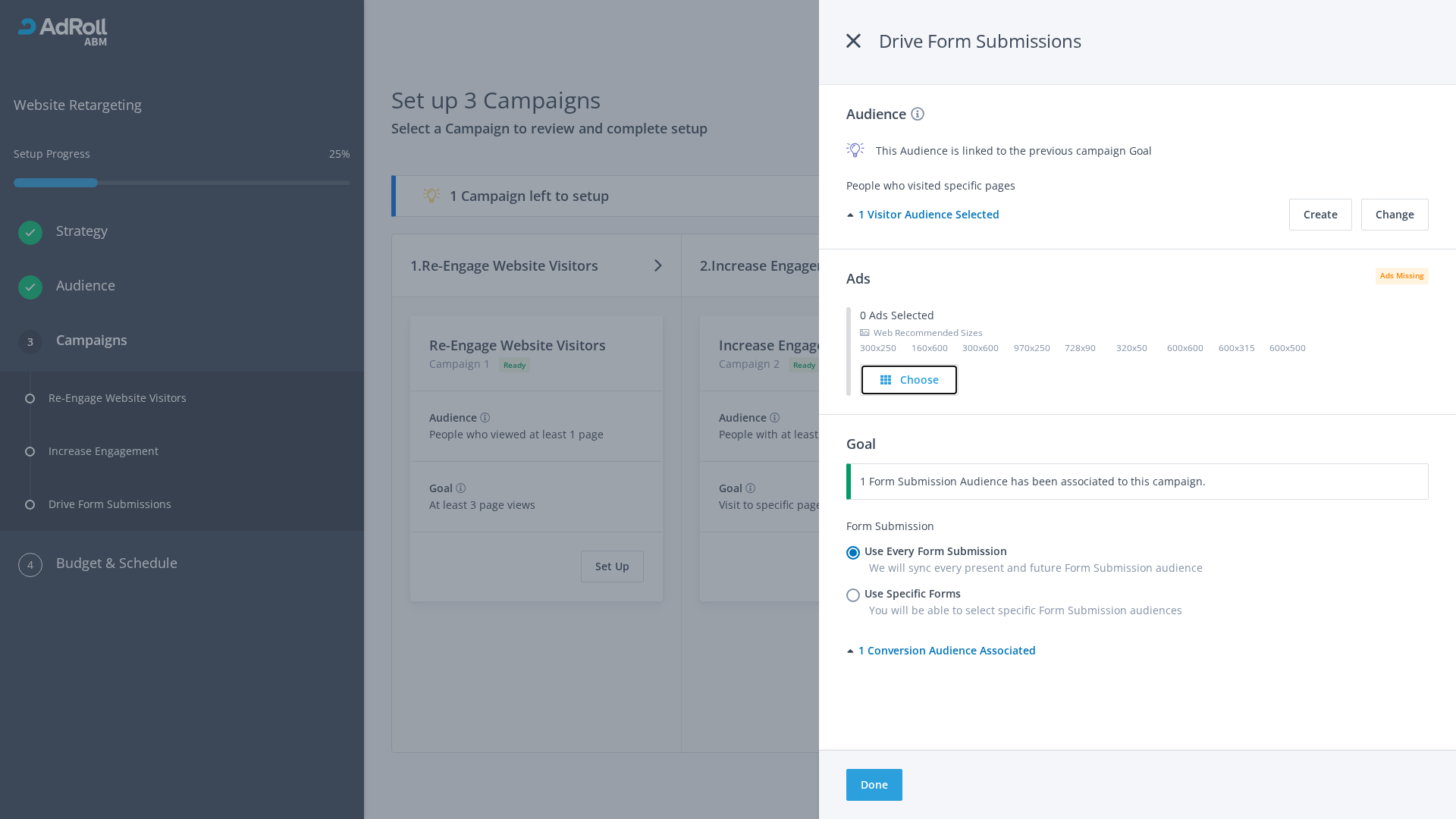
click at [910, 379] on h4 "Choose" at bounding box center [920, 380] width 39 height 17
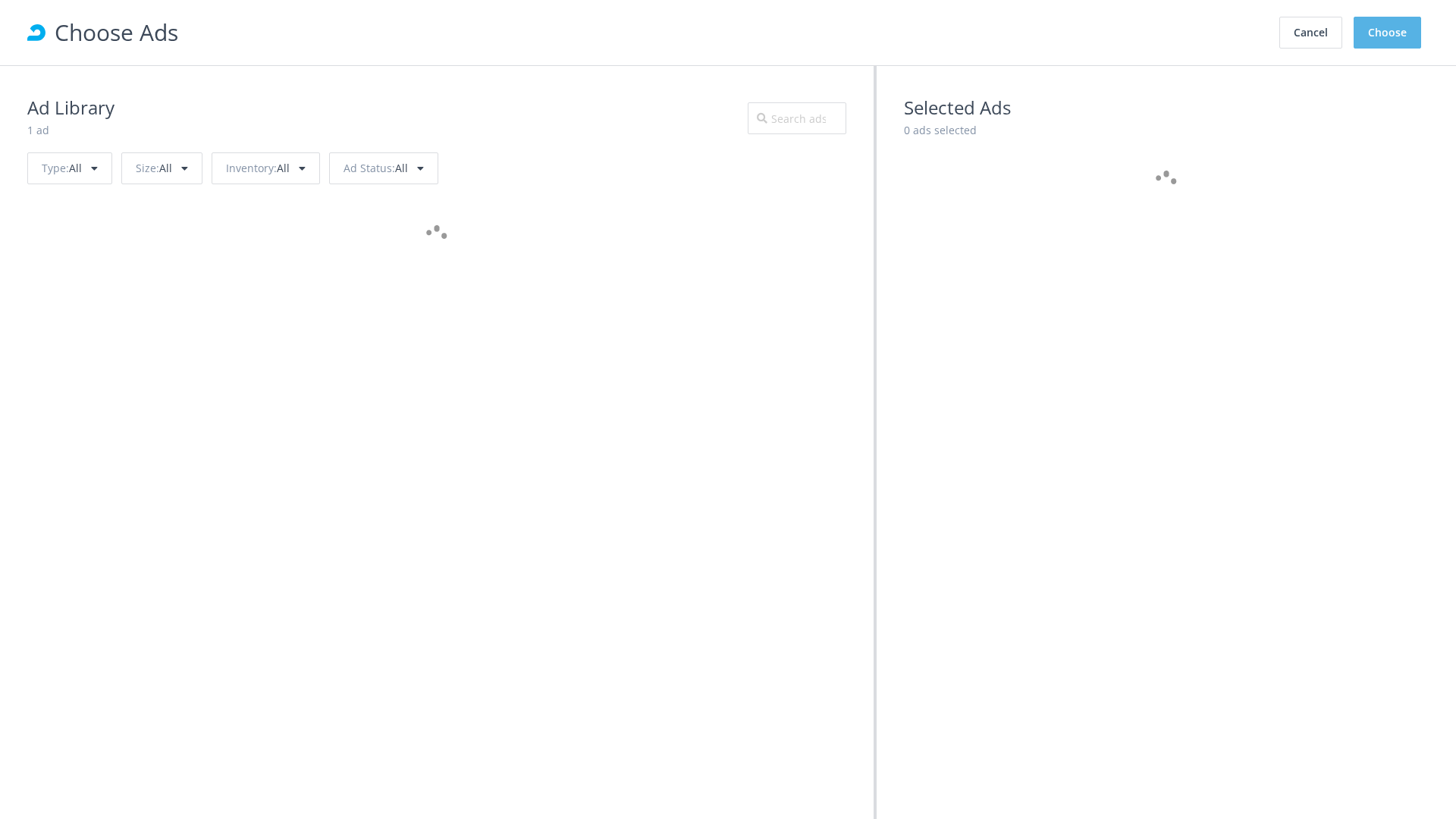
click at [1388, 33] on button "Choose" at bounding box center [1387, 33] width 67 height 32
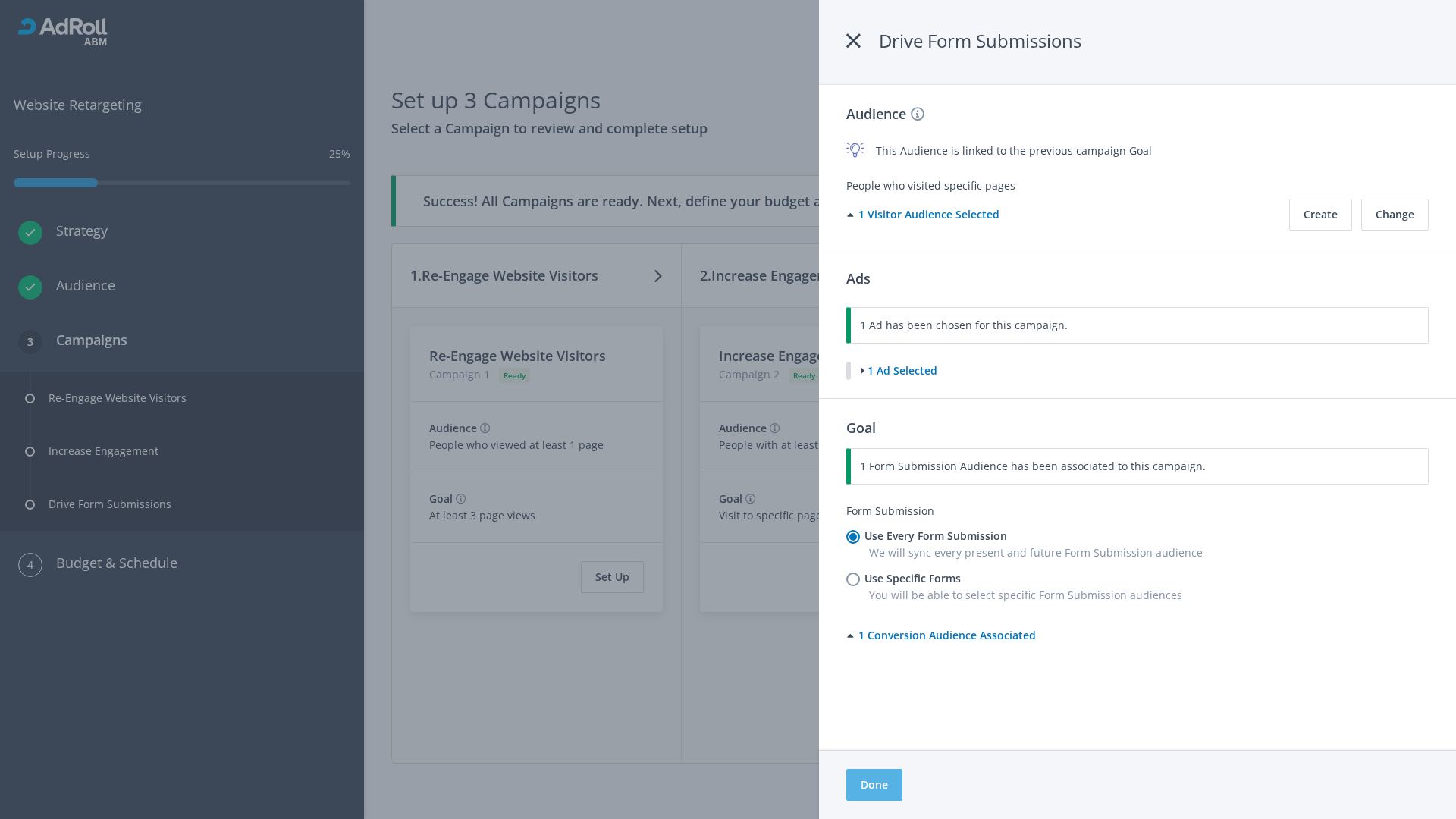
click at [874, 785] on button "Done" at bounding box center [874, 785] width 56 height 32
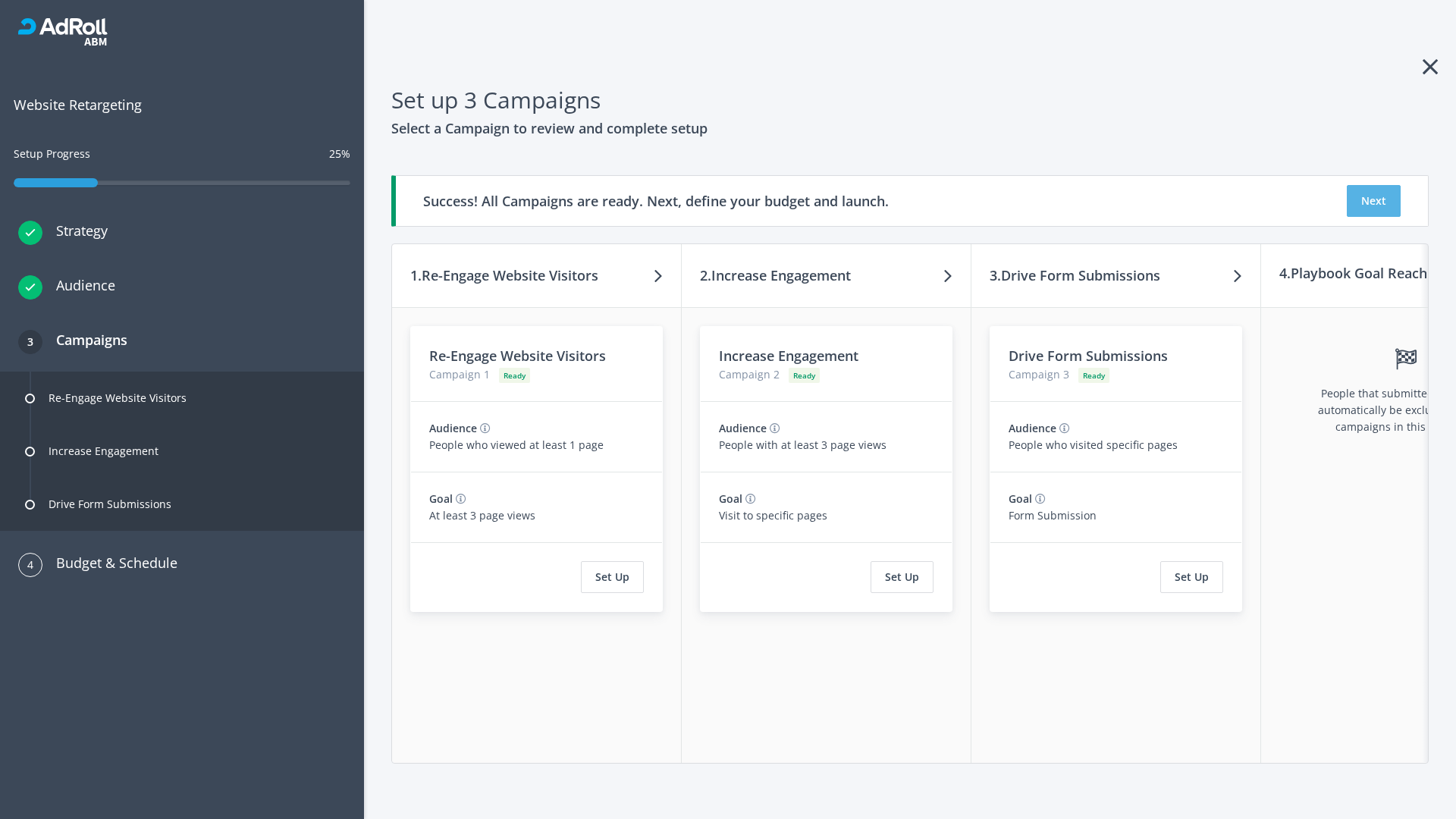
click at [1373, 201] on button "Next" at bounding box center [1374, 201] width 54 height 32
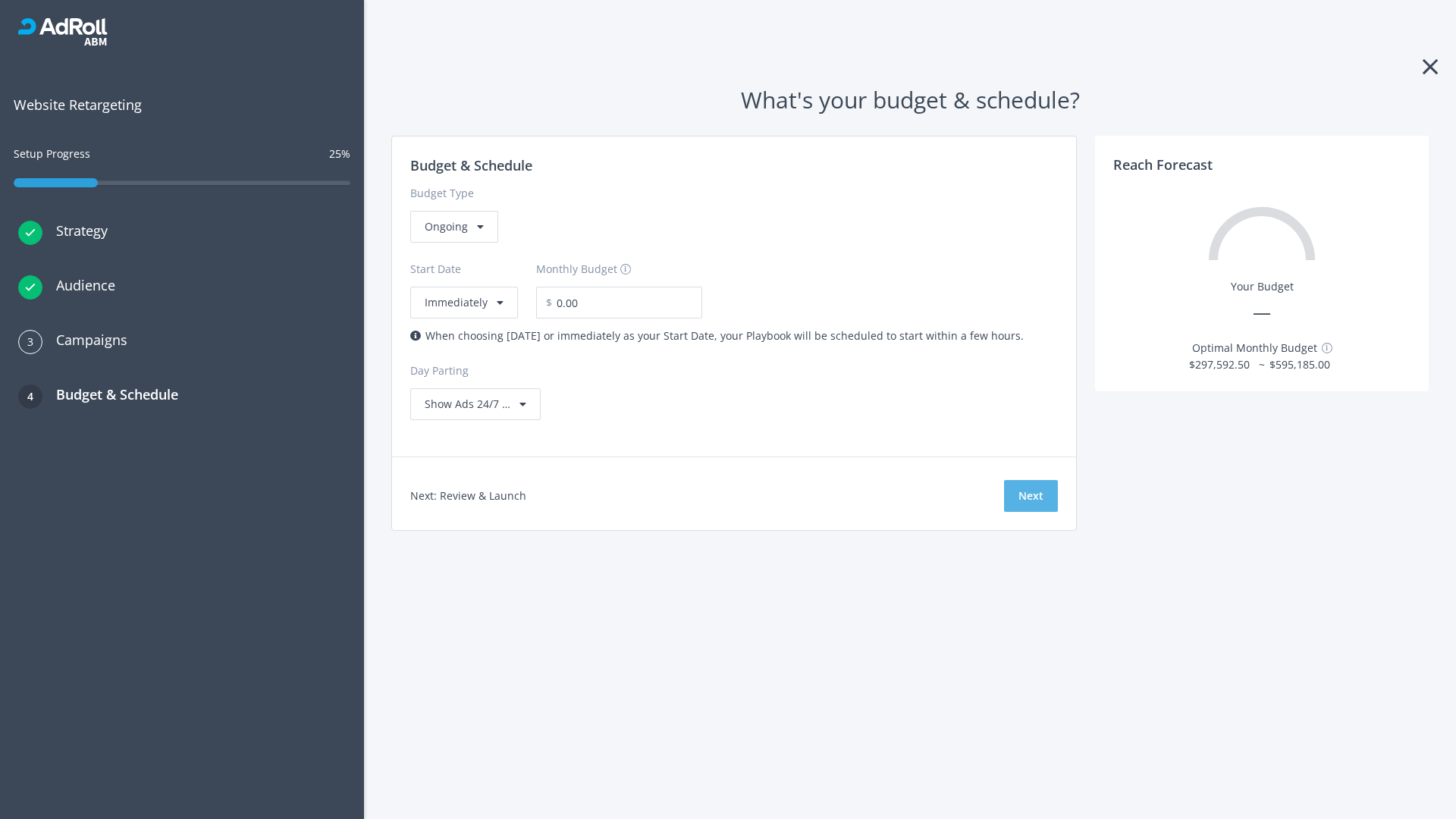
click at [1031, 496] on button "Next" at bounding box center [1031, 496] width 54 height 32
click at [452, 243] on div "Ongoing" at bounding box center [454, 227] width 88 height 32
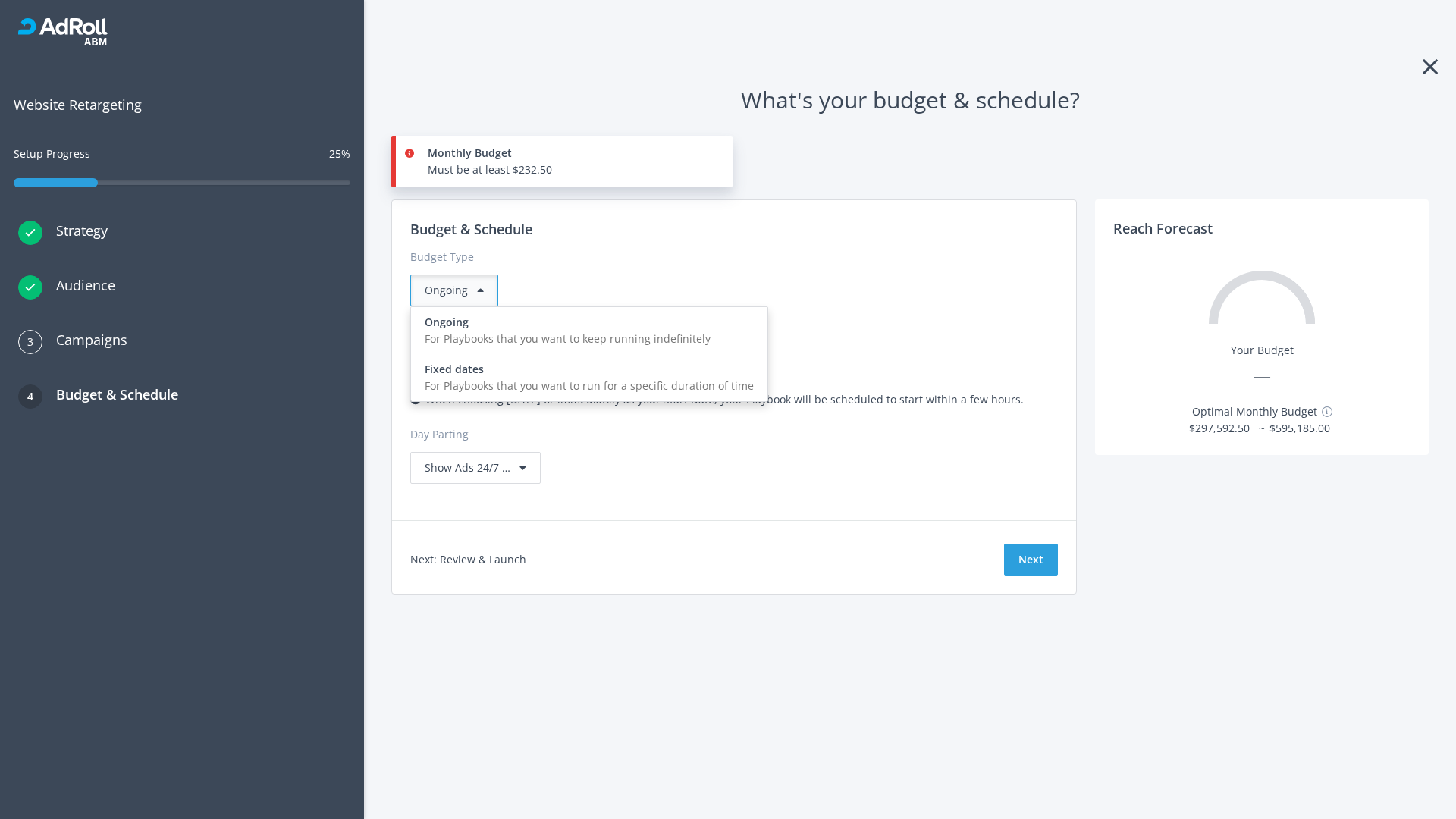
click at [585, 378] on div "For Playbooks that you want to run for a specific duration of time" at bounding box center [589, 386] width 329 height 17
click at [460, 290] on div "Ongoing" at bounding box center [454, 290] width 88 height 32
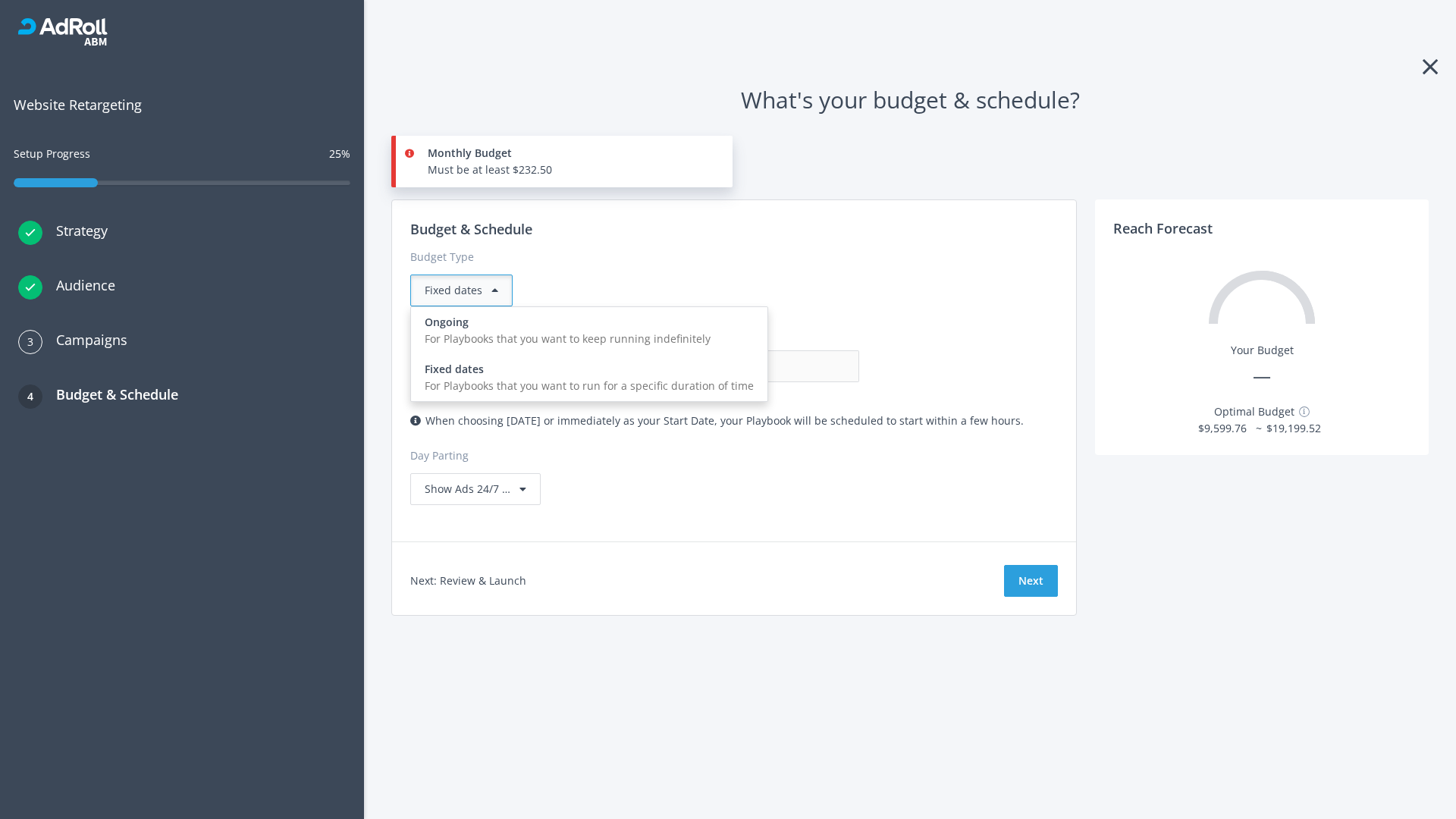
click at [585, 331] on div "For Playbooks that you want to keep running indefinitely" at bounding box center [589, 339] width 329 height 17
click at [709, 366] on input "0.00" at bounding box center [784, 366] width 150 height 32
click at [709, 366] on input "1.00" at bounding box center [784, 366] width 150 height 32
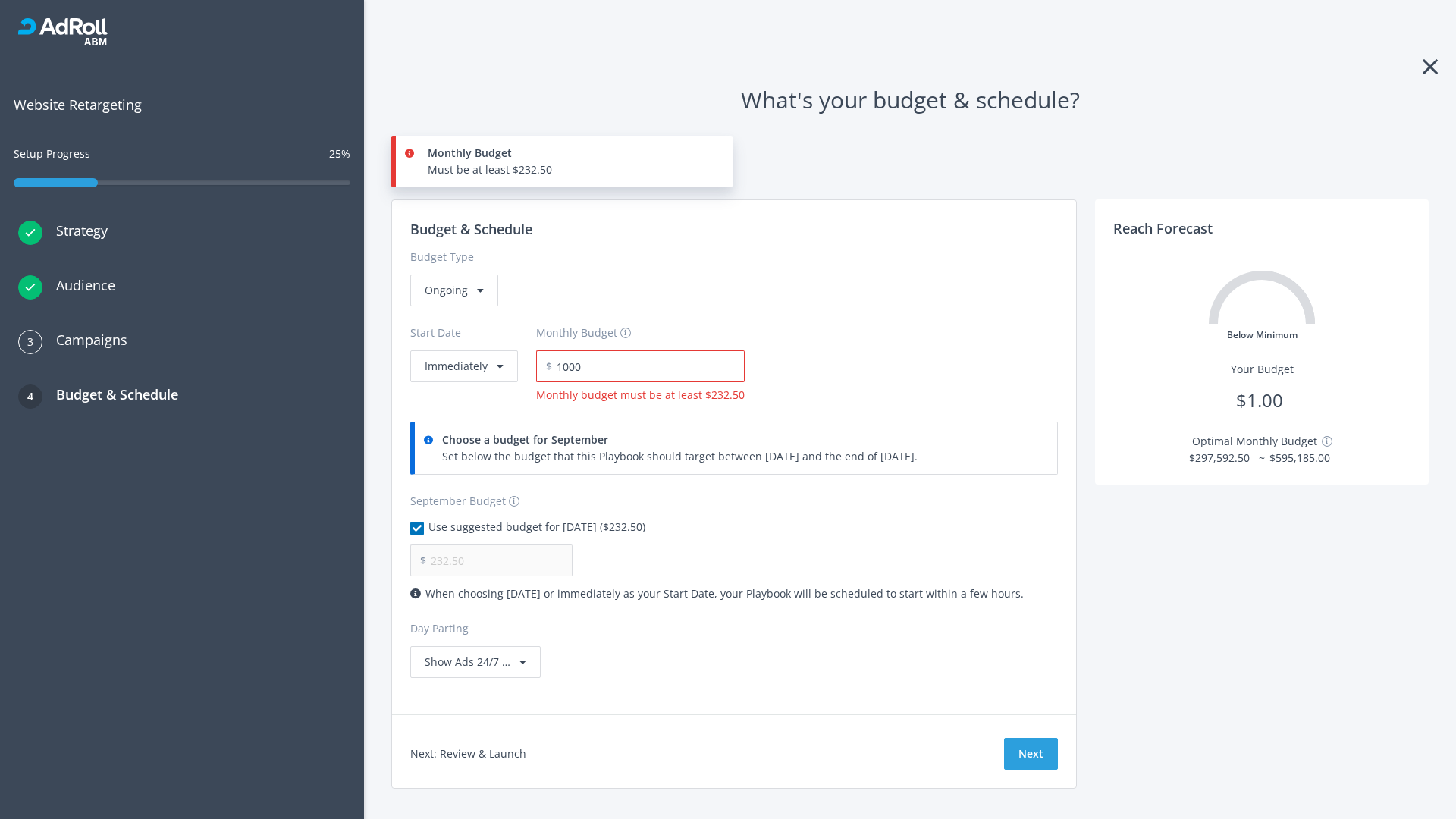
type input "1,000.00"
click at [462, 350] on button "Immediately" at bounding box center [464, 366] width 107 height 32
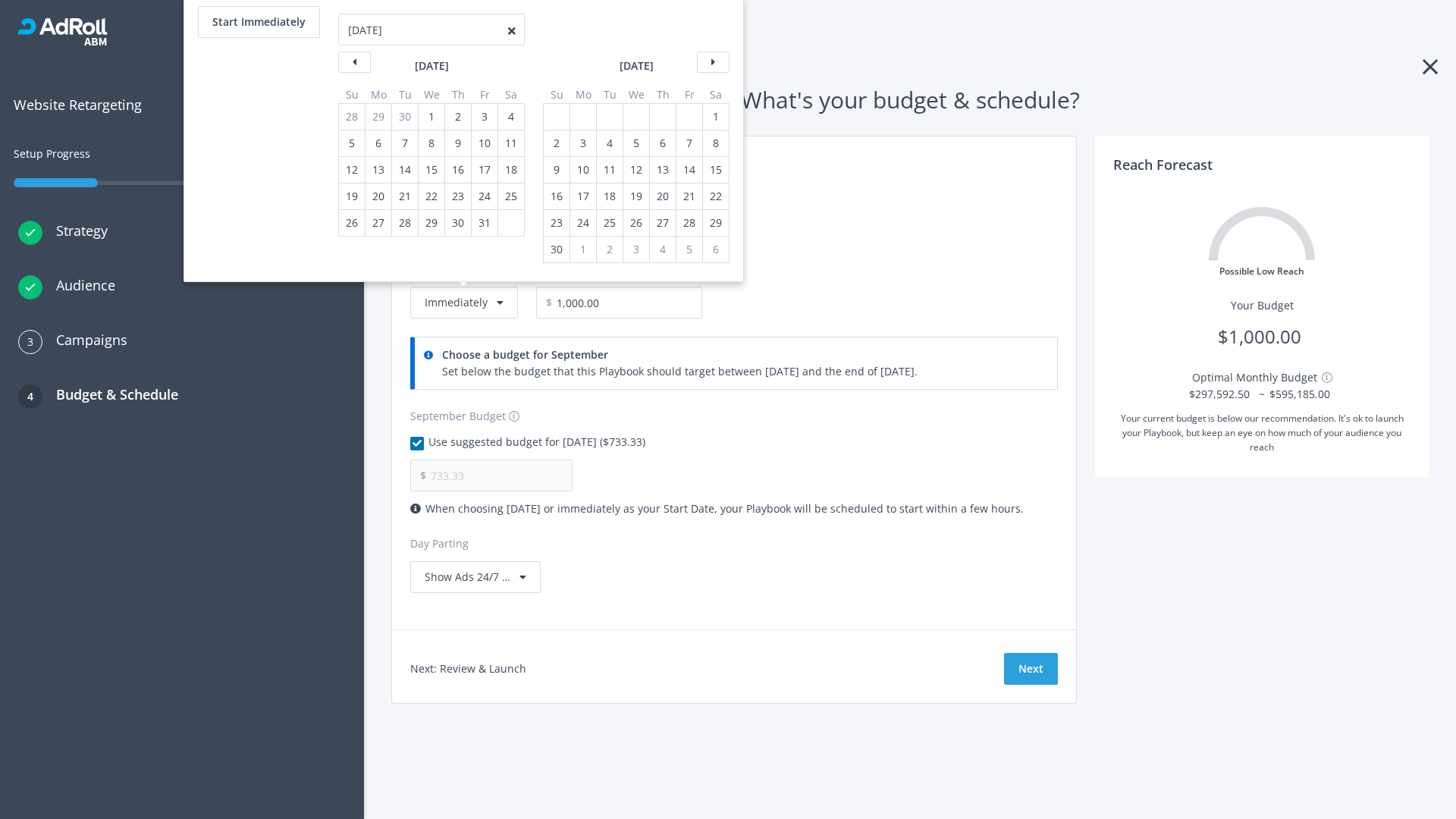
click at [555, 143] on div "2" at bounding box center [556, 143] width 19 height 26
type input "966.67"
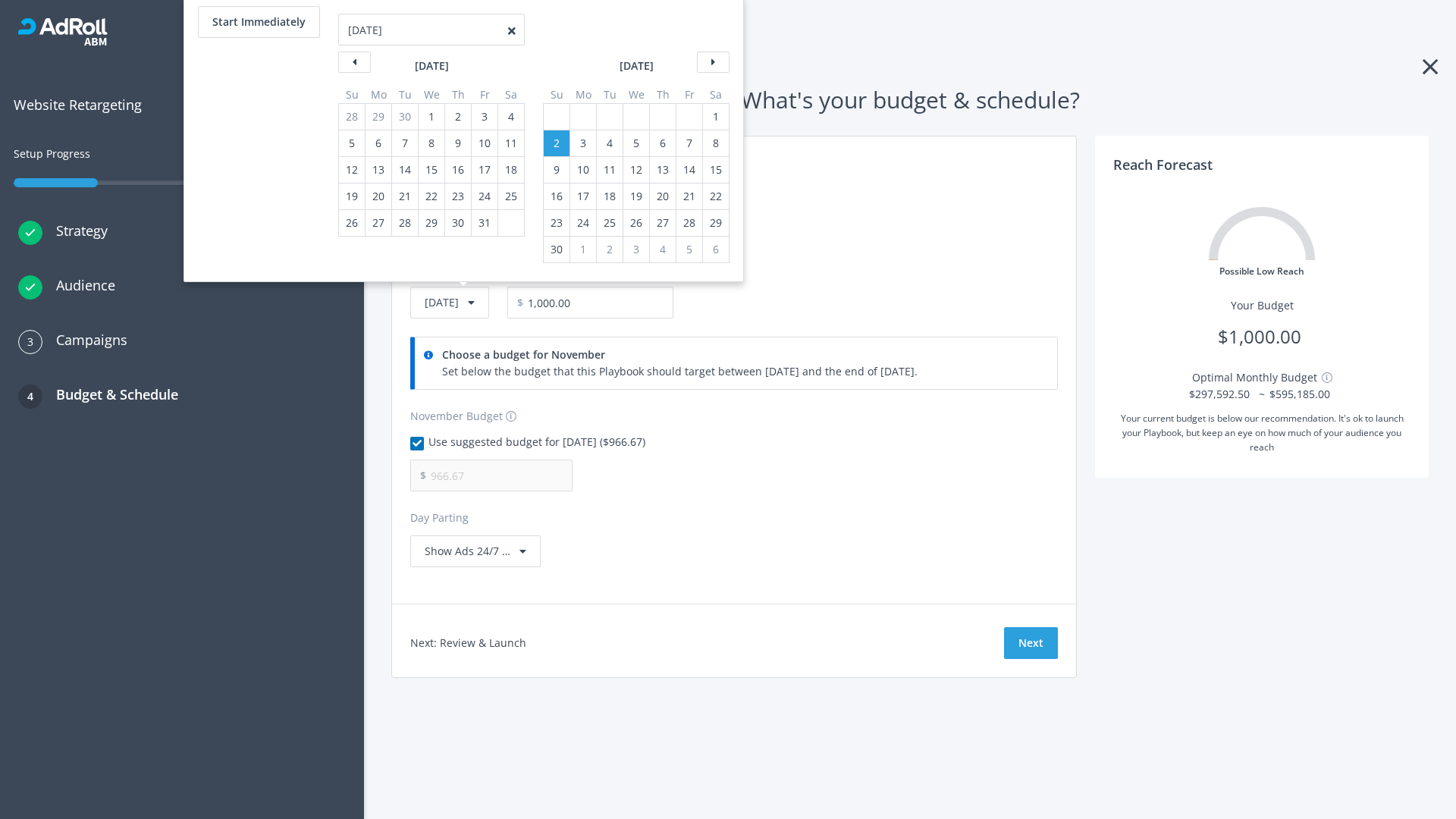
click at [714, 117] on div "1" at bounding box center [715, 117] width 19 height 26
click at [258, 22] on button "Start Immediately" at bounding box center [258, 22] width 122 height 32
type input "[DATE]"
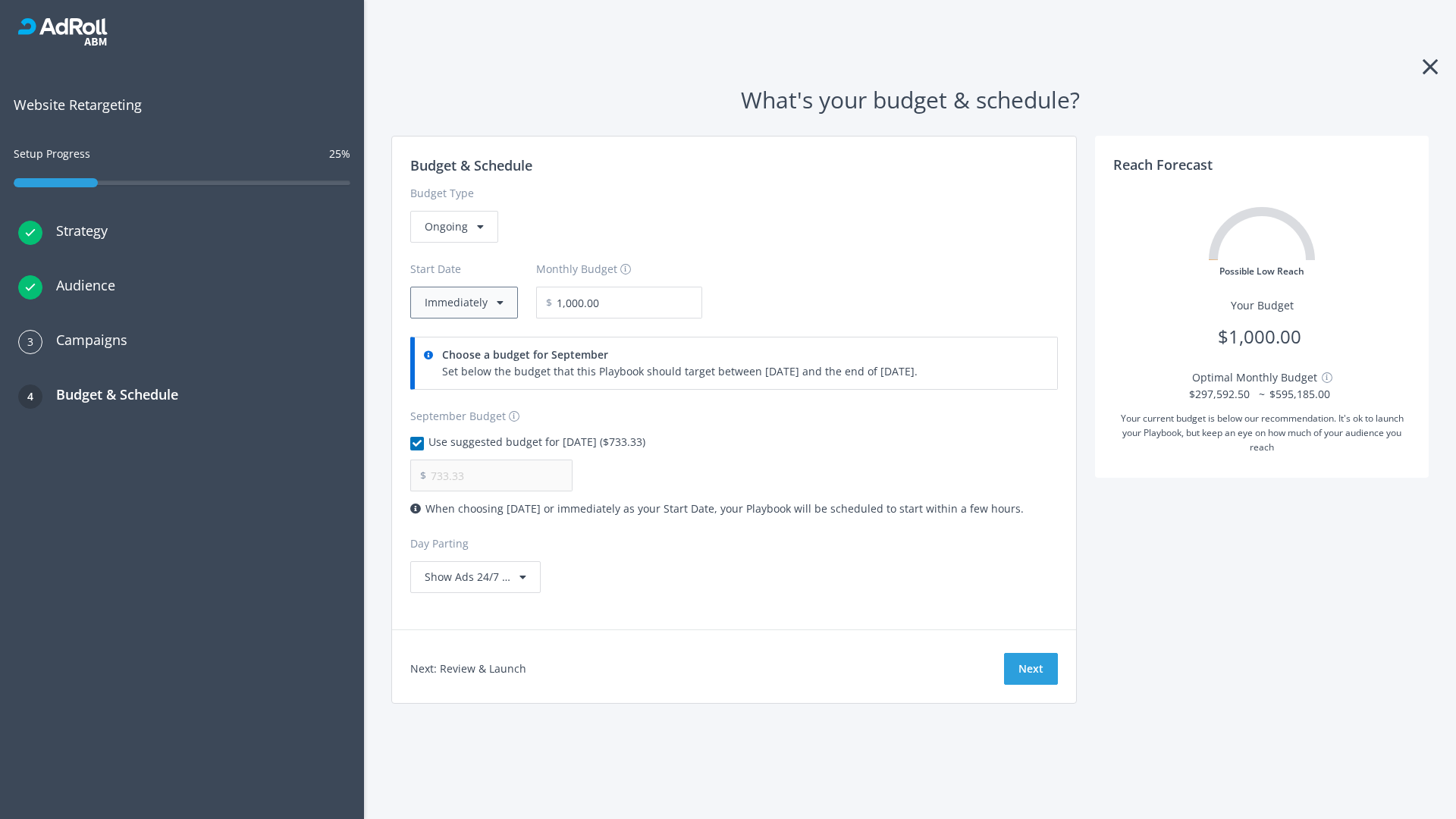
click at [462, 303] on button "Immediately" at bounding box center [464, 303] width 107 height 32
click at [1031, 669] on button "Next" at bounding box center [1031, 669] width 54 height 32
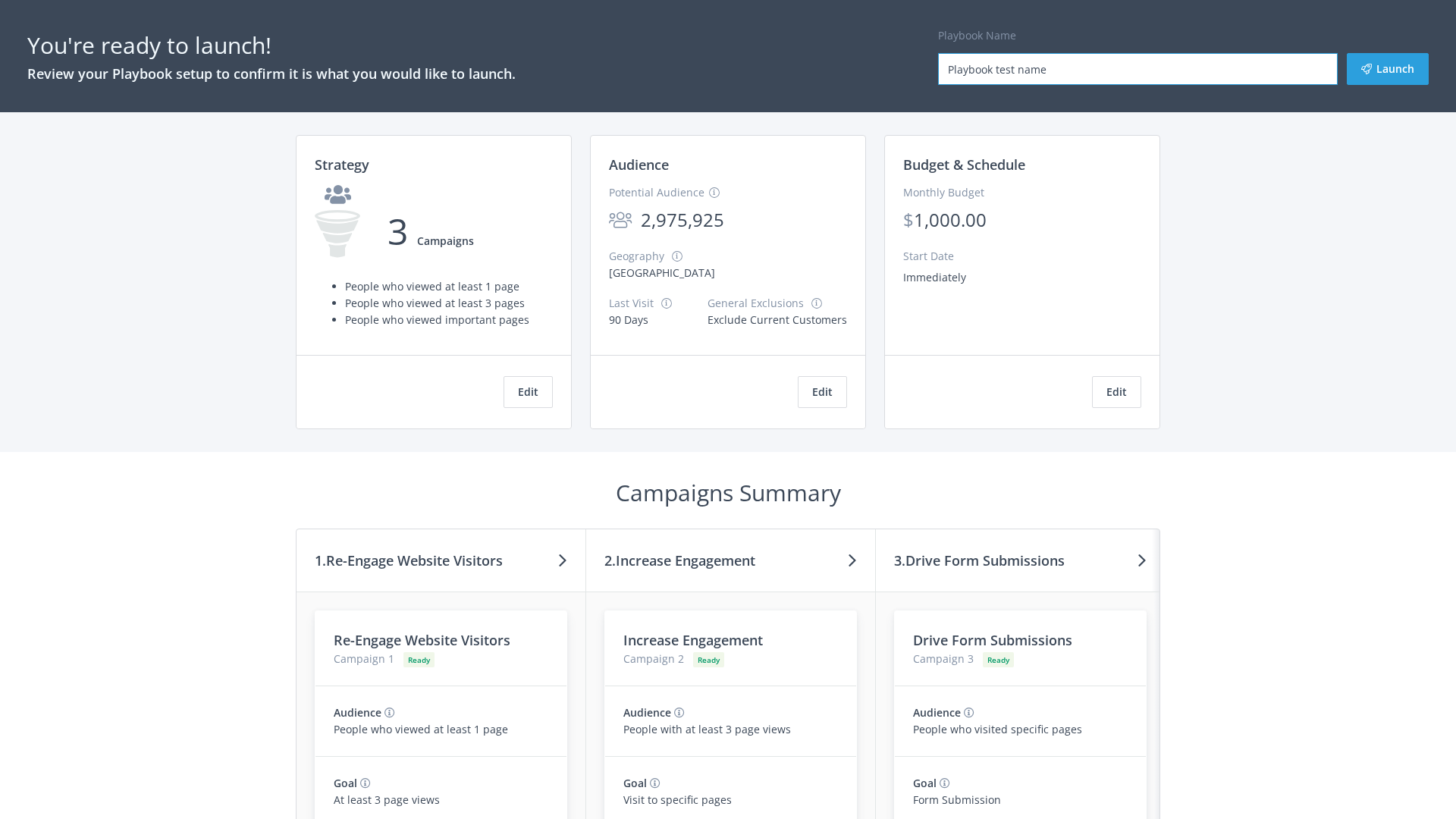
type input "Playbook test name"
click at [1388, 69] on button "Launch" at bounding box center [1388, 69] width 82 height 32
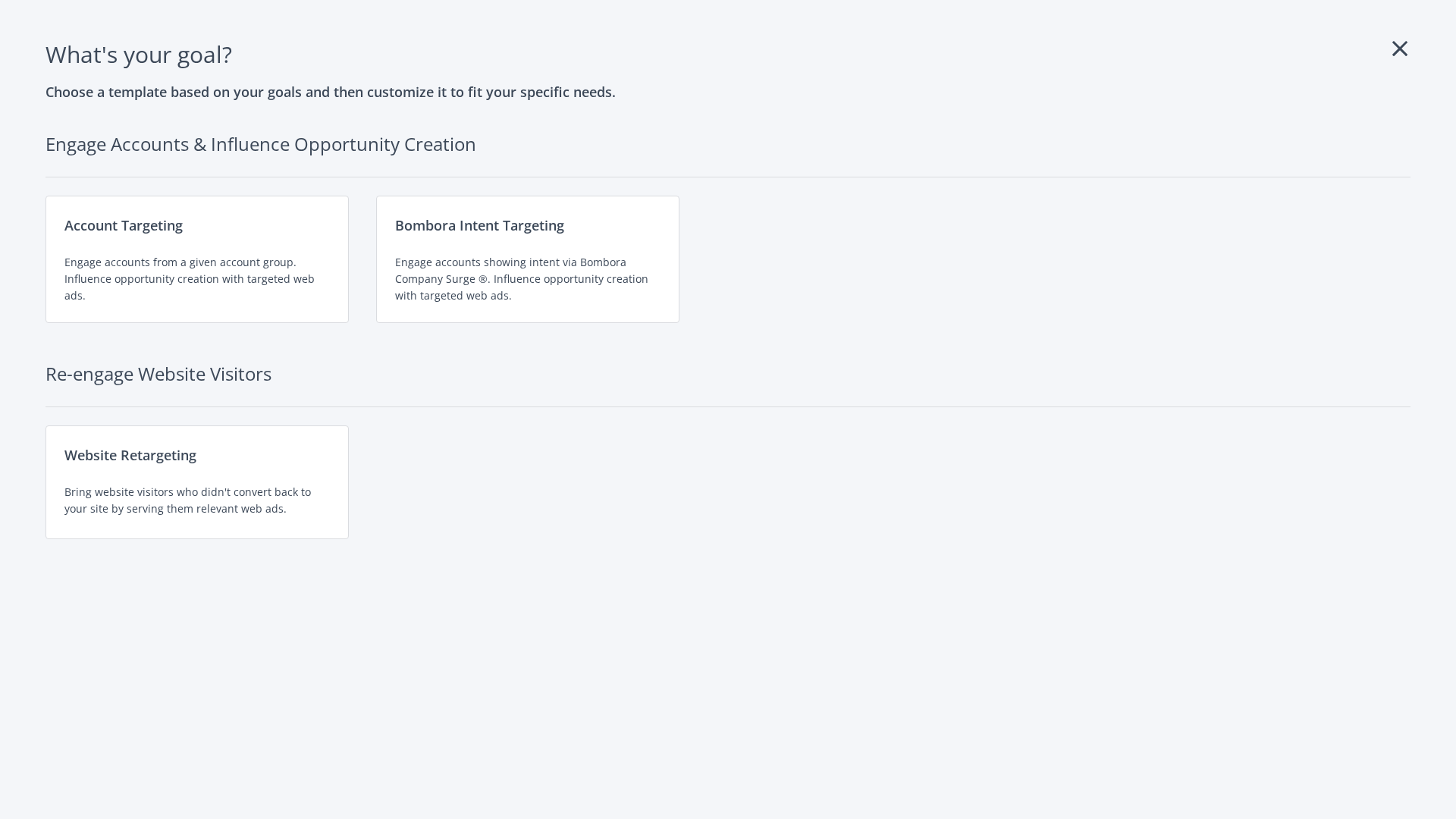
click at [197, 483] on div "Website Retargeting Bring website visitors who didn't convert back to your site…" at bounding box center [196, 483] width 303 height 114
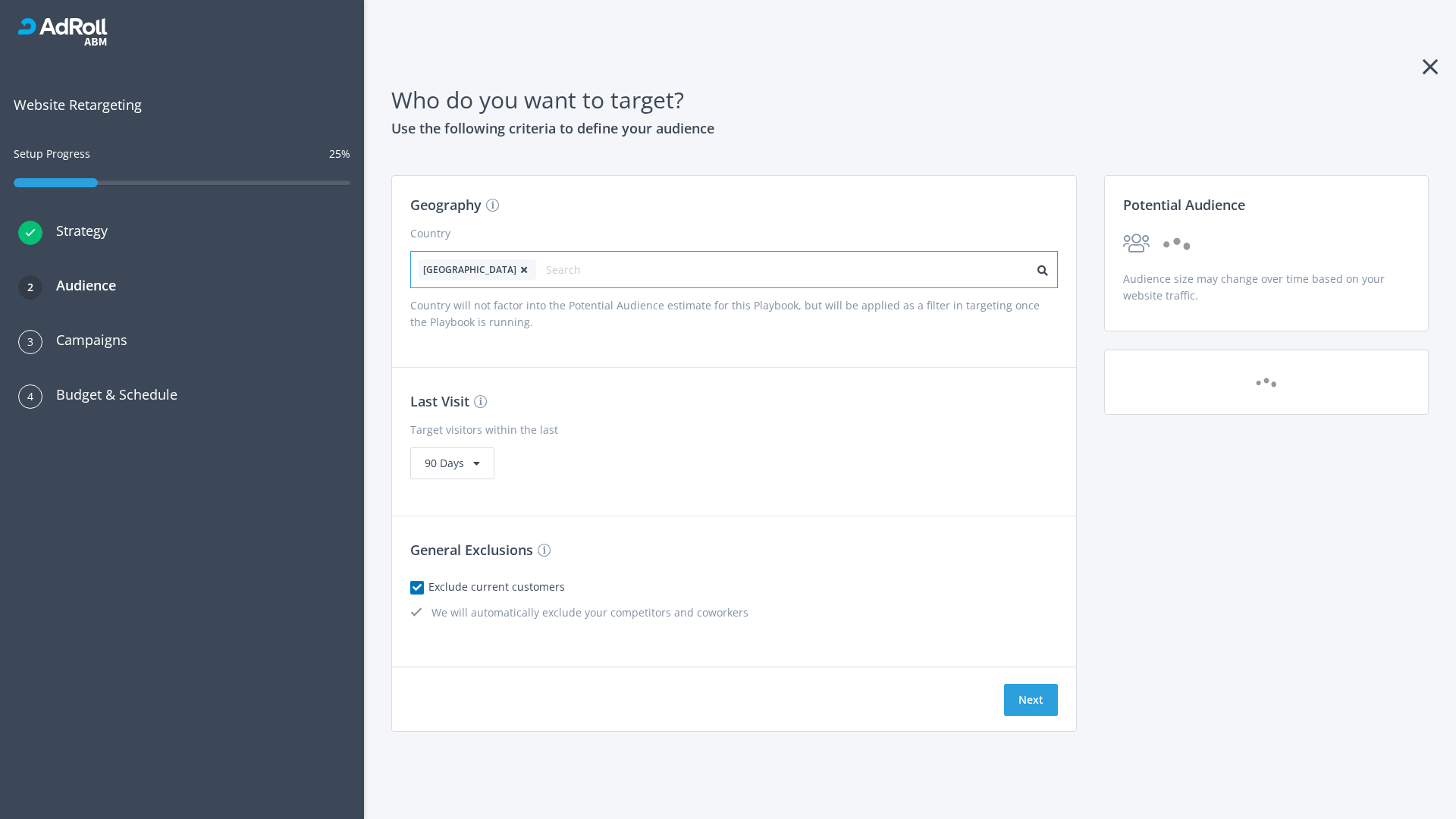
click at [571, 269] on input "text" at bounding box center [614, 269] width 136 height 21
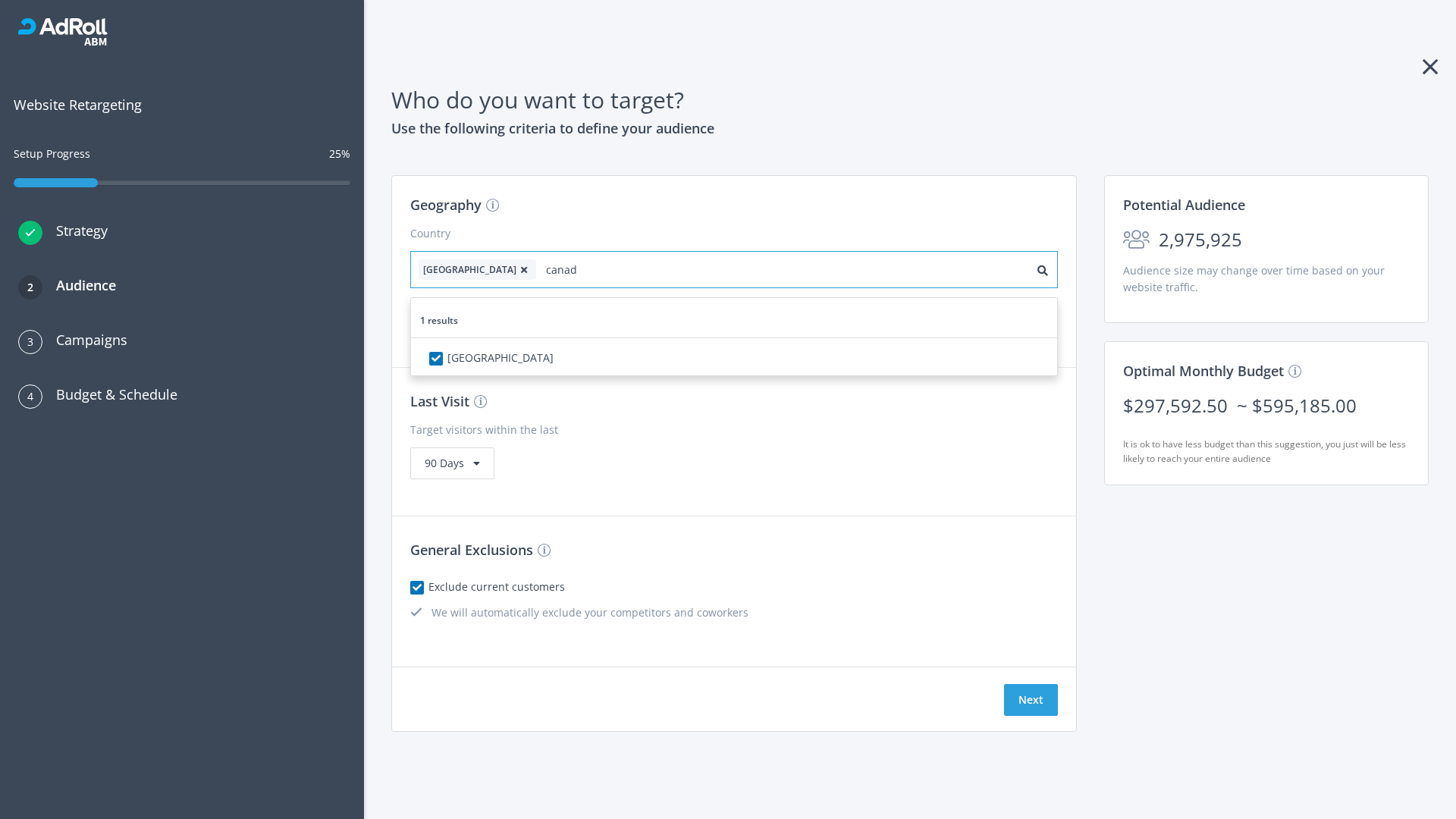
type input "[GEOGRAPHIC_DATA]"
click at [516, 269] on icon at bounding box center [524, 269] width 15 height 9
click at [1031, 700] on button "Next" at bounding box center [1031, 700] width 54 height 32
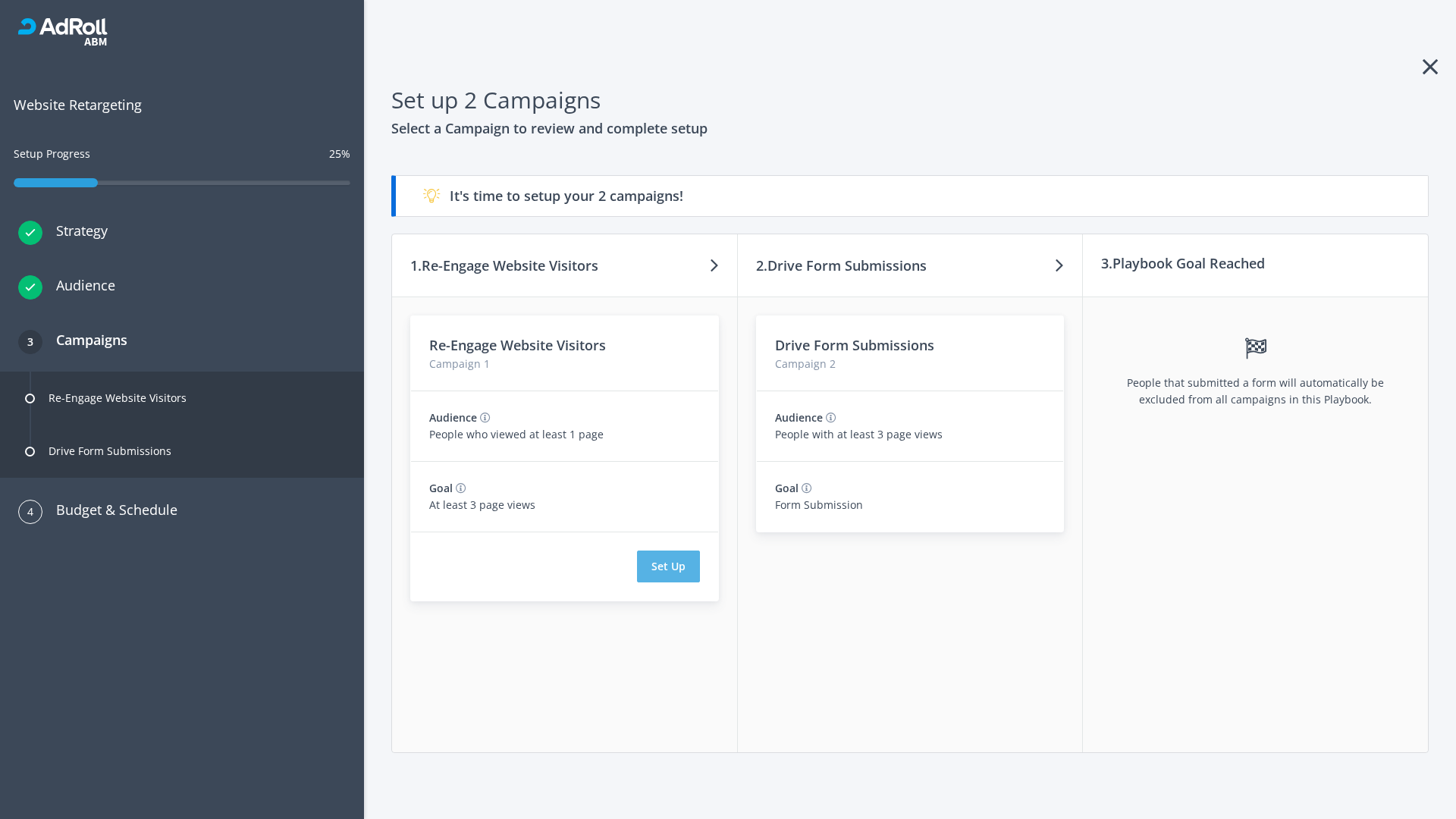
click at [668, 566] on button "Set Up" at bounding box center [668, 566] width 63 height 32
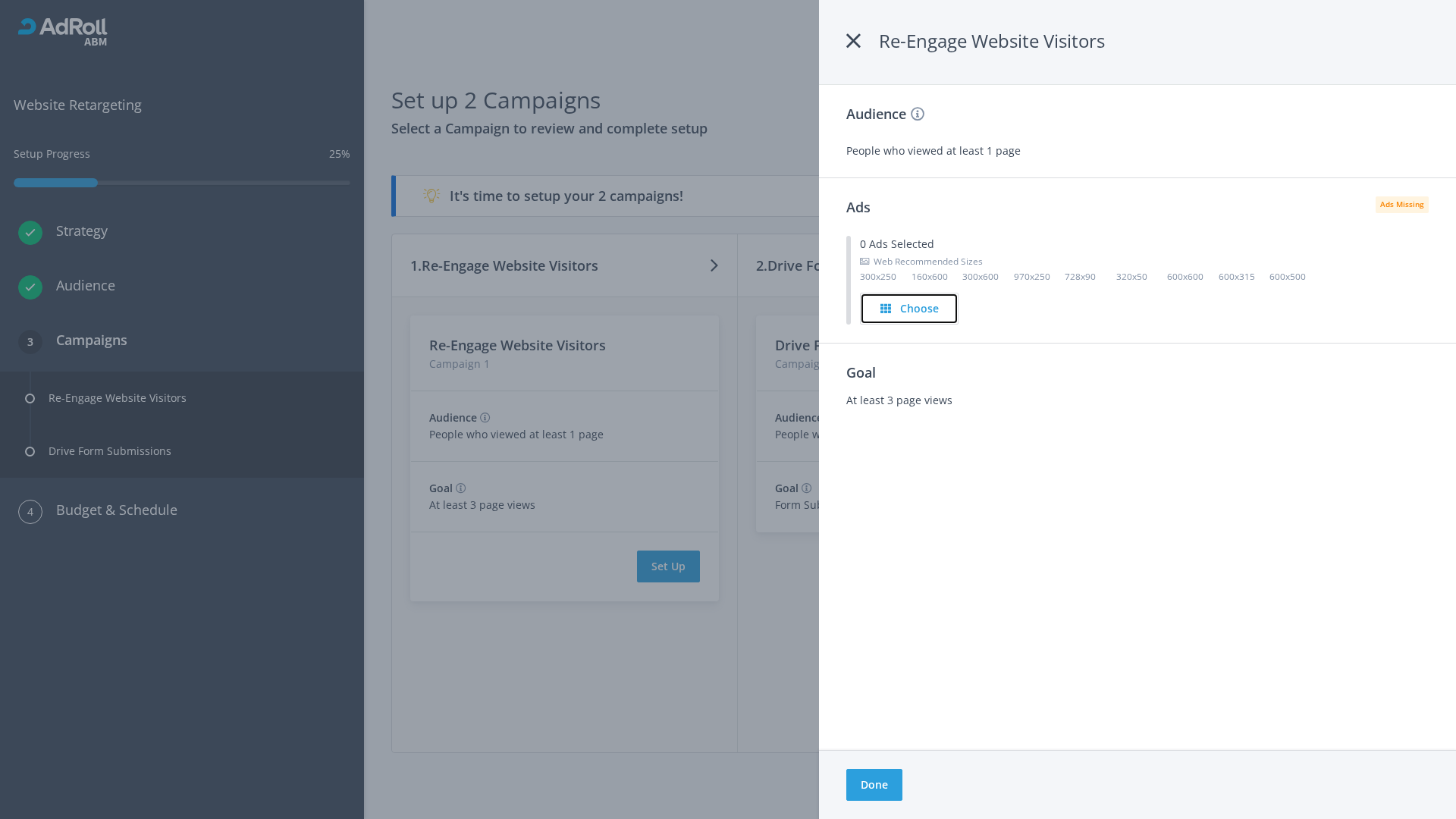
click at [910, 308] on h4 "Choose" at bounding box center [920, 309] width 39 height 17
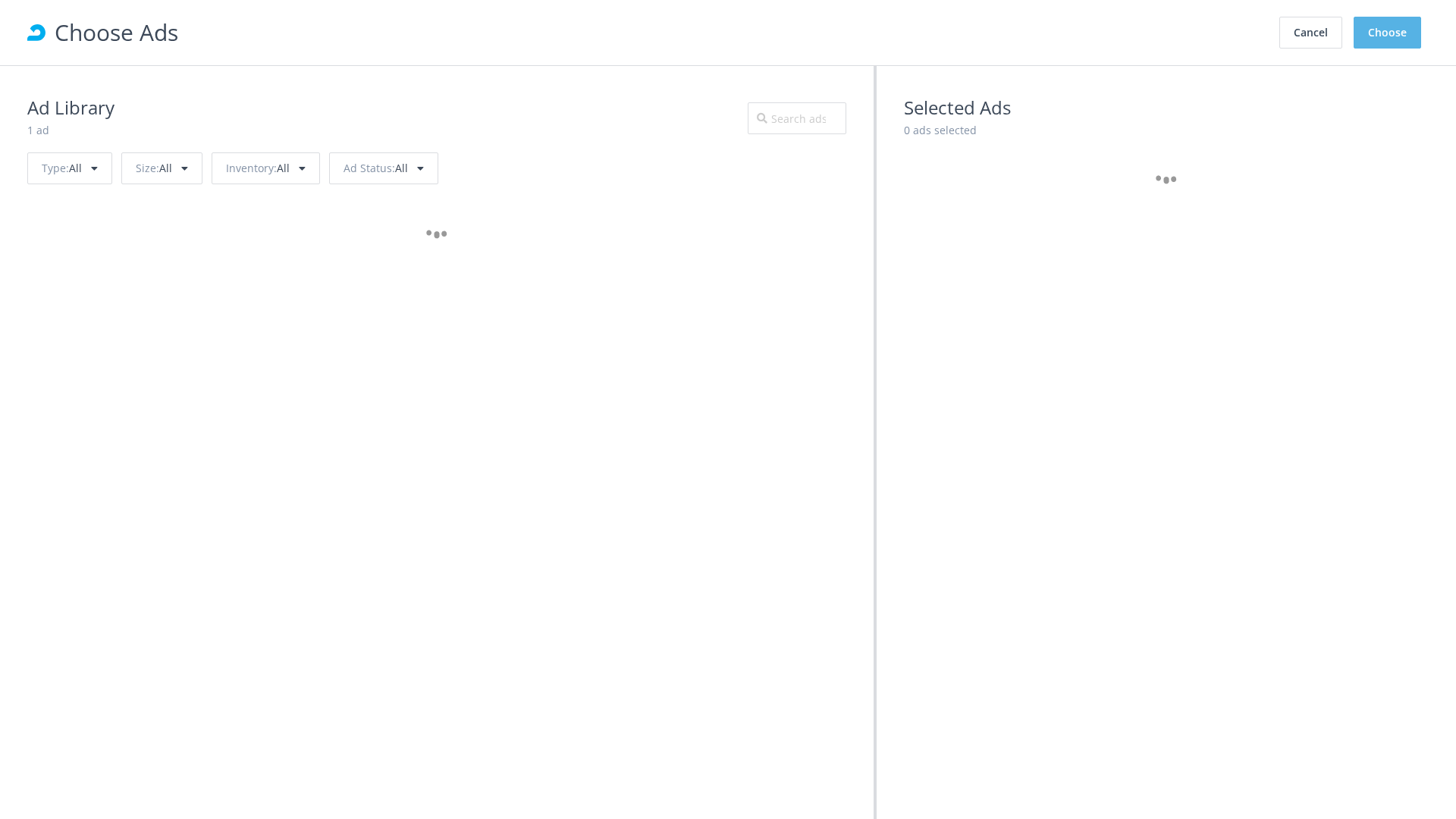
click at [1388, 33] on button "Choose" at bounding box center [1387, 33] width 67 height 32
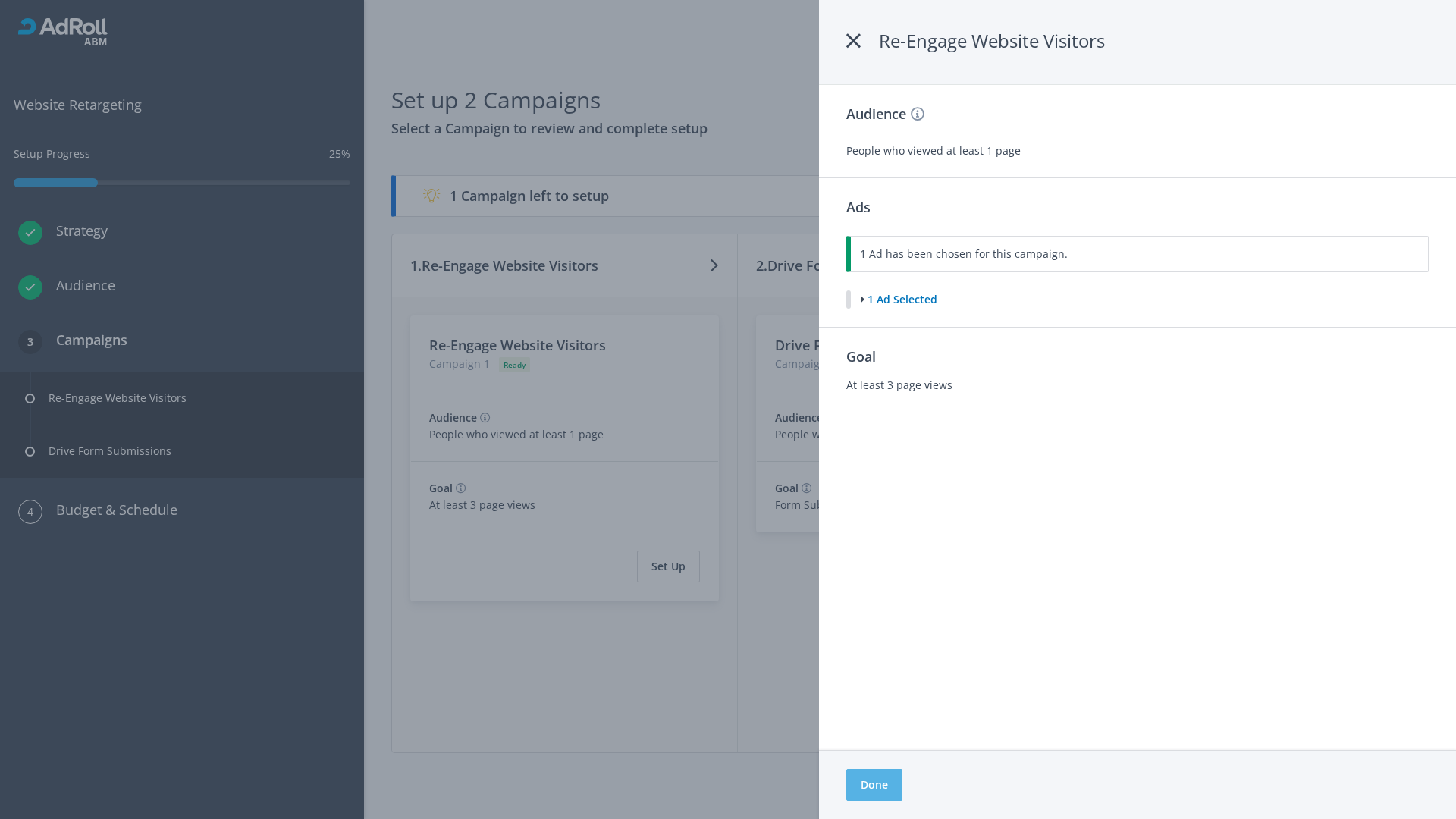
click at [874, 785] on button "Done" at bounding box center [874, 785] width 56 height 32
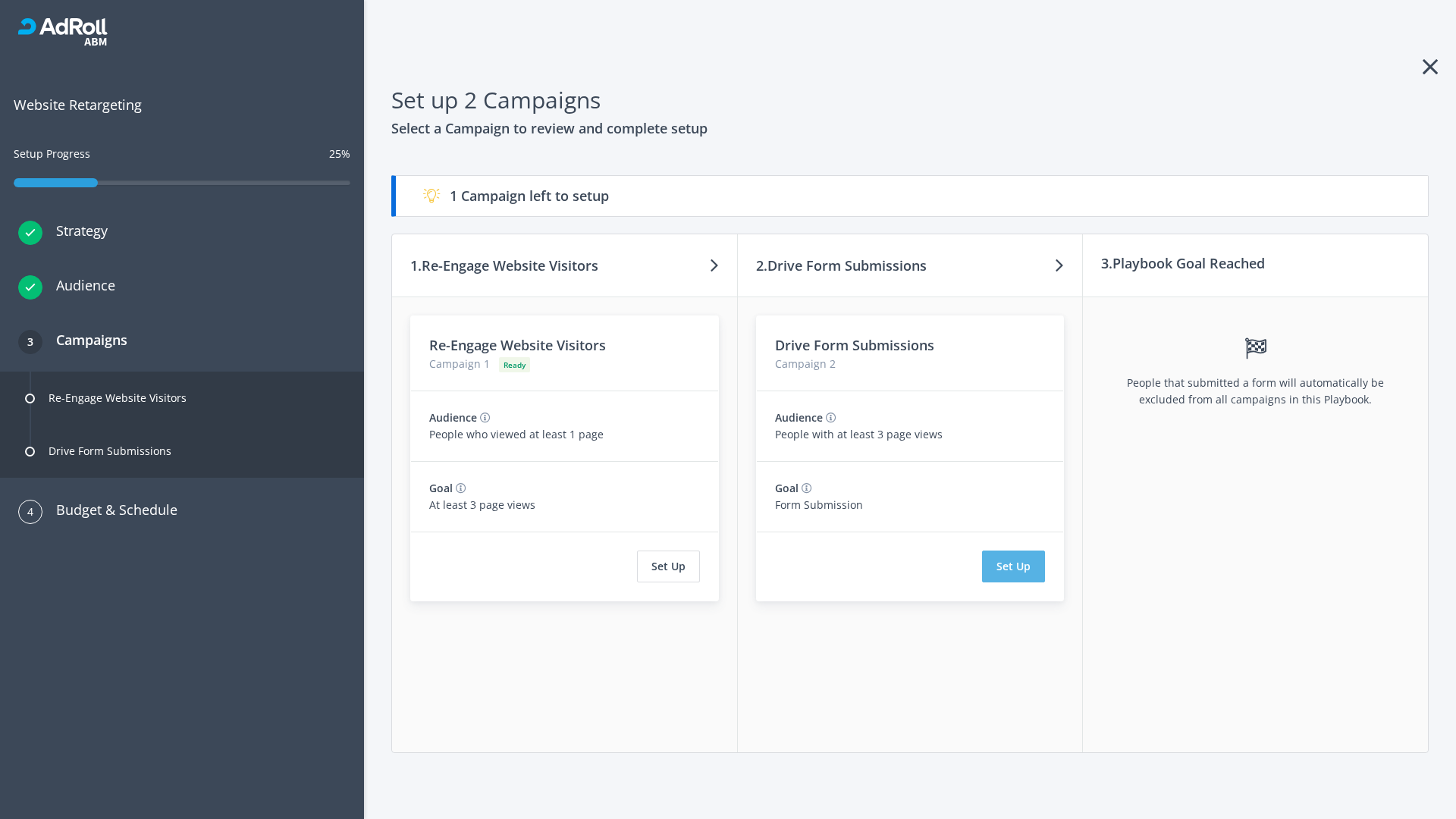
click at [1014, 566] on button "Set Up" at bounding box center [1013, 566] width 63 height 32
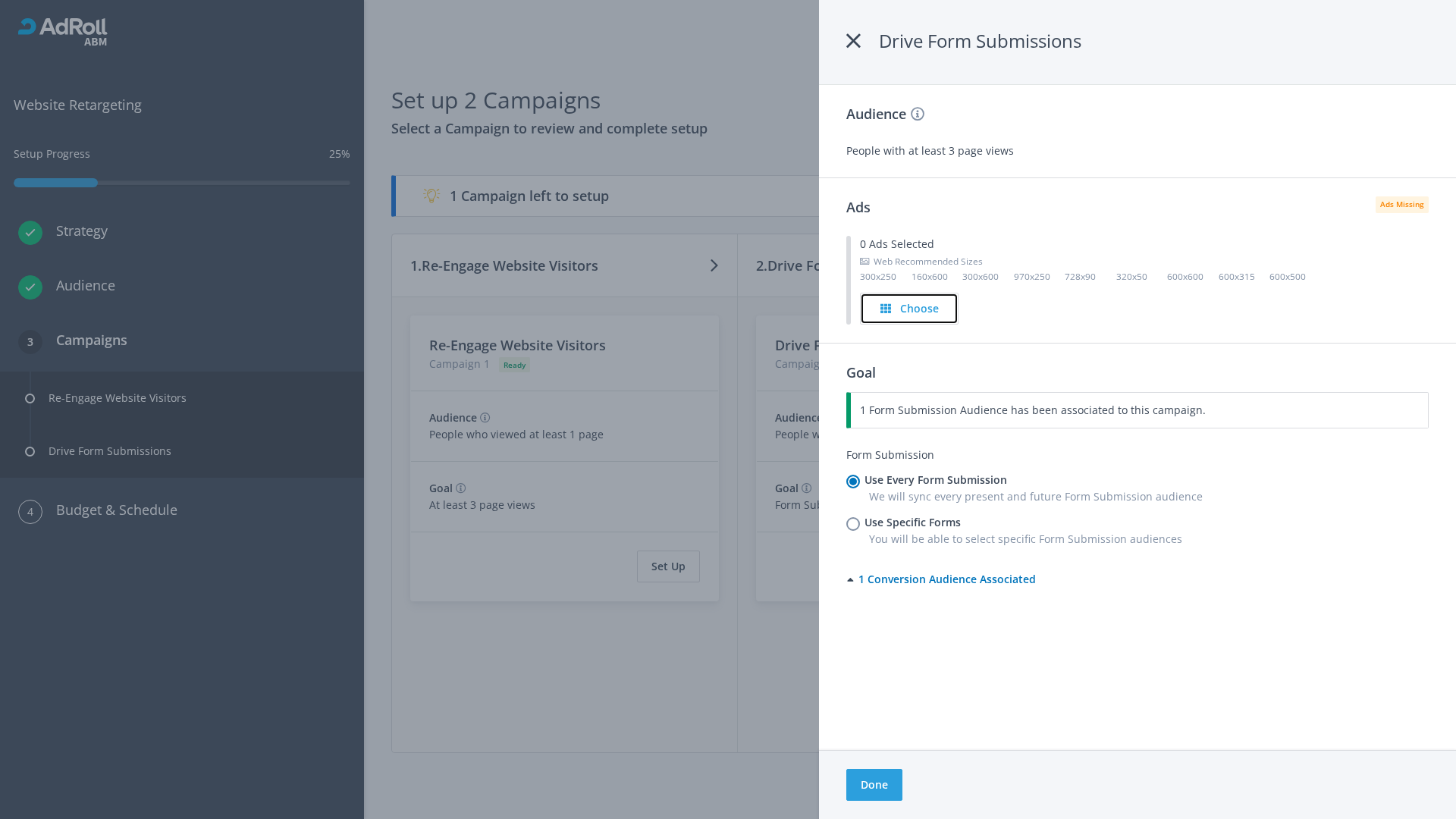
click at [909, 308] on h4 "Choose" at bounding box center [920, 309] width 39 height 17
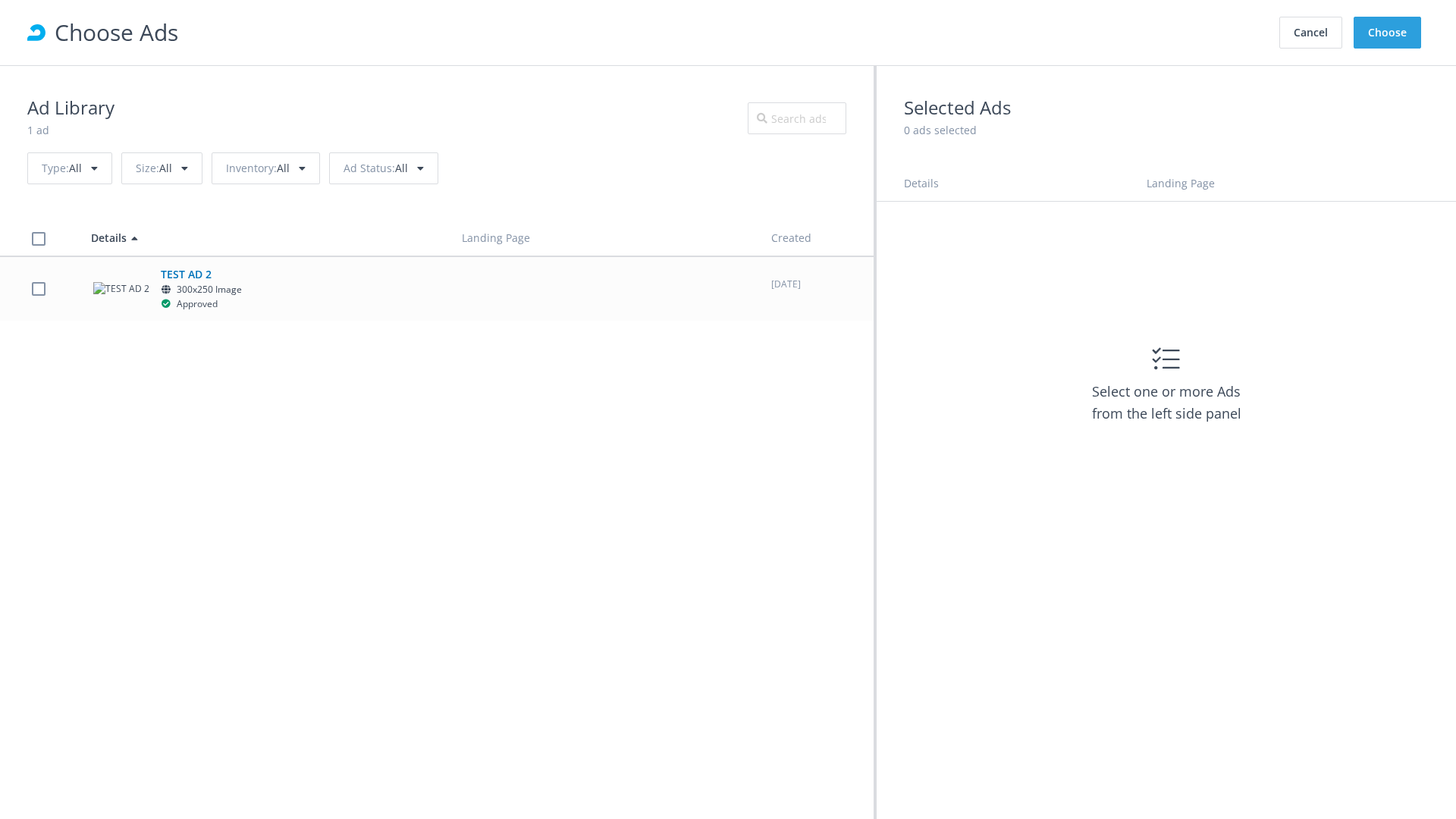
click at [38, 288] on label at bounding box center [39, 288] width 13 height 14
click at [1388, 33] on button "Choose" at bounding box center [1387, 33] width 67 height 32
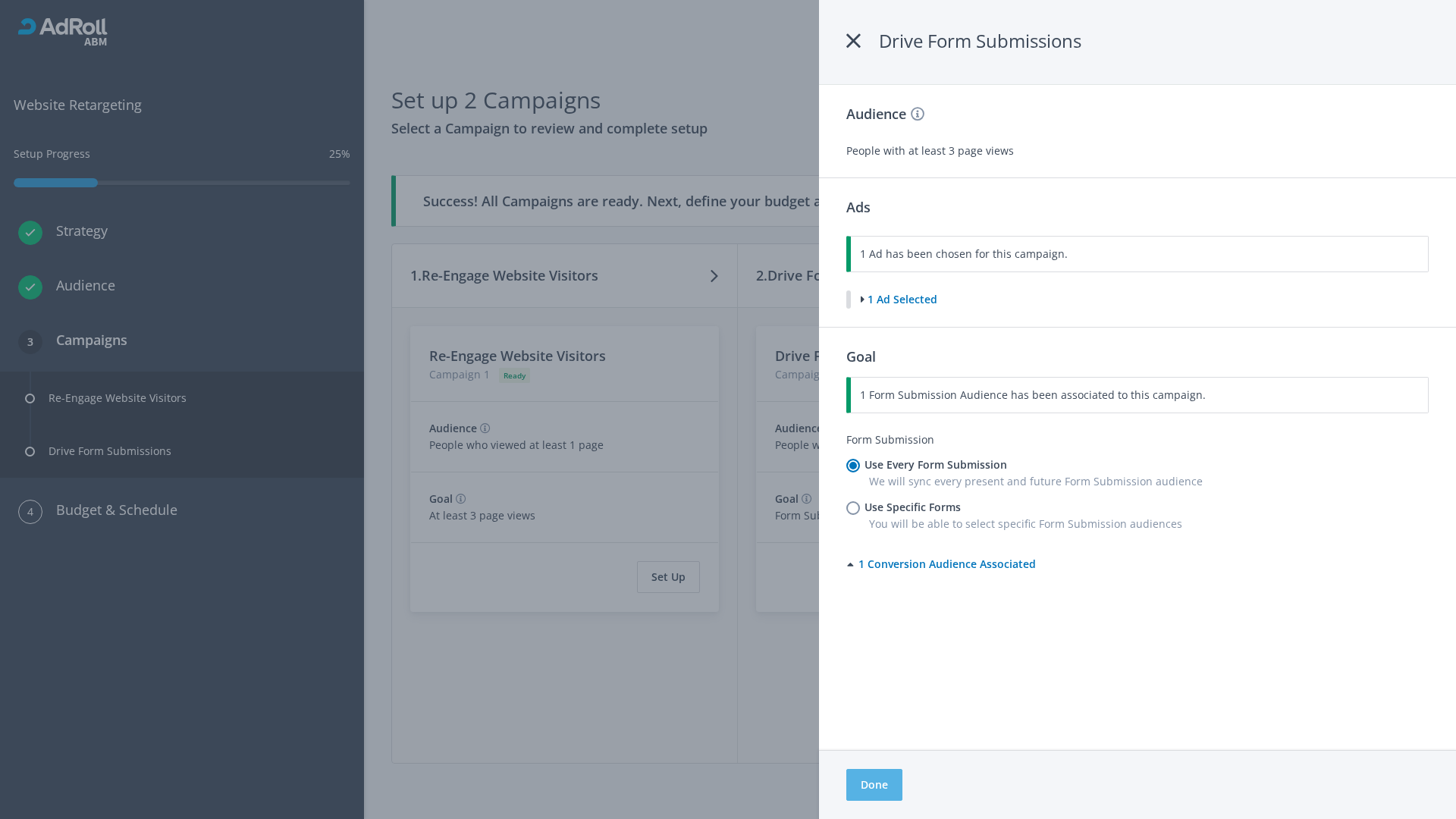
click at [874, 785] on button "Done" at bounding box center [874, 785] width 56 height 32
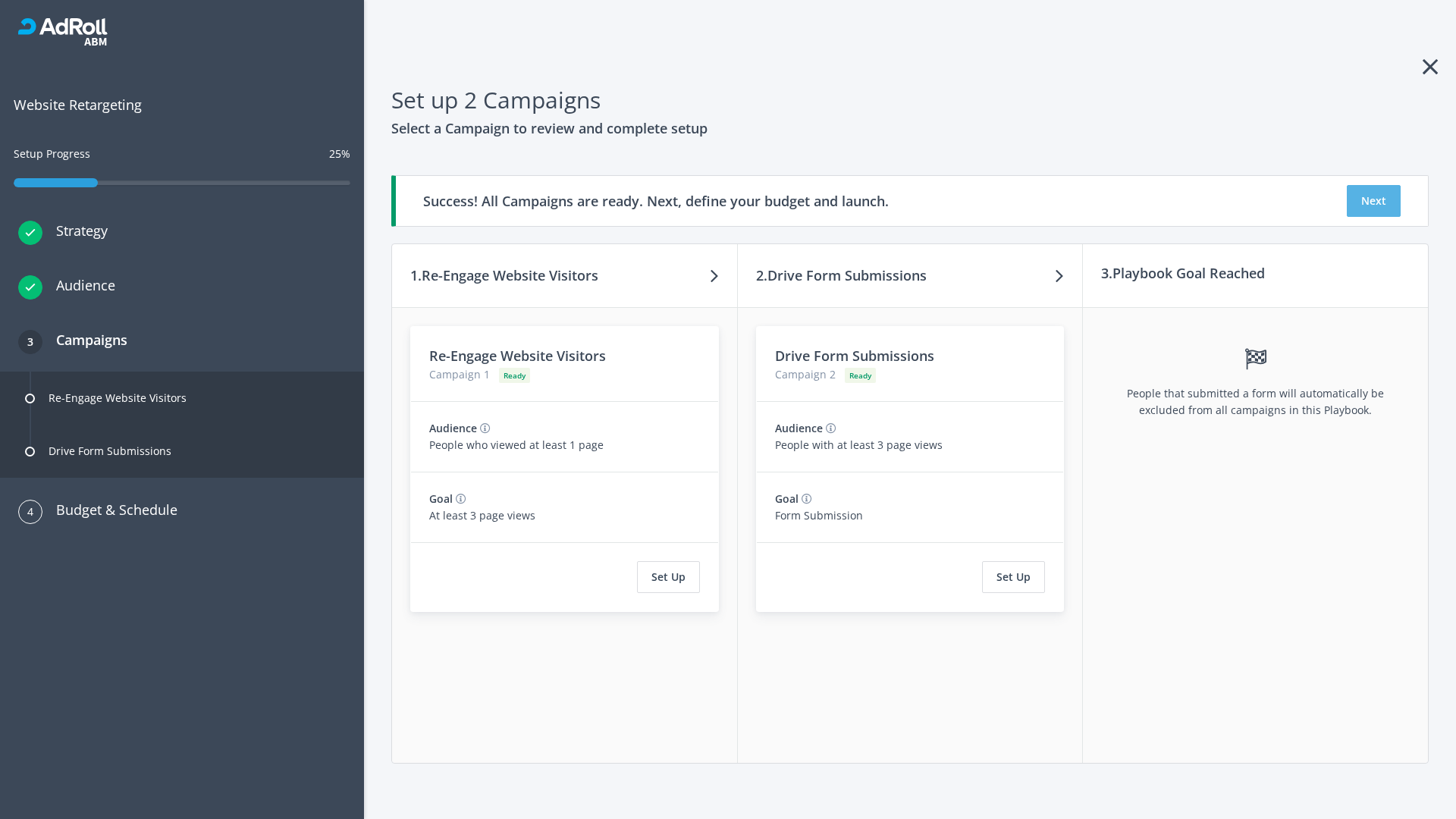
click at [1373, 201] on button "Next" at bounding box center [1374, 201] width 54 height 32
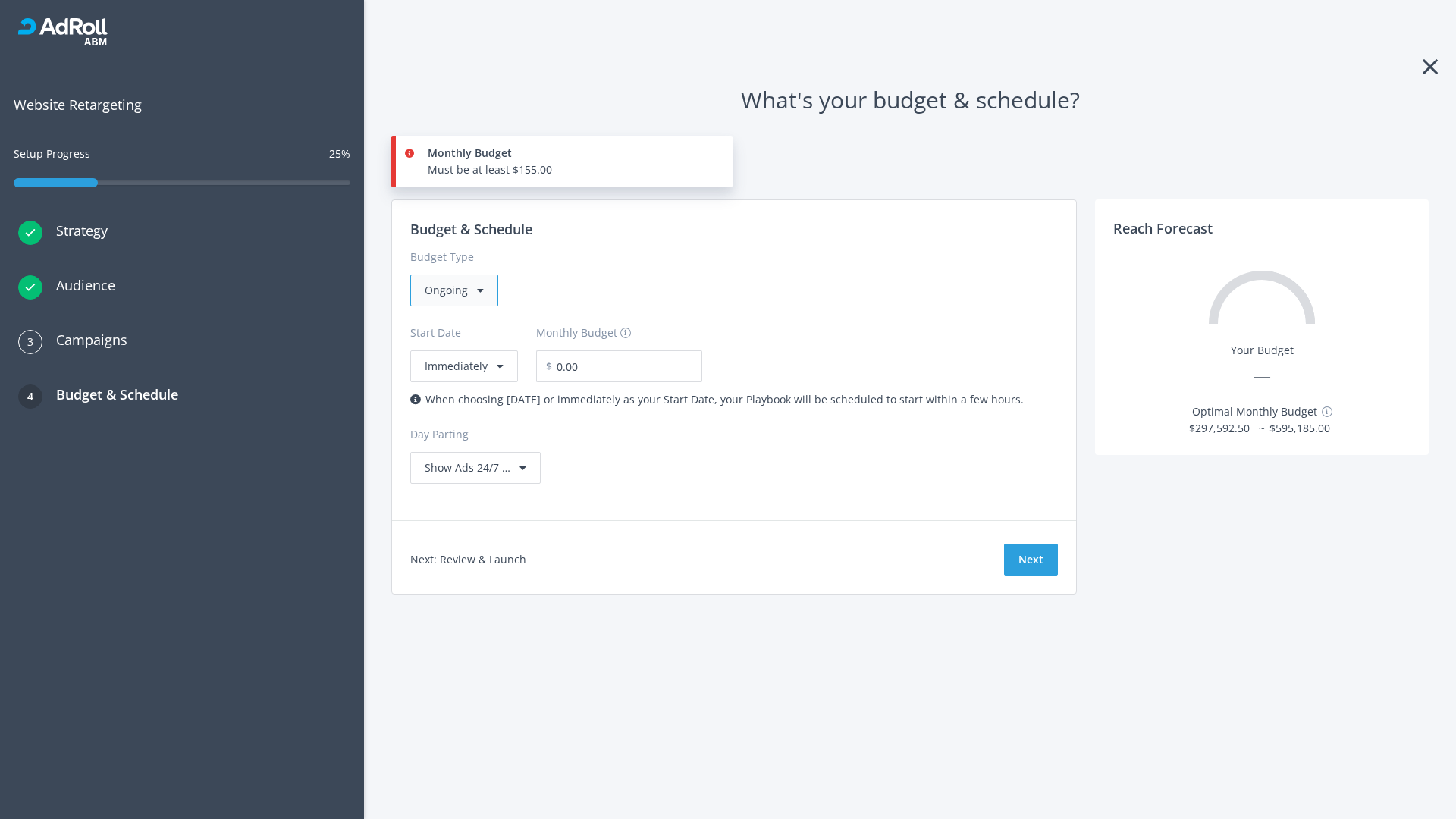
click at [452, 290] on div "Ongoing" at bounding box center [454, 290] width 88 height 32
click at [585, 378] on div "For Playbooks that you want to run for a specific duration of time" at bounding box center [589, 386] width 329 height 17
click at [460, 290] on div "Ongoing" at bounding box center [454, 290] width 88 height 32
click at [617, 366] on input "0.00" at bounding box center [627, 366] width 150 height 32
click at [643, 366] on input "1.00" at bounding box center [627, 366] width 150 height 32
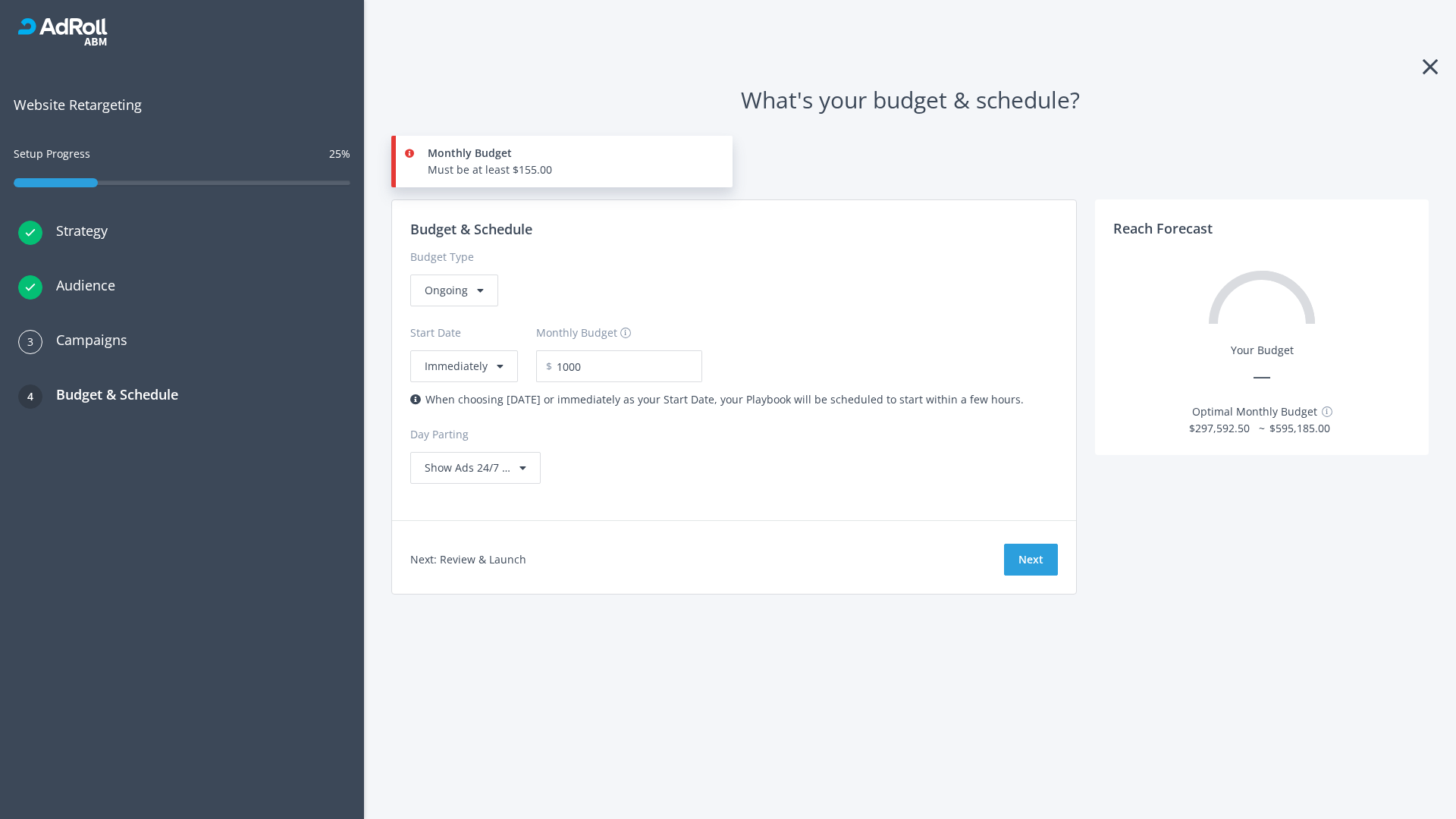
type input "1,000.00"
click at [462, 350] on button "Immediately" at bounding box center [464, 366] width 107 height 32
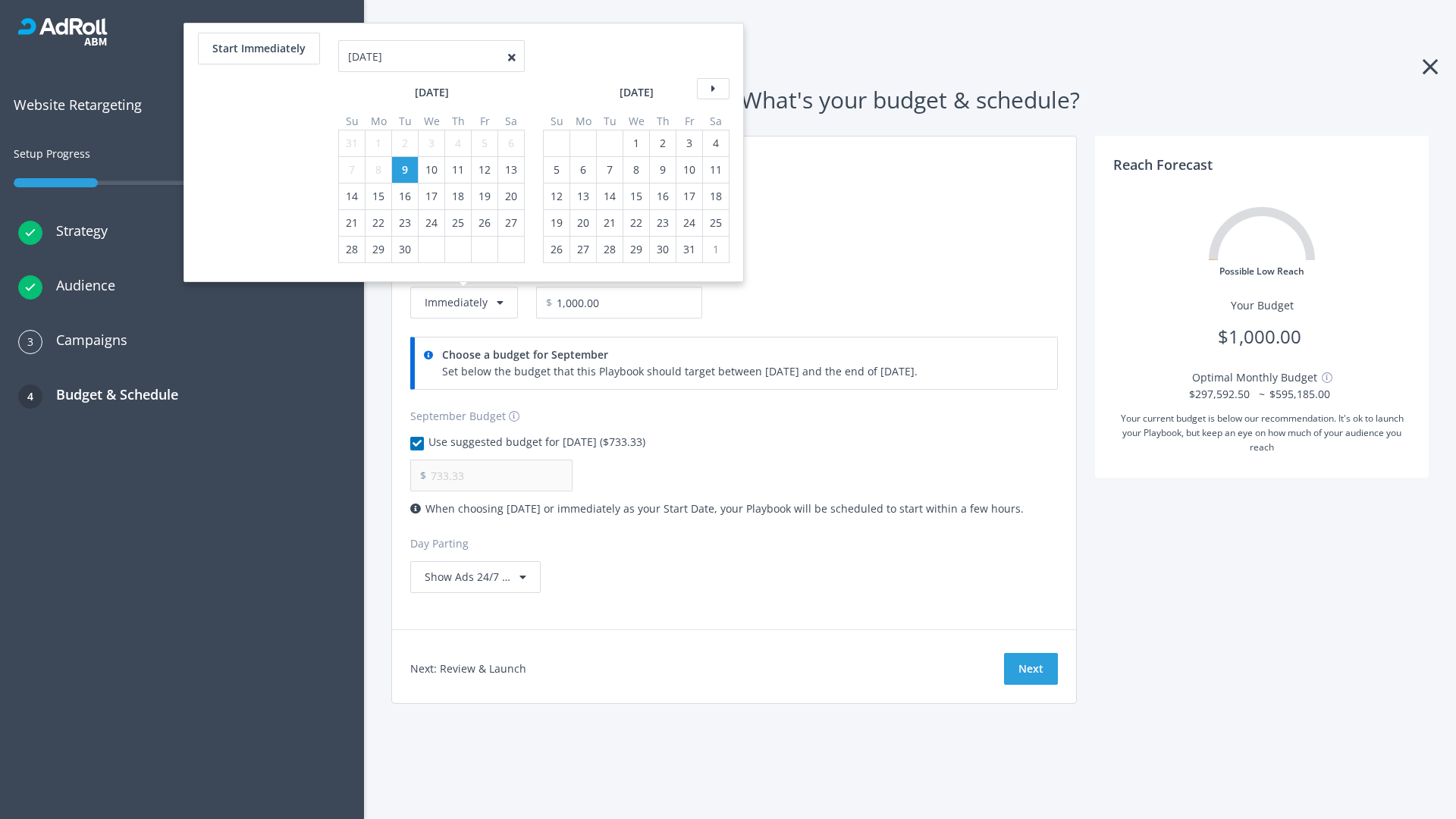
click at [712, 89] on icon at bounding box center [712, 88] width 33 height 21
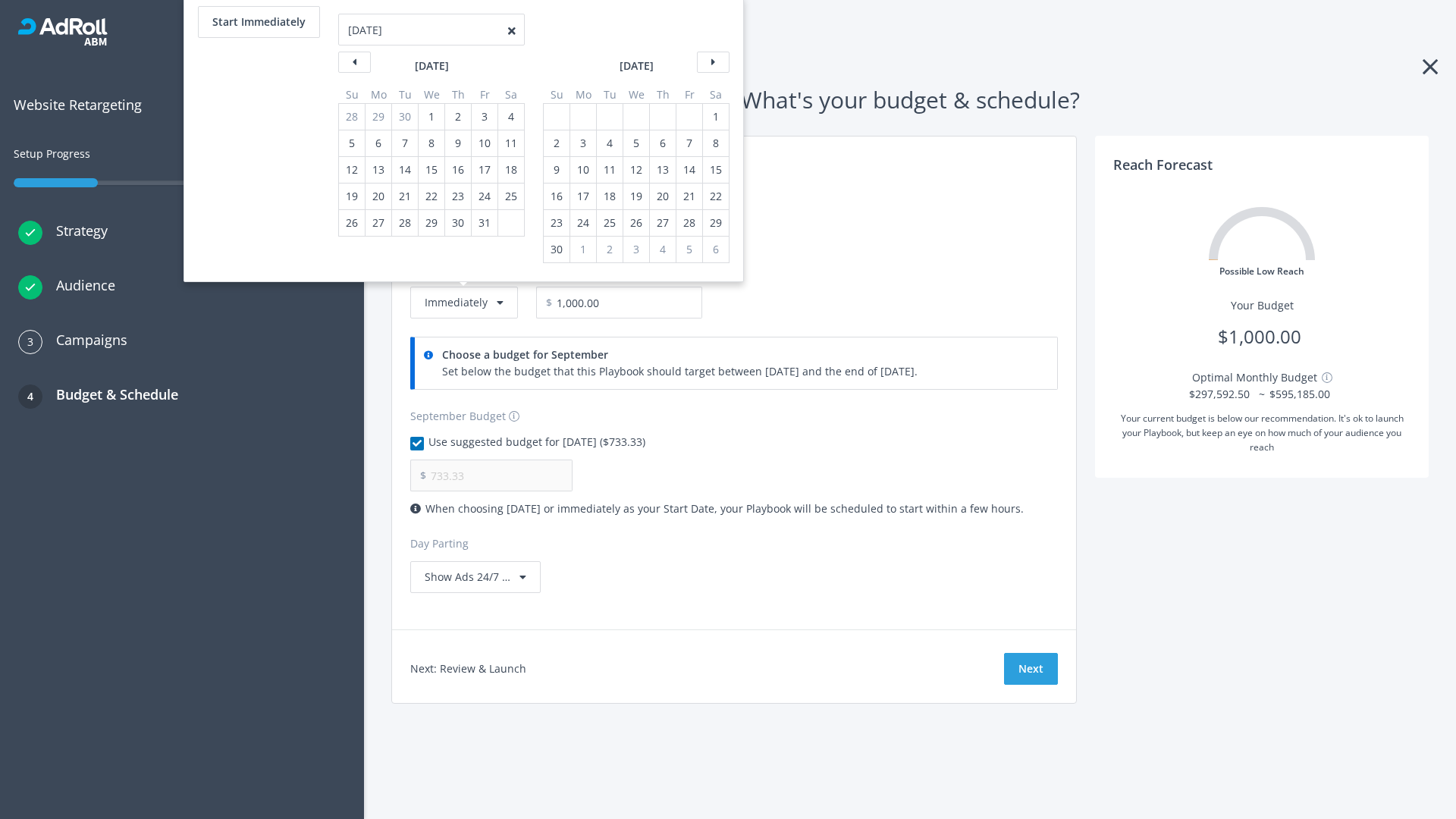
click at [555, 143] on div "2" at bounding box center [556, 143] width 19 height 26
type input "966.67"
click at [714, 117] on div "1" at bounding box center [715, 117] width 19 height 26
click at [258, 22] on button "Start Immediately" at bounding box center [258, 22] width 122 height 32
type input "09/09/2025"
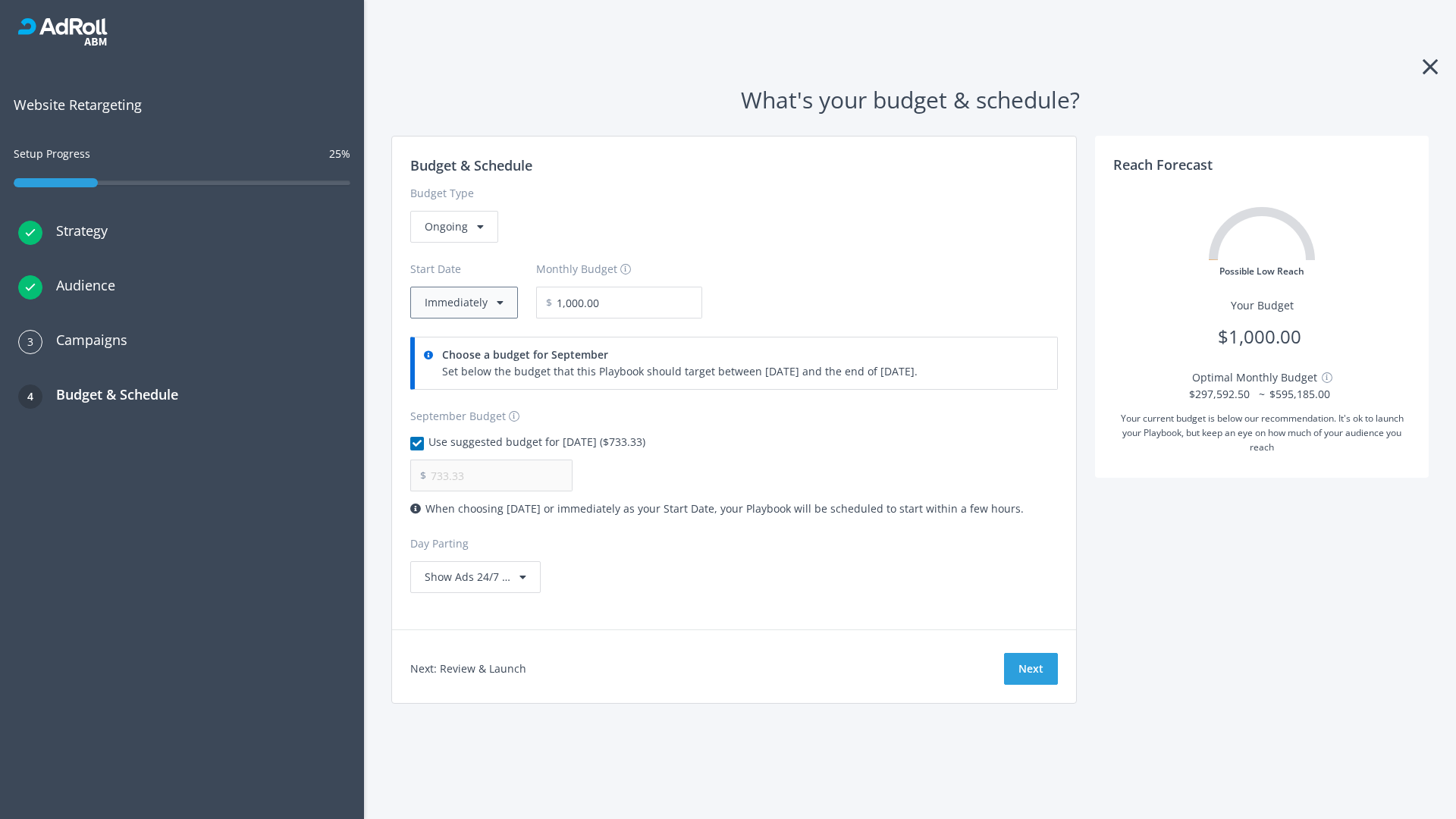
click at [462, 303] on button "Immediately" at bounding box center [464, 303] width 107 height 32
click at [1031, 669] on button "Next" at bounding box center [1031, 669] width 54 height 32
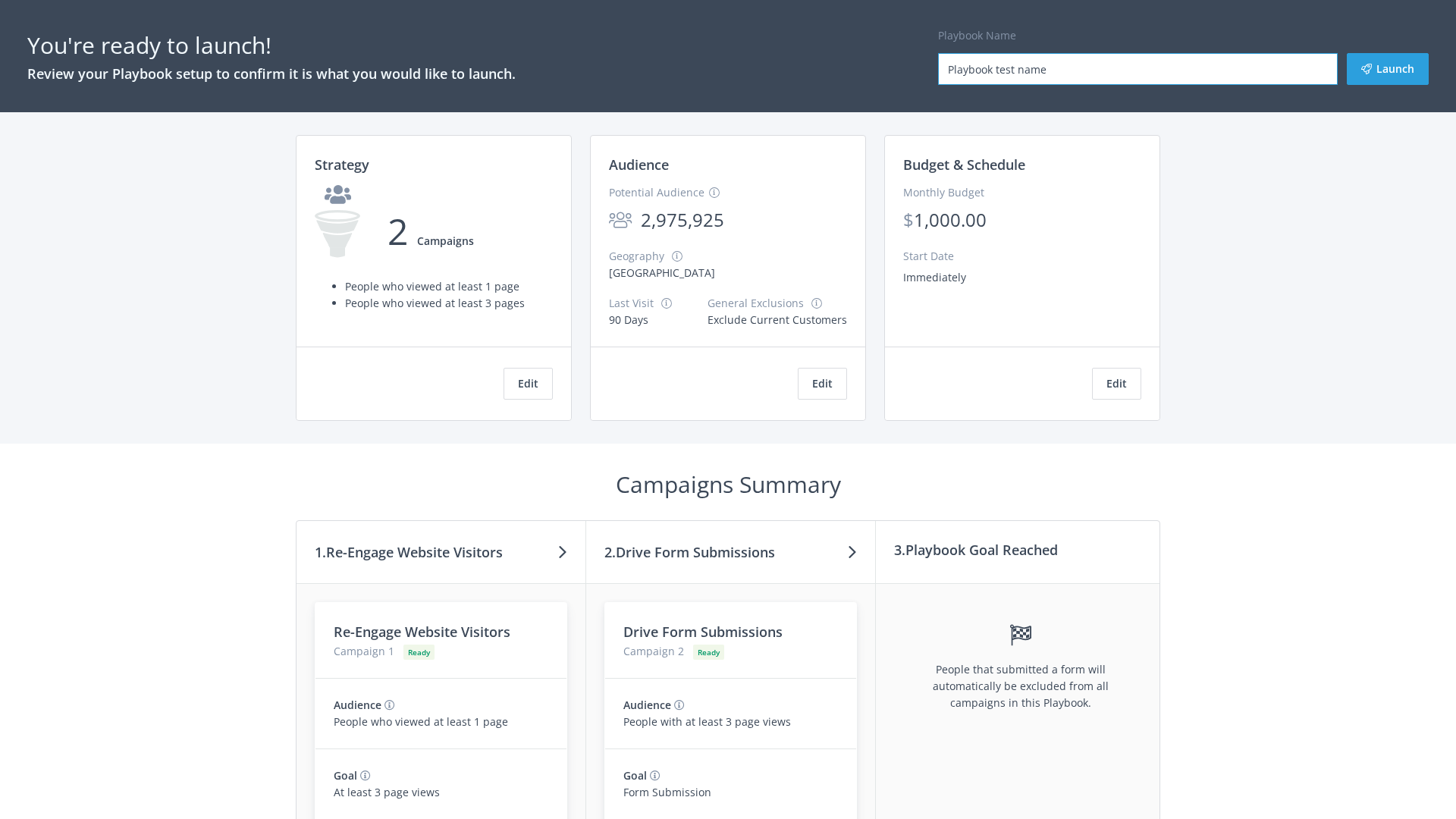
type input "Playbook test name"
click at [1388, 69] on button "Launch" at bounding box center [1388, 69] width 82 height 32
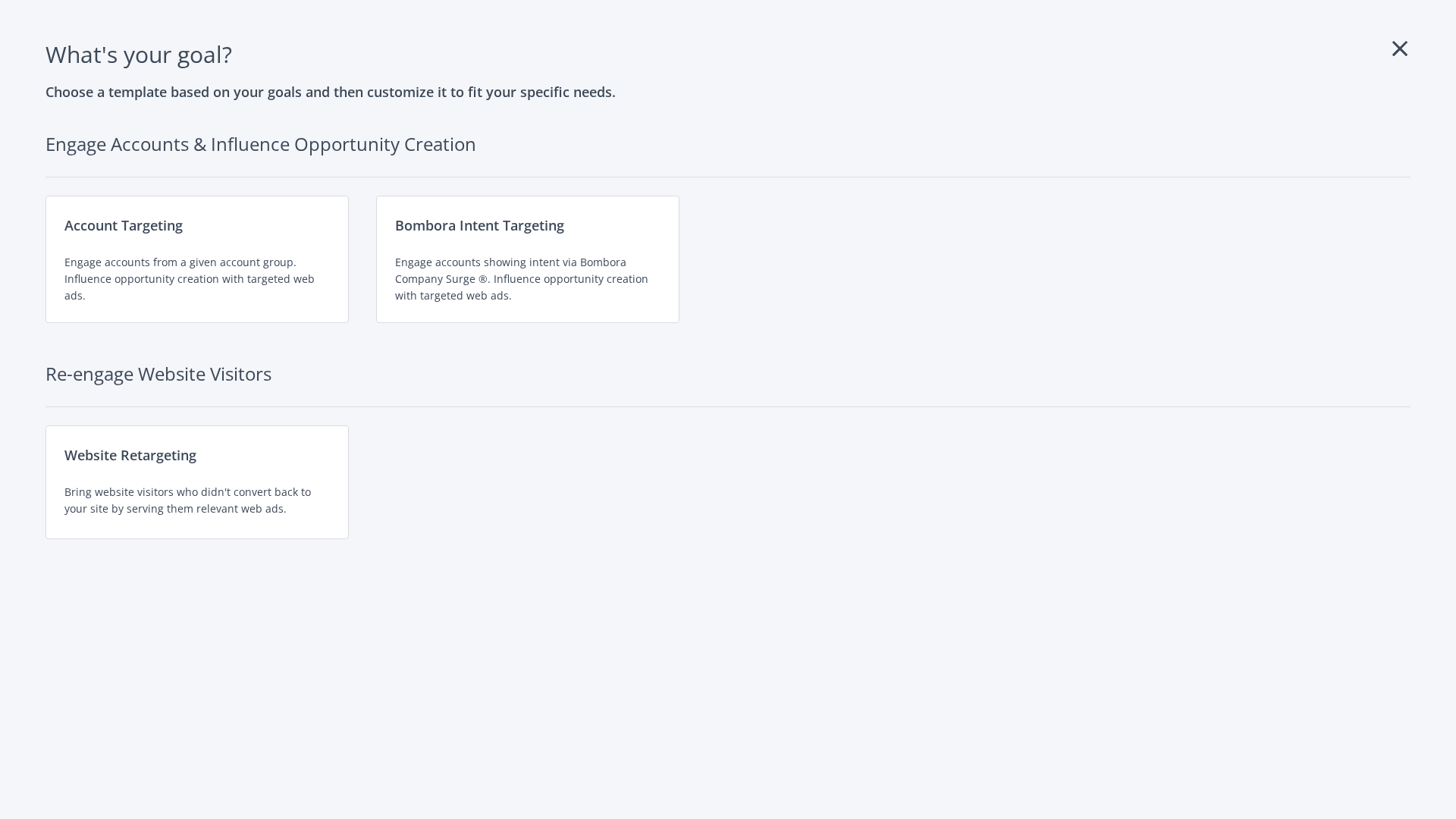
click at [197, 483] on div "Website Retargeting Bring website visitors who didn't convert back to your site…" at bounding box center [196, 483] width 303 height 114
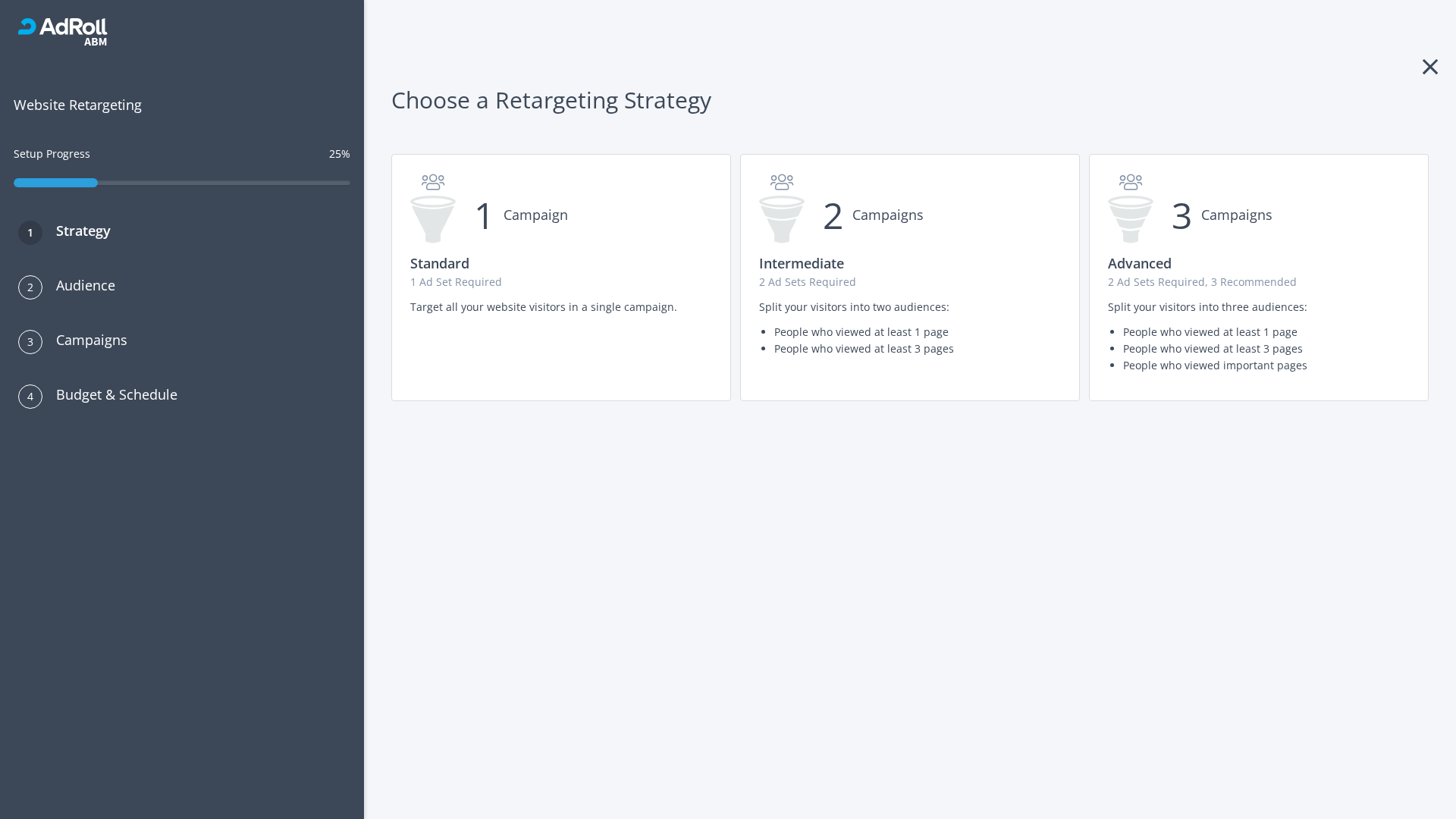
click at [561, 278] on p "1 Ad Set Required" at bounding box center [561, 282] width 302 height 17
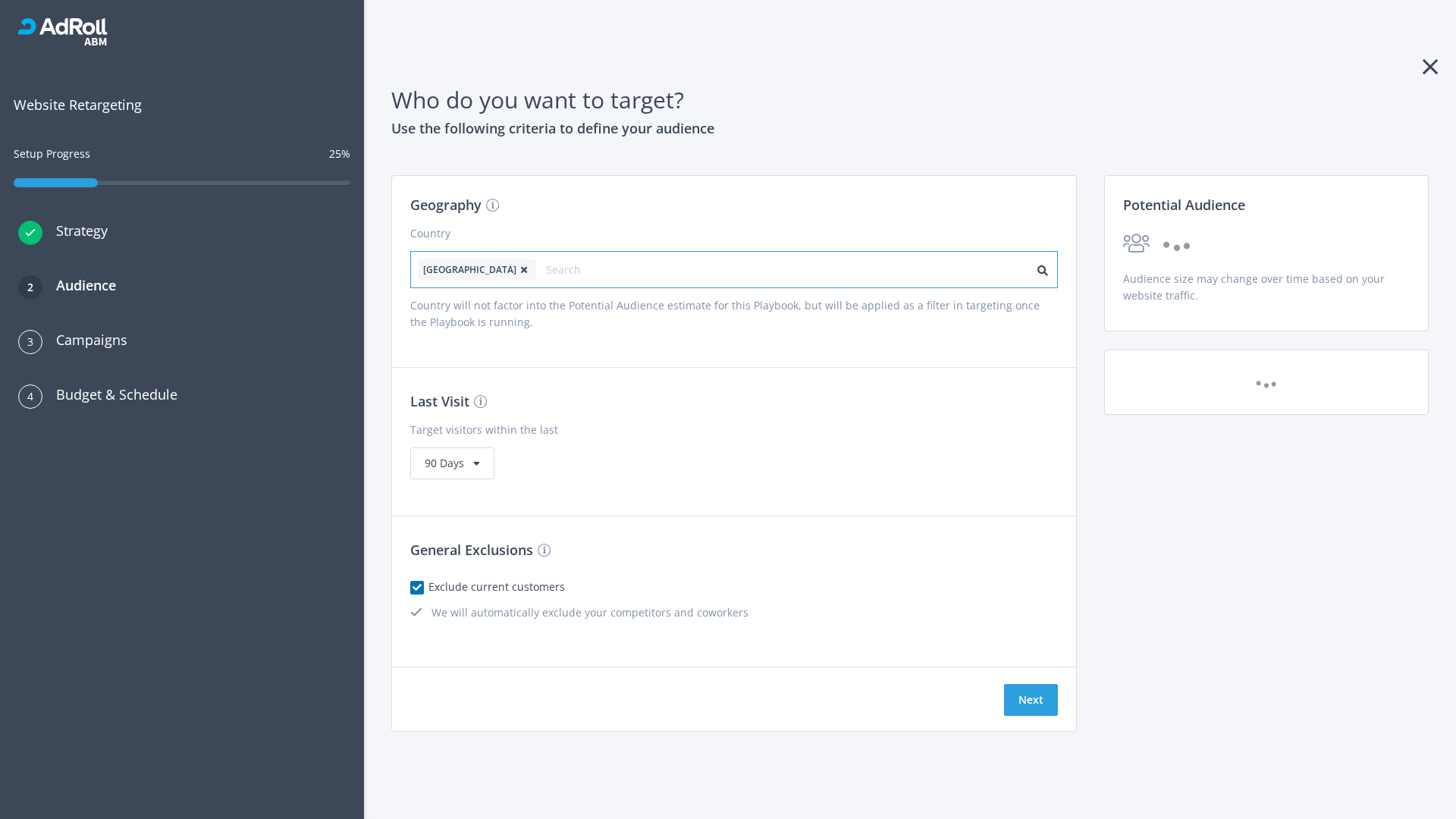
click at [571, 269] on input "text" at bounding box center [614, 269] width 136 height 21
type input "canada"
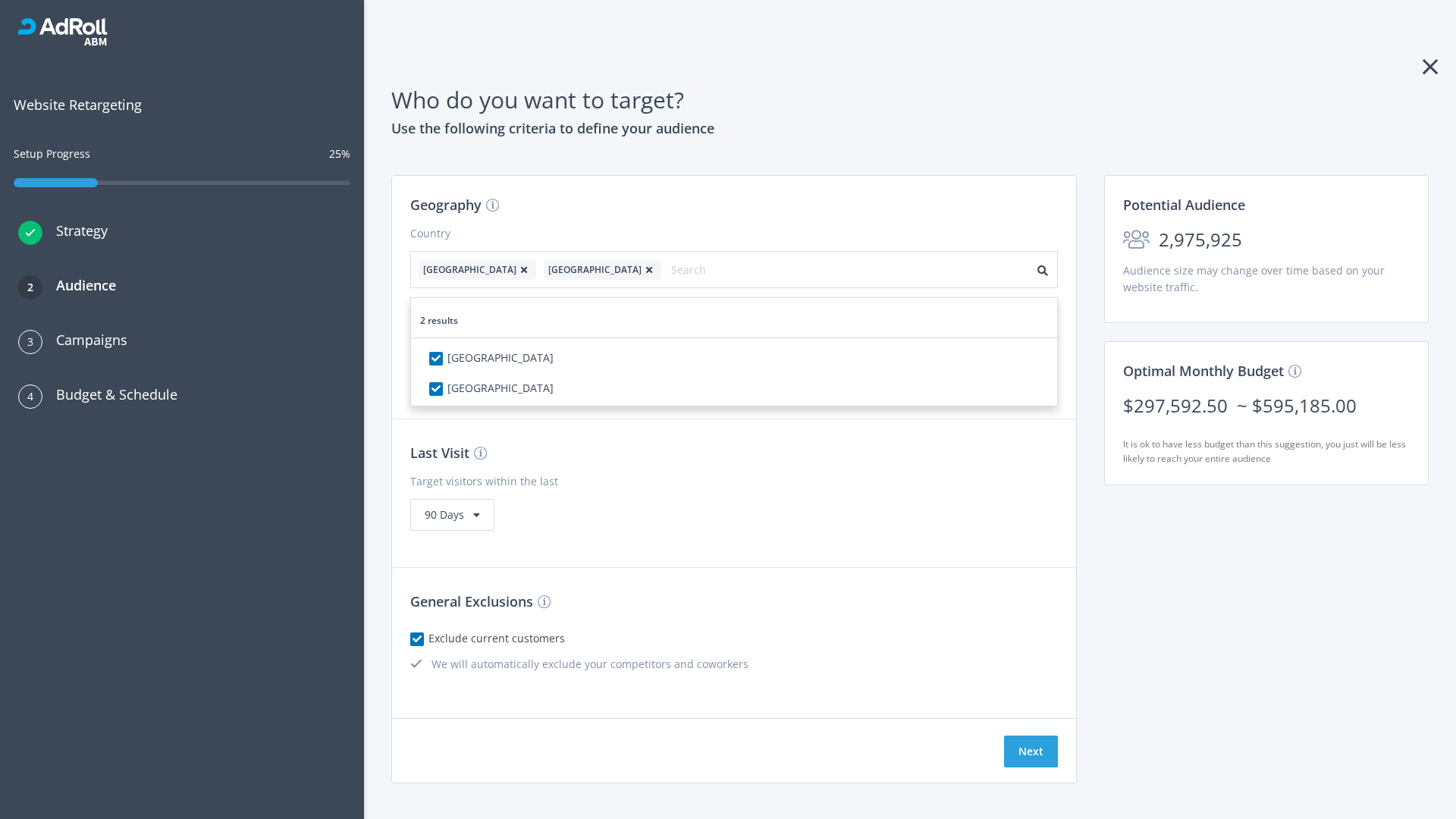
click at [516, 269] on icon at bounding box center [524, 269] width 15 height 9
checkbox input "false"
click at [1031, 735] on button "Next" at bounding box center [1031, 751] width 54 height 32
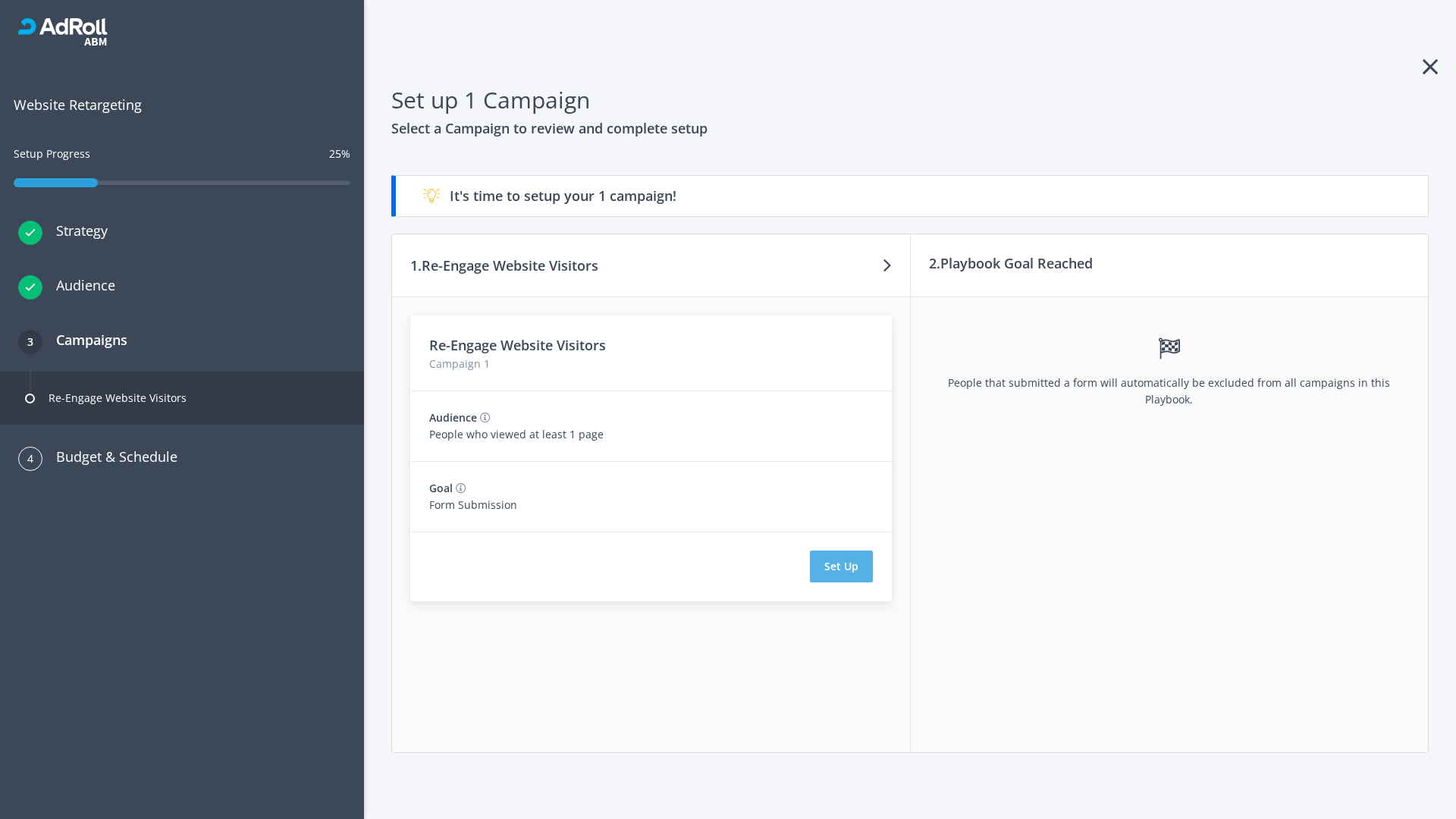
click at [841, 566] on button "Set Up" at bounding box center [841, 566] width 63 height 32
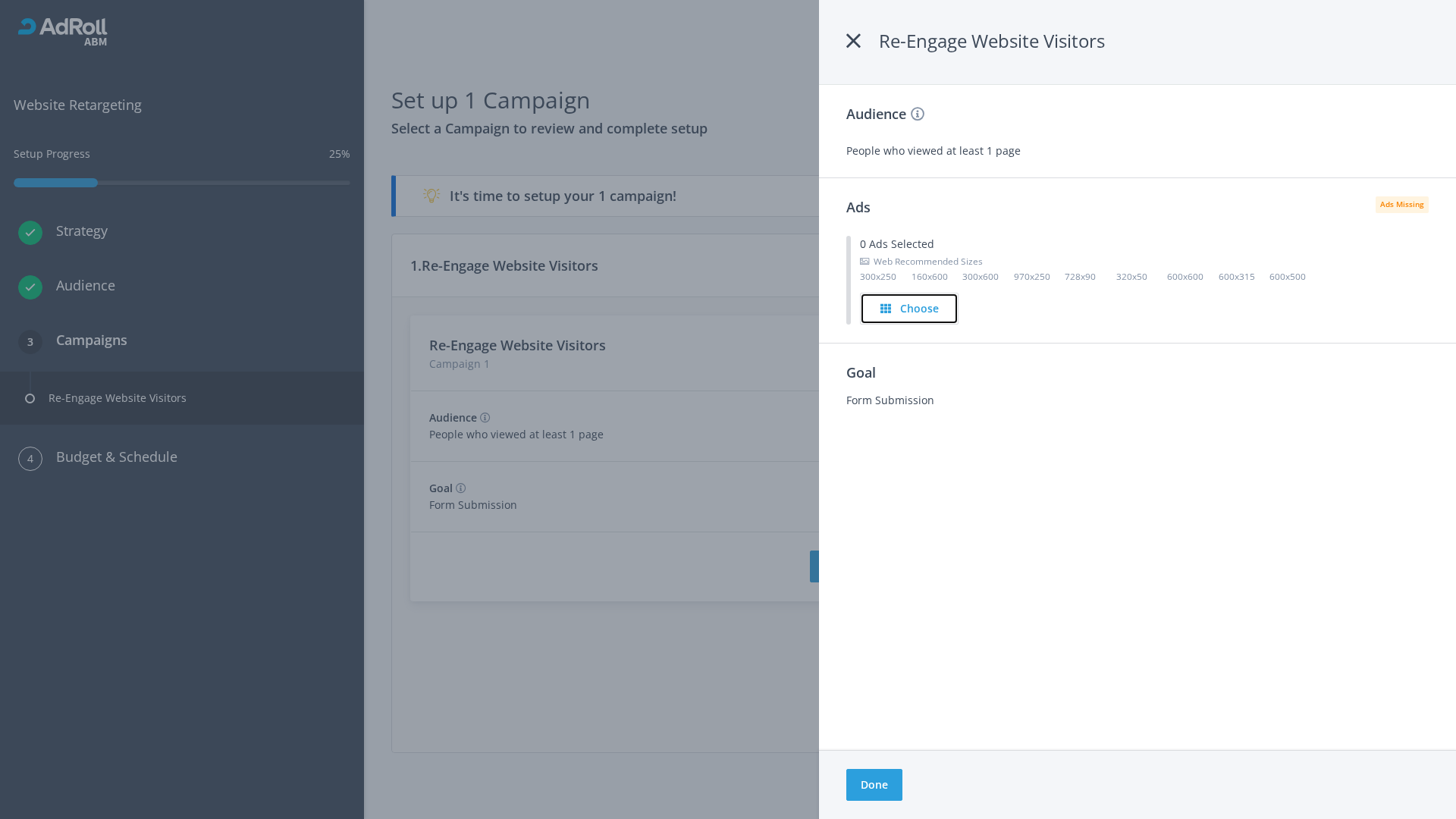
click at [910, 308] on h4 "Choose" at bounding box center [920, 309] width 39 height 17
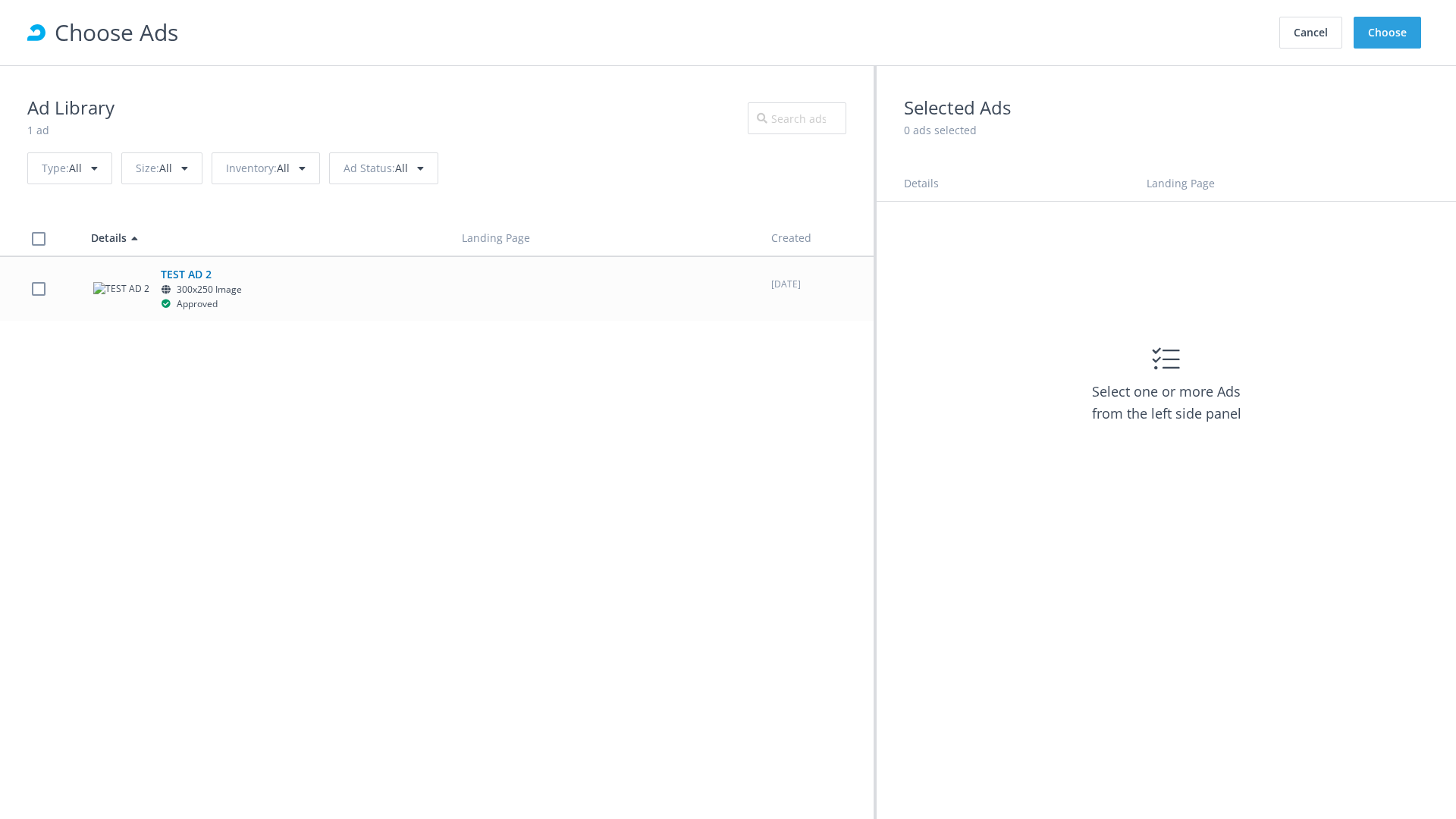
click at [38, 288] on label at bounding box center [39, 288] width 13 height 14
click at [1388, 33] on button "Choose" at bounding box center [1387, 33] width 67 height 32
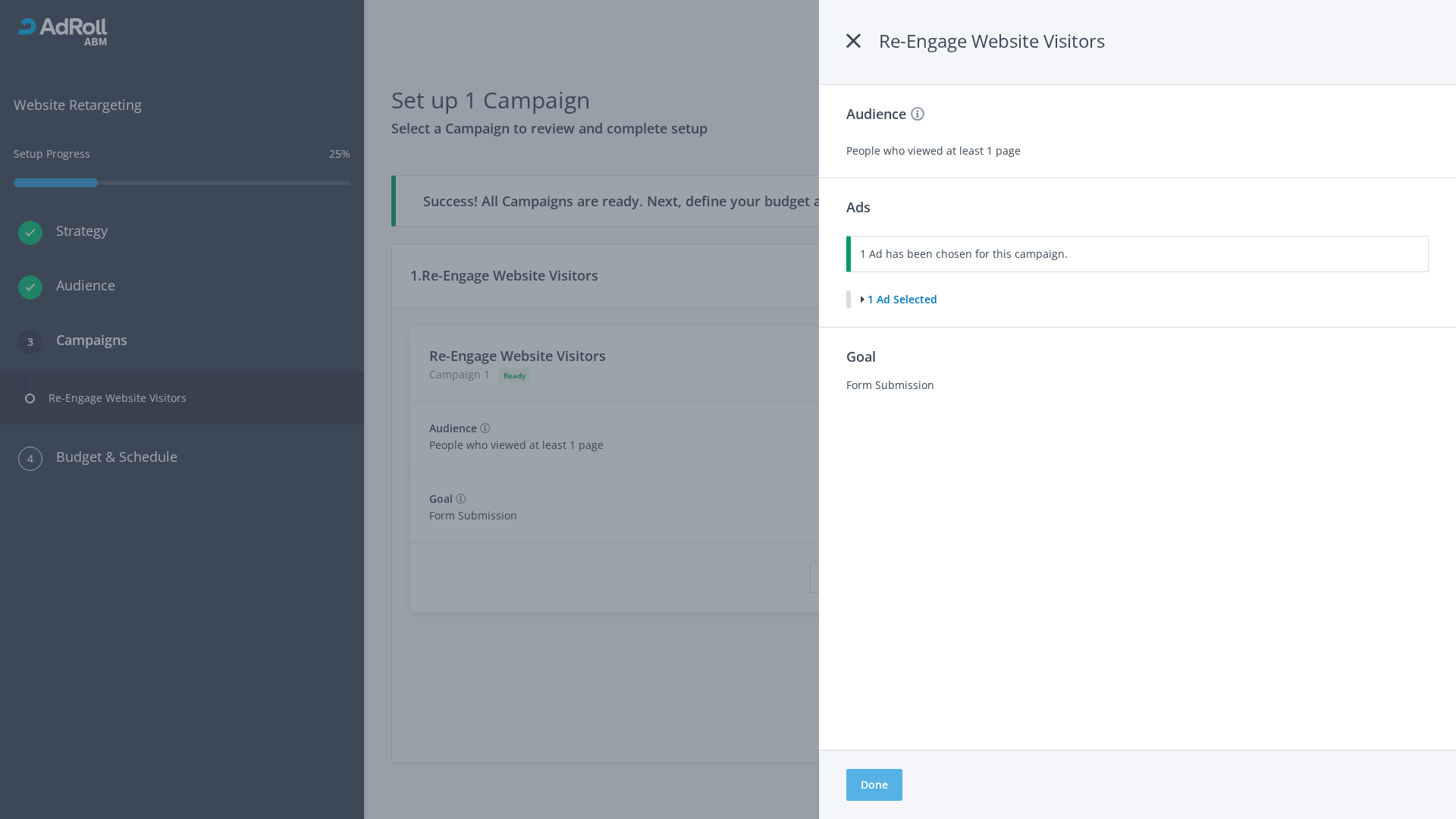
click at [874, 785] on button "Done" at bounding box center [874, 785] width 56 height 32
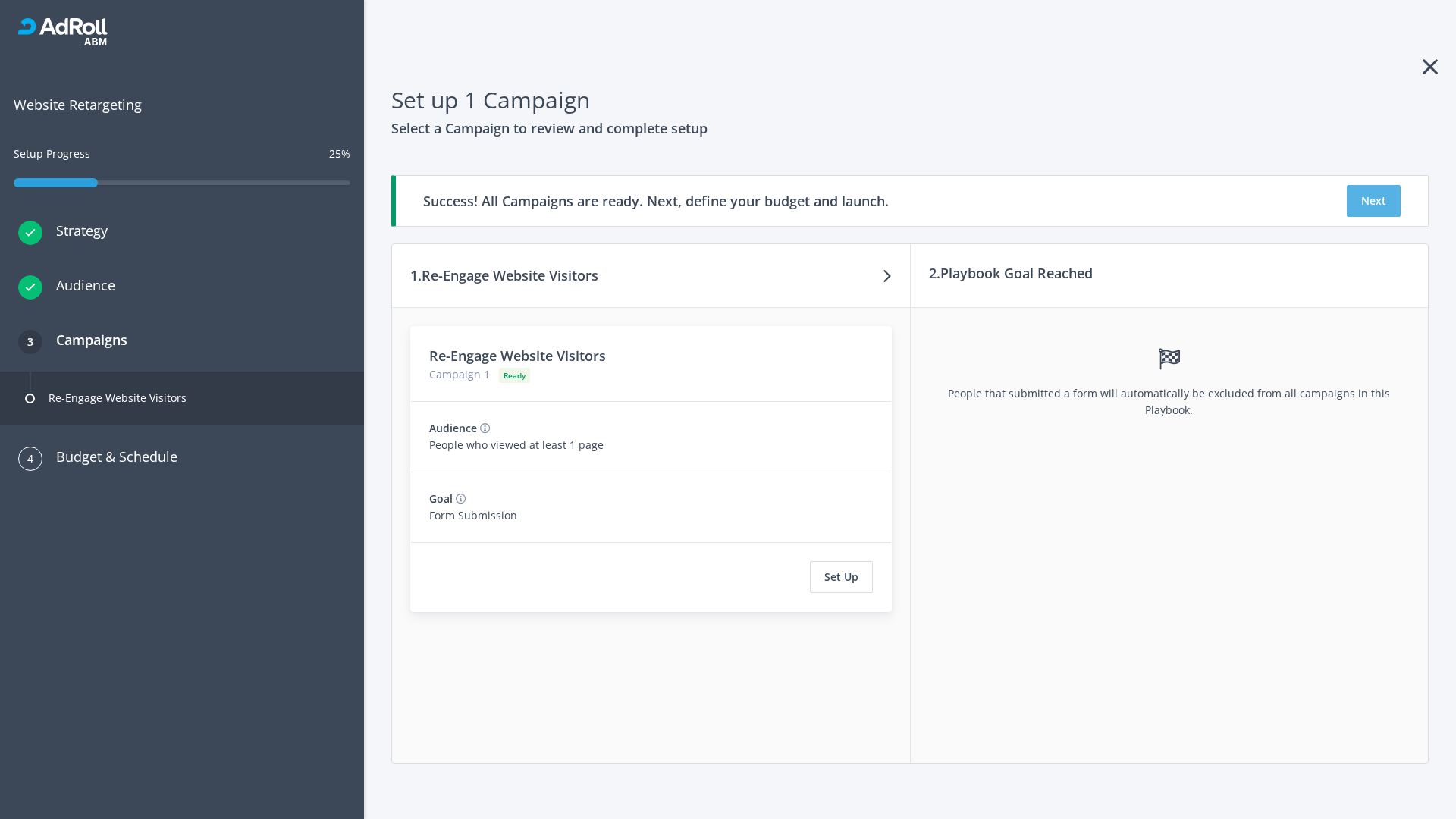
click at [1373, 201] on button "Next" at bounding box center [1374, 201] width 54 height 32
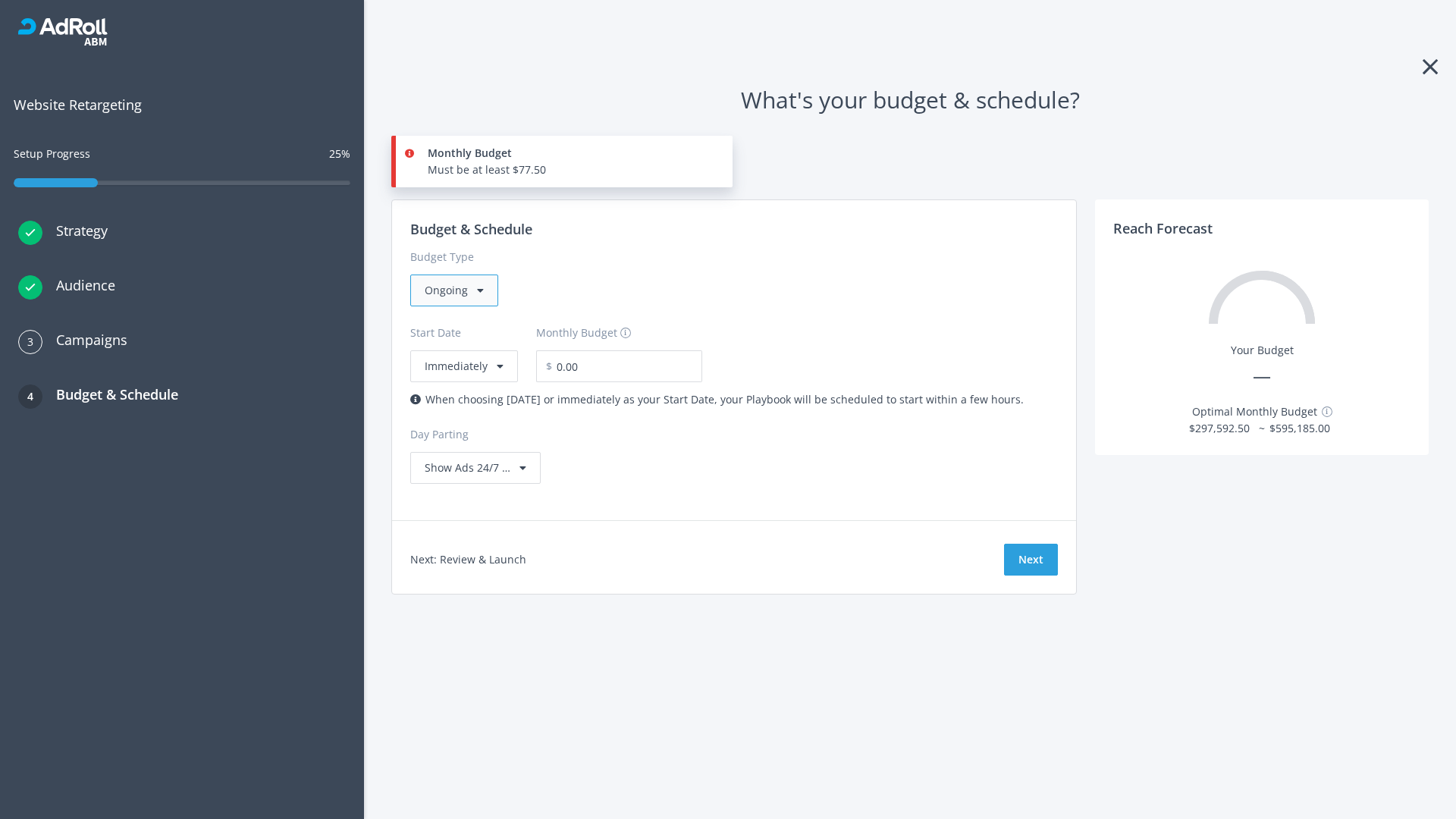
click at [452, 290] on div "Ongoing" at bounding box center [454, 290] width 88 height 32
click at [585, 378] on div "For Playbooks that you want to run for a specific duration of time" at bounding box center [589, 386] width 329 height 17
click at [460, 290] on div "Ongoing" at bounding box center [454, 290] width 88 height 32
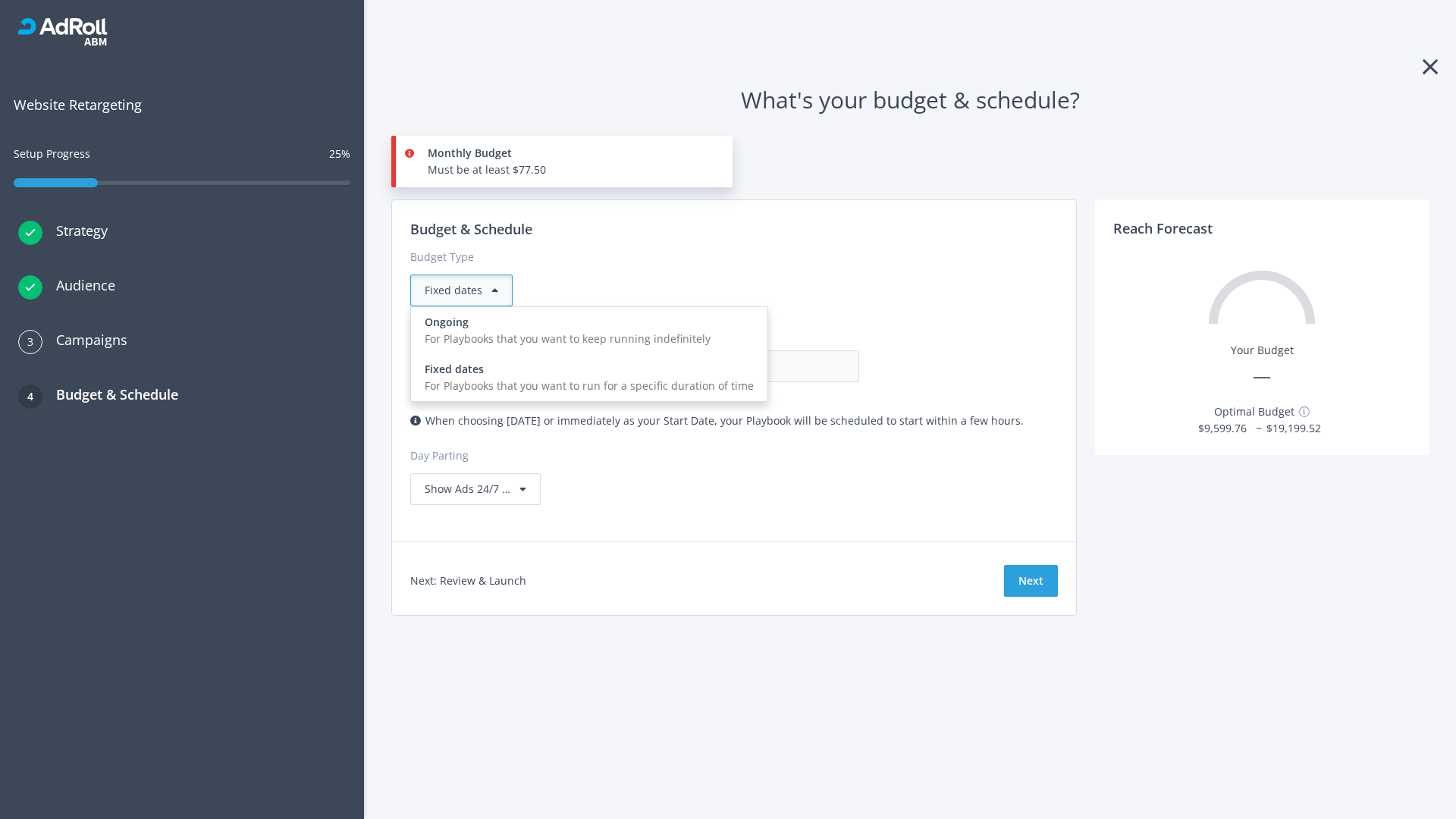
click at [585, 331] on div "For Playbooks that you want to keep running indefinitely" at bounding box center [589, 339] width 329 height 17
click at [709, 366] on input "0.00" at bounding box center [784, 366] width 150 height 32
click at [709, 366] on input "1.00" at bounding box center [784, 366] width 150 height 32
type input "1,000.00"
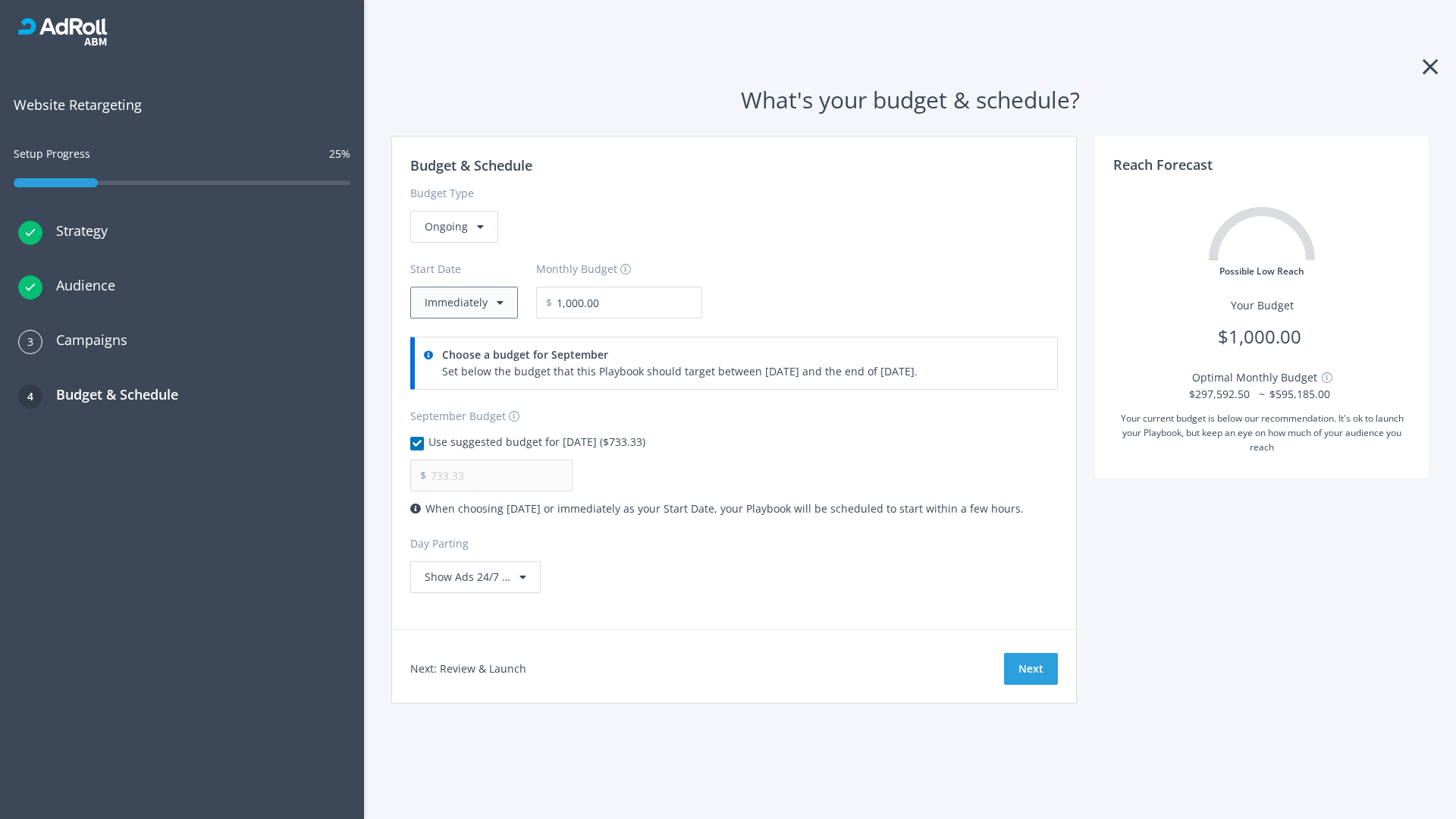
click at [462, 303] on button "Immediately" at bounding box center [464, 303] width 107 height 32
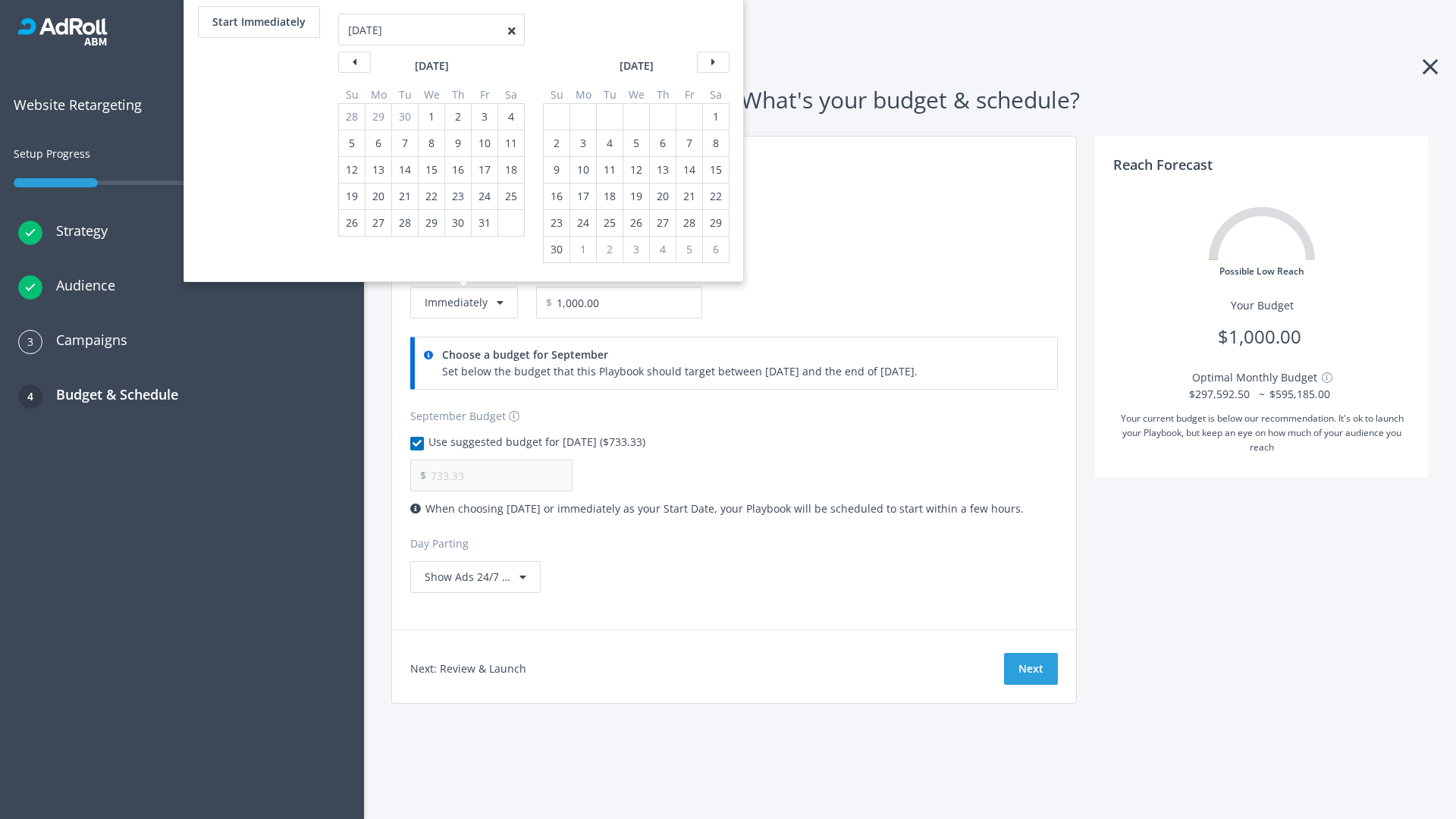
click at [555, 143] on div "2" at bounding box center [556, 143] width 19 height 26
type input "966.67"
click at [714, 117] on div "1" at bounding box center [715, 117] width 19 height 26
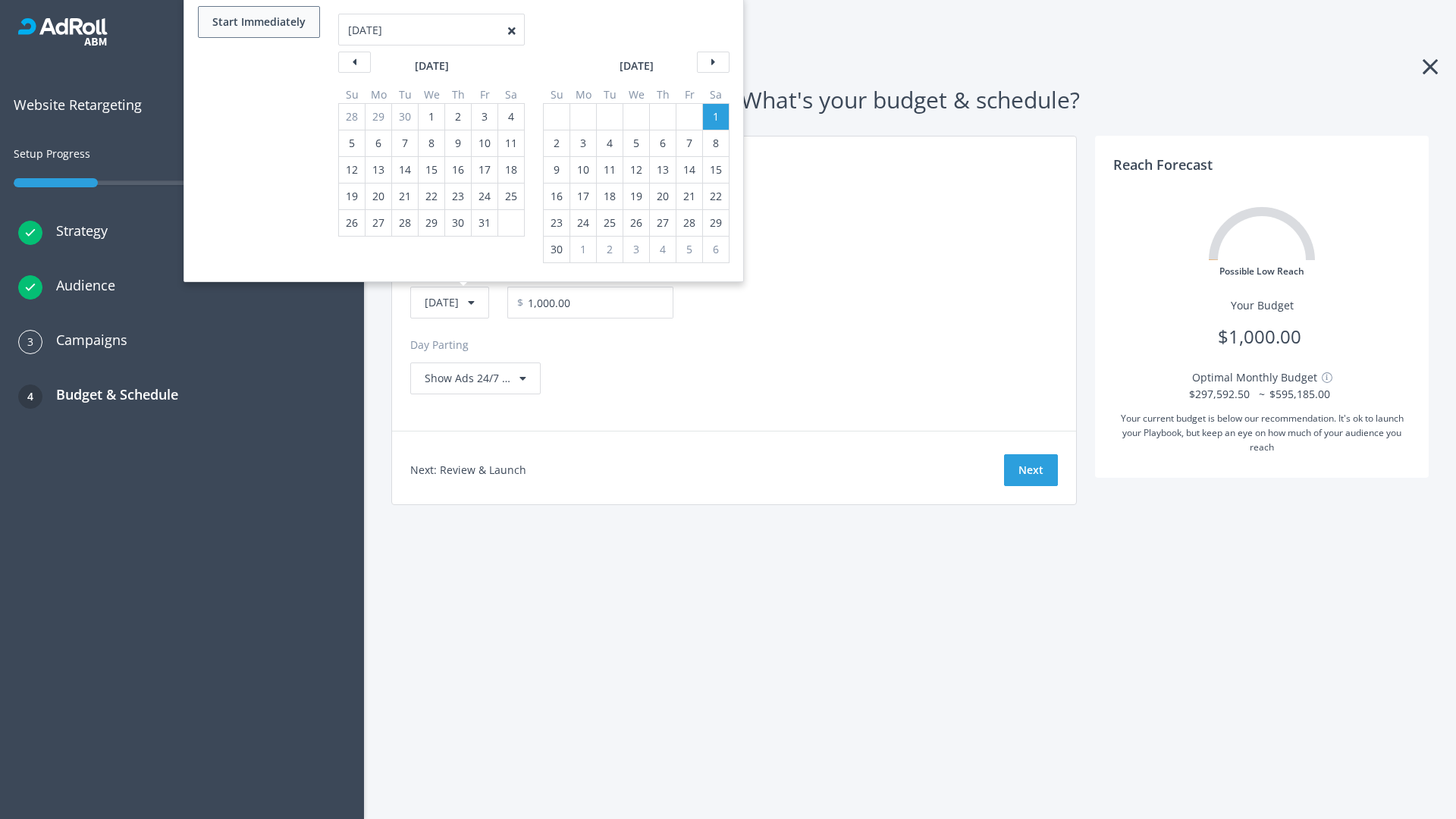
click at [258, 22] on button "Start Immediately" at bounding box center [258, 22] width 122 height 32
type input "09/09/2025"
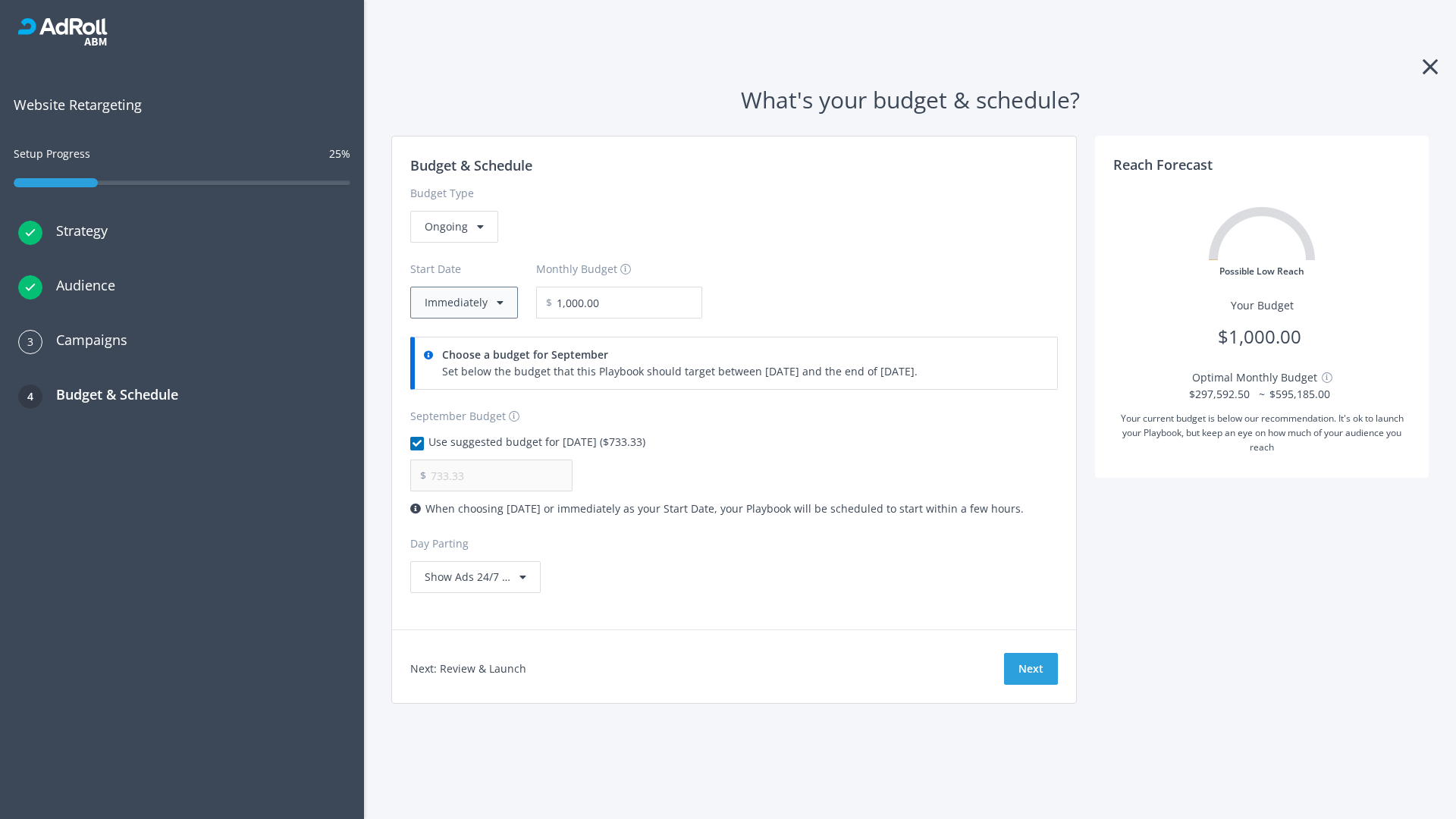
click at [462, 303] on button "Immediately" at bounding box center [464, 303] width 107 height 32
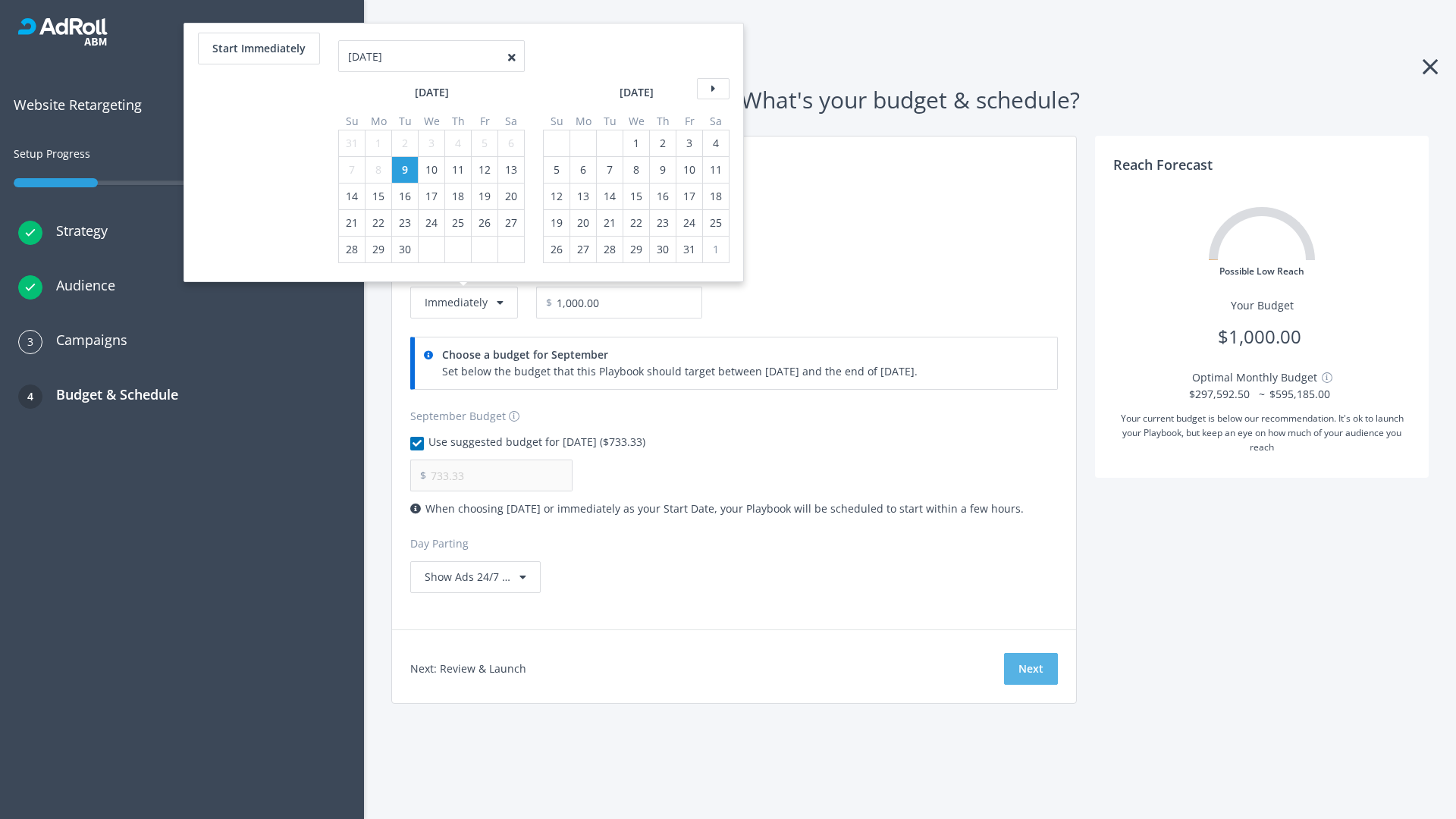
click at [1031, 669] on button "Next" at bounding box center [1031, 669] width 54 height 32
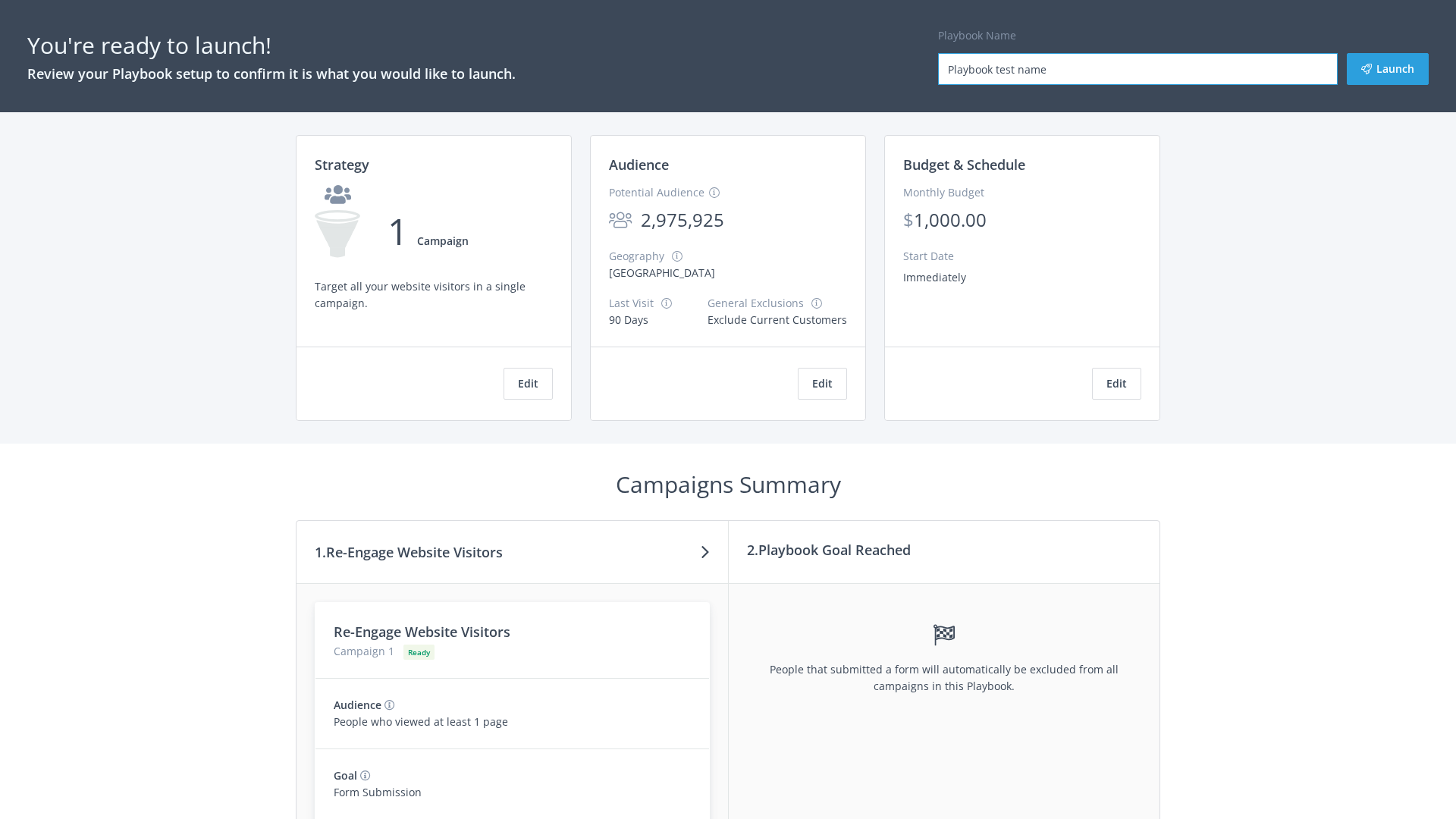
type input "Playbook test name"
click at [1388, 69] on button "Launch" at bounding box center [1388, 69] width 82 height 32
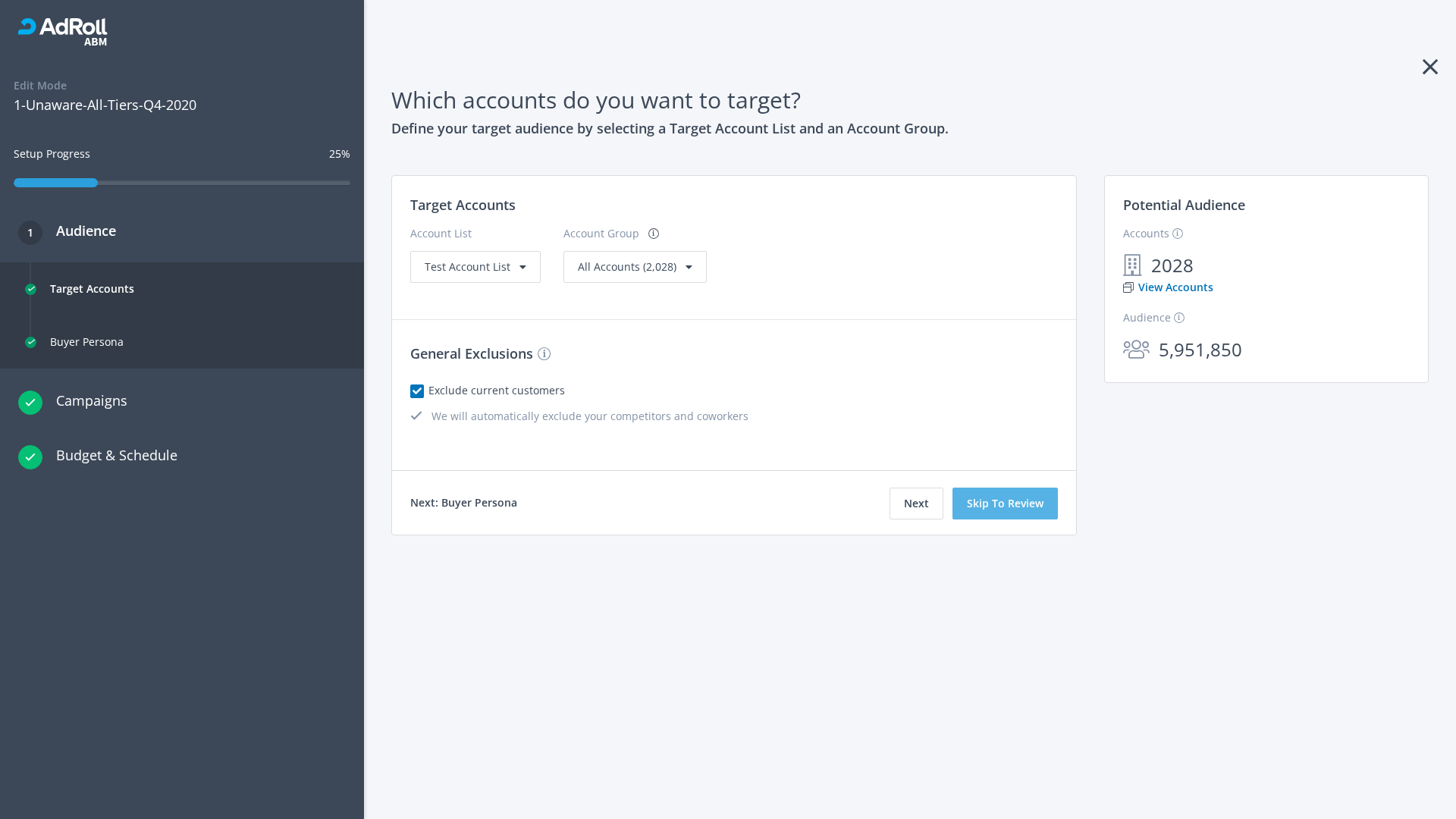
click at [1005, 503] on button "Skip To Review" at bounding box center [1005, 503] width 106 height 32
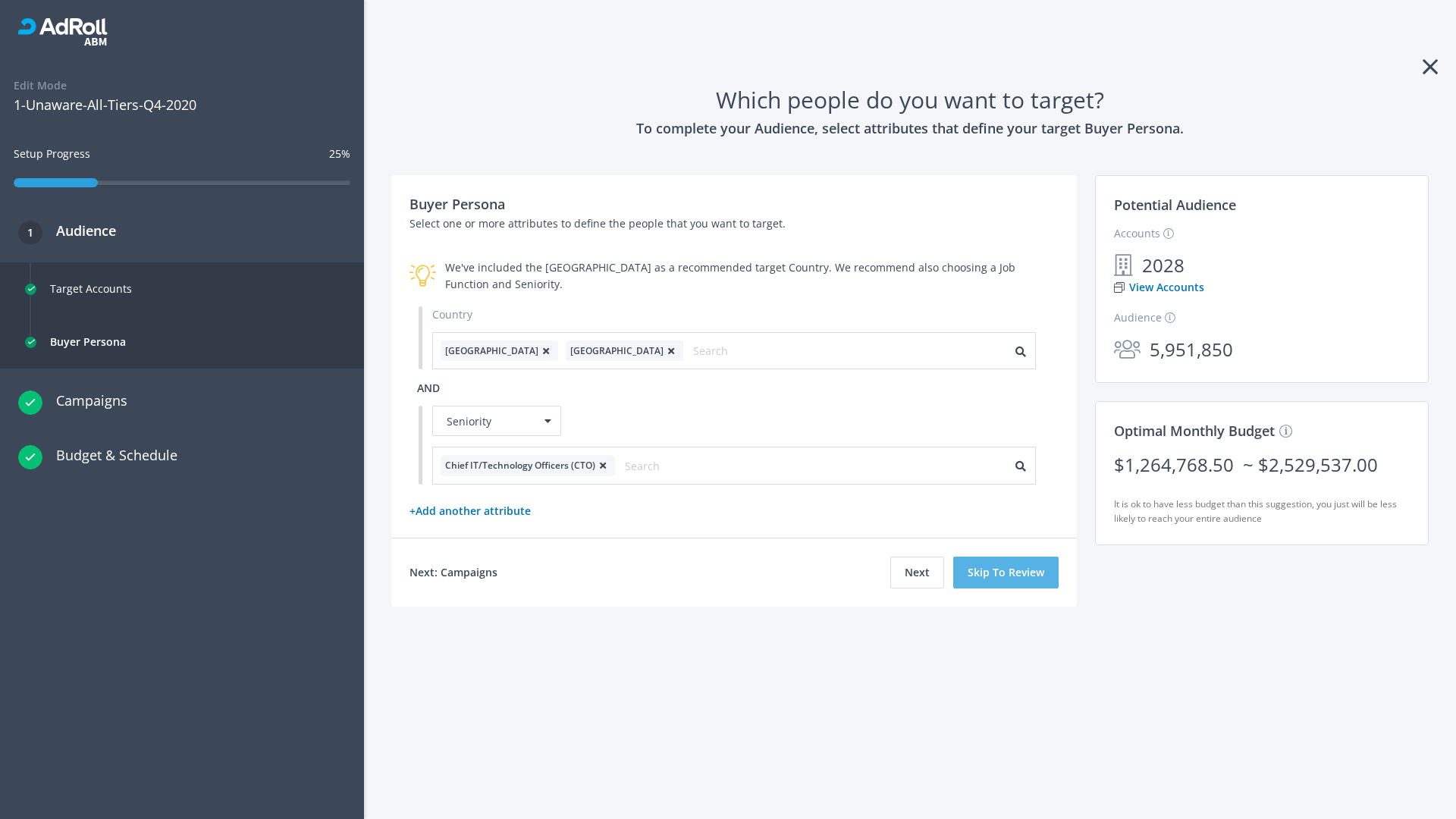
click at [1006, 571] on button "Skip To Review" at bounding box center [1006, 572] width 106 height 32
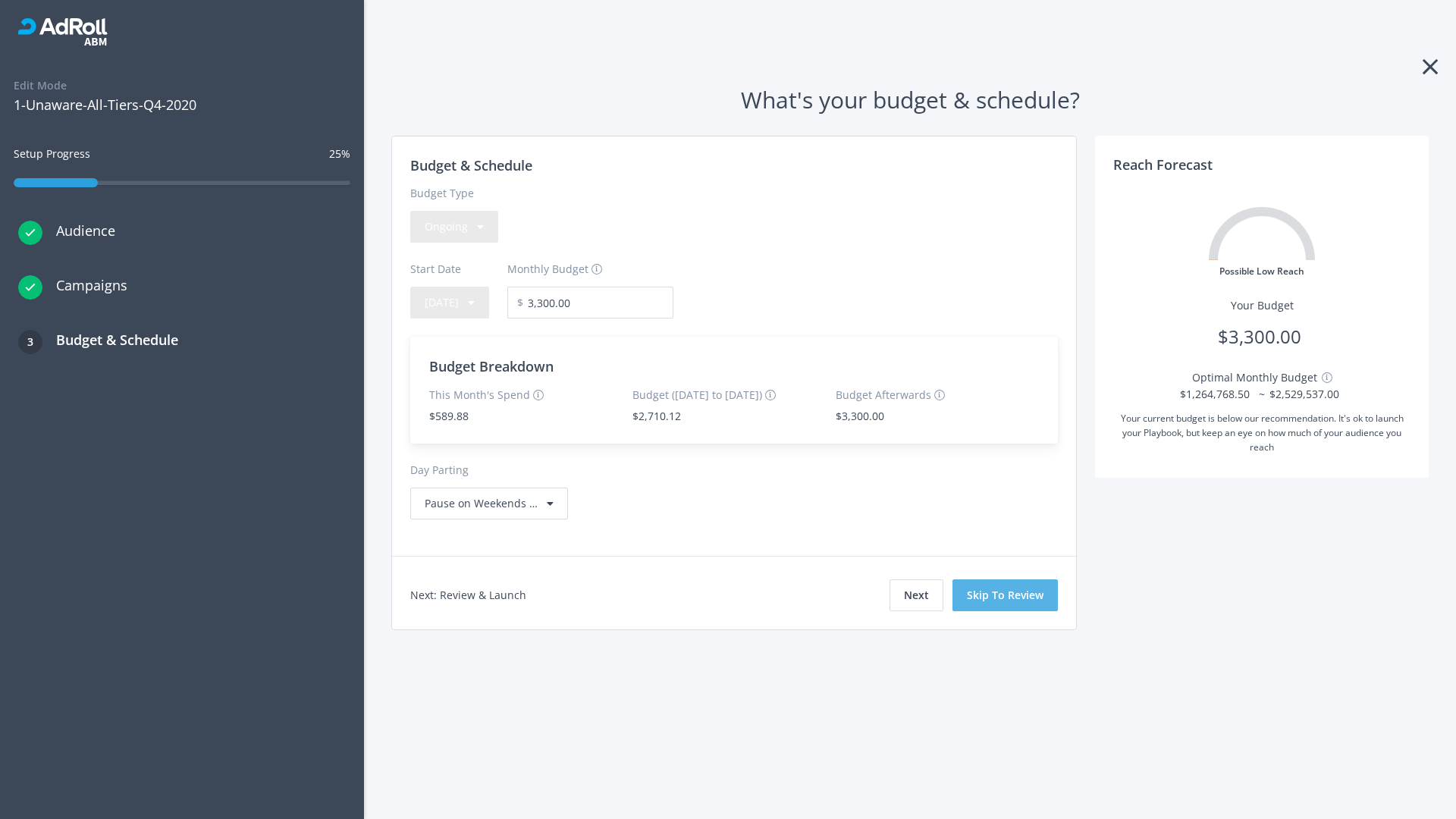
click at [1005, 594] on button "Skip To Review" at bounding box center [1005, 595] width 106 height 32
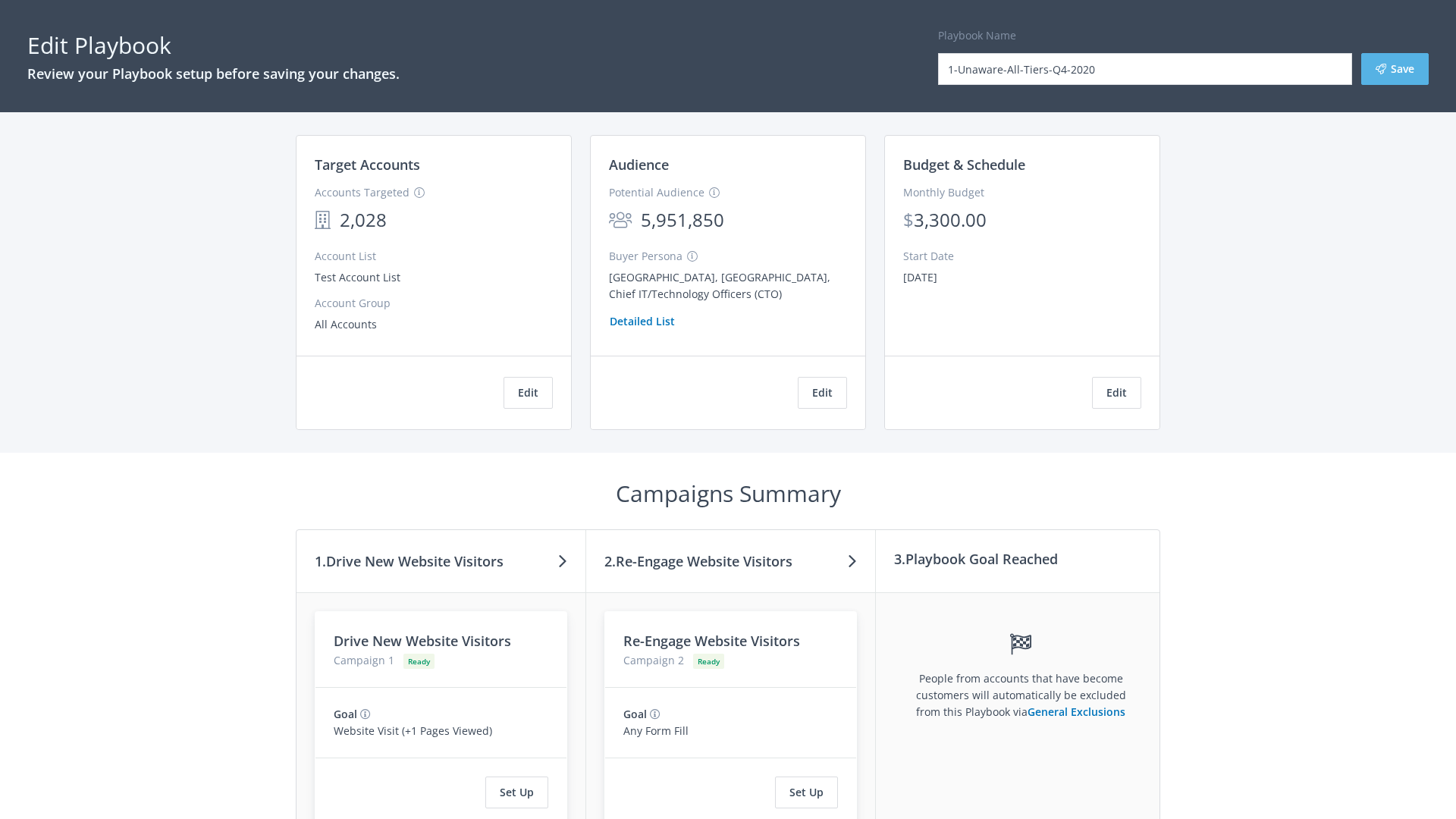
click at [1395, 69] on button "Save" at bounding box center [1395, 69] width 67 height 32
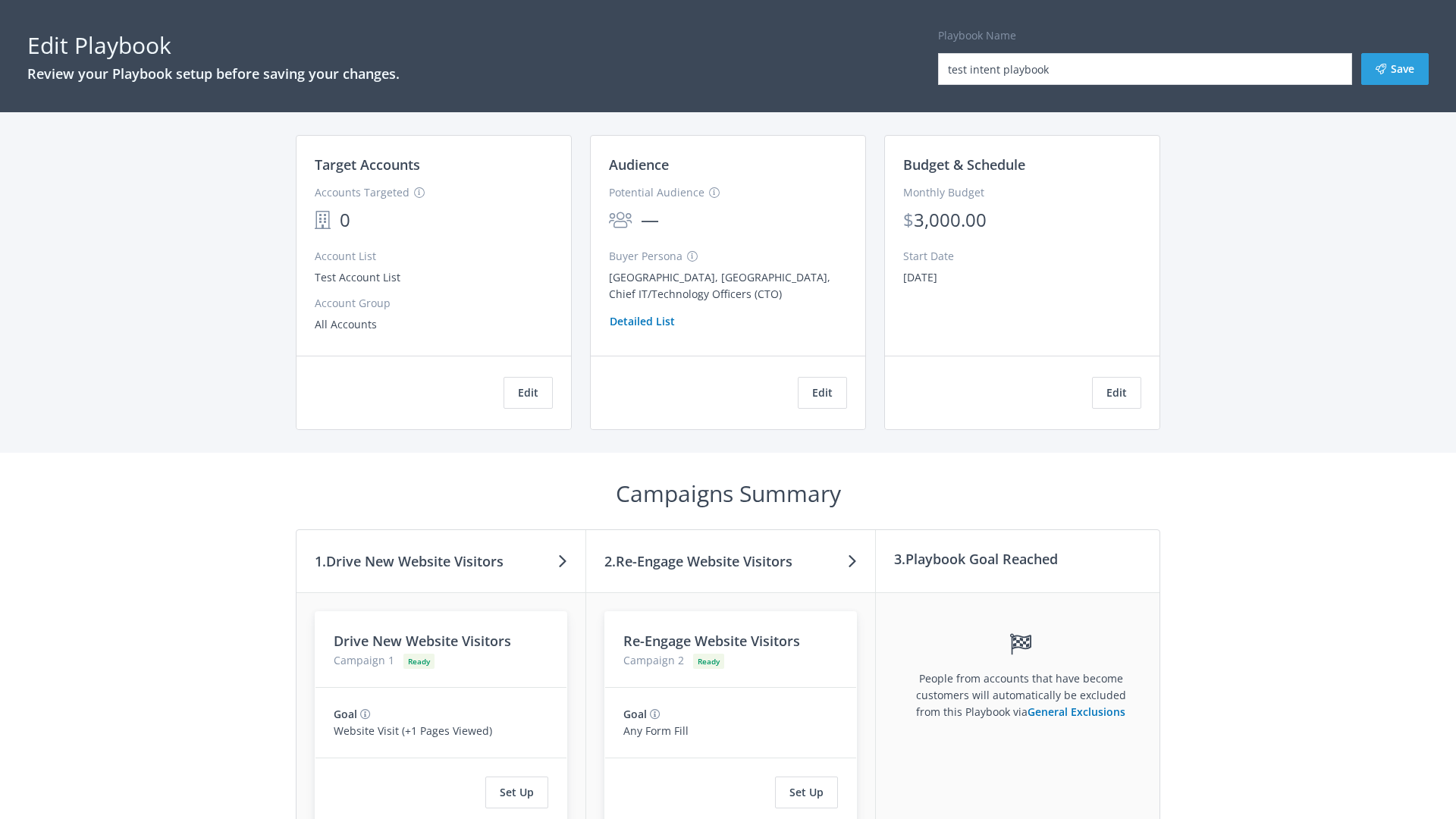
scroll to position [139, 0]
